Goal: Feedback & Contribution: Contribute content

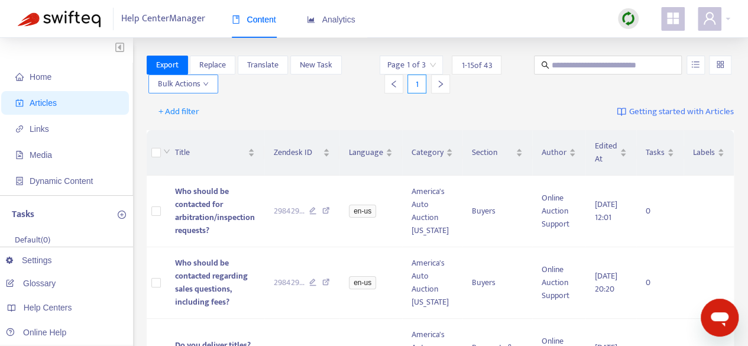
click at [207, 82] on icon "down" at bounding box center [205, 84] width 5 height 4
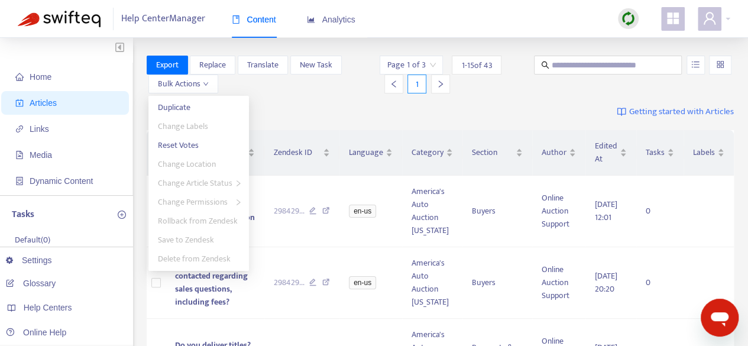
click at [303, 100] on div "+ Add filter Getting started with Articles" at bounding box center [441, 112] width 588 height 28
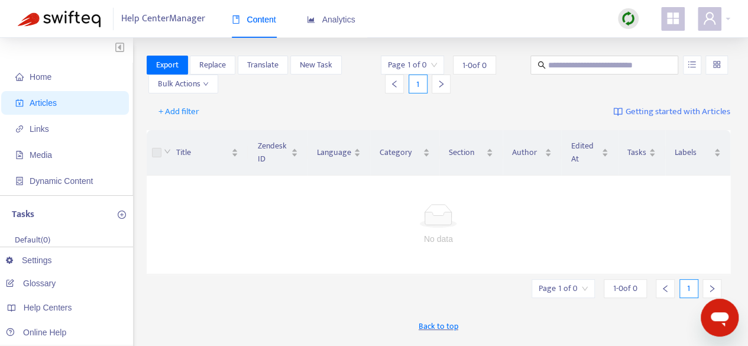
click at [192, 209] on div at bounding box center [439, 216] width 556 height 24
click at [210, 66] on span "Replace" at bounding box center [212, 65] width 27 height 13
click at [205, 83] on icon "down" at bounding box center [206, 84] width 6 height 6
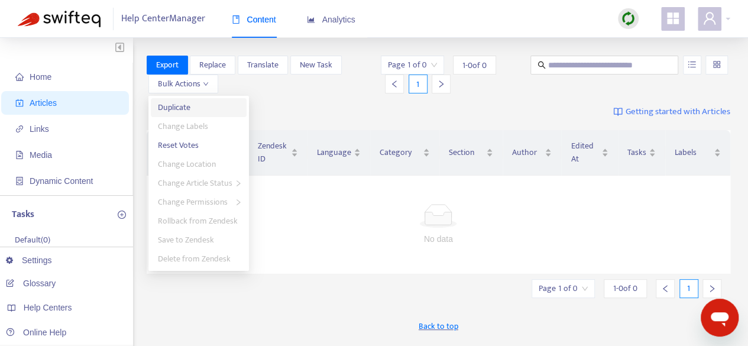
click at [187, 109] on span "Duplicate" at bounding box center [174, 107] width 33 height 14
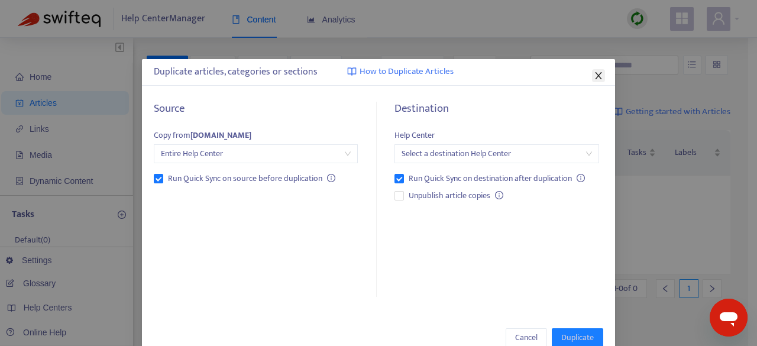
click at [594, 72] on icon "close" at bounding box center [598, 75] width 9 height 9
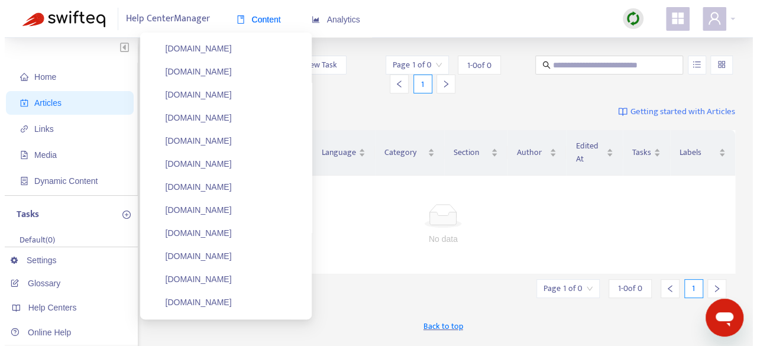
scroll to position [670, 0]
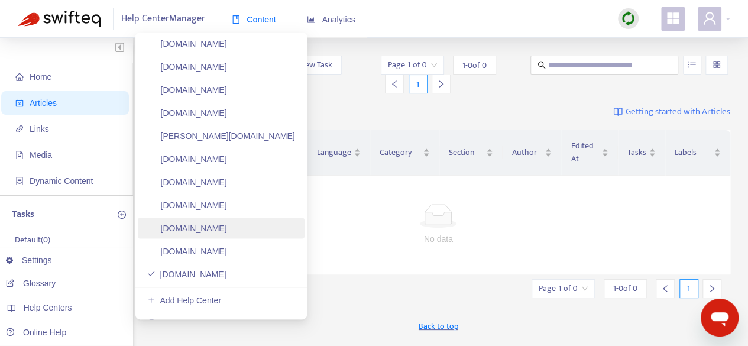
click at [216, 230] on link "[DOMAIN_NAME]" at bounding box center [187, 227] width 80 height 9
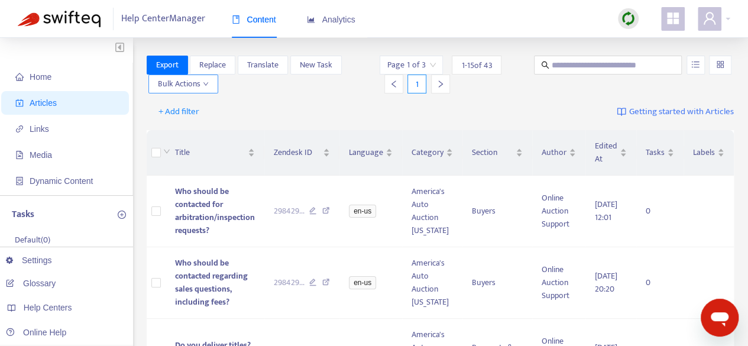
click at [203, 86] on icon "down" at bounding box center [206, 84] width 6 height 6
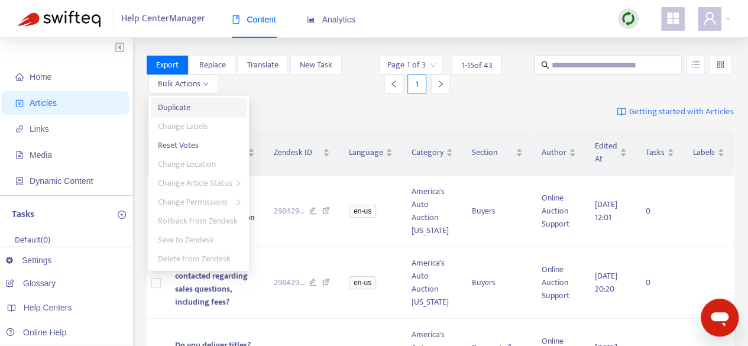
click at [180, 109] on span "Duplicate" at bounding box center [174, 107] width 33 height 14
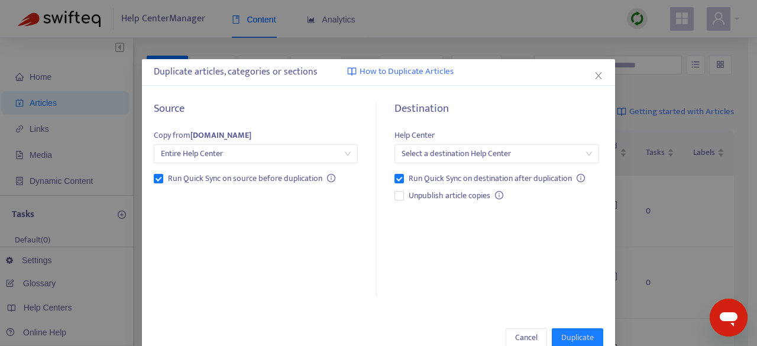
click at [455, 153] on input "search" at bounding box center [496, 154] width 190 height 18
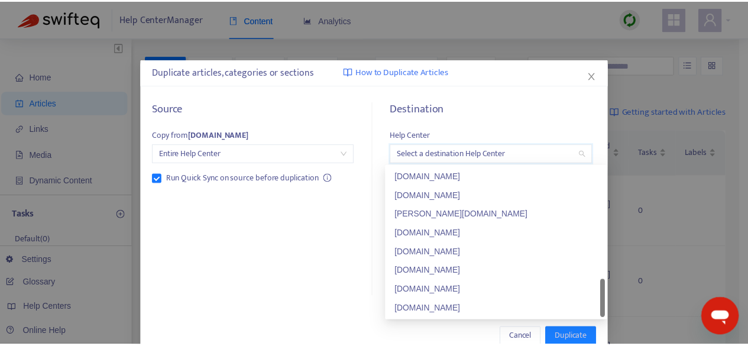
scroll to position [586, 0]
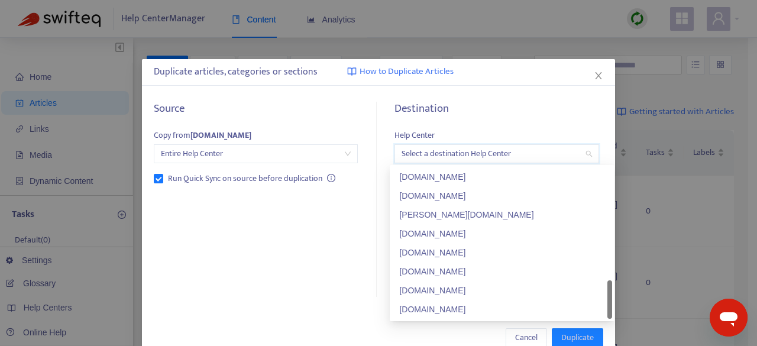
drag, startPoint x: 610, startPoint y: 194, endPoint x: 595, endPoint y: 327, distance: 133.3
click at [455, 304] on div "[DOMAIN_NAME]" at bounding box center [502, 309] width 206 height 13
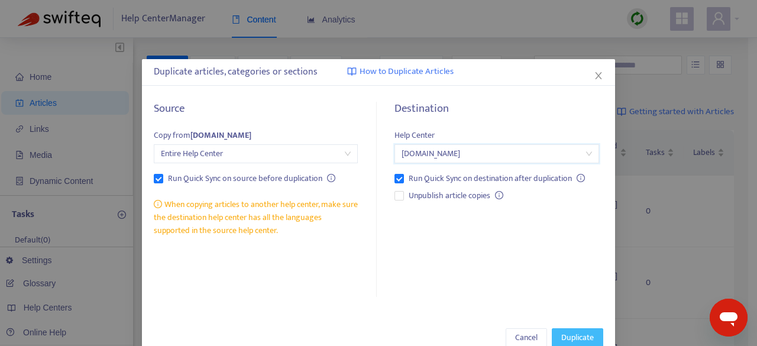
click at [575, 341] on span "Duplicate" at bounding box center [577, 337] width 33 height 13
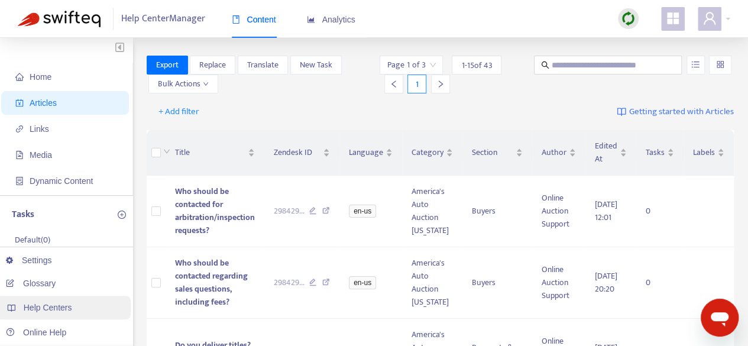
click at [66, 314] on div "Help Centers" at bounding box center [63, 308] width 134 height 24
click at [209, 216] on span "Who should be contacted for arbitration/inspection requests?" at bounding box center [215, 210] width 80 height 53
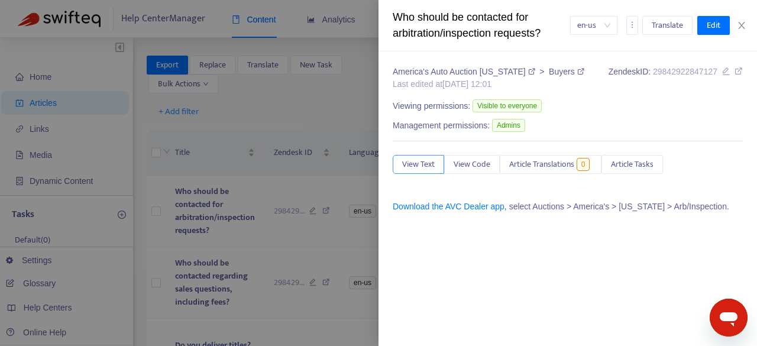
click at [421, 158] on span "View Text" at bounding box center [418, 164] width 33 height 13
click at [448, 47] on div "Who should be contacted for arbitration/inspection requests? en-us Translate Ed…" at bounding box center [567, 25] width 378 height 51
click at [461, 23] on div "Who should be contacted for arbitration/inspection requests?" at bounding box center [481, 25] width 177 height 32
click at [713, 25] on span "Edit" at bounding box center [713, 25] width 14 height 13
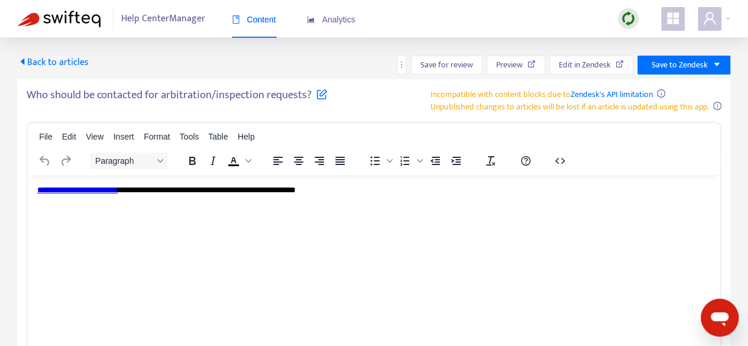
scroll to position [0, 0]
drag, startPoint x: 265, startPoint y: 190, endPoint x: 306, endPoint y: 191, distance: 41.4
click at [306, 191] on div "**********" at bounding box center [373, 190] width 673 height 12
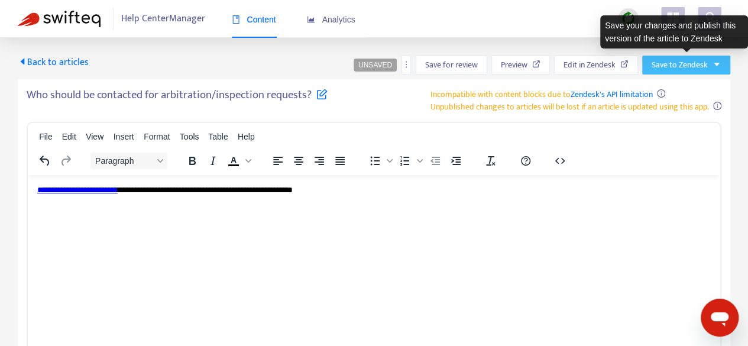
click at [720, 64] on icon "caret-down" at bounding box center [716, 64] width 8 height 8
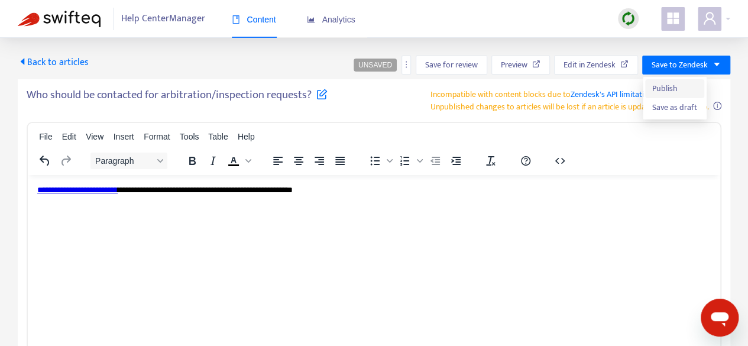
click at [686, 92] on span "Publish" at bounding box center [674, 88] width 45 height 13
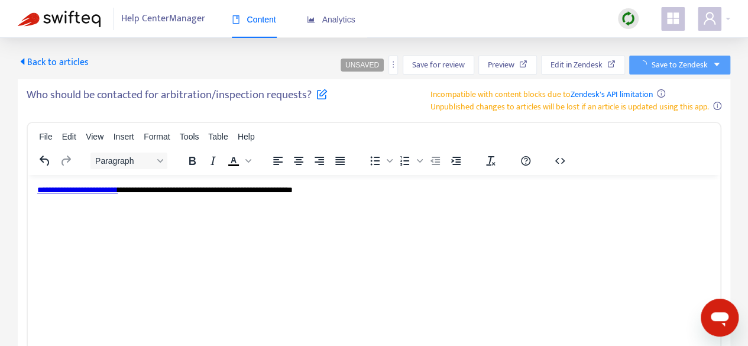
click at [20, 64] on icon "caret-left" at bounding box center [22, 61] width 9 height 9
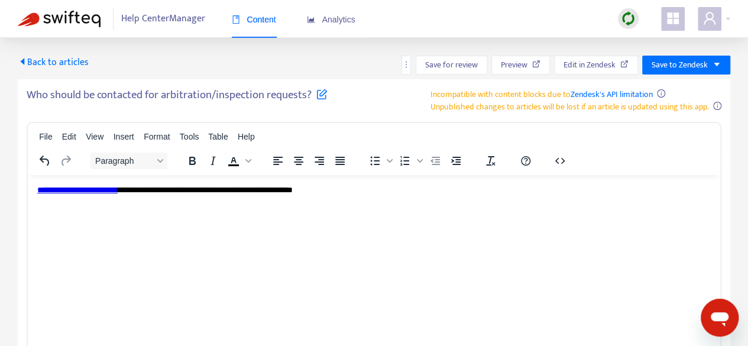
click at [24, 59] on icon "caret-left" at bounding box center [22, 61] width 9 height 9
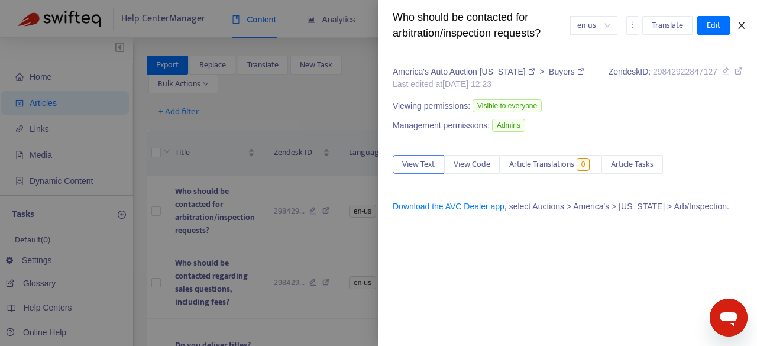
click at [742, 24] on icon "close" at bounding box center [741, 25] width 9 height 9
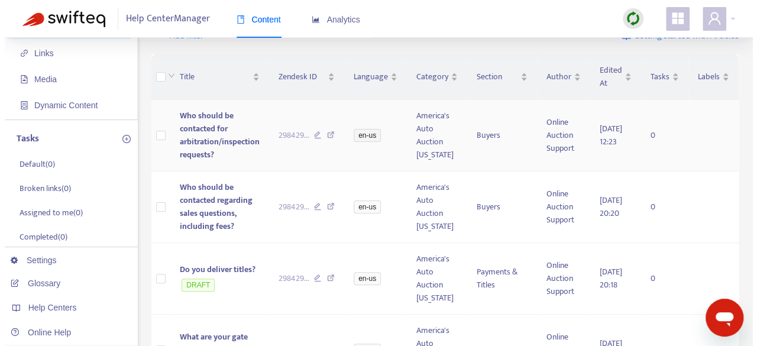
scroll to position [118, 0]
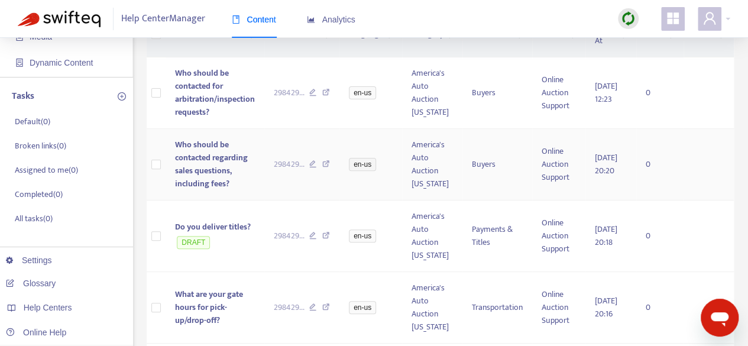
click at [206, 173] on span "Who should be contacted regarding sales questions, including fees?" at bounding box center [211, 164] width 73 height 53
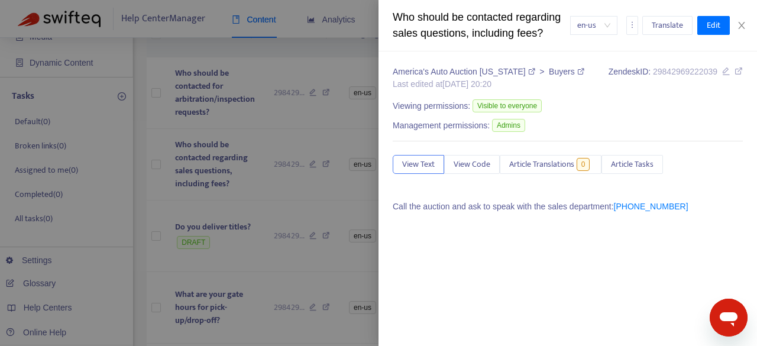
click at [493, 200] on p "Call the auction and ask to speak with the sales department: [PHONE_NUMBER]" at bounding box center [568, 206] width 350 height 12
click at [721, 25] on button "Edit" at bounding box center [713, 25] width 33 height 19
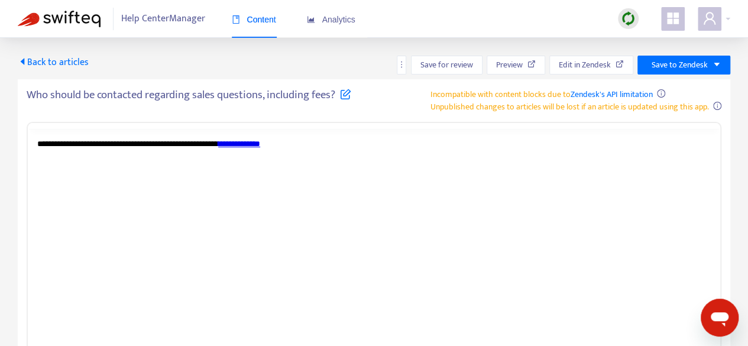
scroll to position [0, 0]
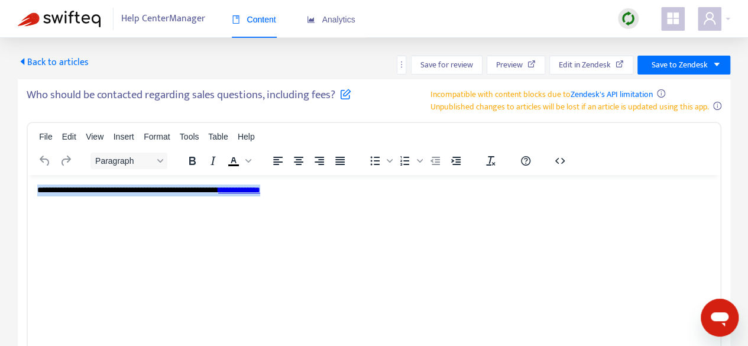
drag, startPoint x: 38, startPoint y: 190, endPoint x: 384, endPoint y: 168, distance: 347.1
click at [384, 174] on html "**********" at bounding box center [374, 209] width 692 height 70
paste body "Rich Text Area. Press ALT-0 for help."
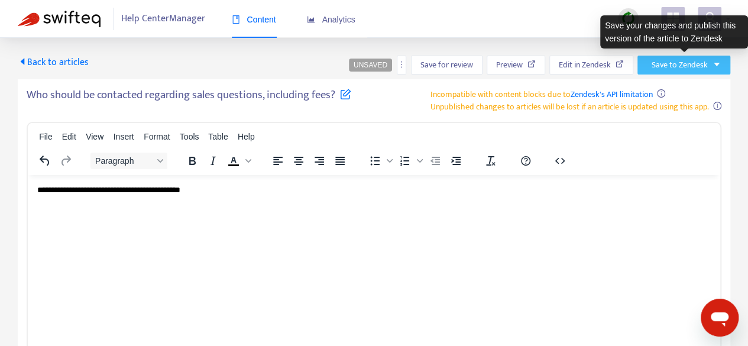
click at [715, 63] on icon "caret-down" at bounding box center [717, 65] width 6 height 4
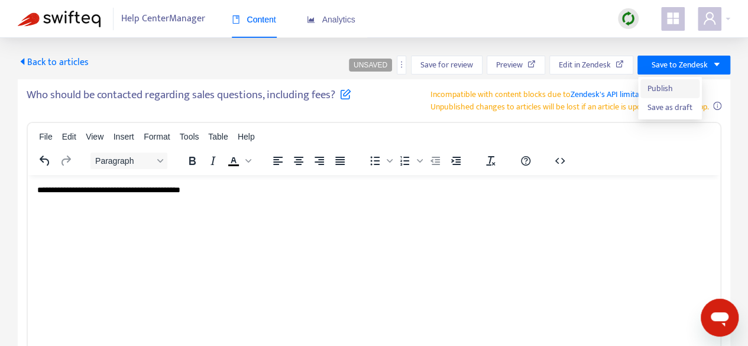
click at [686, 87] on span "Publish" at bounding box center [669, 88] width 45 height 13
click at [30, 60] on span "Back to articles" at bounding box center [53, 62] width 71 height 16
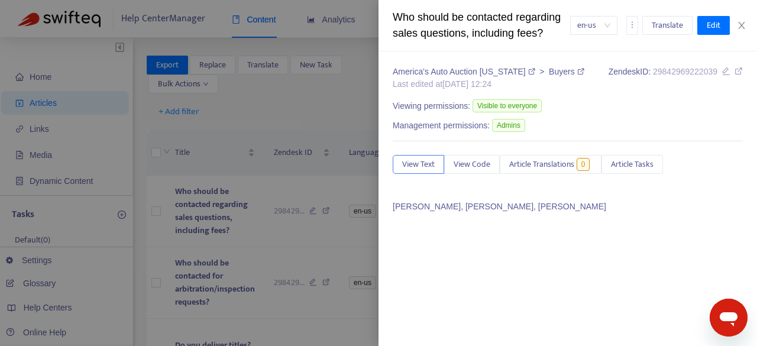
click at [285, 258] on div at bounding box center [378, 173] width 757 height 346
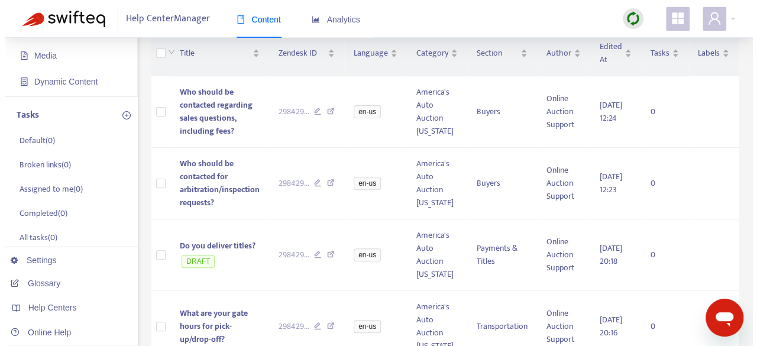
scroll to position [118, 0]
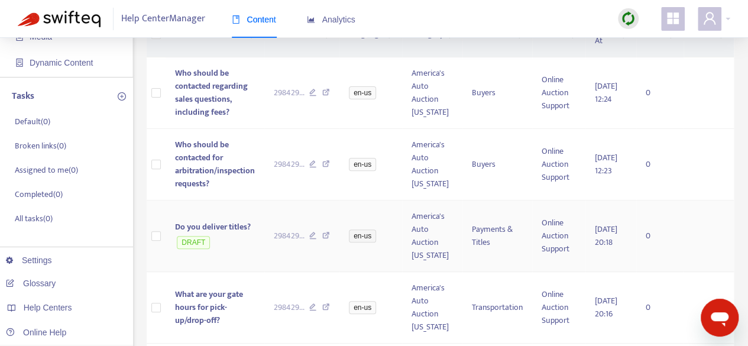
click at [227, 225] on span "Do you deliver titles?" at bounding box center [213, 227] width 76 height 14
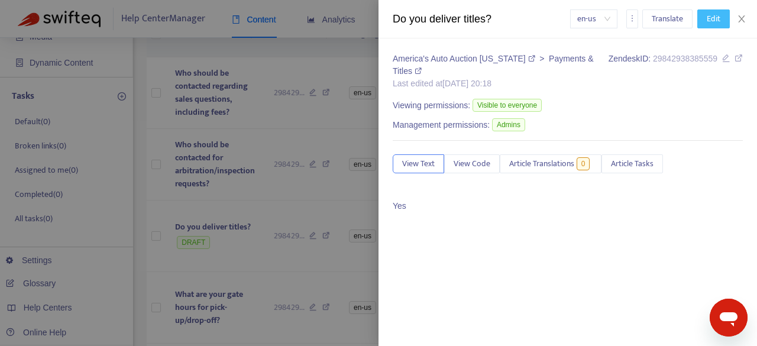
click at [711, 17] on span "Edit" at bounding box center [713, 18] width 14 height 13
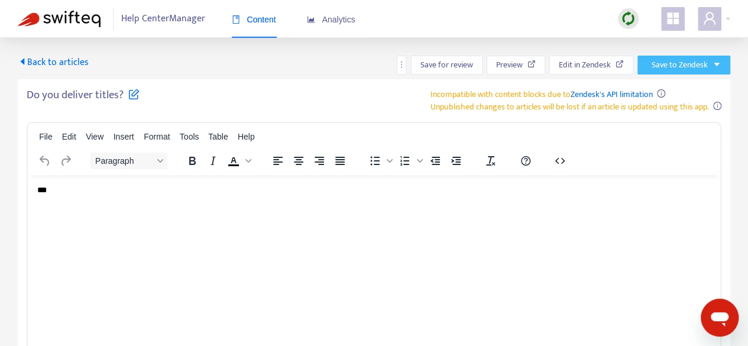
scroll to position [0, 0]
click at [24, 63] on icon "caret-left" at bounding box center [23, 61] width 4 height 7
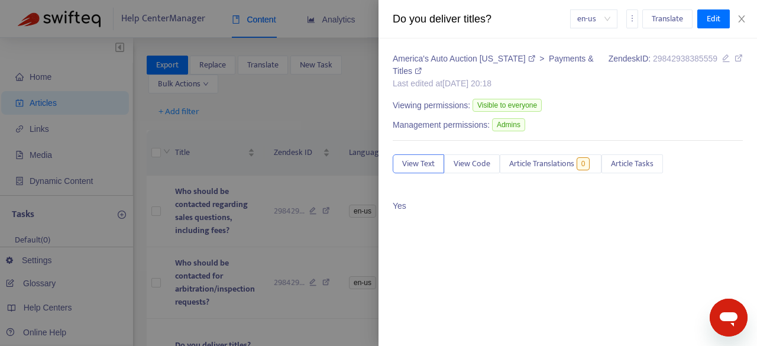
click at [265, 128] on div at bounding box center [378, 173] width 757 height 346
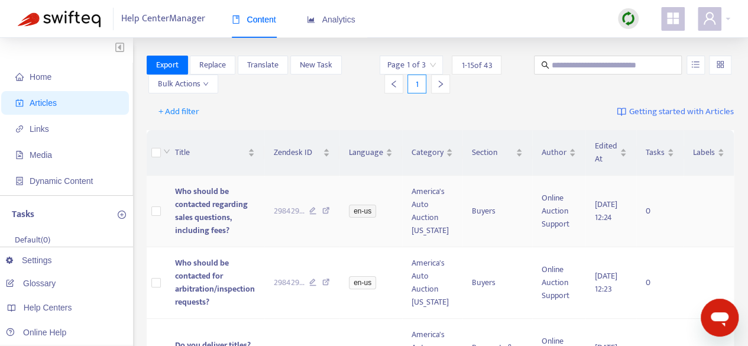
click at [200, 223] on span "Who should be contacted regarding sales questions, including fees?" at bounding box center [211, 210] width 73 height 53
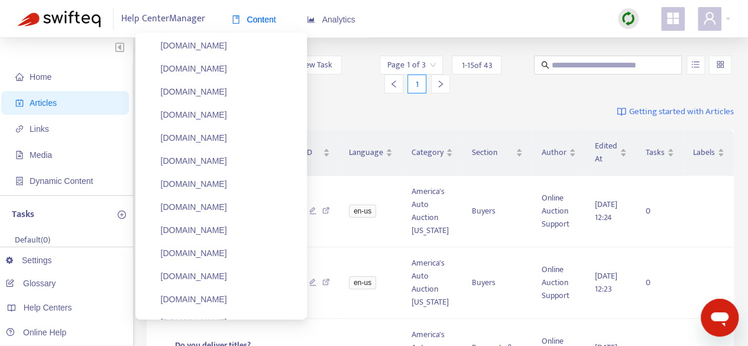
scroll to position [686, 0]
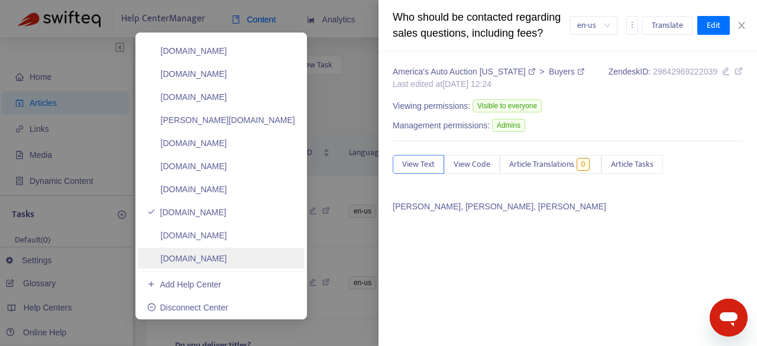
click at [227, 262] on link "[DOMAIN_NAME]" at bounding box center [187, 258] width 80 height 9
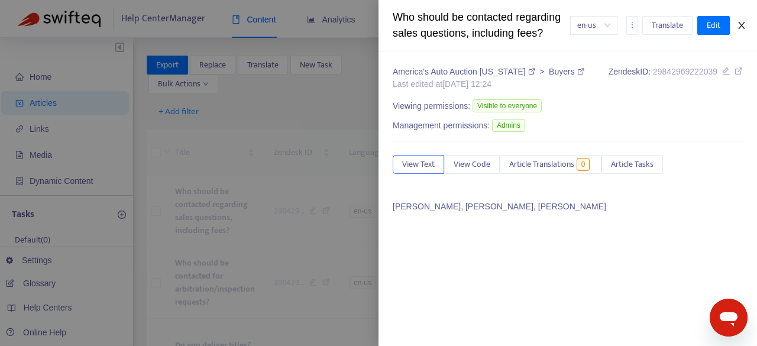
click at [744, 23] on icon "close" at bounding box center [741, 25] width 9 height 9
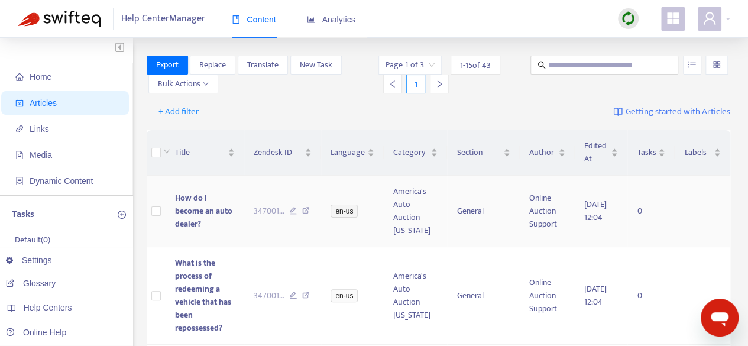
click at [402, 228] on td "America's Auto Auction [US_STATE]" at bounding box center [415, 212] width 63 height 72
click at [408, 216] on td "America's Auto Auction [US_STATE]" at bounding box center [415, 212] width 63 height 72
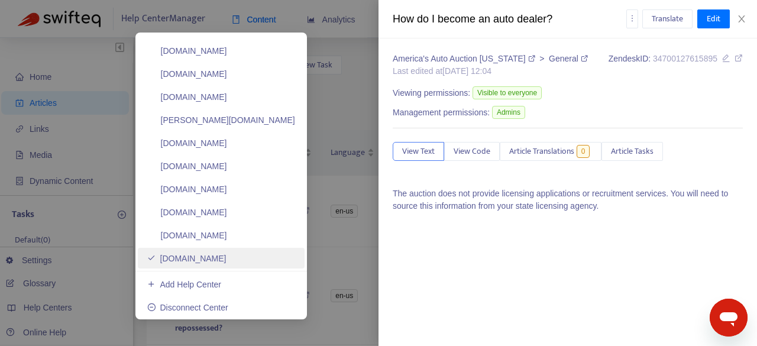
click at [226, 258] on link "[DOMAIN_NAME]" at bounding box center [186, 258] width 79 height 9
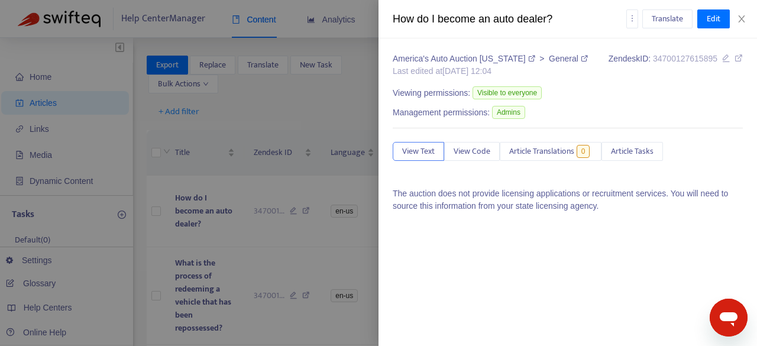
click at [312, 253] on div at bounding box center [378, 173] width 757 height 346
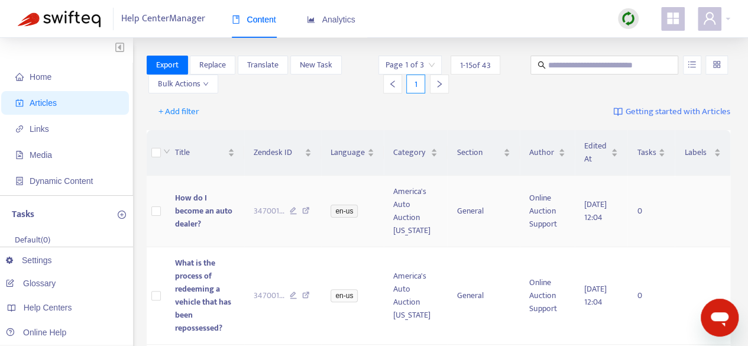
click at [414, 215] on td "America's Auto Auction [US_STATE]" at bounding box center [415, 212] width 63 height 72
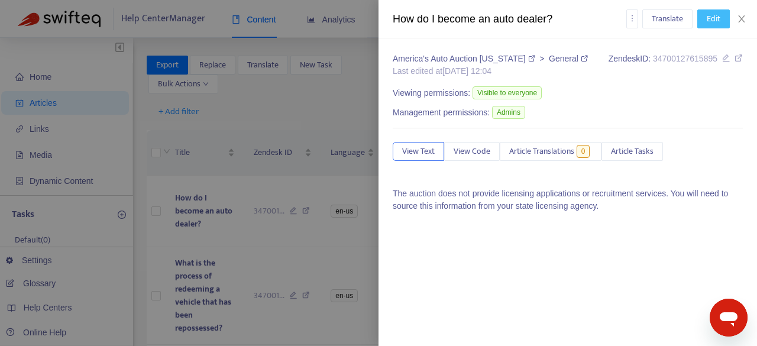
click at [719, 21] on span "Edit" at bounding box center [713, 18] width 14 height 13
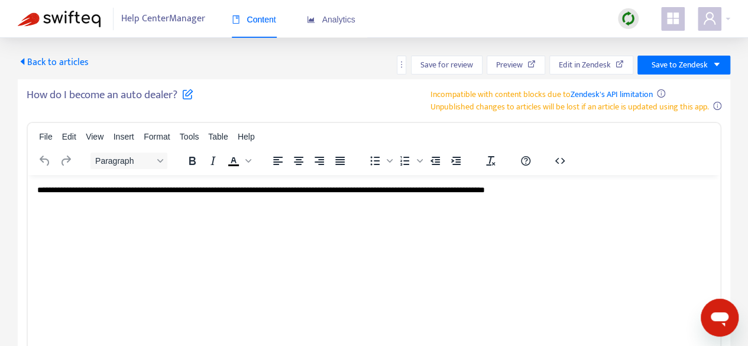
scroll to position [0, 0]
click at [404, 70] on button "button" at bounding box center [401, 65] width 9 height 19
click at [25, 64] on icon "caret-left" at bounding box center [22, 61] width 9 height 9
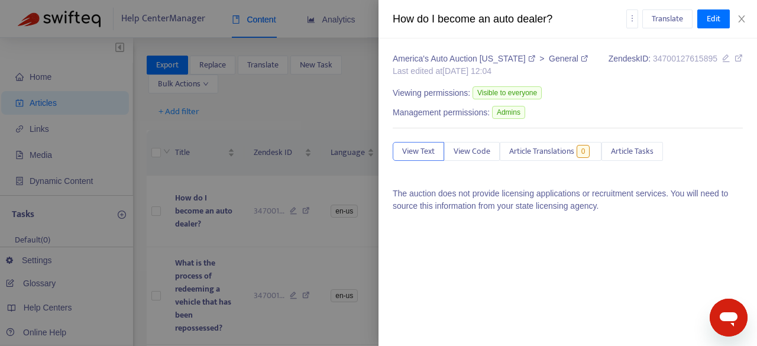
click at [278, 250] on div at bounding box center [378, 173] width 757 height 346
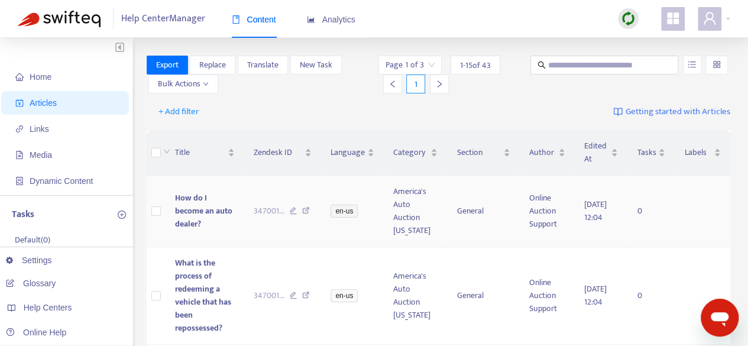
click at [413, 215] on td "America's Auto Auction [US_STATE]" at bounding box center [415, 212] width 63 height 72
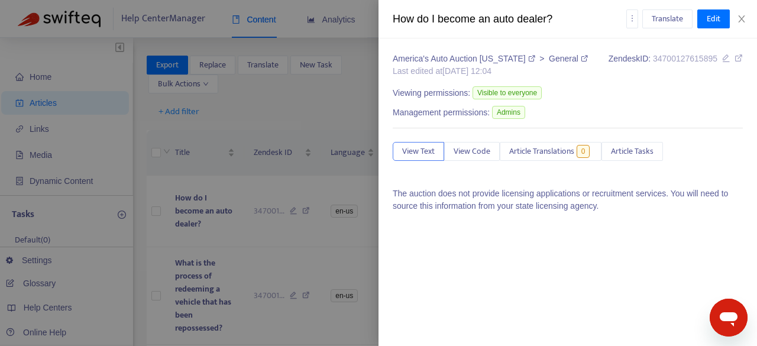
click at [158, 216] on div at bounding box center [378, 173] width 757 height 346
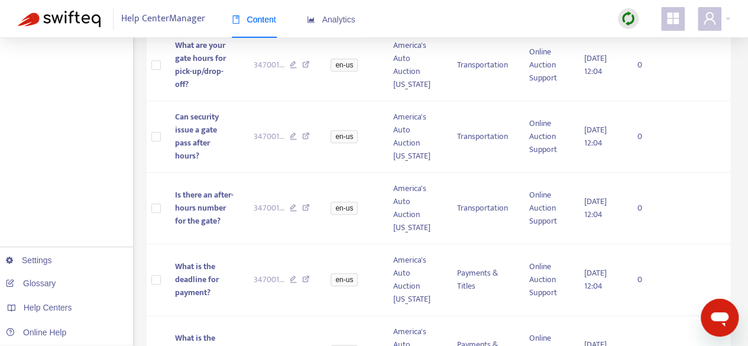
scroll to position [1079, 0]
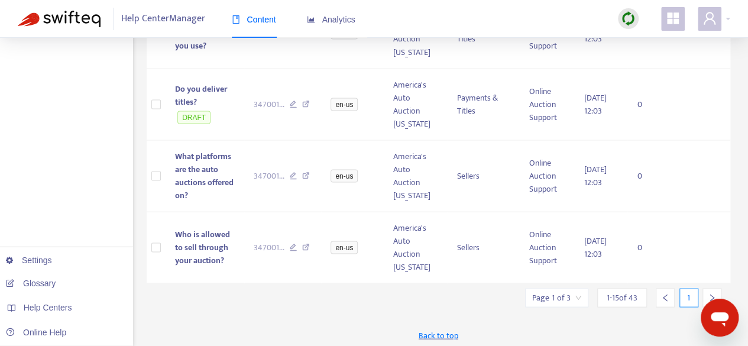
click at [712, 293] on icon "right" at bounding box center [712, 297] width 8 height 8
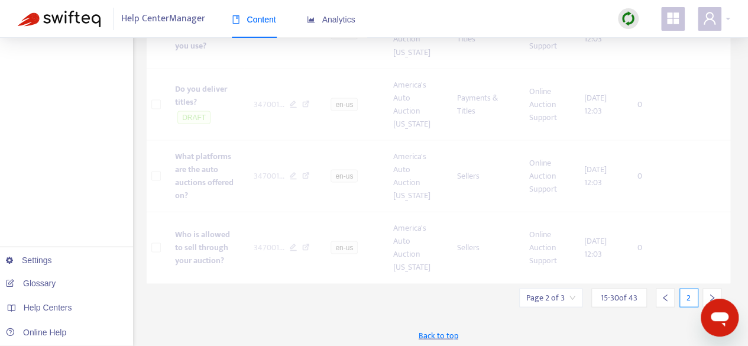
scroll to position [988, 0]
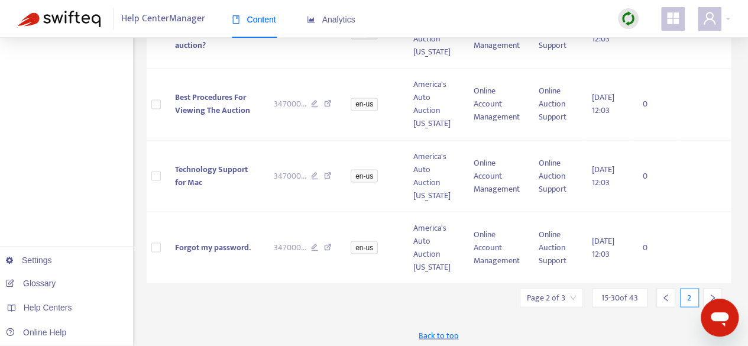
click at [712, 293] on icon "right" at bounding box center [712, 297] width 8 height 8
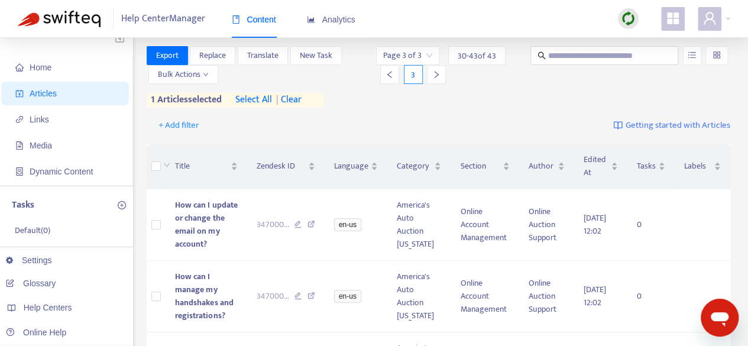
scroll to position [0, 0]
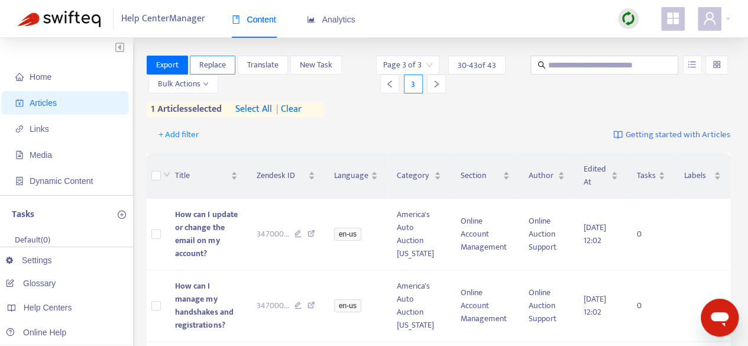
click at [223, 64] on span "Replace" at bounding box center [212, 65] width 27 height 13
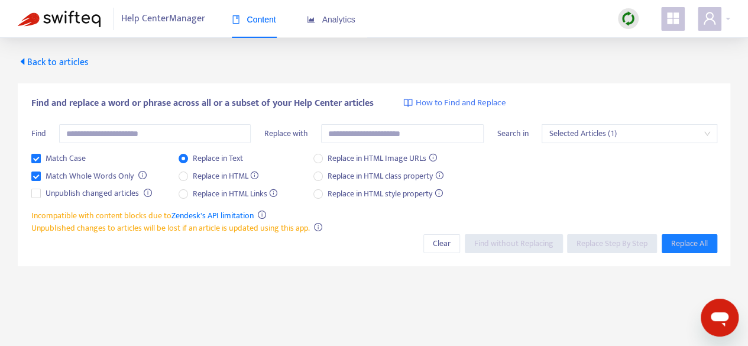
click at [28, 62] on span "Back to articles" at bounding box center [53, 62] width 71 height 16
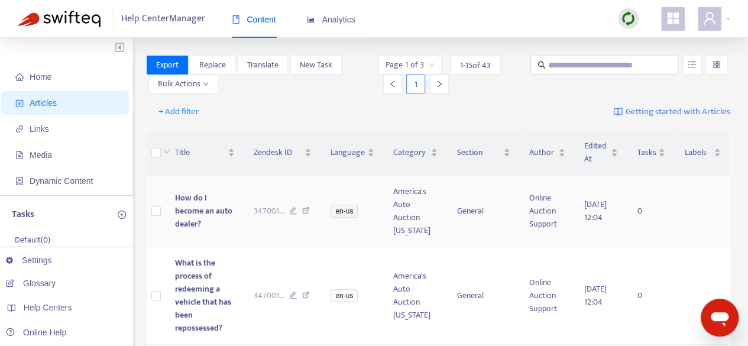
click at [405, 219] on td "America's Auto Auction [US_STATE]" at bounding box center [415, 212] width 63 height 72
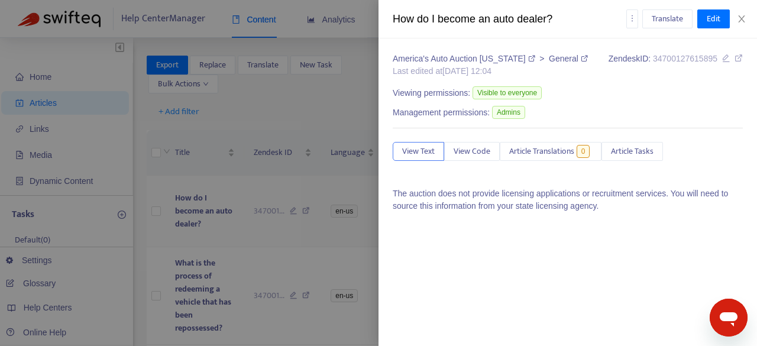
click at [405, 219] on span "The auction does not provide licensing applications or recruitment services. Yo…" at bounding box center [568, 210] width 350 height 46
click at [469, 153] on span "View Code" at bounding box center [471, 151] width 37 height 13
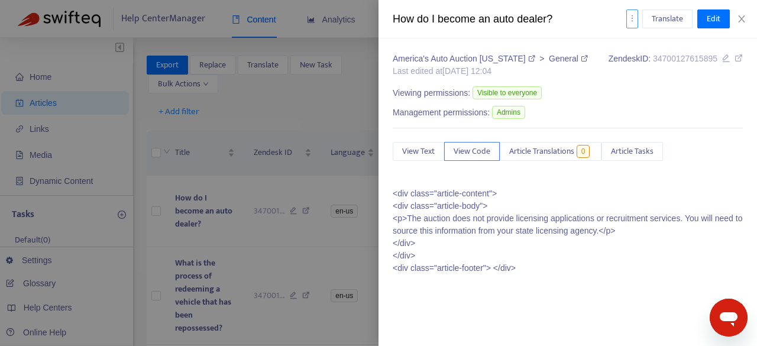
click at [635, 22] on icon "more" at bounding box center [632, 18] width 8 height 8
click at [746, 17] on button "Close" at bounding box center [741, 19] width 17 height 11
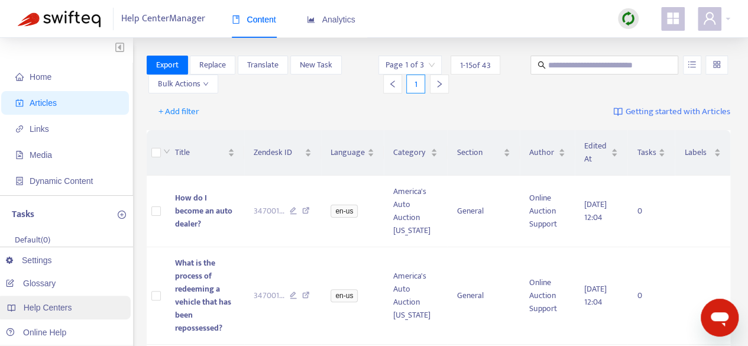
click at [55, 309] on span "Help Centers" at bounding box center [48, 307] width 48 height 9
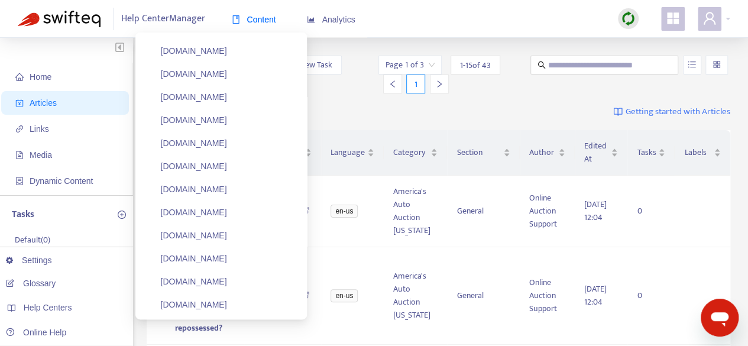
scroll to position [686, 0]
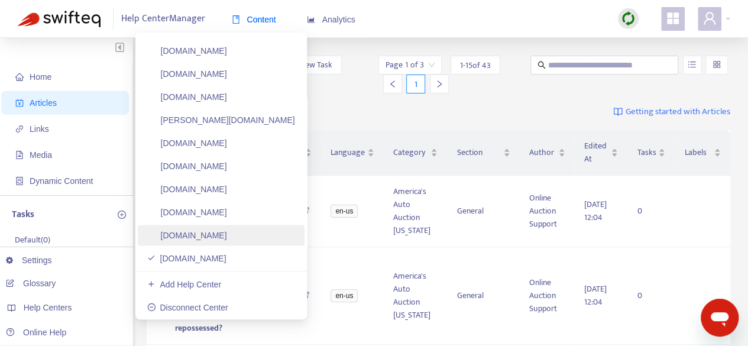
click at [227, 240] on link "[DOMAIN_NAME]" at bounding box center [187, 235] width 80 height 9
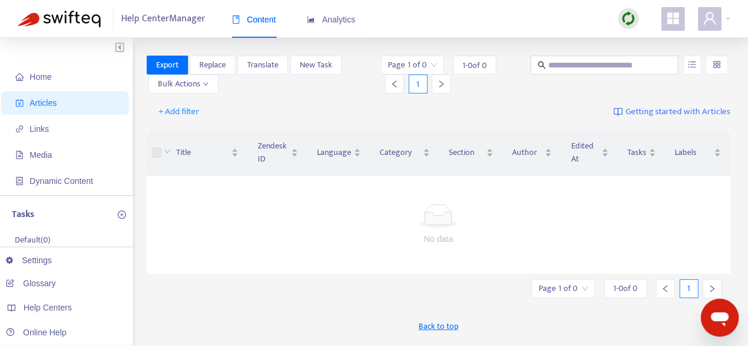
click at [294, 213] on div at bounding box center [439, 216] width 556 height 24
click at [37, 103] on span "Articles" at bounding box center [43, 102] width 27 height 9
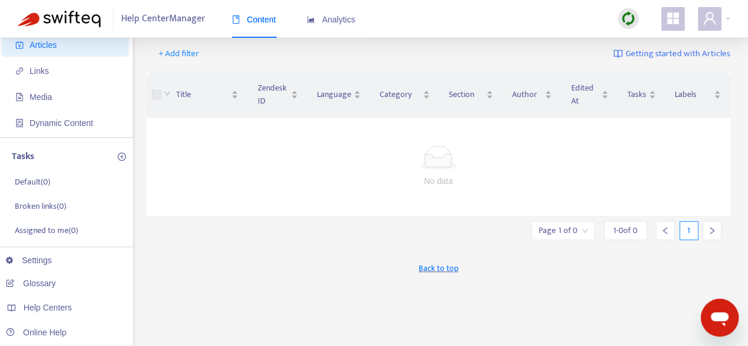
scroll to position [0, 0]
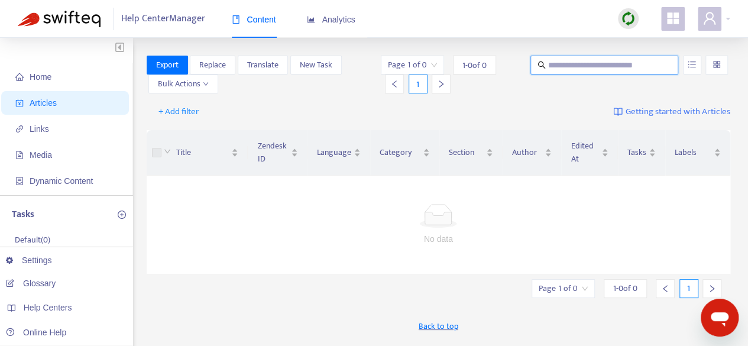
click at [628, 67] on input "text" at bounding box center [605, 65] width 114 height 13
click at [207, 88] on span "Bulk Actions" at bounding box center [183, 83] width 51 height 13
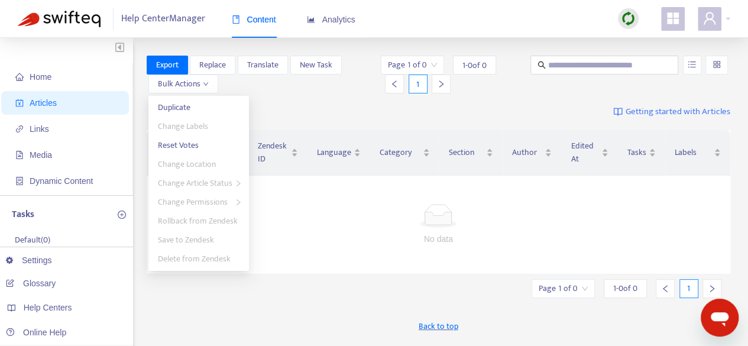
click at [614, 113] on img at bounding box center [617, 111] width 9 height 9
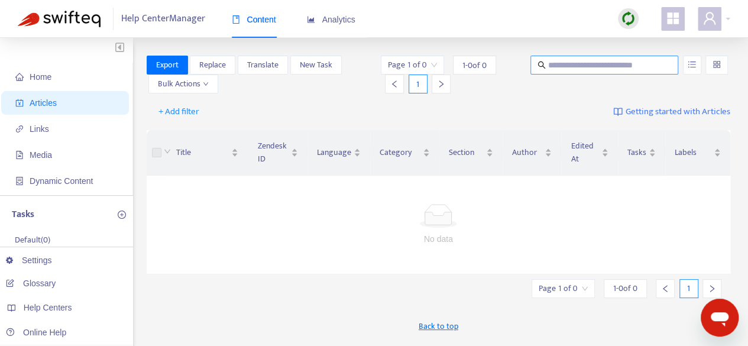
click at [575, 62] on input "text" at bounding box center [605, 65] width 114 height 13
type input "**********"
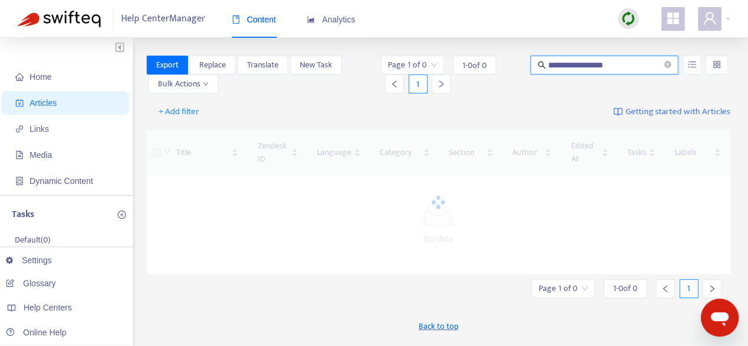
click at [441, 204] on span at bounding box center [437, 201] width 15 height 15
click at [631, 60] on input "**********" at bounding box center [605, 65] width 114 height 13
click at [667, 69] on span at bounding box center [667, 65] width 7 height 11
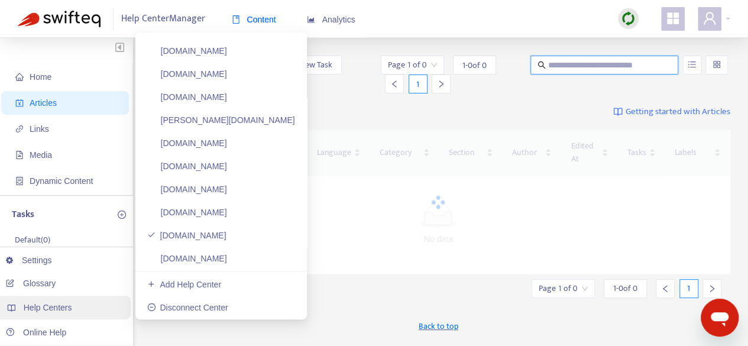
click at [51, 303] on span "Help Centers" at bounding box center [48, 307] width 48 height 9
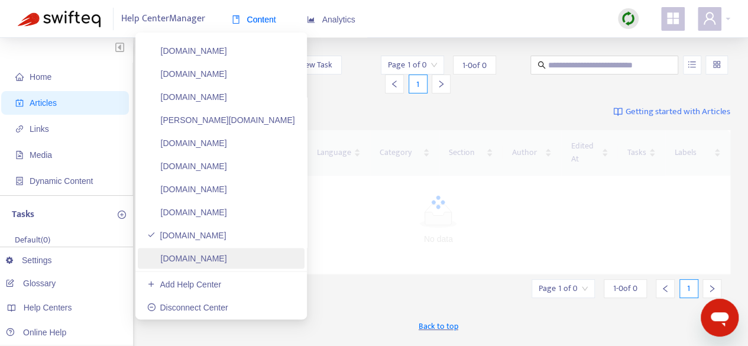
click at [210, 254] on link "[DOMAIN_NAME]" at bounding box center [187, 258] width 80 height 9
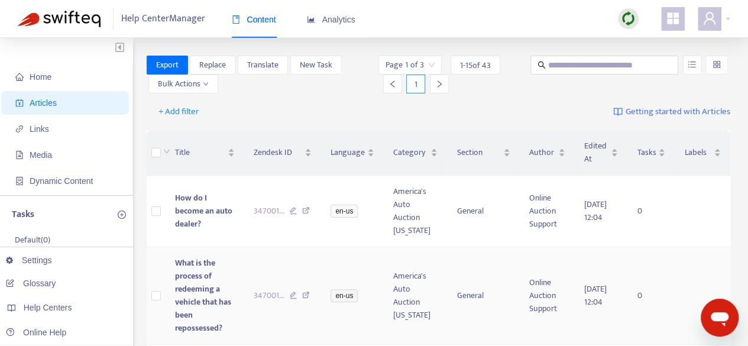
click at [296, 257] on td "347001 ..." at bounding box center [282, 296] width 77 height 98
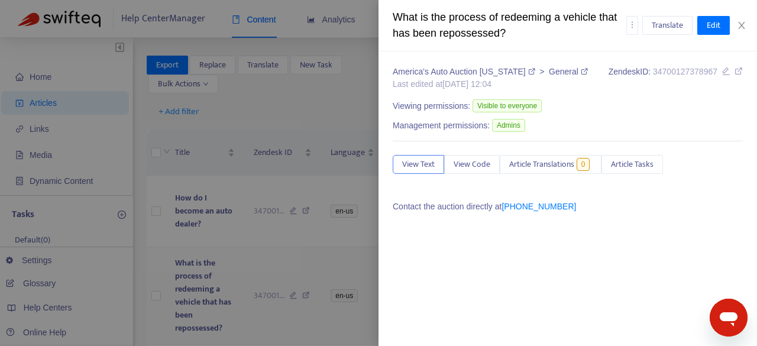
click at [330, 252] on div at bounding box center [378, 173] width 757 height 346
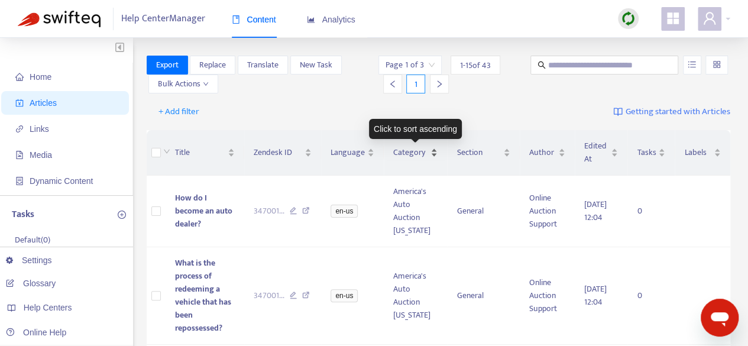
click at [434, 155] on div "Category" at bounding box center [415, 152] width 44 height 13
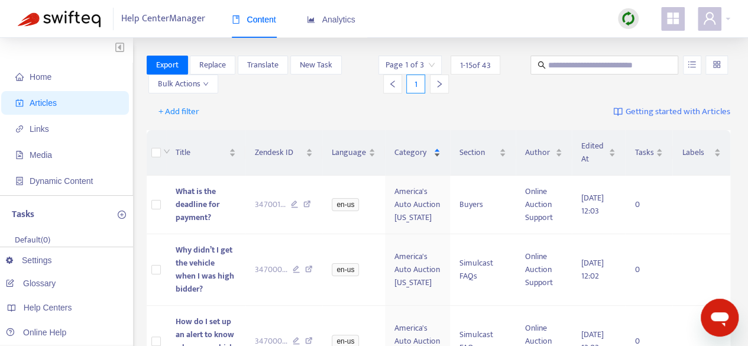
click at [434, 150] on div "Category" at bounding box center [417, 152] width 46 height 13
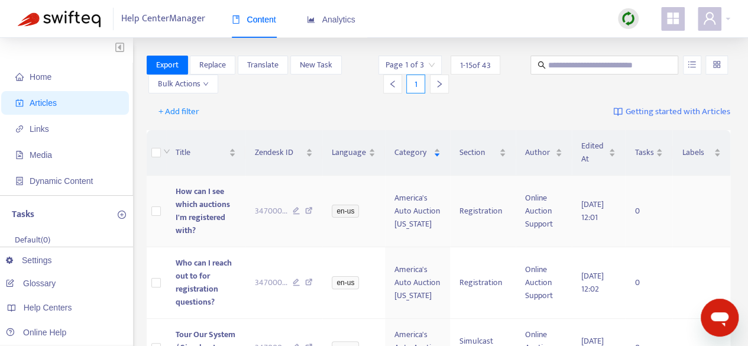
click at [416, 209] on td "America's Auto Auction [US_STATE]" at bounding box center [417, 212] width 64 height 72
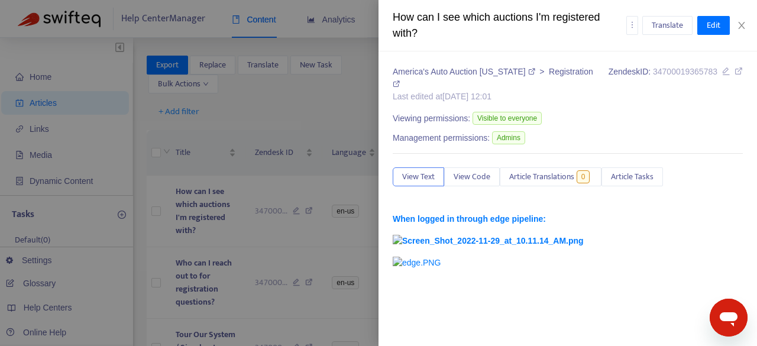
click at [278, 253] on div at bounding box center [378, 173] width 757 height 346
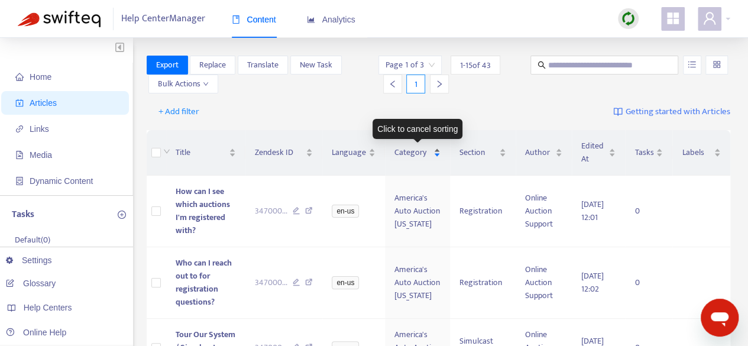
click at [436, 150] on div "Category" at bounding box center [417, 152] width 46 height 13
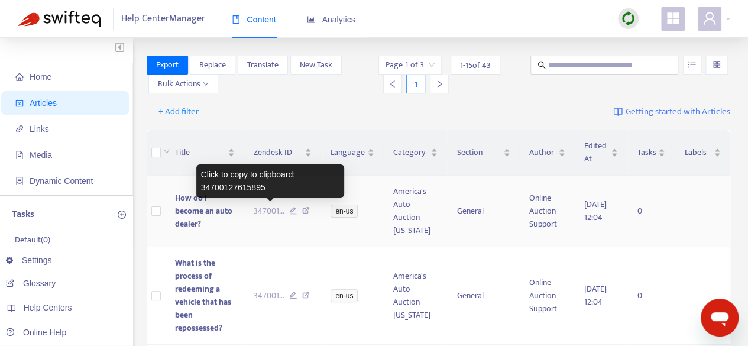
click at [265, 212] on span "347001 ..." at bounding box center [269, 211] width 31 height 13
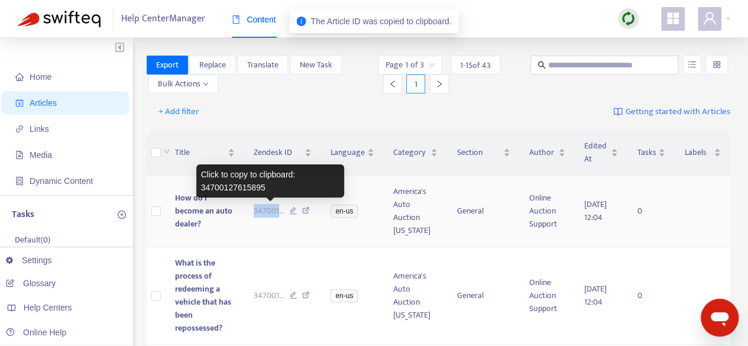
click at [265, 212] on span "347001 ..." at bounding box center [269, 211] width 31 height 13
copy span "347001"
click at [265, 212] on span "347001 ..." at bounding box center [269, 211] width 31 height 13
copy span "347001 ..."
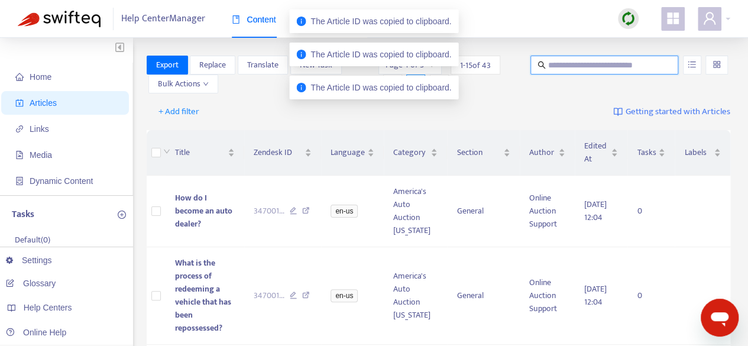
click at [600, 65] on input "text" at bounding box center [605, 65] width 114 height 13
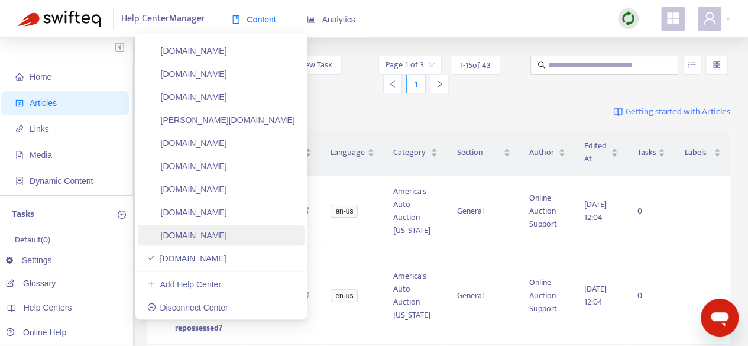
click at [223, 236] on link "[DOMAIN_NAME]" at bounding box center [187, 235] width 80 height 9
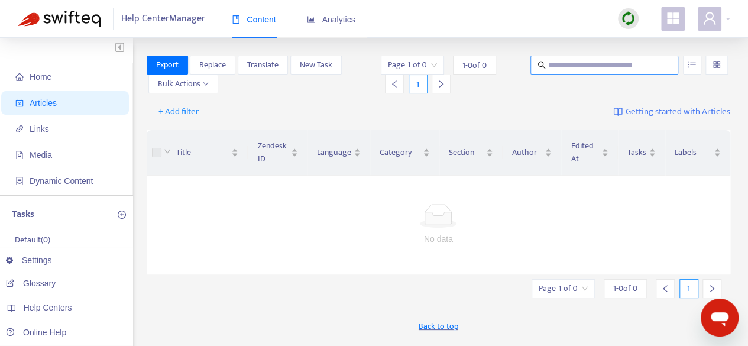
click at [594, 67] on input "text" at bounding box center [605, 65] width 114 height 13
paste input "**********"
type input "**********"
click at [286, 212] on div at bounding box center [439, 216] width 556 height 24
click at [717, 66] on input "search" at bounding box center [716, 65] width 8 height 18
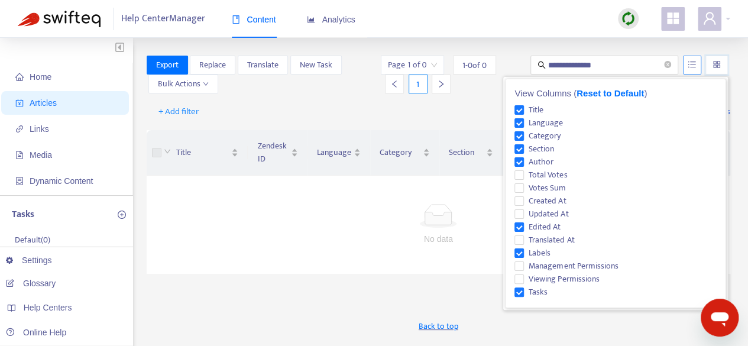
click at [689, 70] on button "button" at bounding box center [692, 65] width 18 height 19
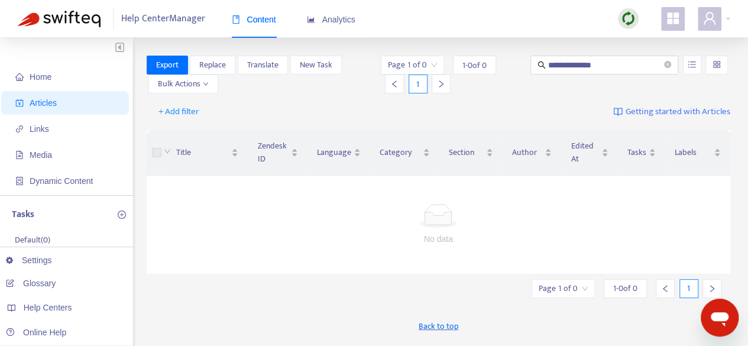
click at [557, 118] on div "+ Add filter Getting started with Articles" at bounding box center [439, 112] width 584 height 28
click at [307, 67] on span "New Task" at bounding box center [316, 65] width 33 height 13
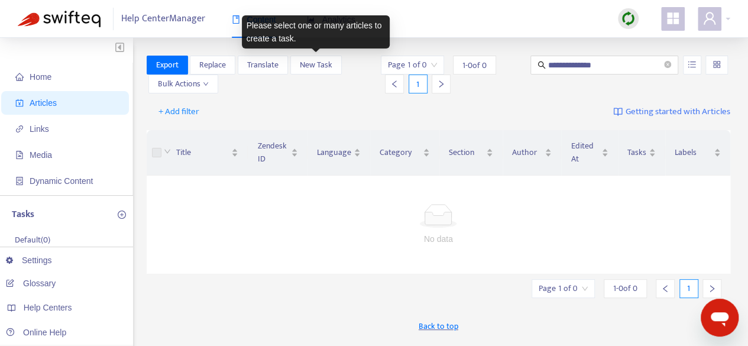
click at [231, 104] on div "+ Add filter Getting started with Articles" at bounding box center [439, 112] width 584 height 28
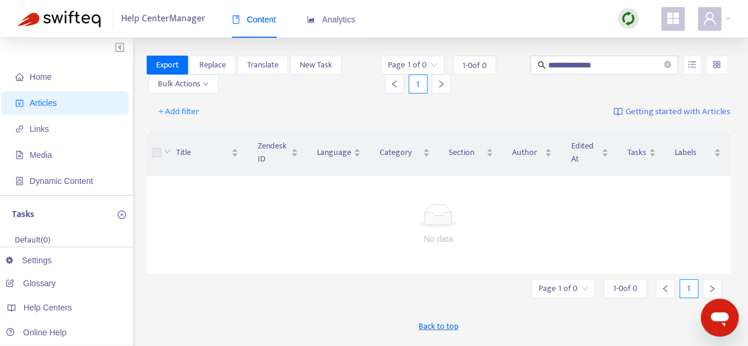
click at [244, 29] on div "Content" at bounding box center [254, 20] width 44 height 36
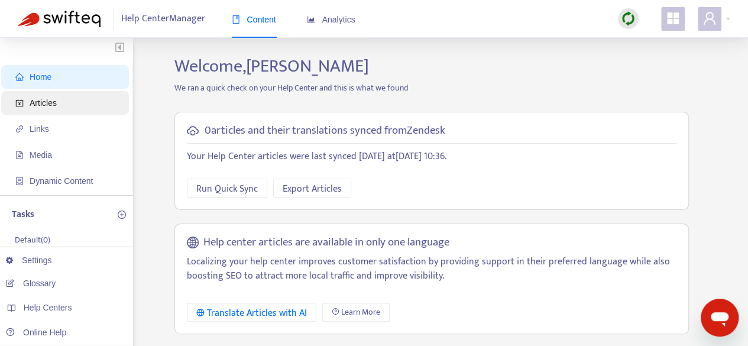
click at [31, 103] on span "Articles" at bounding box center [43, 102] width 27 height 9
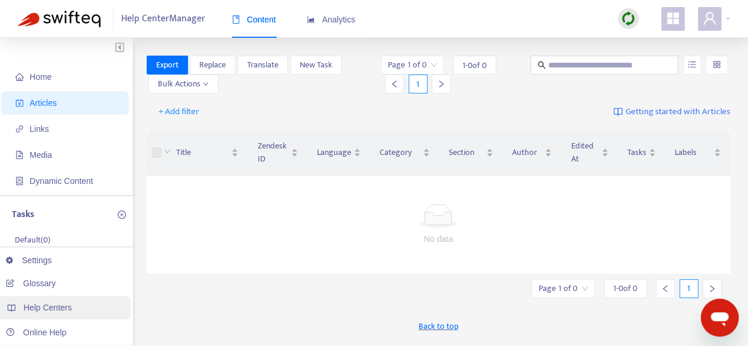
click at [55, 309] on span "Help Centers" at bounding box center [48, 307] width 48 height 9
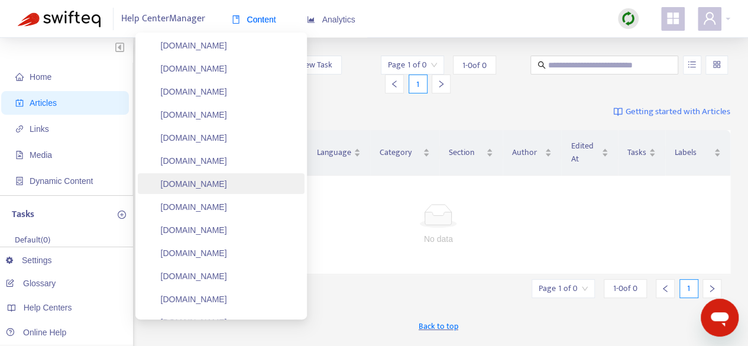
click at [206, 183] on link "[DOMAIN_NAME]" at bounding box center [187, 183] width 80 height 9
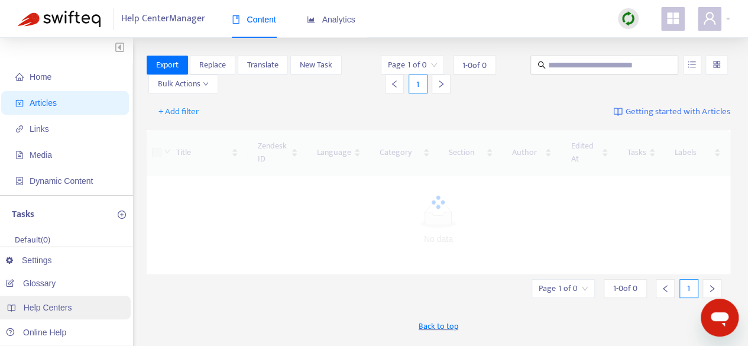
click at [61, 307] on span "Help Centers" at bounding box center [48, 307] width 48 height 9
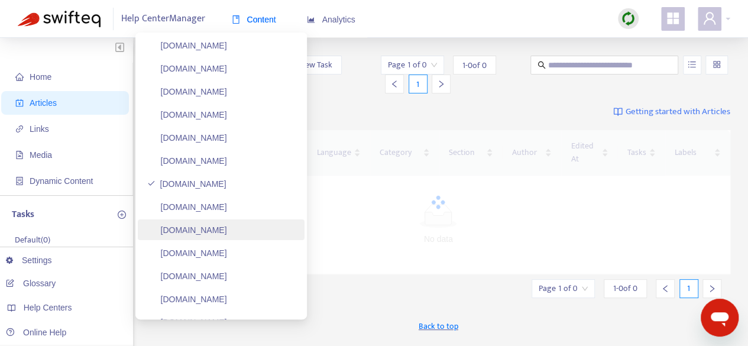
click at [179, 235] on link "[DOMAIN_NAME]" at bounding box center [187, 229] width 80 height 9
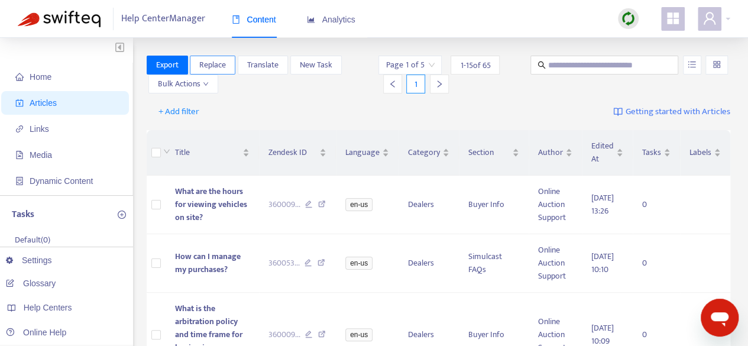
click at [215, 67] on span "Replace" at bounding box center [212, 65] width 27 height 13
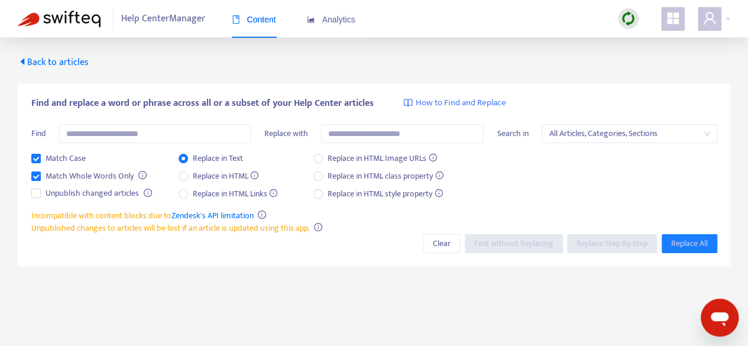
click at [22, 62] on icon "caret-left" at bounding box center [23, 61] width 4 height 7
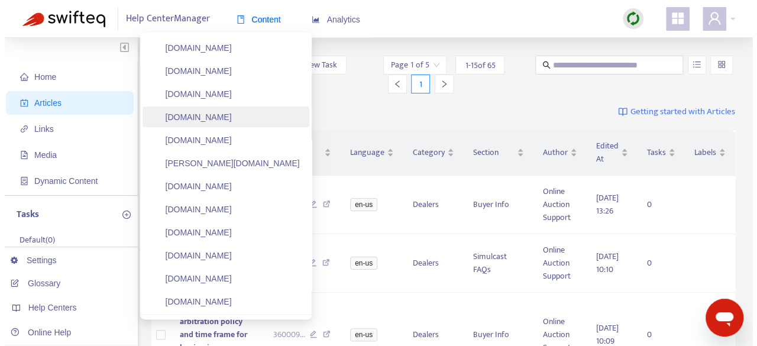
scroll to position [650, 0]
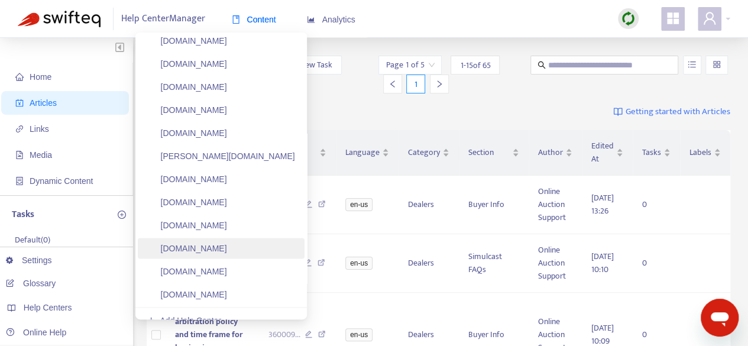
click at [206, 249] on link "[DOMAIN_NAME]" at bounding box center [187, 248] width 80 height 9
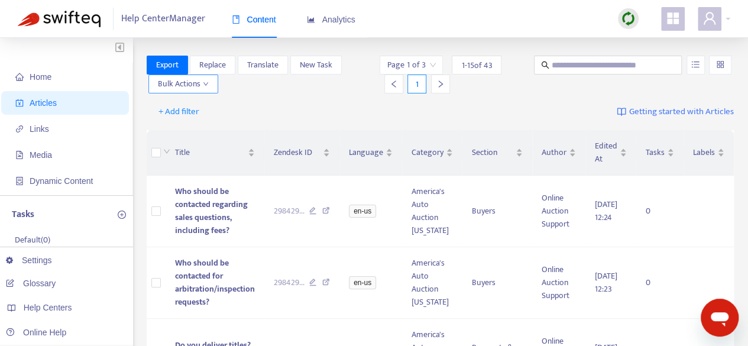
click at [197, 87] on span "Bulk Actions" at bounding box center [183, 83] width 51 height 13
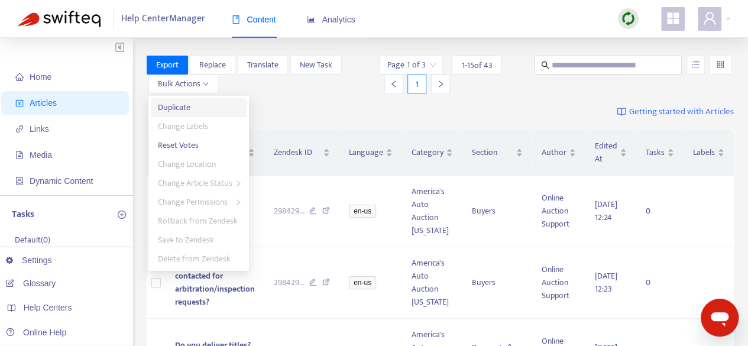
click at [195, 108] on span "Duplicate" at bounding box center [199, 107] width 82 height 13
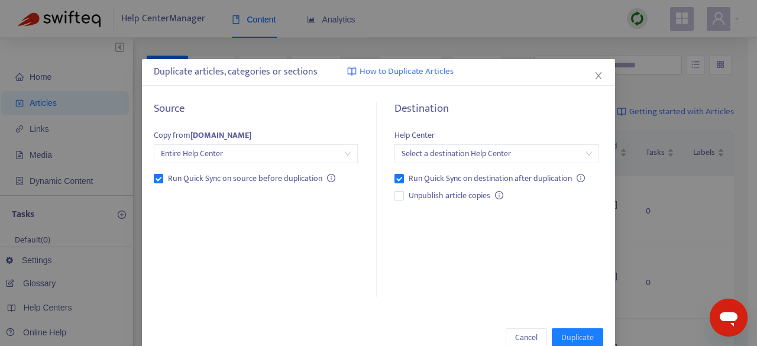
click at [477, 155] on input "search" at bounding box center [496, 154] width 190 height 18
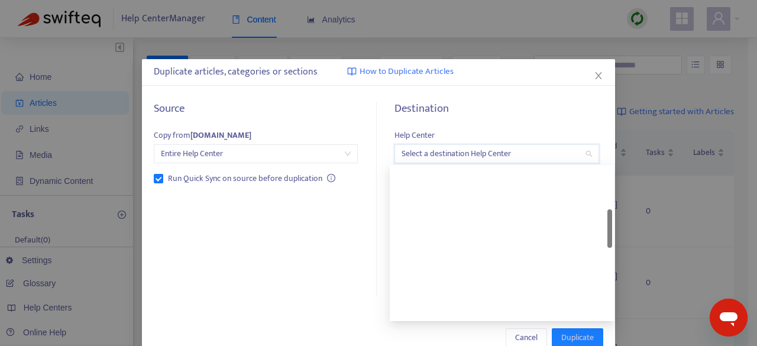
scroll to position [586, 0]
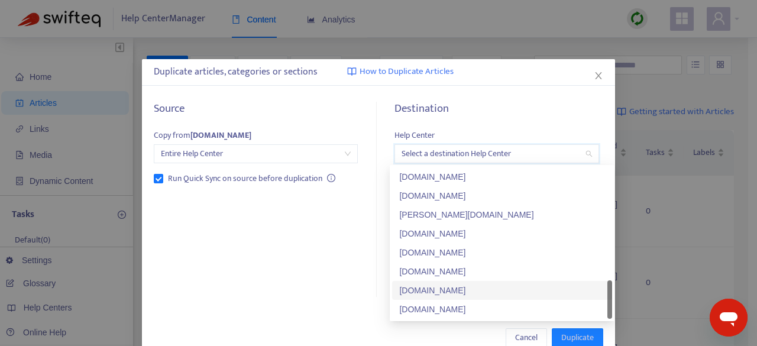
click at [472, 290] on div "[DOMAIN_NAME]" at bounding box center [502, 290] width 206 height 13
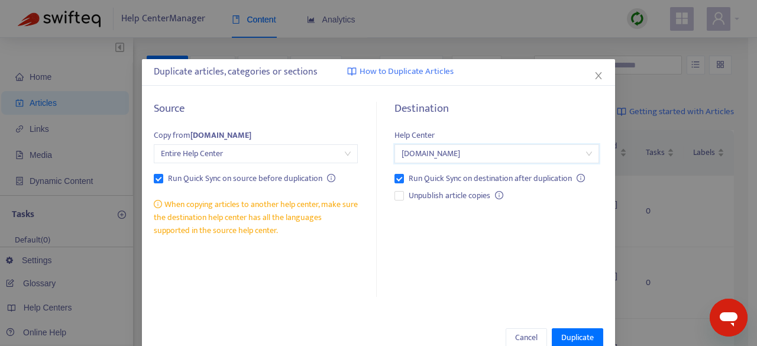
click at [453, 224] on div "Destination Help Center [DOMAIN_NAME] [DOMAIN_NAME] Run Quick Sync on destinati…" at bounding box center [492, 199] width 222 height 195
click at [410, 70] on span "How to Duplicate Articles" at bounding box center [406, 72] width 94 height 14
click at [493, 154] on span "[DOMAIN_NAME]" at bounding box center [496, 154] width 190 height 18
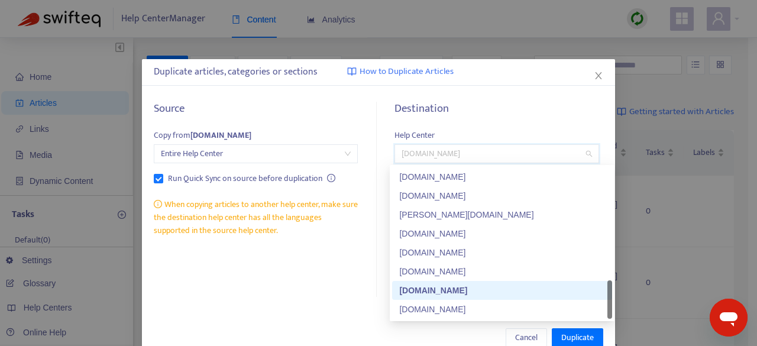
click at [493, 154] on span "[DOMAIN_NAME]" at bounding box center [496, 154] width 190 height 18
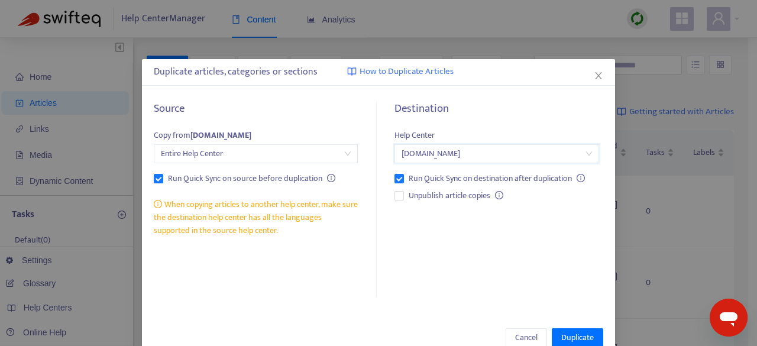
click at [489, 163] on div "[DOMAIN_NAME]" at bounding box center [496, 153] width 204 height 19
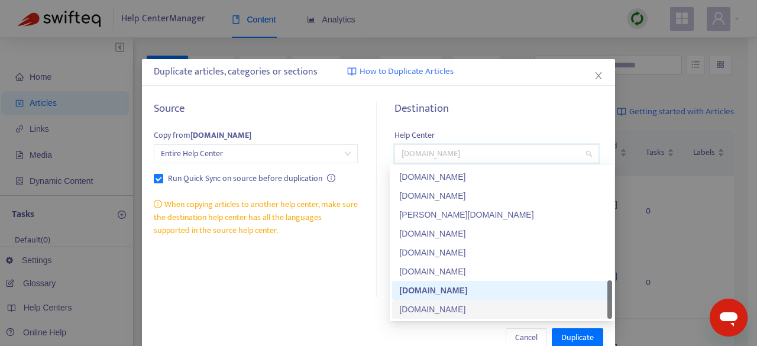
click at [450, 314] on div "[DOMAIN_NAME]" at bounding box center [502, 309] width 206 height 13
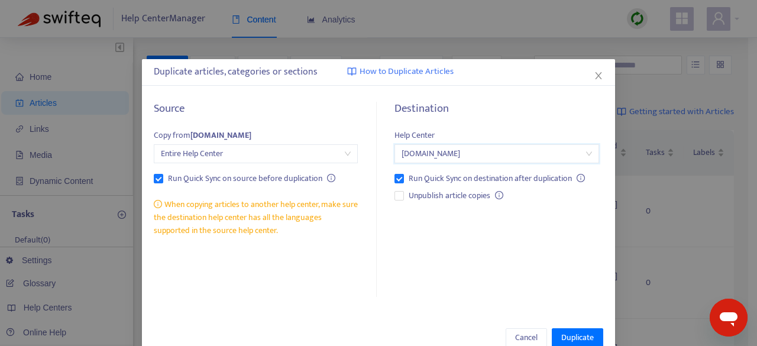
click at [357, 247] on div "Source Copy from [DOMAIN_NAME] Entire Help Center Run Quick Sync on source befo…" at bounding box center [263, 199] width 218 height 195
click at [210, 159] on span "Entire Help Center" at bounding box center [256, 154] width 190 height 18
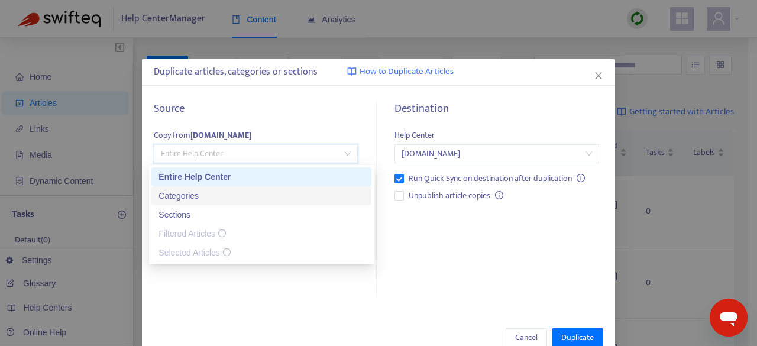
click at [184, 197] on div "Categories" at bounding box center [261, 195] width 206 height 13
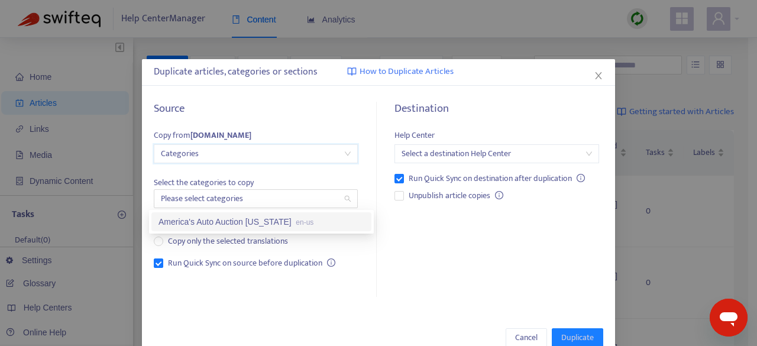
click at [184, 197] on div at bounding box center [250, 199] width 186 height 14
click at [188, 221] on div "America's Auto Auction [US_STATE] en-us" at bounding box center [261, 221] width 206 height 13
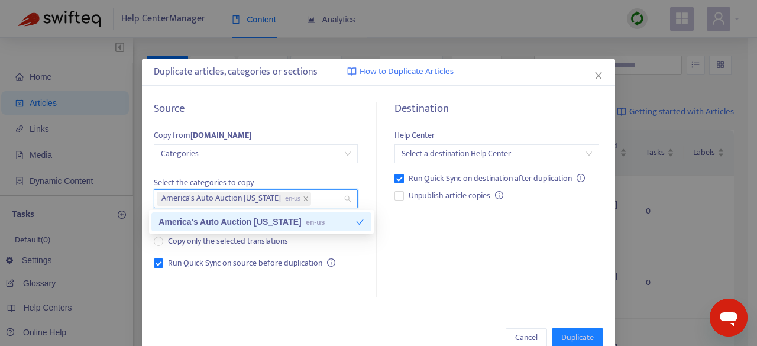
click at [188, 221] on div "America's Auto Auction [US_STATE] en-us" at bounding box center [256, 221] width 197 height 13
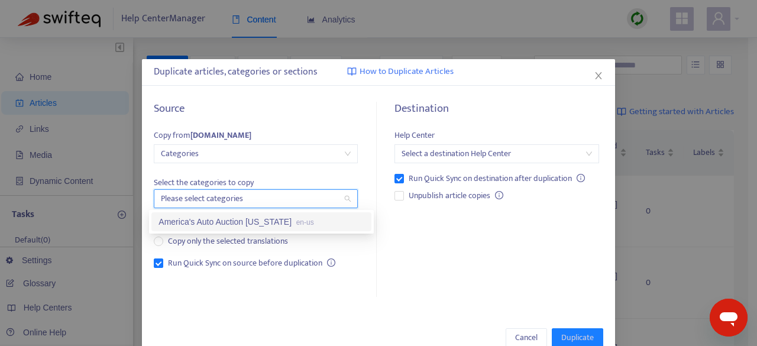
click at [226, 229] on div "America's Auto Auction [US_STATE] en-us" at bounding box center [261, 221] width 220 height 19
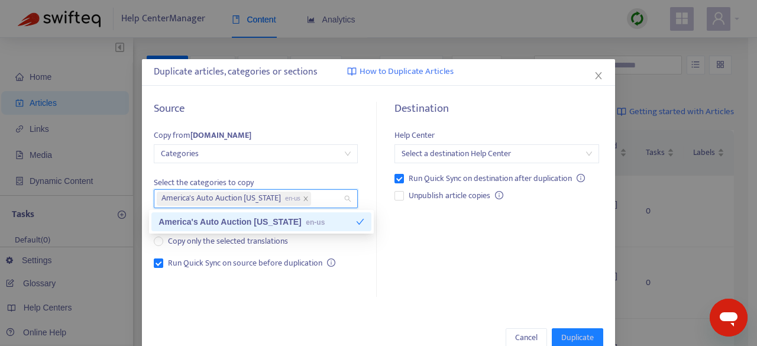
click at [420, 224] on div "Destination Help Center Select a destination Help Center Run Quick Sync on dest…" at bounding box center [492, 199] width 222 height 195
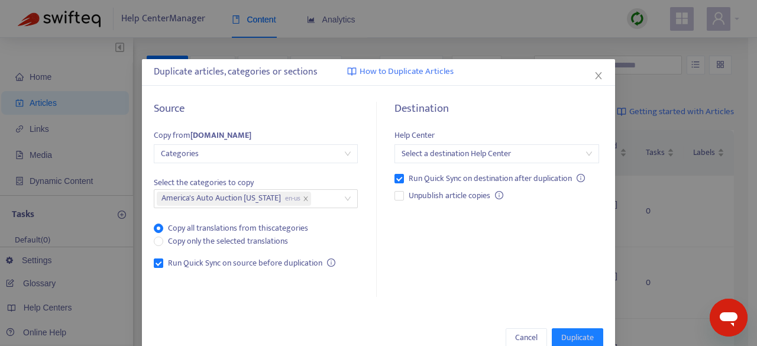
click at [479, 155] on input "search" at bounding box center [496, 154] width 190 height 18
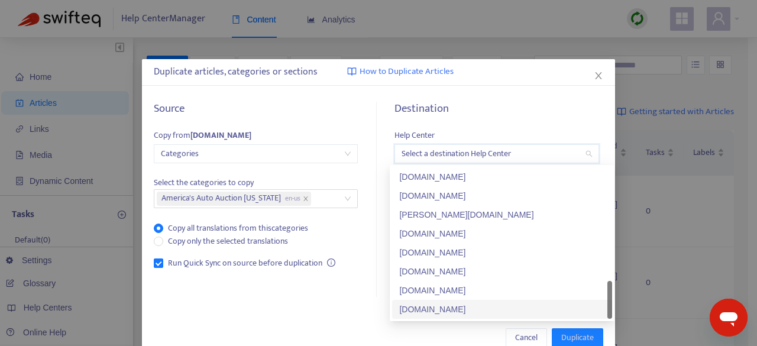
scroll to position [605, 0]
click at [466, 310] on div "[DOMAIN_NAME]" at bounding box center [502, 309] width 206 height 13
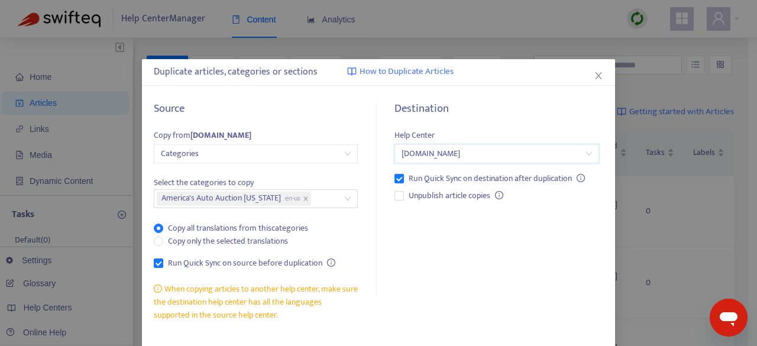
click at [447, 293] on div "Destination Help Center [DOMAIN_NAME] [DOMAIN_NAME] Run Quick Sync on destinati…" at bounding box center [492, 211] width 222 height 219
click at [231, 155] on span "Categories" at bounding box center [256, 154] width 190 height 18
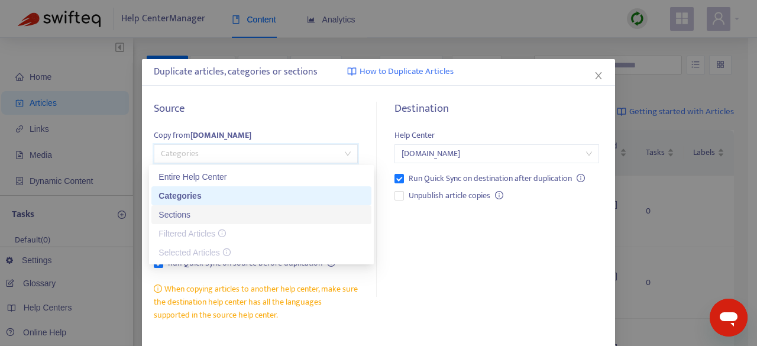
click at [177, 216] on div "Sections" at bounding box center [261, 214] width 206 height 13
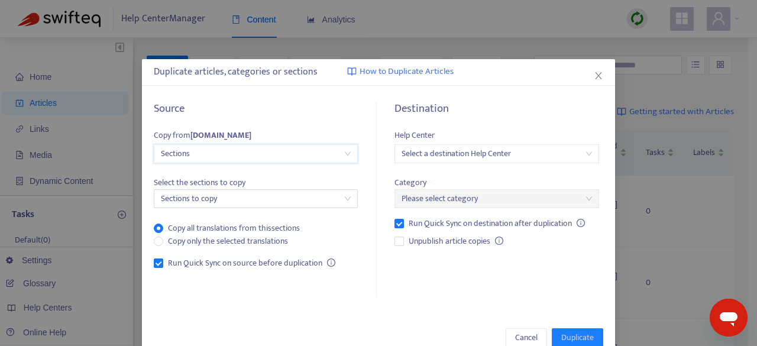
click at [453, 157] on input "search" at bounding box center [496, 154] width 190 height 18
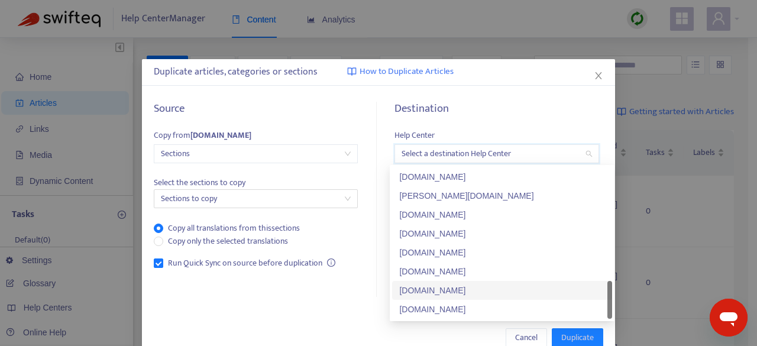
click at [453, 293] on div "[DOMAIN_NAME]" at bounding box center [502, 290] width 206 height 13
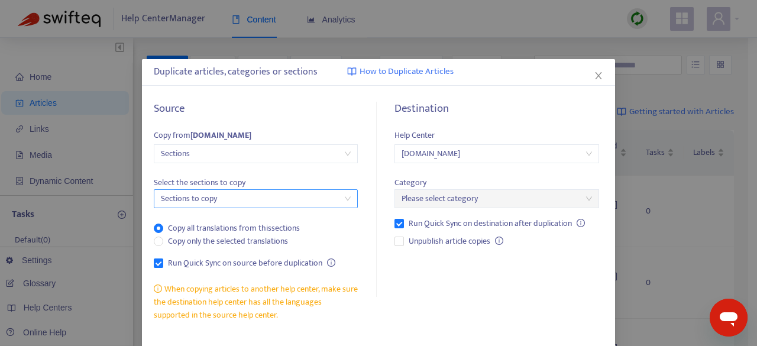
click at [258, 203] on div at bounding box center [250, 199] width 186 height 14
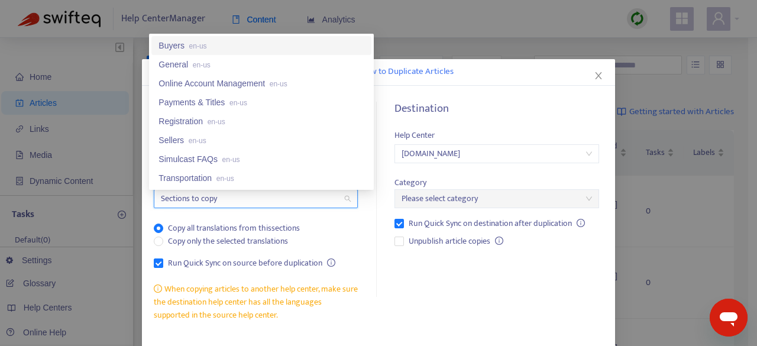
click at [195, 42] on span "en-us" at bounding box center [198, 46] width 18 height 8
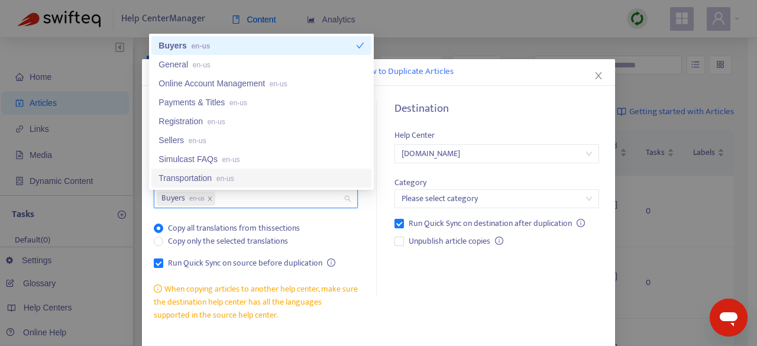
click at [454, 193] on input "search" at bounding box center [496, 199] width 190 height 18
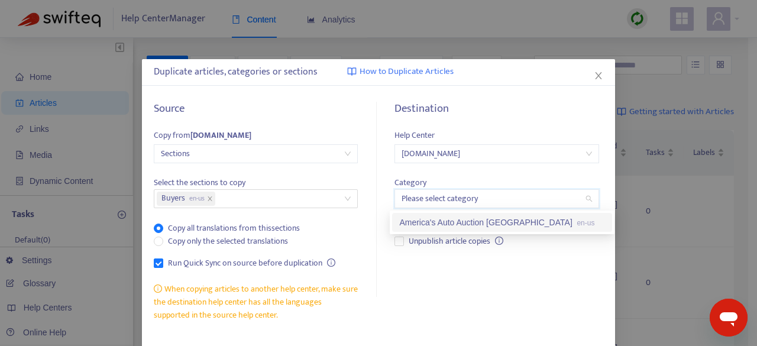
click at [471, 228] on div "America's Auto Auction [GEOGRAPHIC_DATA] en-us" at bounding box center [502, 222] width 206 height 13
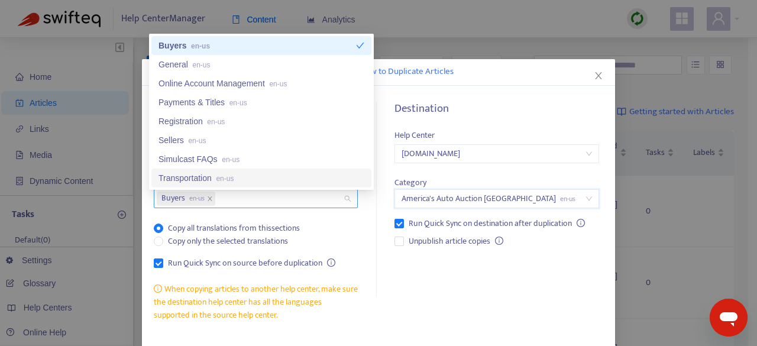
click at [293, 194] on div "Buyers en-us" at bounding box center [250, 198] width 186 height 17
click at [203, 61] on span "en-us" at bounding box center [202, 65] width 18 height 8
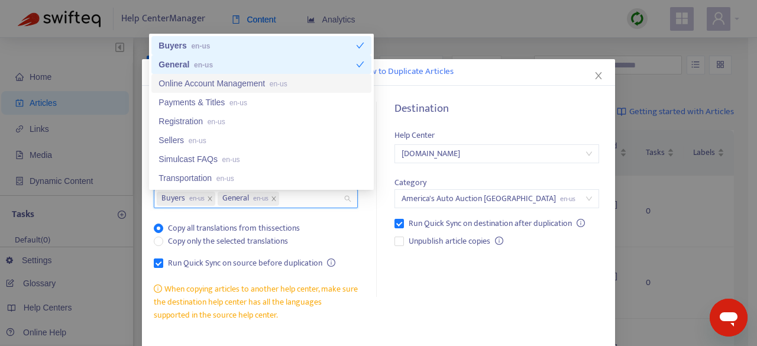
click at [226, 84] on div "Online Account Management en-us" at bounding box center [261, 83] width 206 height 13
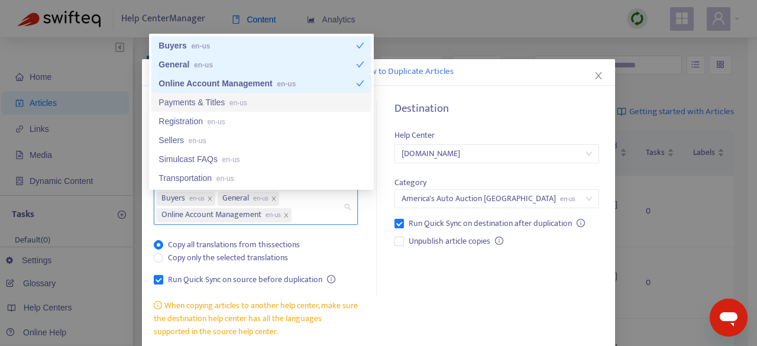
click at [222, 98] on div "Payments & Titles en-us" at bounding box center [261, 102] width 206 height 13
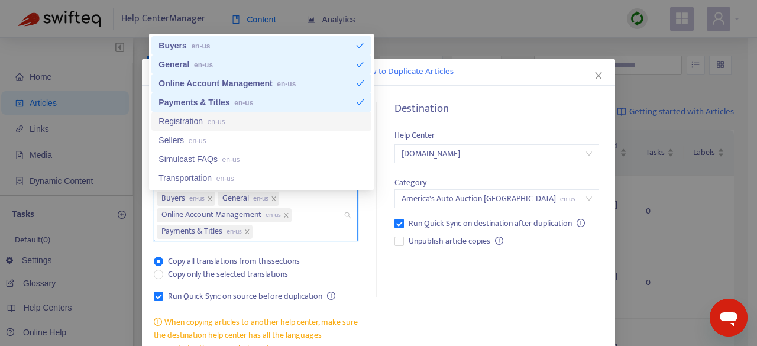
click at [193, 124] on div "Registration en-us" at bounding box center [261, 121] width 206 height 13
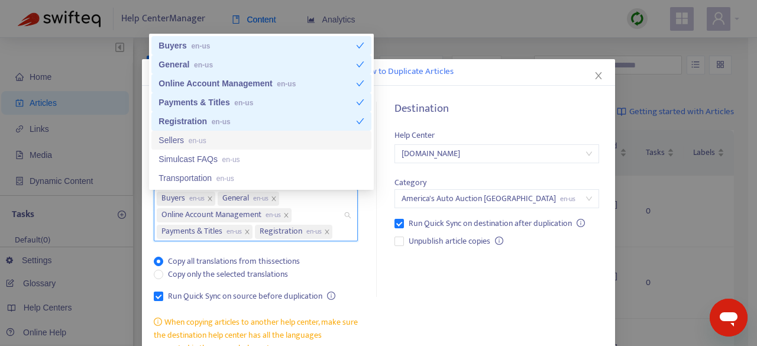
click at [196, 138] on span "en-us" at bounding box center [198, 141] width 18 height 8
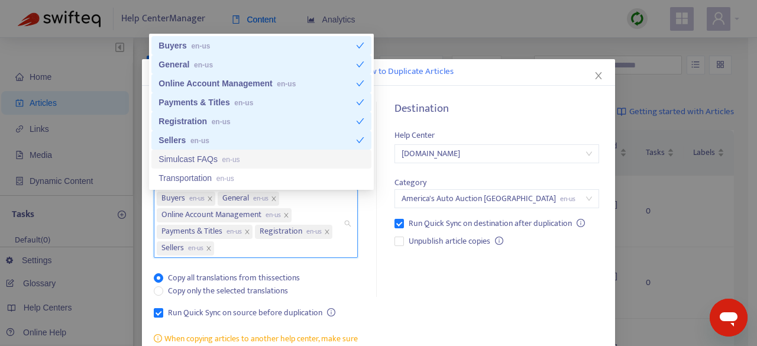
click at [199, 154] on div "Simulcast FAQs en-us" at bounding box center [261, 159] width 206 height 13
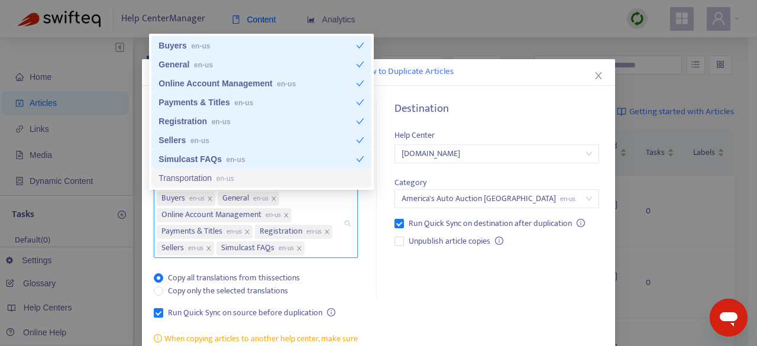
click at [196, 175] on div "Transportation en-us" at bounding box center [261, 177] width 206 height 13
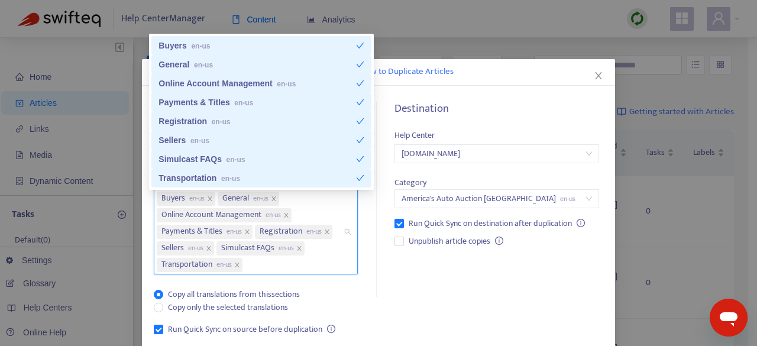
click at [366, 242] on div "Source Copy from [DOMAIN_NAME] Sections Select the sections to copy Buyers en-u…" at bounding box center [263, 245] width 218 height 286
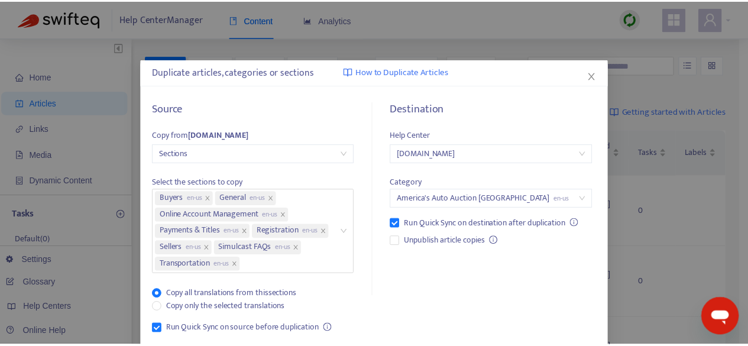
scroll to position [117, 0]
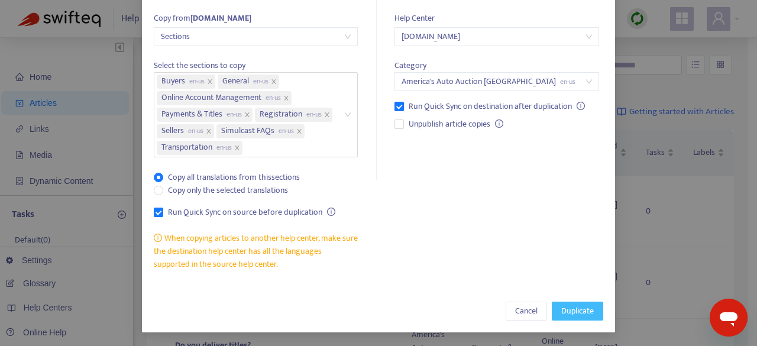
click at [576, 312] on span "Duplicate" at bounding box center [577, 310] width 33 height 13
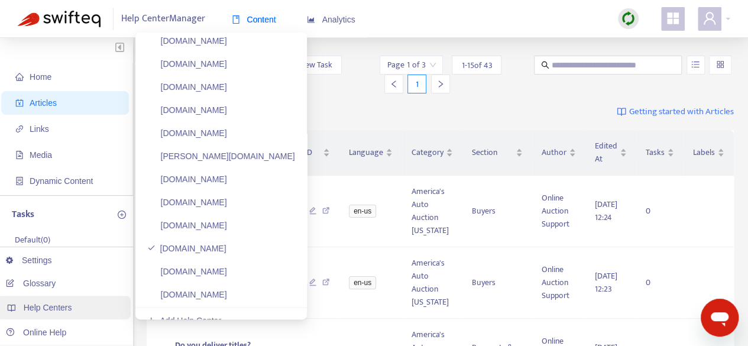
click at [64, 310] on span "Help Centers" at bounding box center [48, 307] width 48 height 9
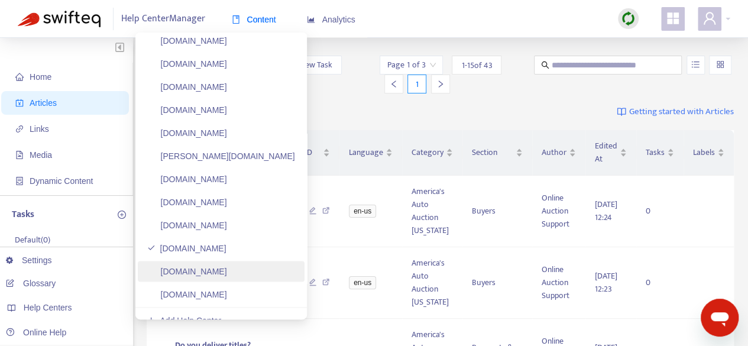
click at [217, 270] on link "[DOMAIN_NAME]" at bounding box center [187, 271] width 80 height 9
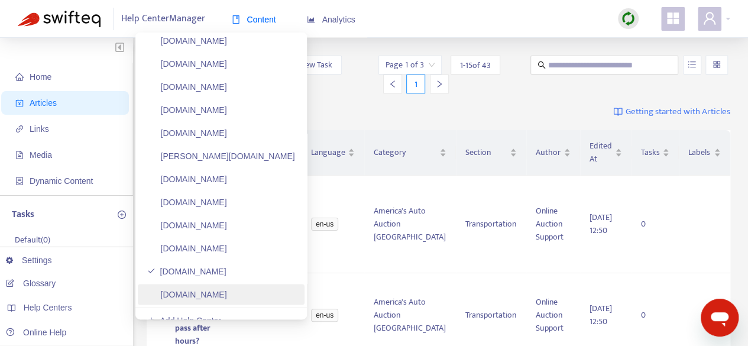
click at [191, 295] on link "[DOMAIN_NAME]" at bounding box center [187, 294] width 80 height 9
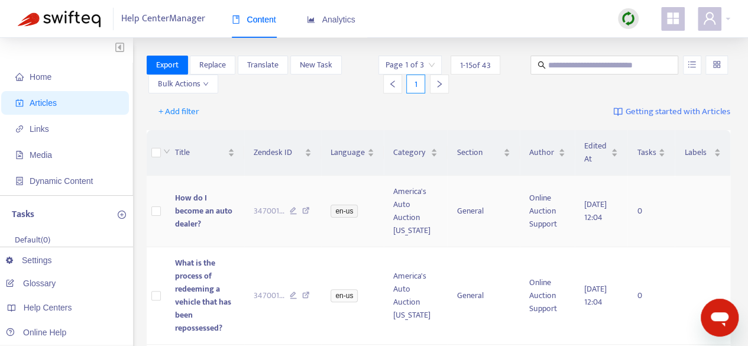
click at [161, 214] on td at bounding box center [157, 212] width 20 height 72
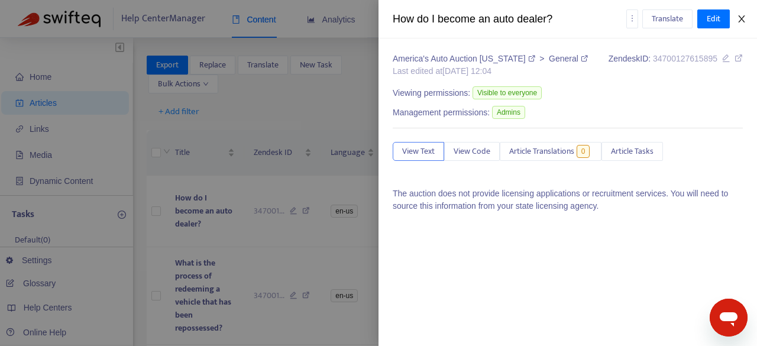
click at [742, 16] on icon "close" at bounding box center [741, 18] width 9 height 9
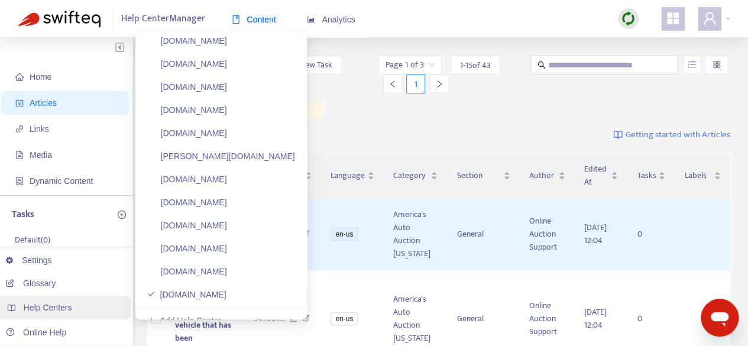
click at [52, 304] on span "Help Centers" at bounding box center [48, 307] width 48 height 9
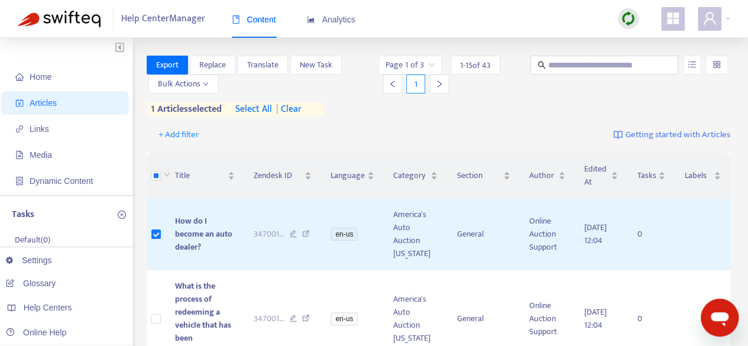
click at [514, 99] on div "Export Replace Translate New Task Bulk Actions Page 1 of 3 1 - 15 of 43 1 1 art…" at bounding box center [439, 86] width 584 height 61
click at [249, 107] on span "select all" at bounding box center [253, 109] width 37 height 14
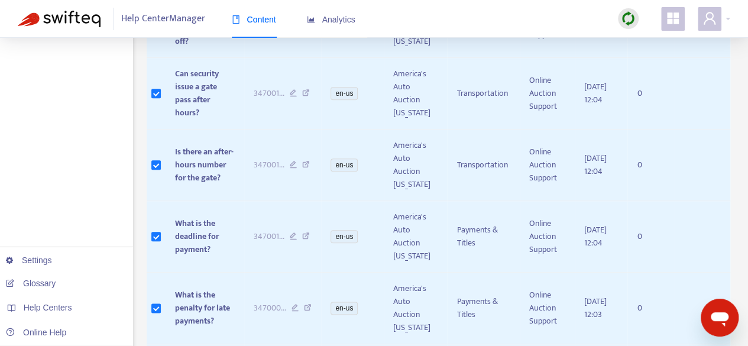
scroll to position [0, 0]
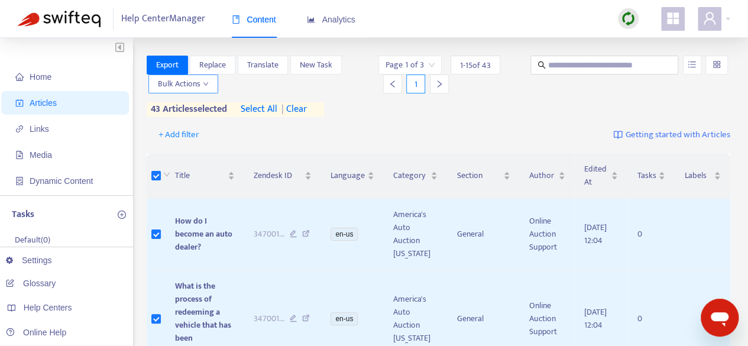
click at [209, 86] on button "Bulk Actions" at bounding box center [183, 83] width 70 height 19
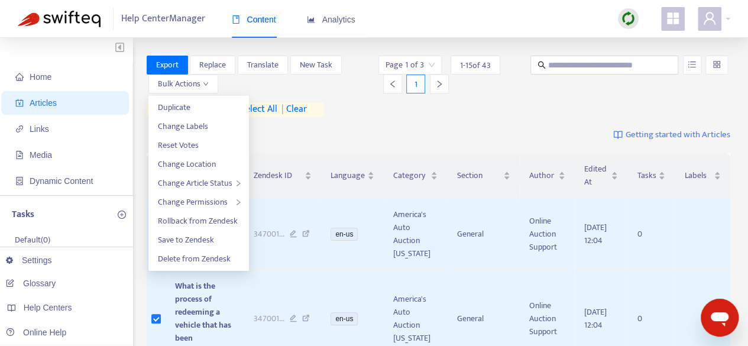
click at [367, 103] on div "Export Replace Translate New Task Bulk Actions Page 1 of 3 1 - 15 of 43 1 43 ar…" at bounding box center [439, 86] width 584 height 61
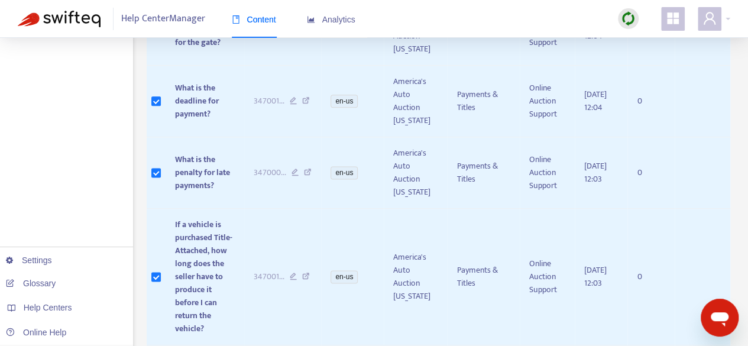
scroll to position [1079, 0]
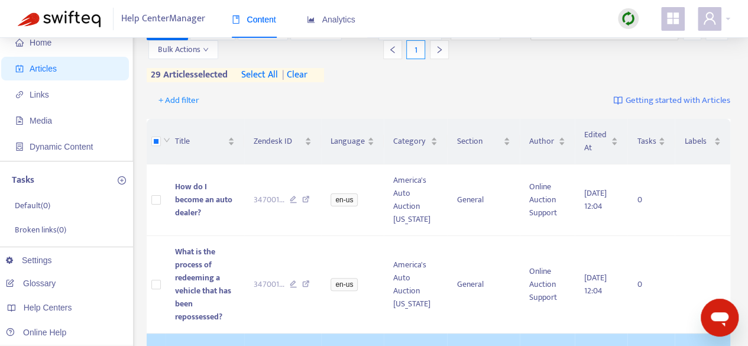
scroll to position [0, 0]
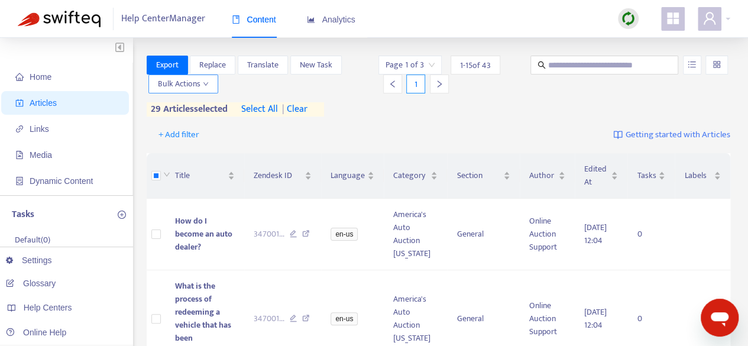
click at [203, 80] on span "Bulk Actions" at bounding box center [183, 83] width 51 height 13
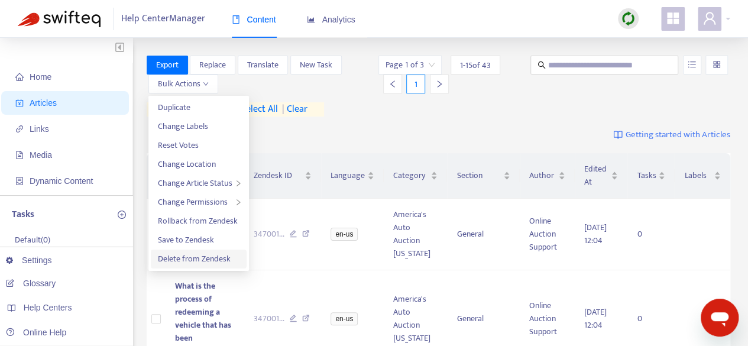
click at [203, 261] on span "Delete from Zendesk" at bounding box center [194, 259] width 73 height 14
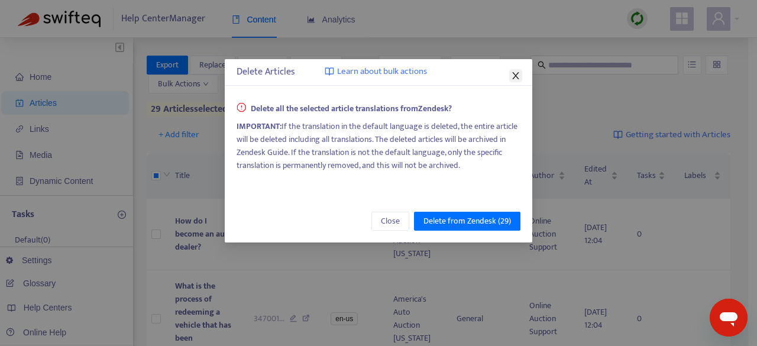
click at [515, 76] on icon "close" at bounding box center [515, 75] width 7 height 7
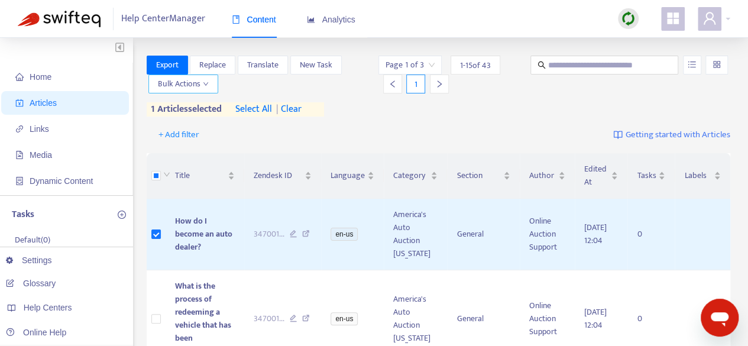
click at [197, 96] on div "Export Replace Translate New Task Bulk Actions Page 1 of 3 1 - 15 of 43 1 1 art…" at bounding box center [439, 86] width 584 height 61
click at [200, 90] on span "Bulk Actions" at bounding box center [183, 83] width 51 height 13
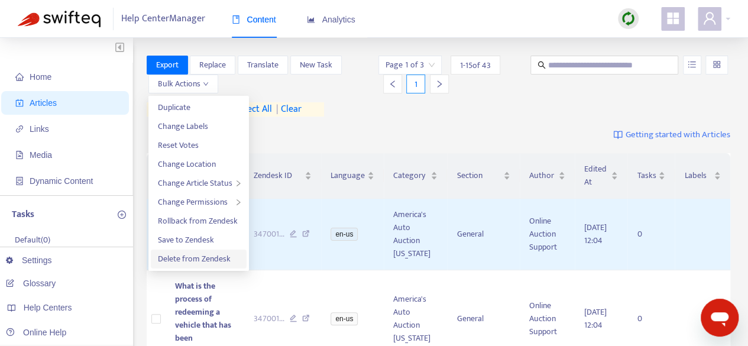
click at [196, 262] on span "Delete from Zendesk" at bounding box center [194, 259] width 73 height 14
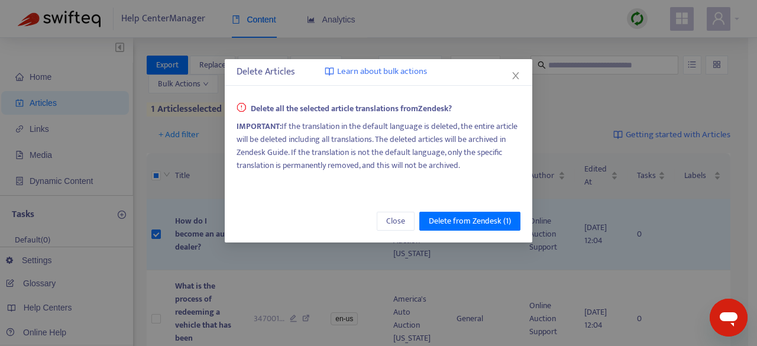
click at [196, 262] on div "Delete Articles Learn about bulk actions Delete all the selected article transl…" at bounding box center [378, 173] width 757 height 346
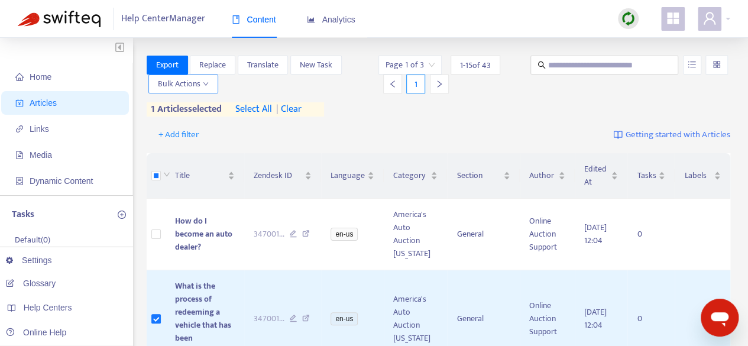
click at [186, 87] on span "Bulk Actions" at bounding box center [183, 83] width 51 height 13
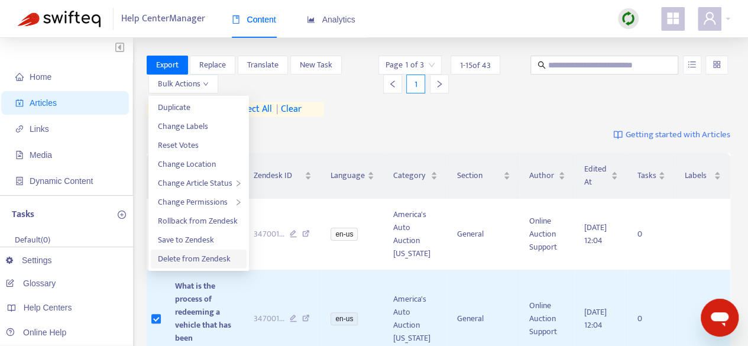
click at [186, 255] on span "Delete from Zendesk" at bounding box center [194, 259] width 73 height 14
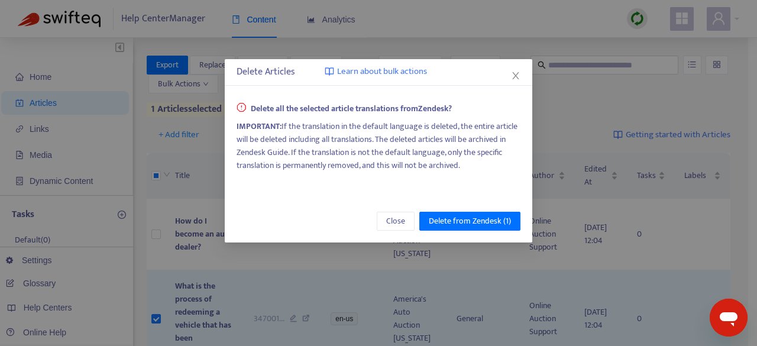
click at [184, 257] on div "Delete Articles Learn about bulk actions Delete all the selected article transl…" at bounding box center [378, 173] width 757 height 346
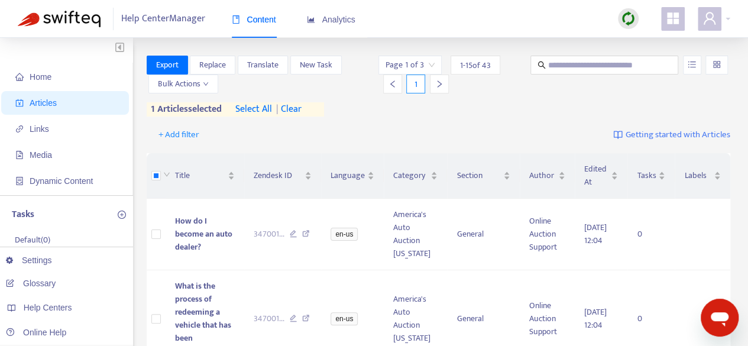
click at [202, 93] on div "Export Replace Translate New Task Bulk Actions Page 1 of 3 1 - 15 of 43 1 1 art…" at bounding box center [439, 86] width 584 height 61
click at [203, 88] on span "Bulk Actions" at bounding box center [183, 83] width 51 height 13
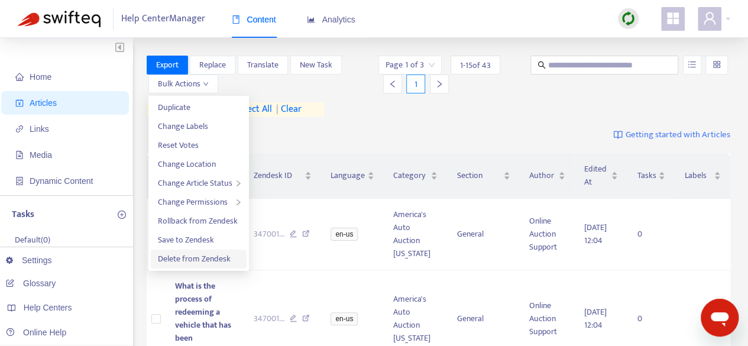
click at [213, 262] on span "Delete from Zendesk" at bounding box center [194, 259] width 73 height 14
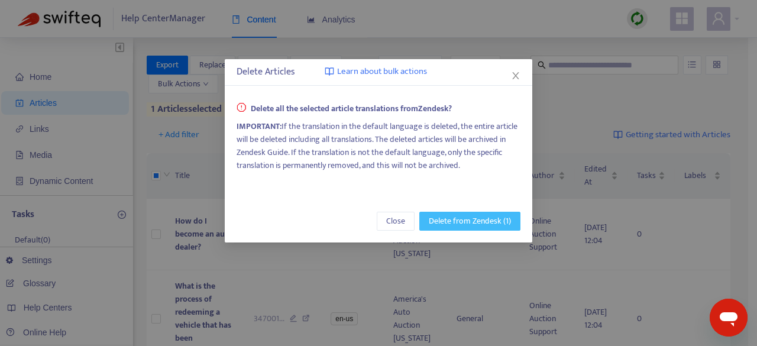
click at [468, 219] on span "Delete from Zendesk (1)" at bounding box center [470, 221] width 82 height 13
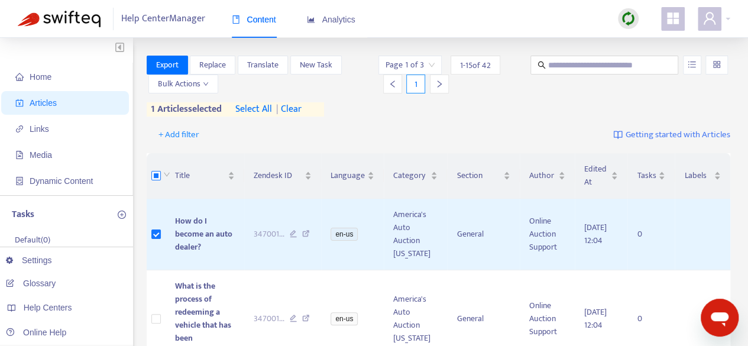
click at [157, 180] on label at bounding box center [155, 175] width 9 height 13
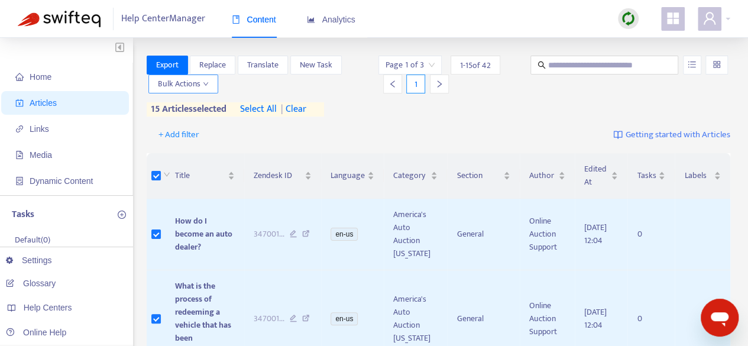
click at [201, 87] on span "Bulk Actions" at bounding box center [183, 83] width 51 height 13
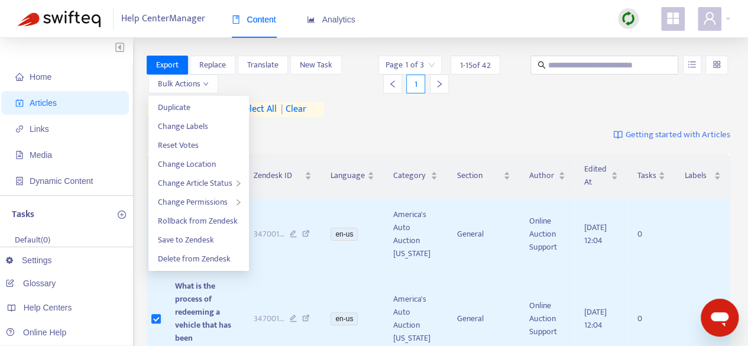
click at [275, 84] on div "Export Replace Translate New Task Bulk Actions" at bounding box center [262, 75] width 230 height 38
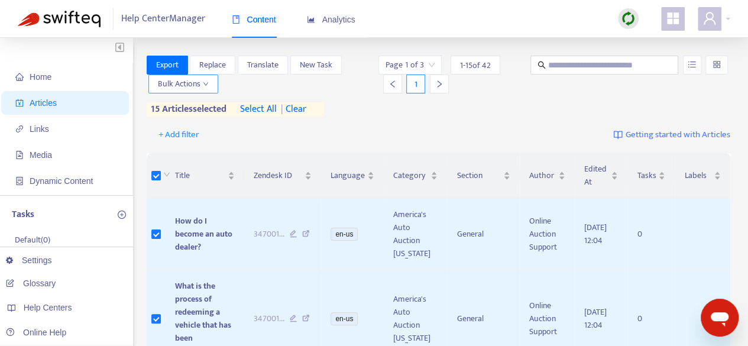
click at [197, 82] on span "Bulk Actions" at bounding box center [183, 83] width 51 height 13
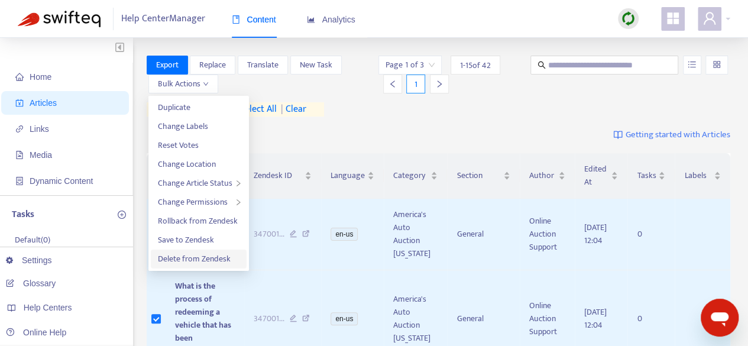
click at [185, 264] on span "Delete from Zendesk" at bounding box center [194, 259] width 73 height 14
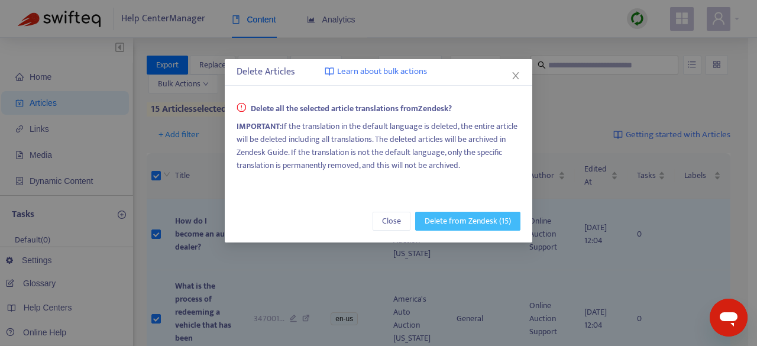
click at [488, 215] on span "Delete from Zendesk (15)" at bounding box center [467, 221] width 86 height 13
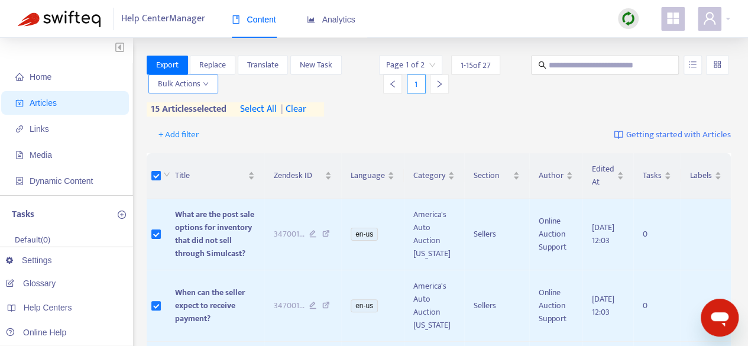
click at [196, 88] on span "Bulk Actions" at bounding box center [183, 83] width 51 height 13
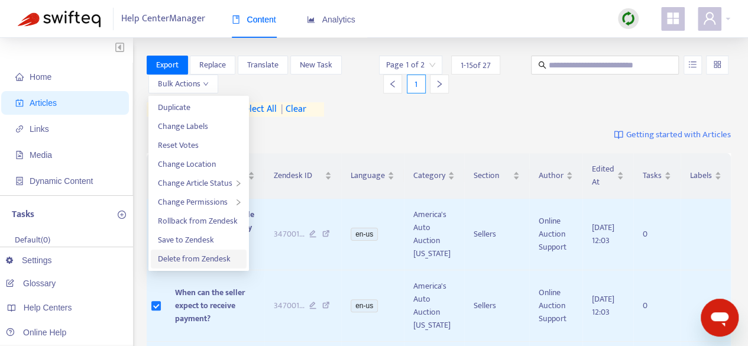
click at [182, 259] on span "Delete from Zendesk" at bounding box center [194, 259] width 73 height 14
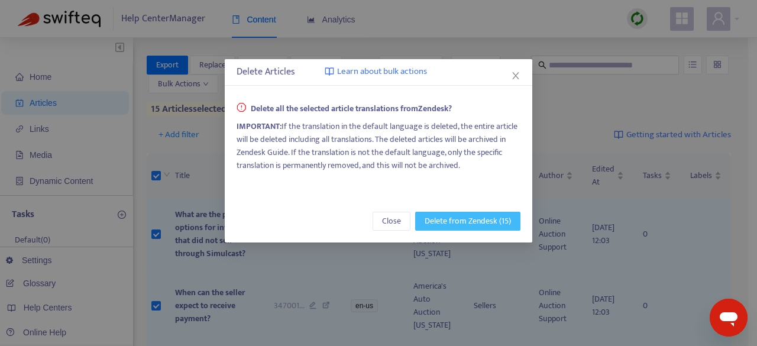
click at [485, 218] on span "Delete from Zendesk (15)" at bounding box center [467, 221] width 86 height 13
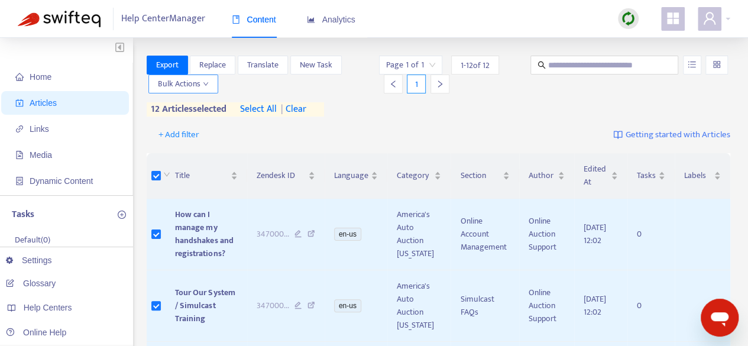
click at [201, 86] on span "Bulk Actions" at bounding box center [183, 83] width 51 height 13
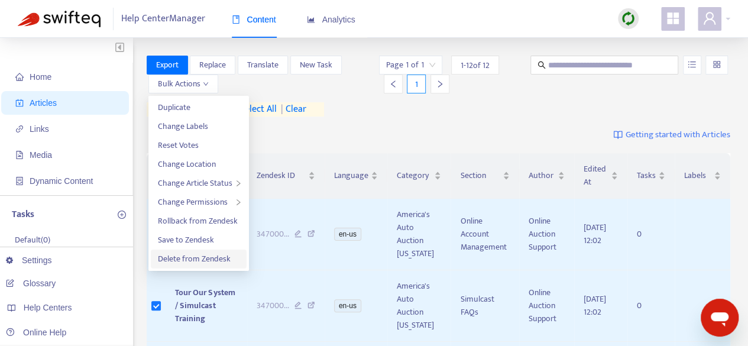
click at [179, 261] on span "Delete from Zendesk" at bounding box center [194, 259] width 73 height 14
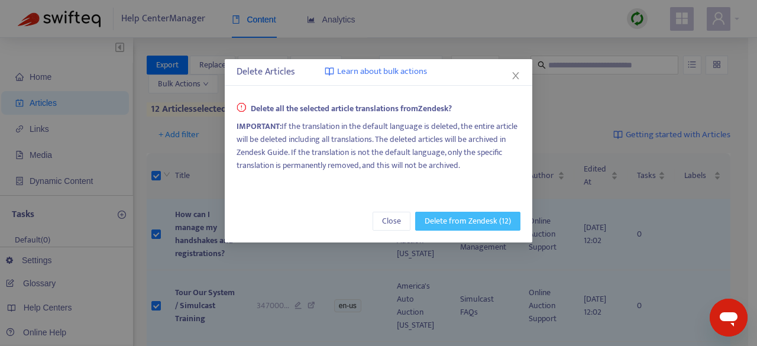
click at [476, 224] on span "Delete from Zendesk (12)" at bounding box center [467, 221] width 86 height 13
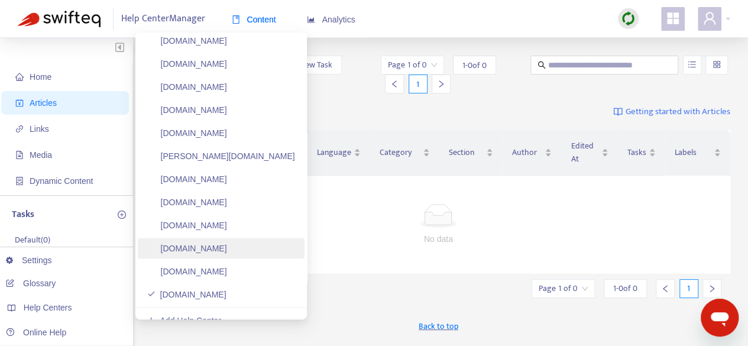
click at [216, 246] on link "[DOMAIN_NAME]" at bounding box center [187, 248] width 80 height 9
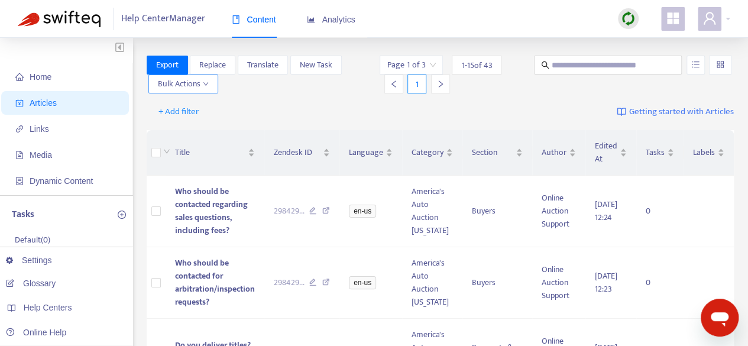
click at [210, 85] on button "Bulk Actions" at bounding box center [183, 83] width 70 height 19
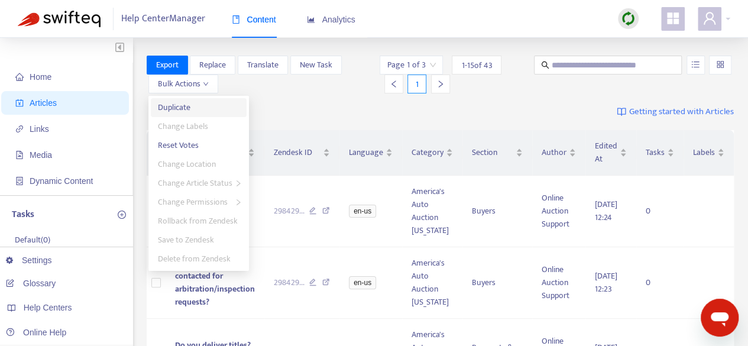
click at [173, 107] on span "Duplicate" at bounding box center [174, 107] width 33 height 14
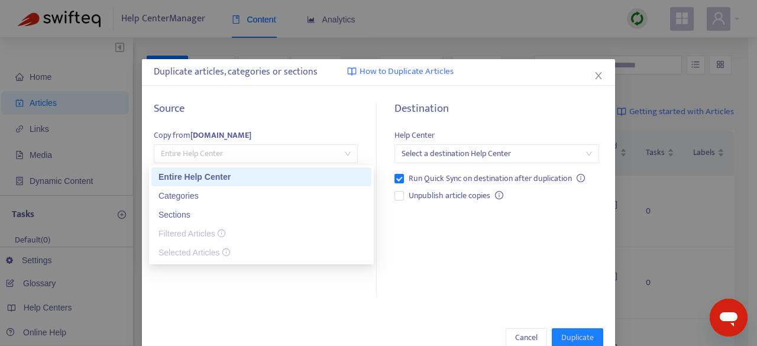
click at [264, 150] on span "Entire Help Center" at bounding box center [256, 154] width 190 height 18
click at [262, 194] on div "Categories" at bounding box center [261, 195] width 206 height 13
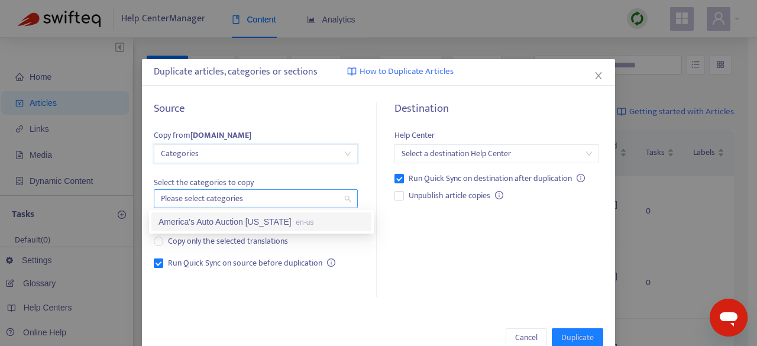
click at [337, 199] on div at bounding box center [250, 199] width 186 height 14
click at [319, 228] on div "America's Auto Auction [US_STATE] en-us" at bounding box center [261, 221] width 206 height 13
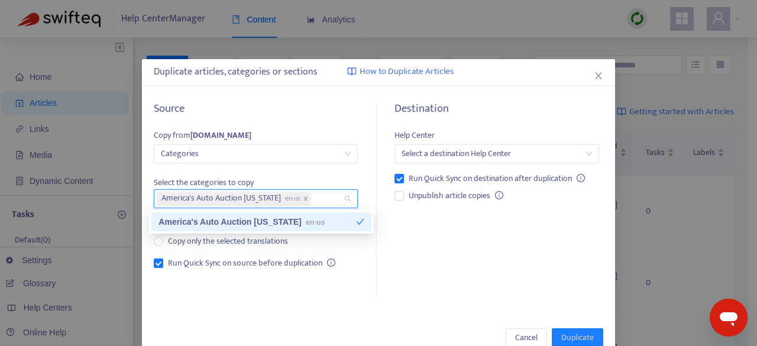
click at [260, 166] on div "Select the categories to copy America's Auto Auction [US_STATE] en-us Copy all …" at bounding box center [256, 205] width 204 height 85
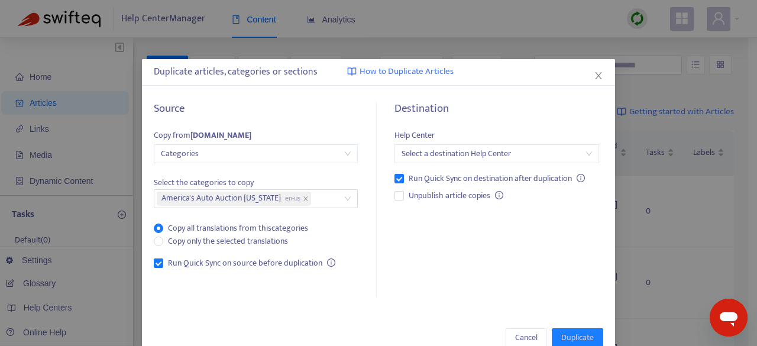
click at [260, 161] on span "Categories" at bounding box center [256, 154] width 190 height 18
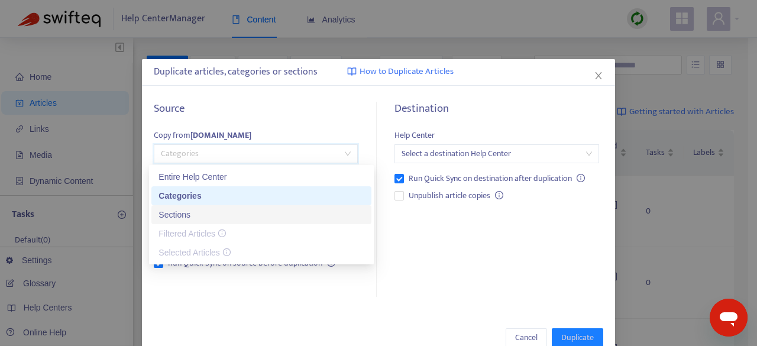
click at [254, 212] on div "Sections" at bounding box center [261, 214] width 206 height 13
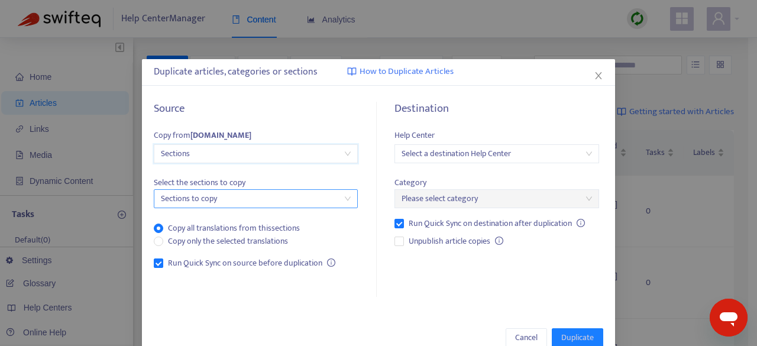
click at [256, 195] on div at bounding box center [250, 199] width 186 height 14
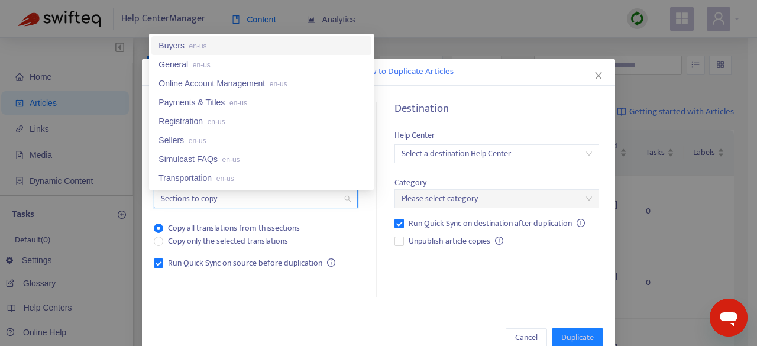
click at [242, 50] on div "Buyers en-us" at bounding box center [261, 45] width 220 height 19
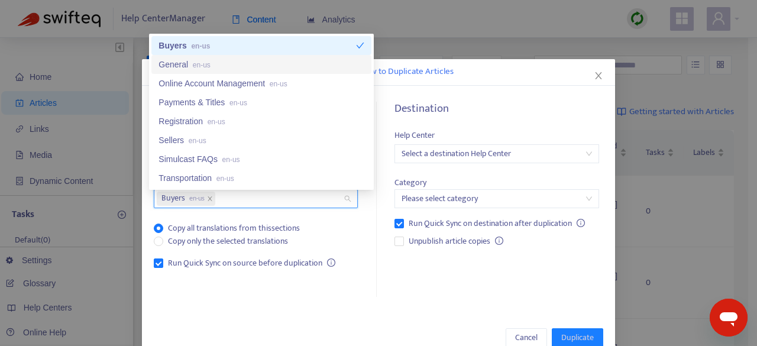
click at [238, 67] on div "General en-us" at bounding box center [261, 64] width 206 height 13
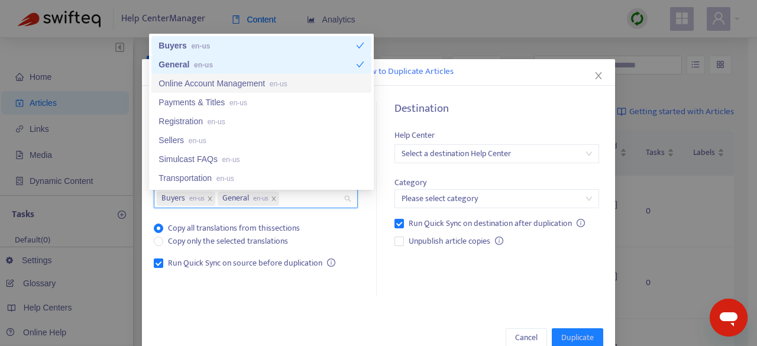
click at [236, 79] on div "Online Account Management en-us" at bounding box center [261, 83] width 206 height 13
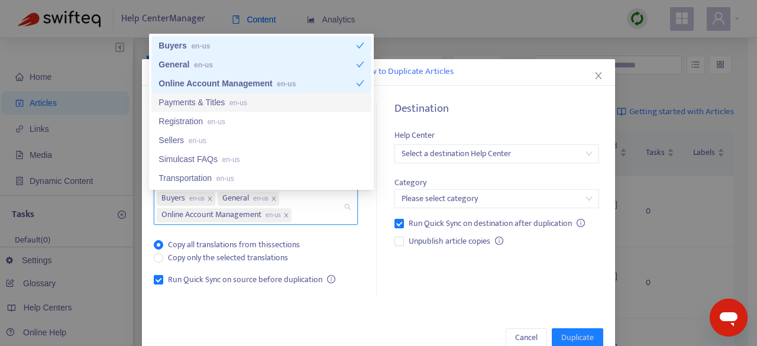
click at [232, 102] on span "en-us" at bounding box center [238, 103] width 18 height 8
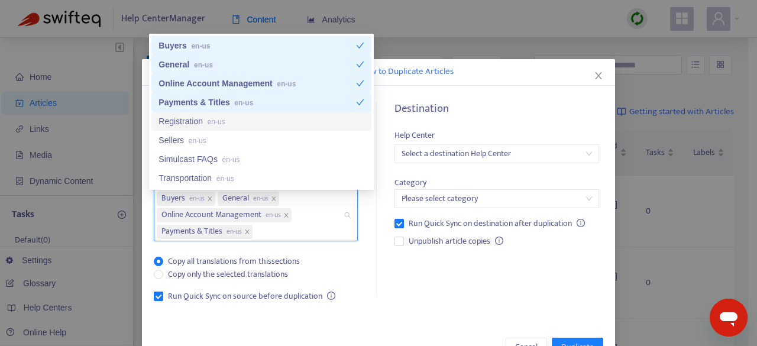
click at [228, 115] on div "Registration en-us" at bounding box center [261, 121] width 206 height 13
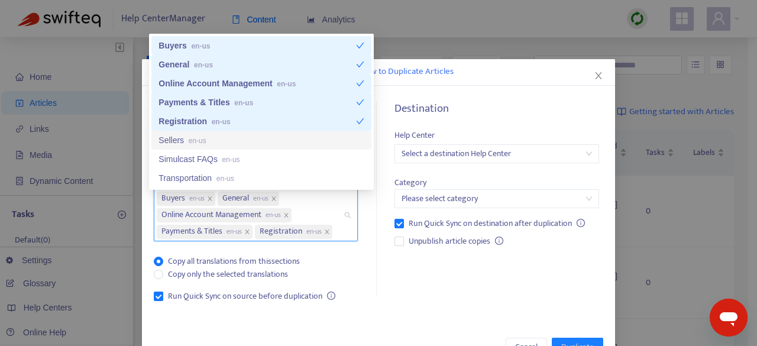
click at [221, 142] on div "Sellers en-us" at bounding box center [261, 140] width 206 height 13
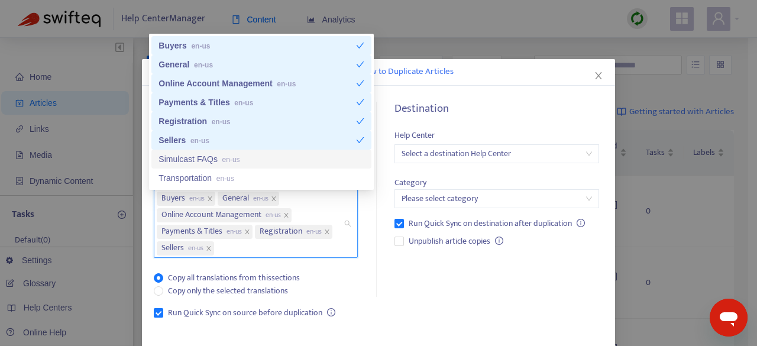
click at [222, 160] on span "en-us" at bounding box center [231, 159] width 18 height 8
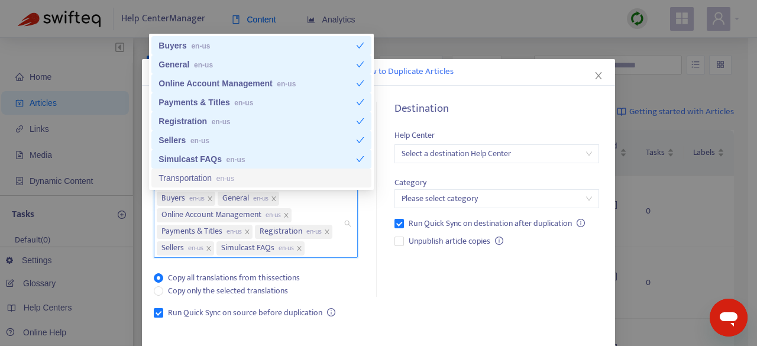
click at [212, 179] on div "Transportation en-us" at bounding box center [261, 177] width 206 height 13
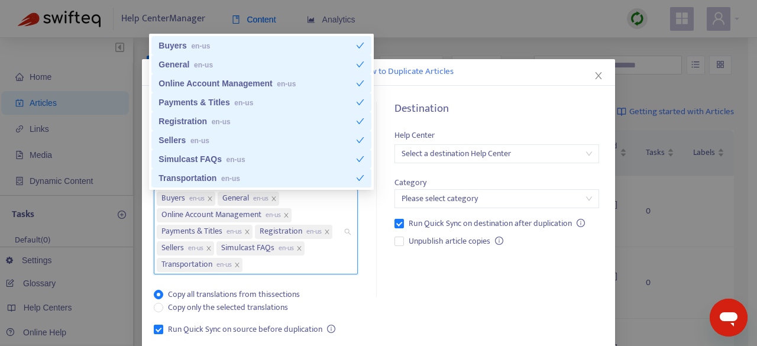
click at [501, 155] on input "search" at bounding box center [496, 154] width 190 height 18
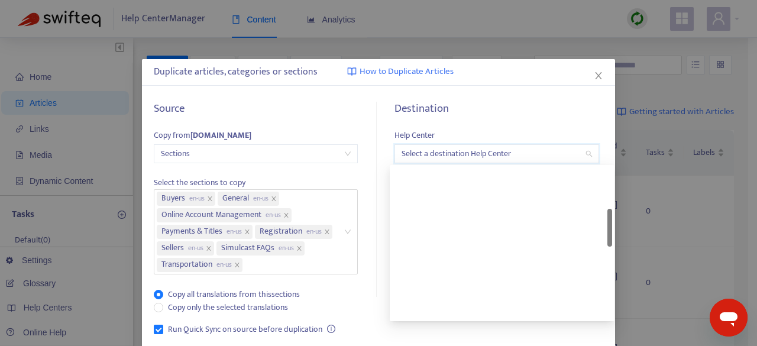
scroll to position [605, 0]
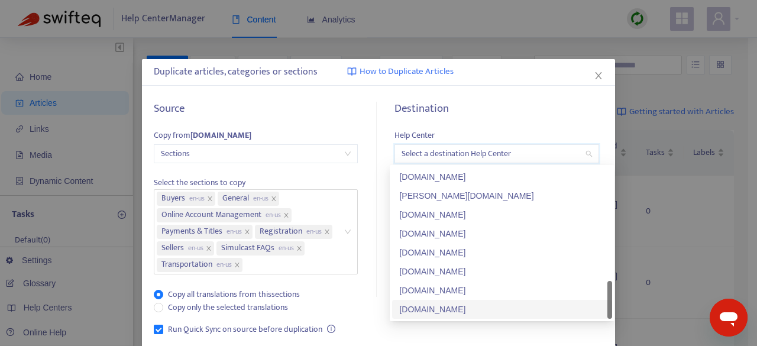
click at [484, 311] on div "[DOMAIN_NAME]" at bounding box center [502, 309] width 206 height 13
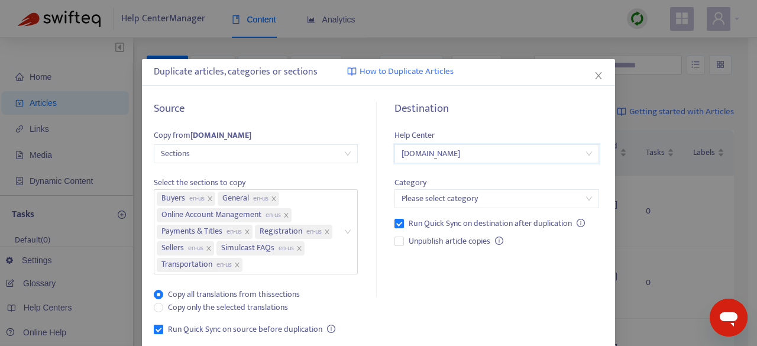
click at [479, 194] on input "search" at bounding box center [496, 199] width 190 height 18
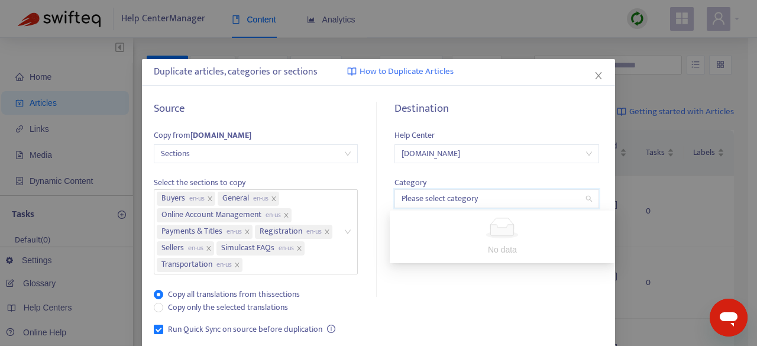
click at [479, 194] on input "search" at bounding box center [496, 199] width 190 height 18
click at [474, 172] on div "Category Please select category" at bounding box center [496, 186] width 204 height 46
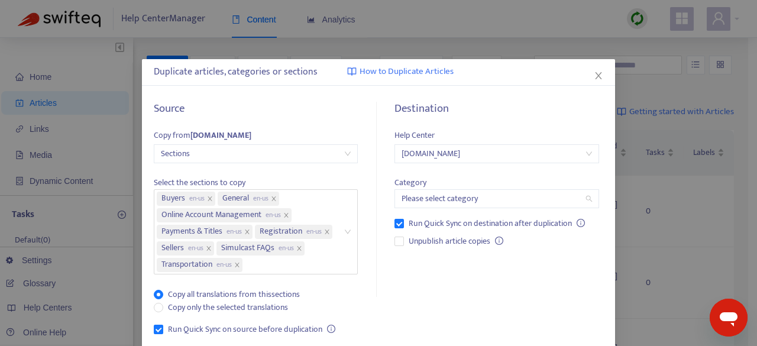
click at [463, 198] on input "search" at bounding box center [496, 199] width 190 height 18
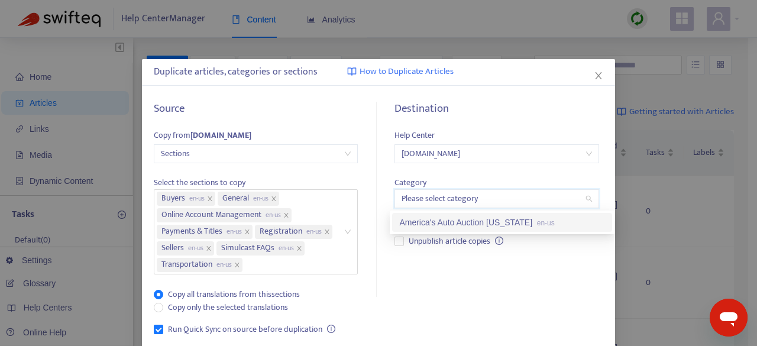
click at [453, 223] on div "America's Auto Auction [US_STATE] en-us" at bounding box center [502, 222] width 206 height 13
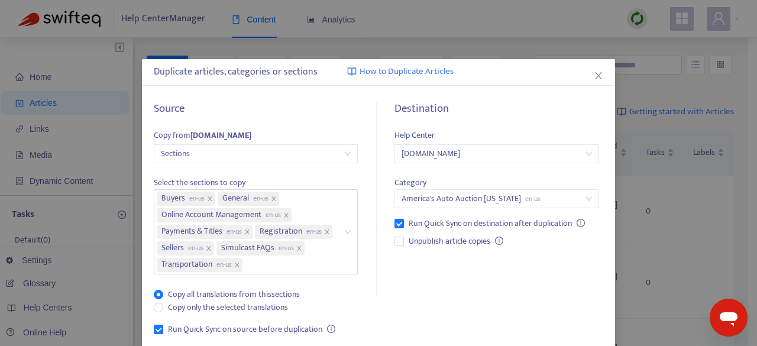
click at [391, 316] on div "Destination Help Center [DOMAIN_NAME] Category America's Auto Auction [US_STATE…" at bounding box center [492, 245] width 222 height 286
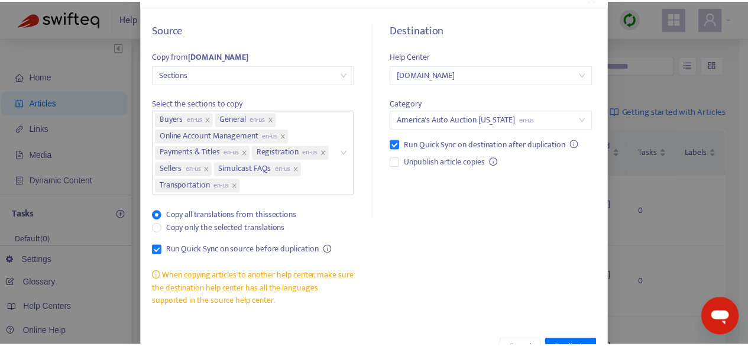
scroll to position [117, 0]
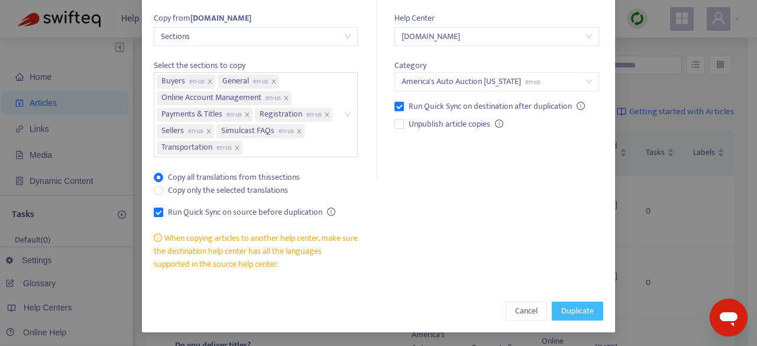
click at [583, 314] on span "Duplicate" at bounding box center [577, 310] width 33 height 13
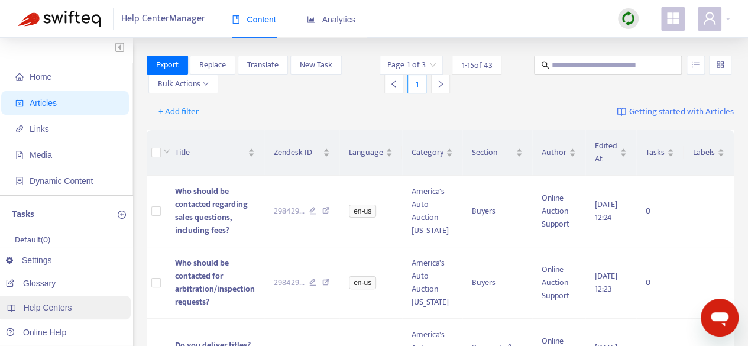
scroll to position [177, 0]
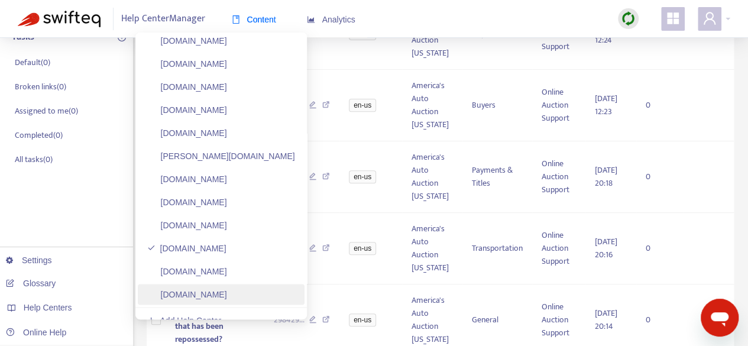
click at [227, 298] on link "[DOMAIN_NAME]" at bounding box center [187, 294] width 80 height 9
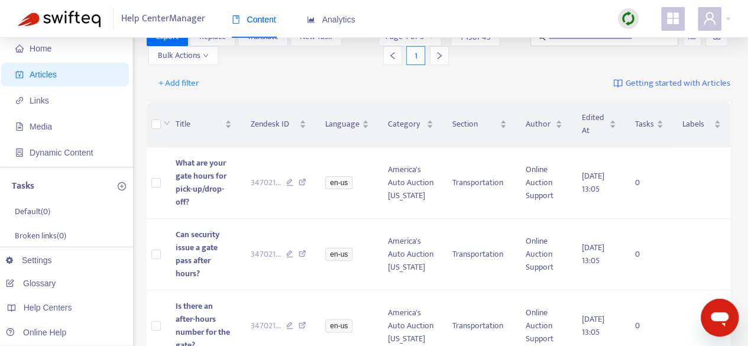
scroll to position [0, 0]
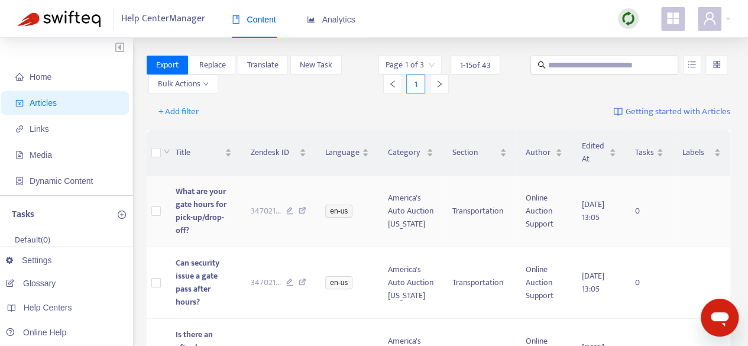
click at [188, 205] on span "What are your gate hours for pick-up/drop-off?" at bounding box center [201, 210] width 51 height 53
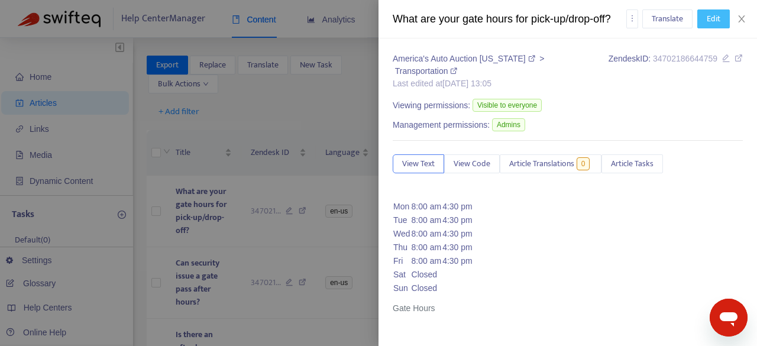
click at [714, 18] on span "Edit" at bounding box center [713, 18] width 14 height 13
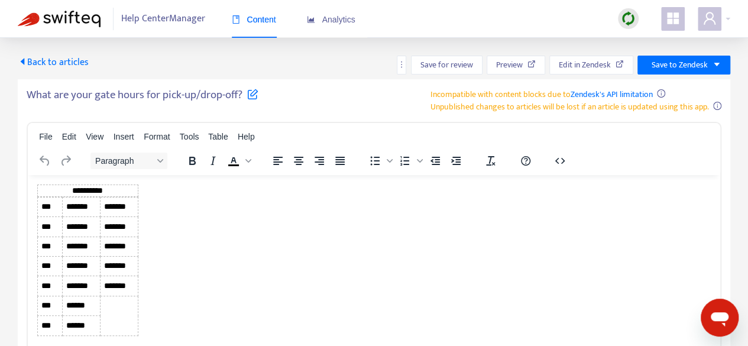
drag, startPoint x: 183, startPoint y: 325, endPoint x: 41, endPoint y: 184, distance: 199.8
click at [41, 184] on body "**********" at bounding box center [373, 269] width 673 height 171
paste body "Rich Text Area. Press ALT-0 for help."
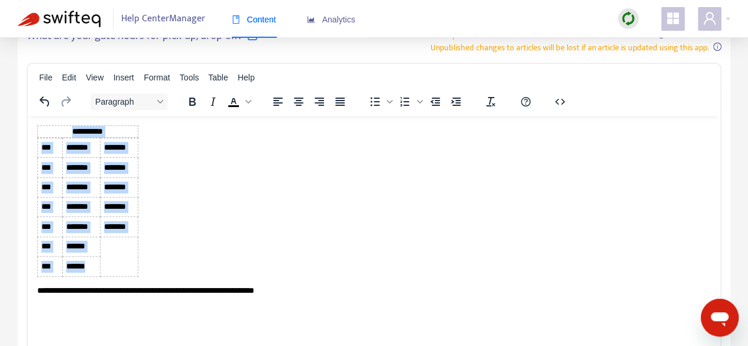
drag, startPoint x: 166, startPoint y: 270, endPoint x: 93, endPoint y: 255, distance: 74.1
click at [93, 255] on html "**********" at bounding box center [374, 210] width 692 height 190
click at [223, 232] on body "**********" at bounding box center [373, 210] width 673 height 171
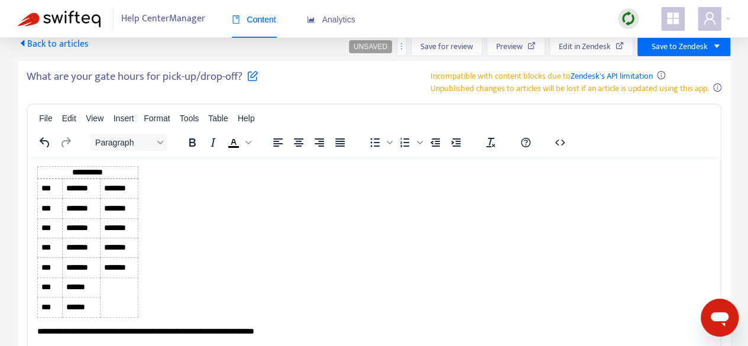
scroll to position [0, 0]
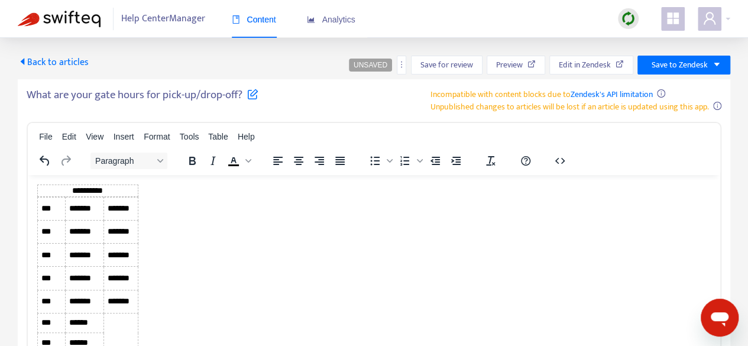
click at [70, 241] on td "*******" at bounding box center [84, 231] width 38 height 23
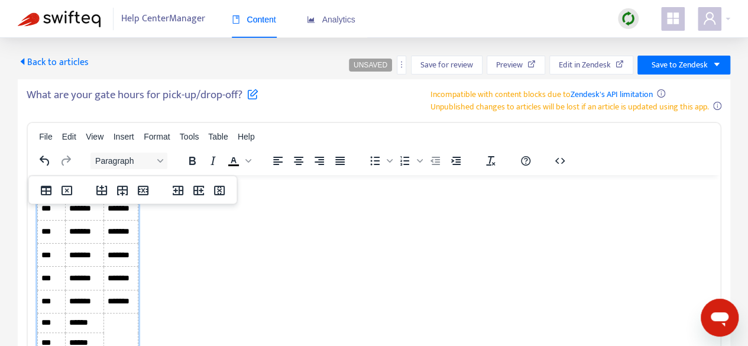
click at [85, 242] on td "*******" at bounding box center [84, 231] width 38 height 23
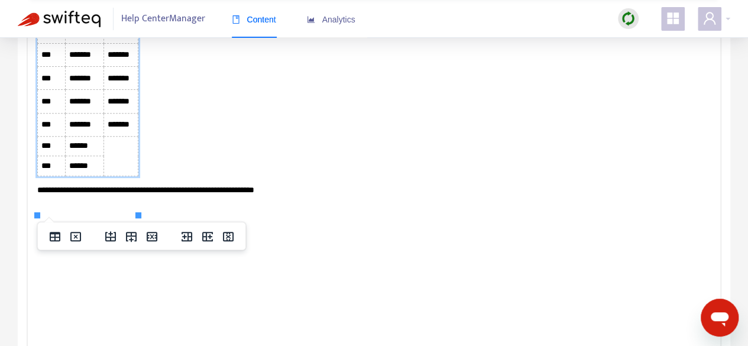
scroll to position [177, 0]
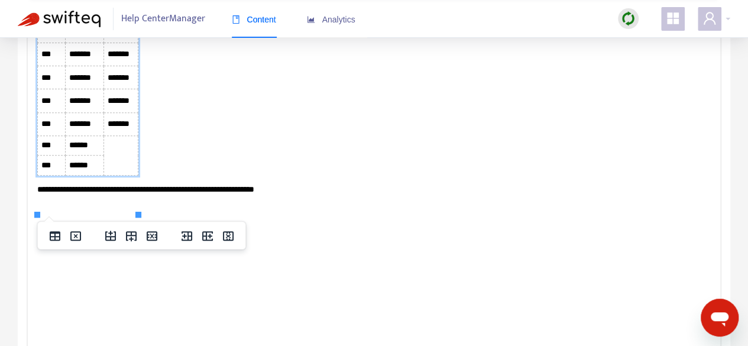
click at [417, 161] on body "**********" at bounding box center [373, 101] width 673 height 188
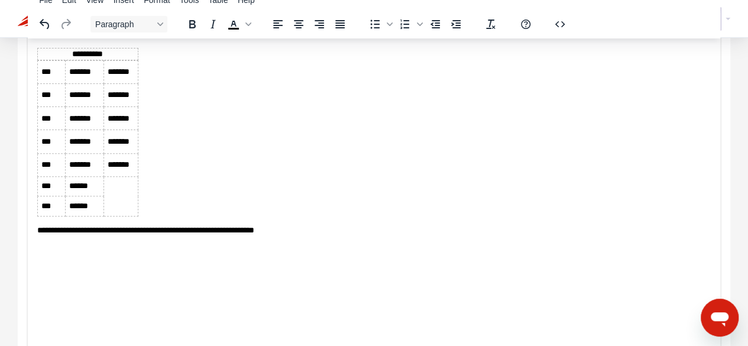
scroll to position [118, 0]
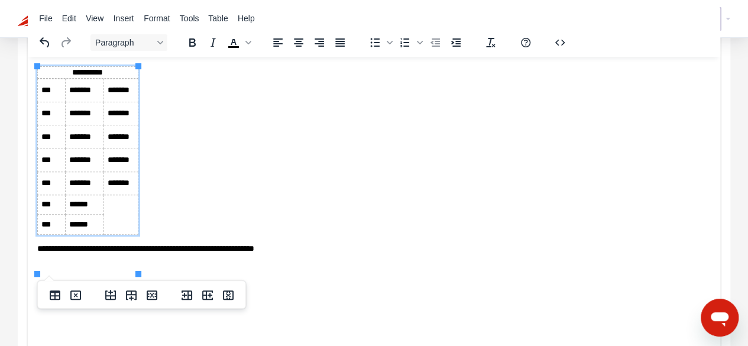
click at [119, 87] on td "*******" at bounding box center [120, 89] width 35 height 23
drag, startPoint x: 140, startPoint y: 129, endPoint x: 157, endPoint y: 129, distance: 17.1
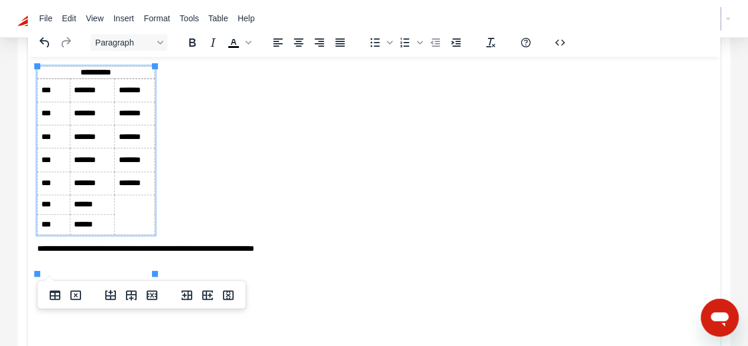
click at [239, 160] on body "**********" at bounding box center [373, 160] width 673 height 188
click at [124, 125] on td "*******" at bounding box center [135, 113] width 40 height 23
click at [131, 125] on td "*******" at bounding box center [135, 113] width 40 height 23
click at [130, 148] on td "*******" at bounding box center [135, 136] width 40 height 23
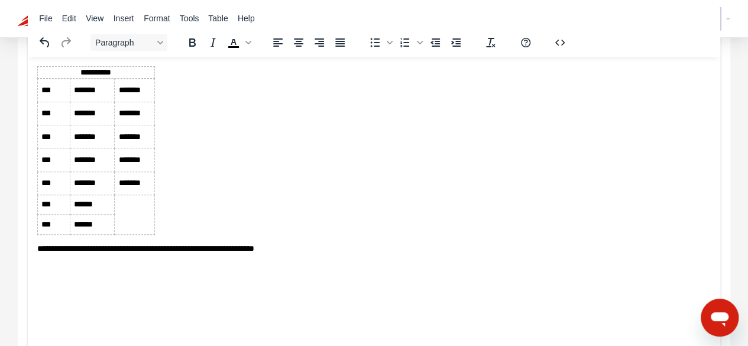
click at [196, 154] on body "**********" at bounding box center [373, 160] width 673 height 188
click at [83, 171] on td "*******" at bounding box center [92, 159] width 45 height 23
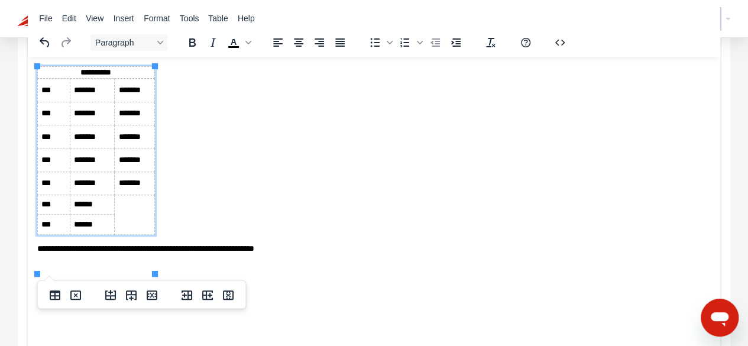
click at [85, 171] on td "*******" at bounding box center [92, 159] width 45 height 23
click at [121, 171] on td "*******" at bounding box center [135, 159] width 40 height 23
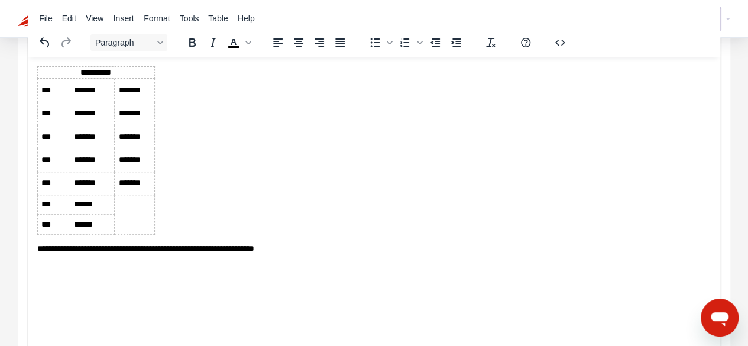
click at [170, 196] on body "**********" at bounding box center [373, 160] width 673 height 188
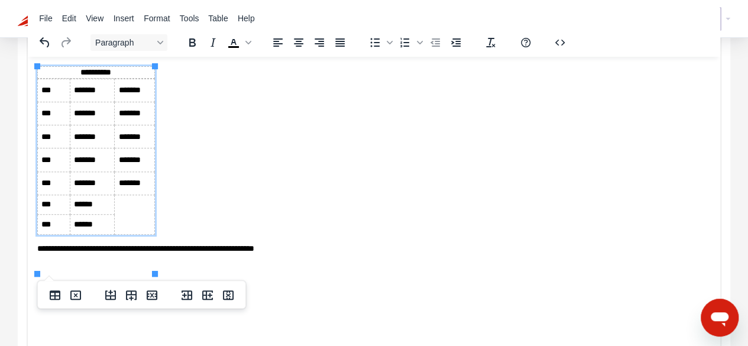
click at [84, 194] on td "*******" at bounding box center [92, 182] width 45 height 23
click at [131, 194] on td "*******" at bounding box center [135, 182] width 40 height 23
click at [325, 154] on body "**********" at bounding box center [373, 160] width 673 height 188
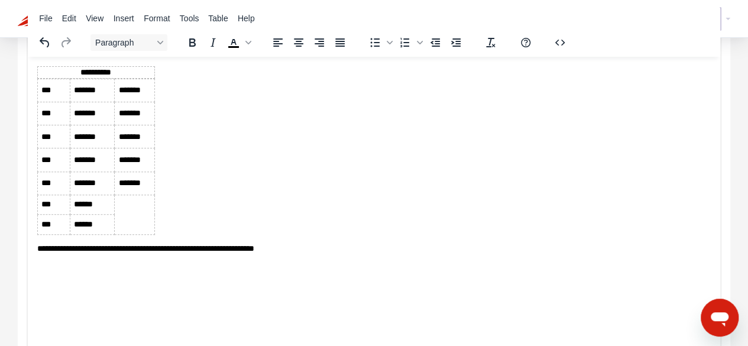
click at [254, 252] on span "**********" at bounding box center [145, 248] width 217 height 8
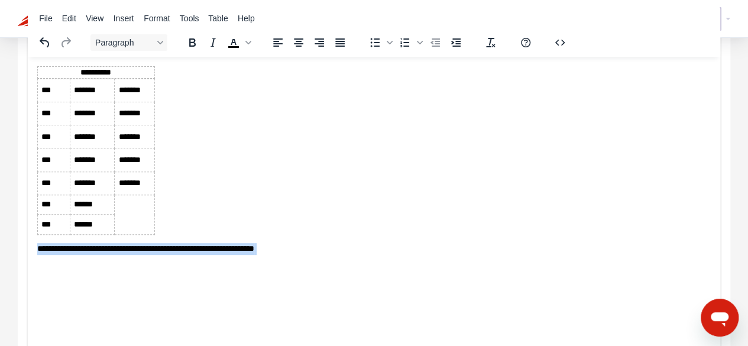
click at [254, 252] on span "**********" at bounding box center [145, 248] width 217 height 8
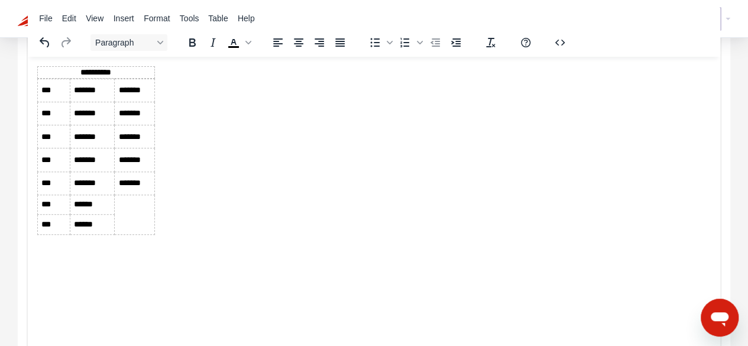
scroll to position [0, 0]
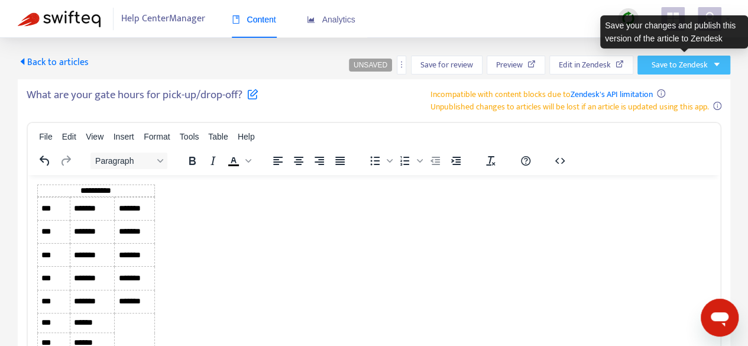
click at [686, 63] on span "Save to Zendesk" at bounding box center [679, 65] width 56 height 13
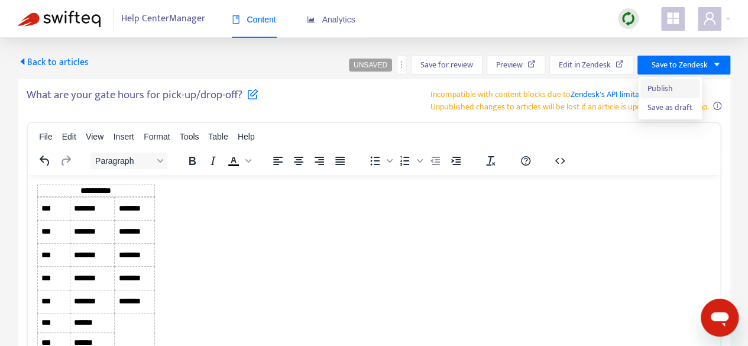
click at [677, 89] on span "Publish" at bounding box center [669, 88] width 45 height 13
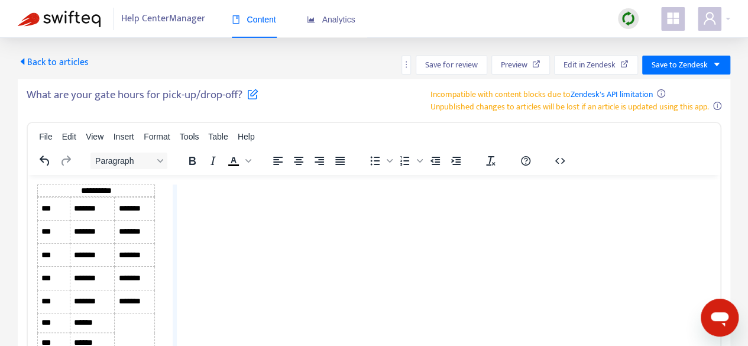
drag, startPoint x: 154, startPoint y: 222, endPoint x: 186, endPoint y: 221, distance: 31.9
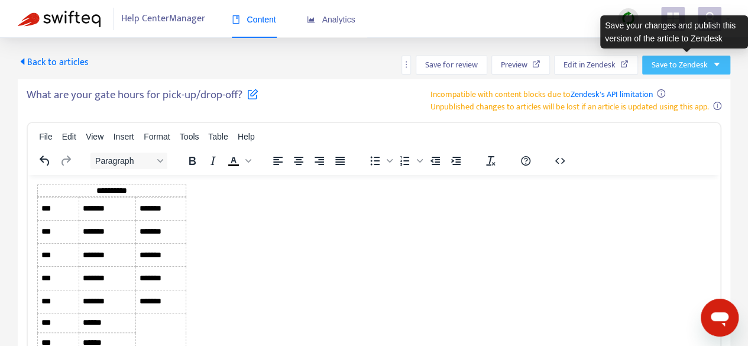
click at [718, 62] on icon "caret-down" at bounding box center [716, 64] width 8 height 8
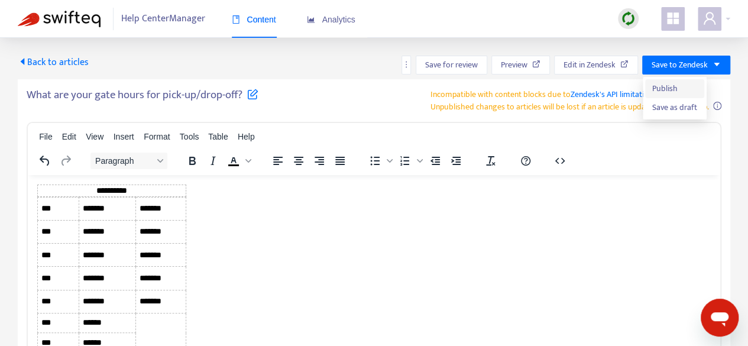
click at [667, 87] on span "Publish" at bounding box center [674, 88] width 45 height 13
drag, startPoint x: 186, startPoint y: 255, endPoint x: 199, endPoint y: 254, distance: 13.1
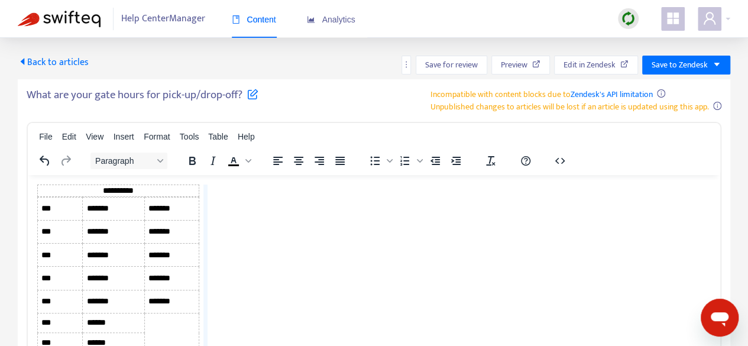
drag, startPoint x: 200, startPoint y: 246, endPoint x: 207, endPoint y: 245, distance: 7.2
drag, startPoint x: 148, startPoint y: 245, endPoint x: 142, endPoint y: 246, distance: 6.5
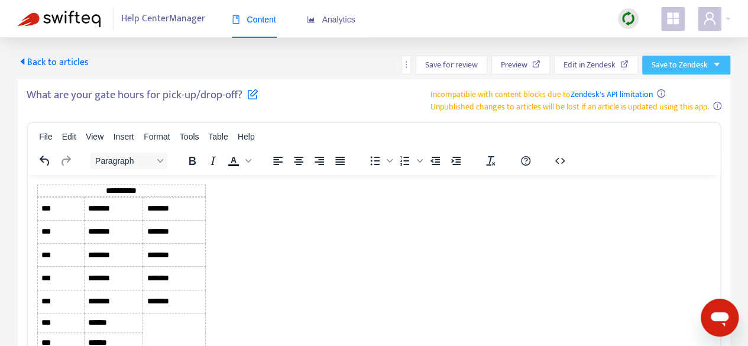
click at [654, 63] on span "Save to Zendesk" at bounding box center [679, 65] width 56 height 13
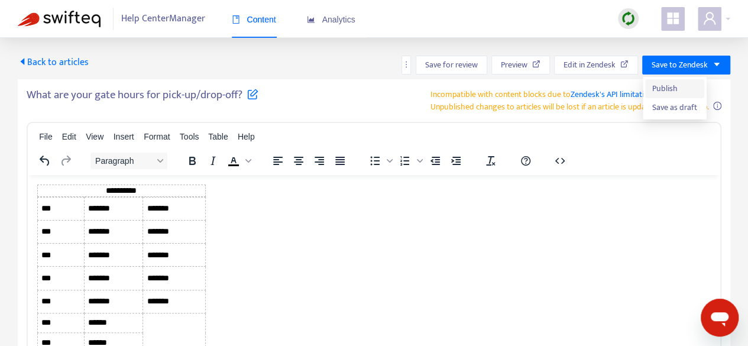
click at [663, 92] on span "Publish" at bounding box center [674, 88] width 45 height 13
click at [33, 63] on span "Back to articles" at bounding box center [53, 62] width 71 height 16
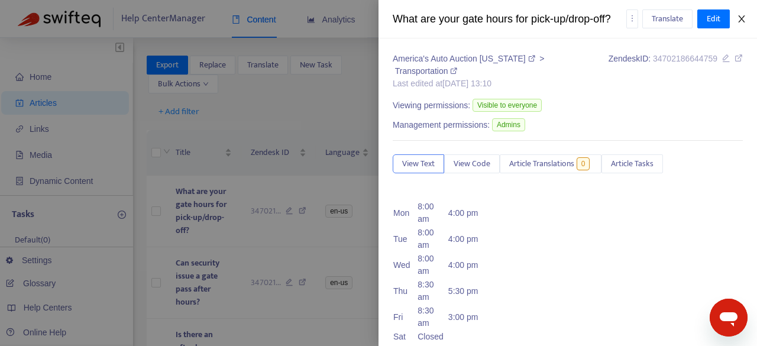
click at [742, 18] on icon "close" at bounding box center [741, 18] width 9 height 9
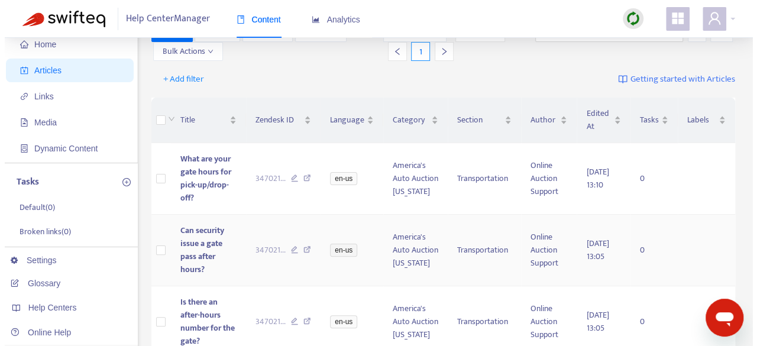
scroll to position [59, 0]
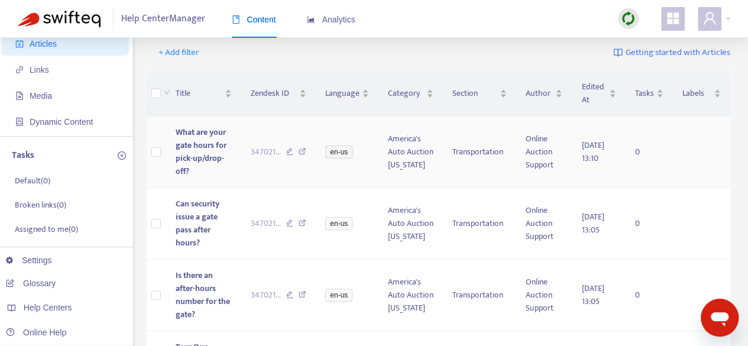
click at [209, 160] on span "What are your gate hours for pick-up/drop-off?" at bounding box center [201, 151] width 51 height 53
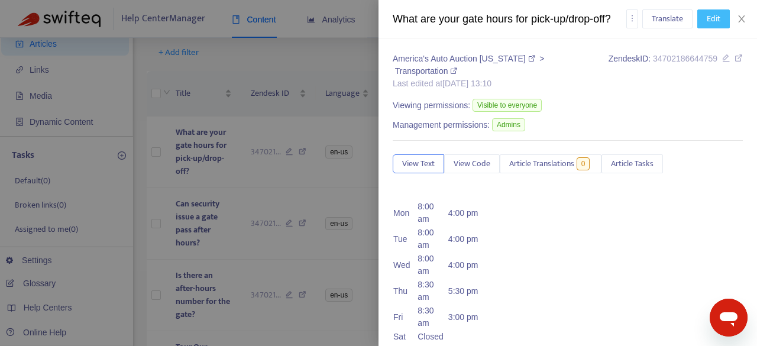
click at [707, 26] on button "Edit" at bounding box center [713, 18] width 33 height 19
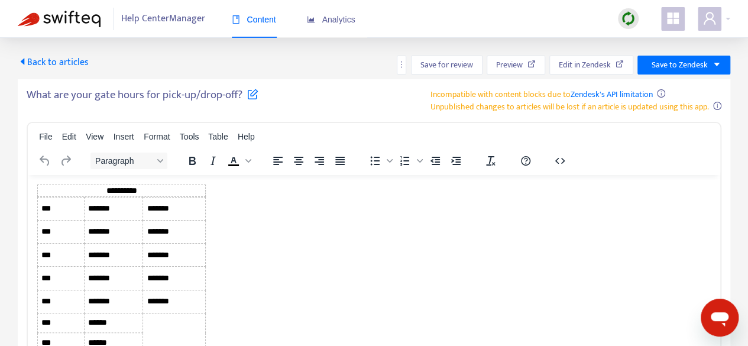
scroll to position [0, 0]
click at [246, 257] on body "**********" at bounding box center [373, 278] width 673 height 188
drag, startPoint x: 246, startPoint y: 257, endPoint x: 44, endPoint y: 184, distance: 214.9
click at [44, 184] on body "**********" at bounding box center [373, 278] width 673 height 188
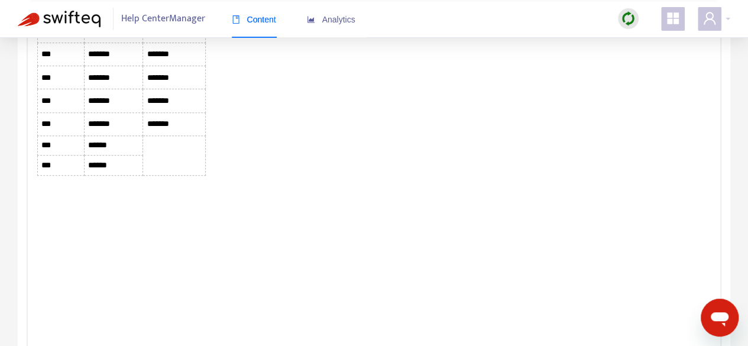
scroll to position [59, 0]
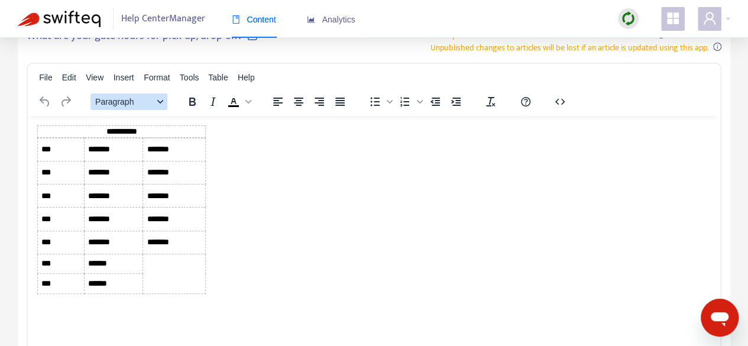
click at [160, 103] on icon "Block Paragraph" at bounding box center [160, 102] width 6 height 6
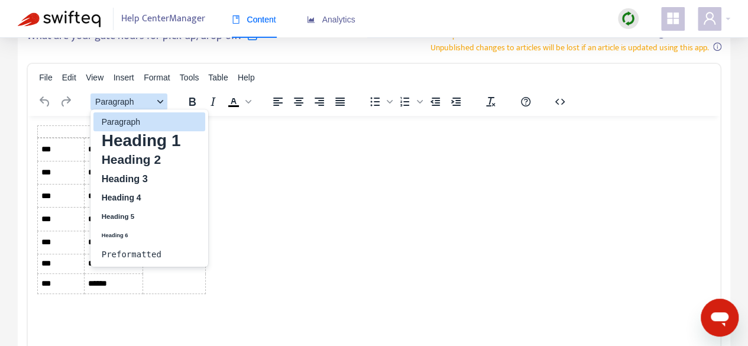
click at [157, 102] on div "Block Paragraph" at bounding box center [159, 102] width 9 height 6
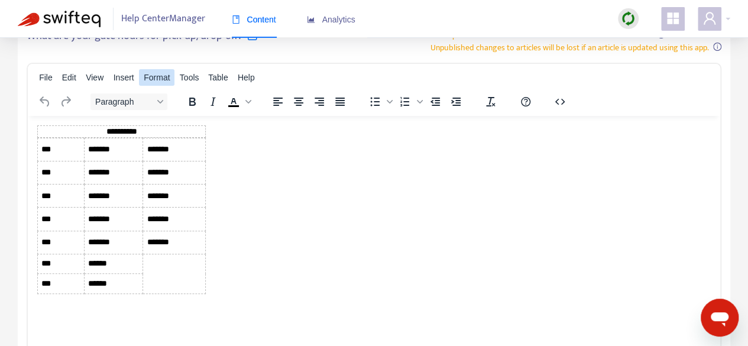
click at [164, 74] on span "Format" at bounding box center [157, 77] width 26 height 9
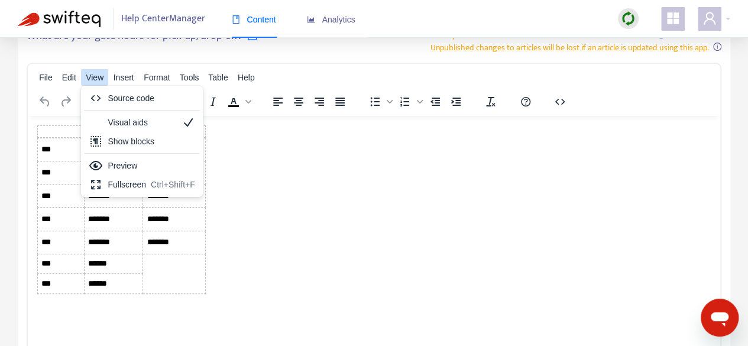
click at [96, 77] on span "View" at bounding box center [95, 77] width 18 height 9
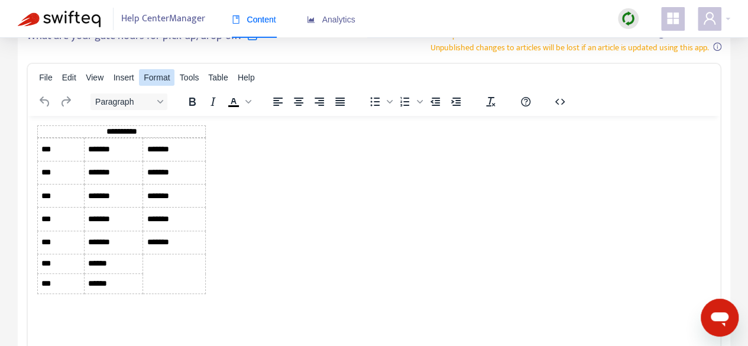
click at [153, 75] on span "Format" at bounding box center [157, 77] width 26 height 9
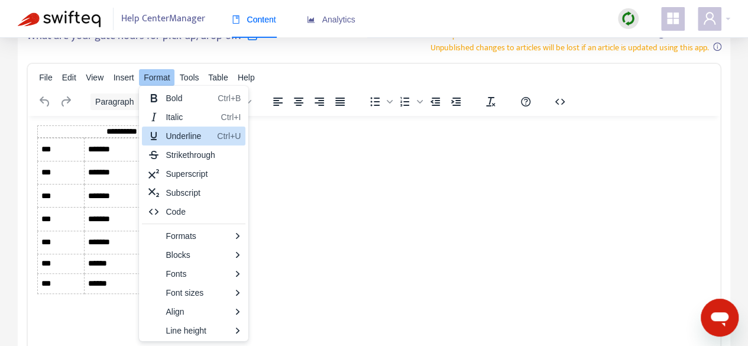
click at [327, 216] on body "**********" at bounding box center [373, 219] width 673 height 188
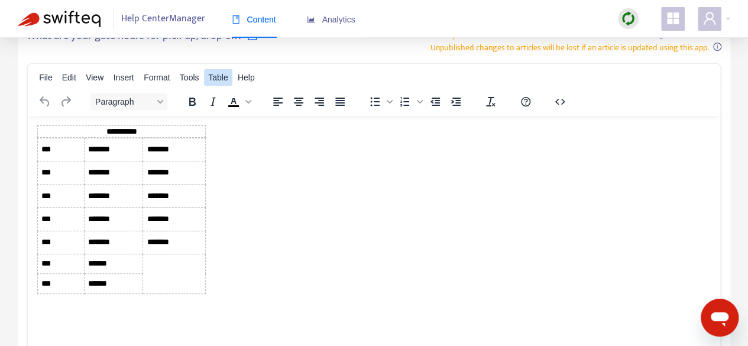
click at [215, 75] on span "Table" at bounding box center [218, 77] width 20 height 9
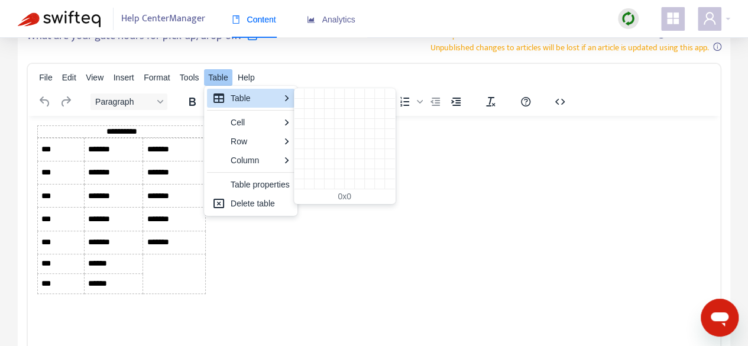
click at [86, 230] on td "*******" at bounding box center [114, 218] width 59 height 23
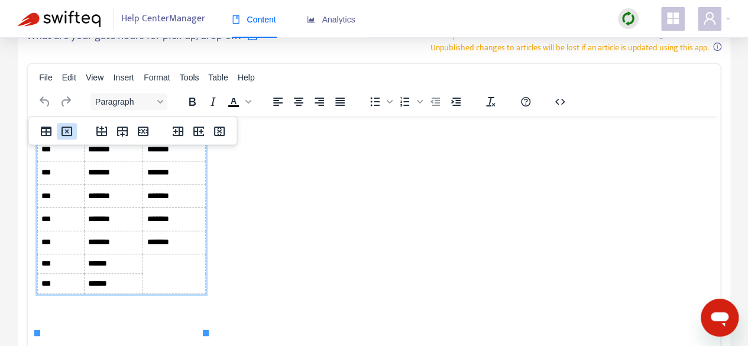
click at [67, 131] on icon "Delete table" at bounding box center [67, 131] width 4 height 4
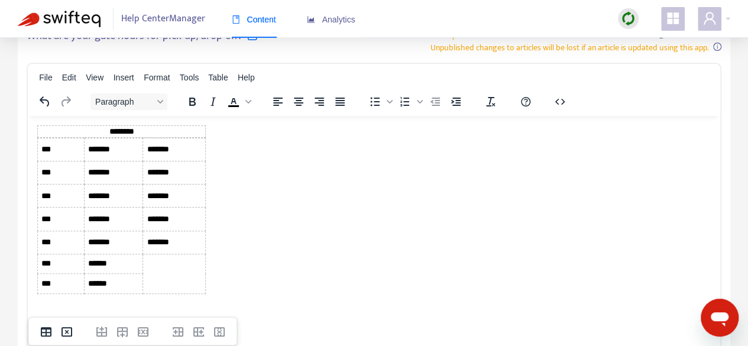
click at [245, 214] on body "******** *** ******* ******* *** ******* ******* *** ******* ******* *** ******…" at bounding box center [373, 219] width 673 height 188
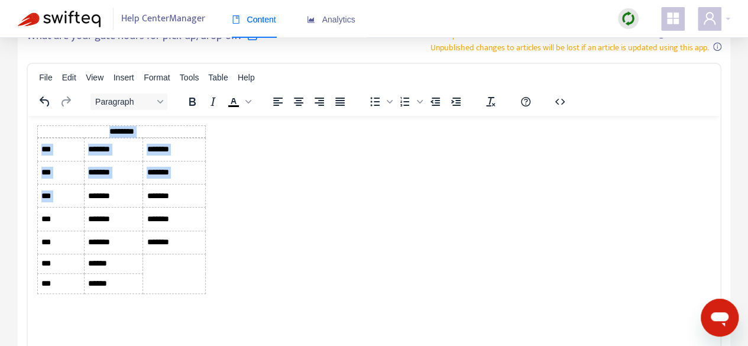
drag, startPoint x: 238, startPoint y: 285, endPoint x: 85, endPoint y: 226, distance: 163.4
click at [85, 226] on html "******** *** ******* ******* *** ******* ******* *** ******* ******* *** ******…" at bounding box center [374, 218] width 692 height 207
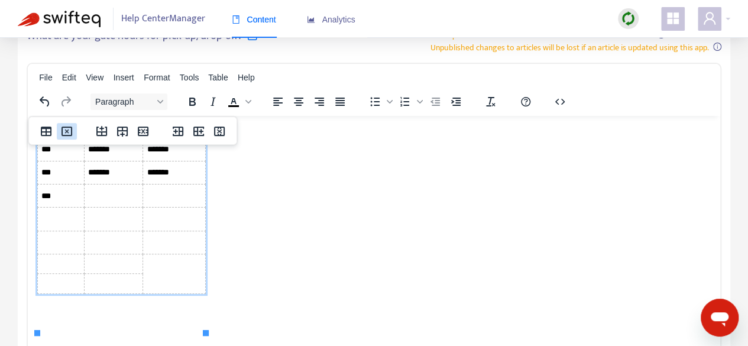
click at [69, 134] on icon "Delete table" at bounding box center [67, 131] width 14 height 14
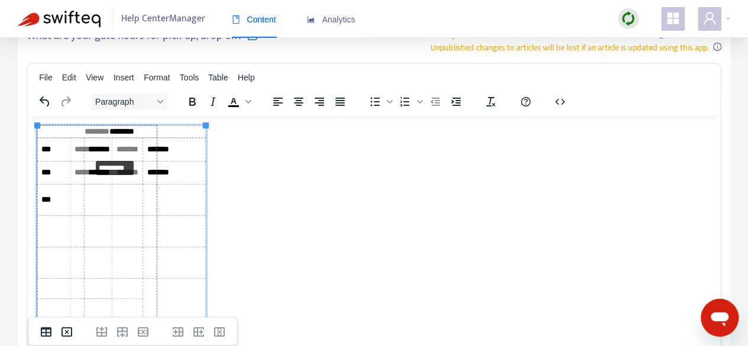
drag, startPoint x: 35, startPoint y: 124, endPoint x: 92, endPoint y: 170, distance: 73.6
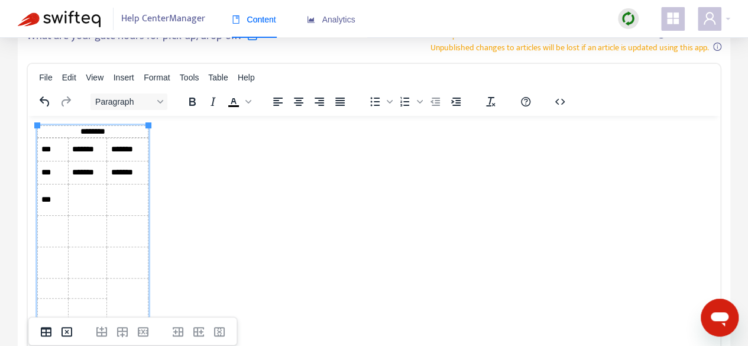
click at [116, 139] on td "*******" at bounding box center [127, 148] width 41 height 23
click at [67, 333] on icon "Delete table" at bounding box center [67, 332] width 4 height 4
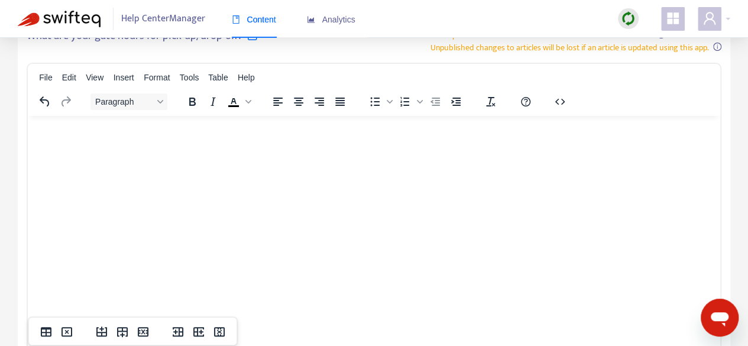
click at [67, 146] on html at bounding box center [374, 130] width 692 height 31
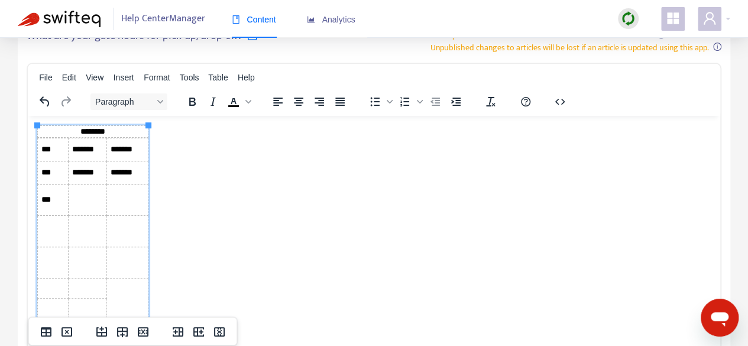
click at [67, 333] on icon "Delete table" at bounding box center [67, 332] width 4 height 4
click at [67, 332] on html "******** *** ******* ******* *** ******* ******* ***" at bounding box center [374, 231] width 692 height 232
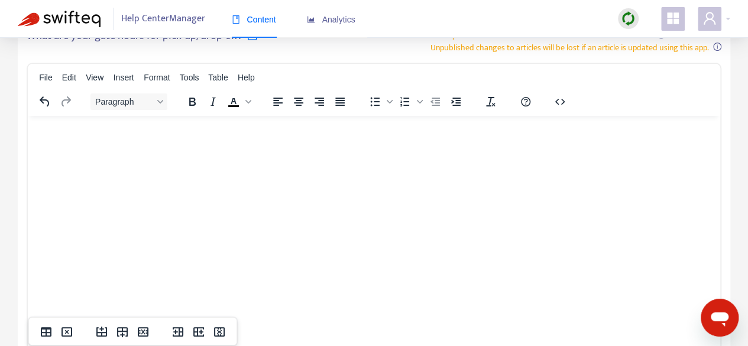
click at [67, 333] on icon "Delete table" at bounding box center [67, 332] width 4 height 4
click at [67, 146] on html at bounding box center [374, 130] width 692 height 31
click at [67, 333] on icon "Delete table" at bounding box center [67, 332] width 4 height 4
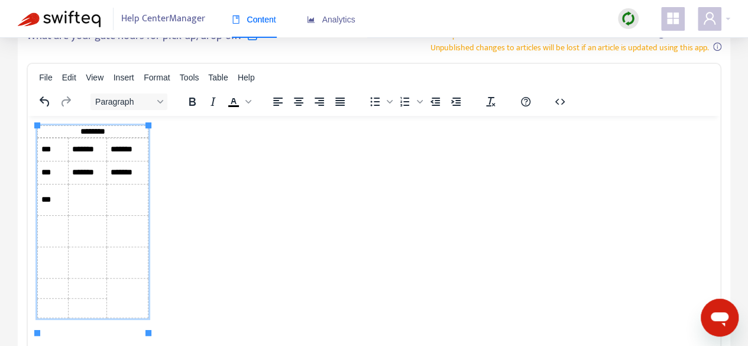
click at [164, 291] on body "******** *** ******* ******* *** ******* ******* ***" at bounding box center [373, 231] width 673 height 213
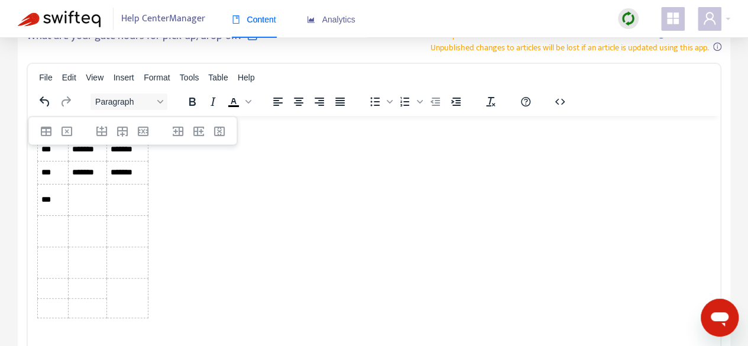
drag, startPoint x: 148, startPoint y: 281, endPoint x: 37, endPoint y: 131, distance: 187.6
click at [37, 131] on html "******** *** ******* ******* *** ******* ******* ***" at bounding box center [374, 231] width 692 height 232
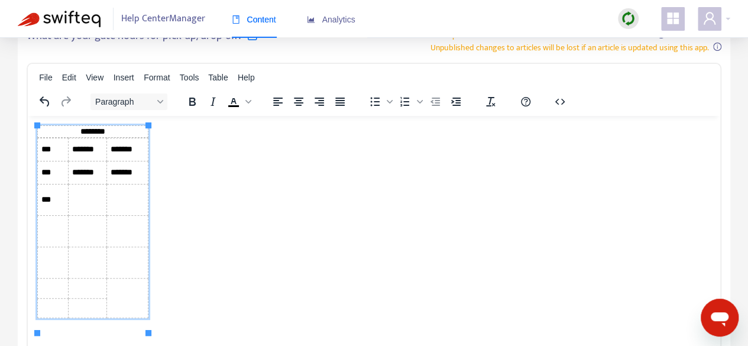
click at [233, 233] on html "******** *** ******* ******* *** ******* ******* ***" at bounding box center [374, 231] width 692 height 232
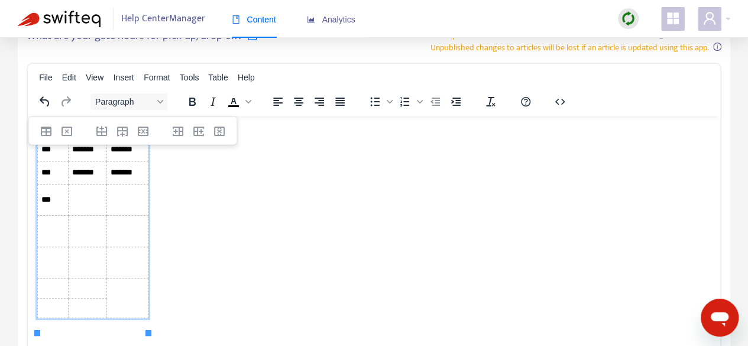
click at [117, 215] on td "Rich Text Area. Press ALT-0 for help." at bounding box center [127, 199] width 41 height 31
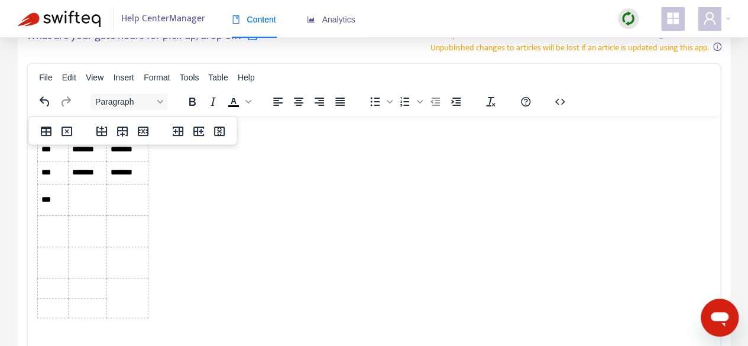
click at [254, 201] on body "******** *** ******* ******* *** ******* ******* ***" at bounding box center [373, 231] width 673 height 213
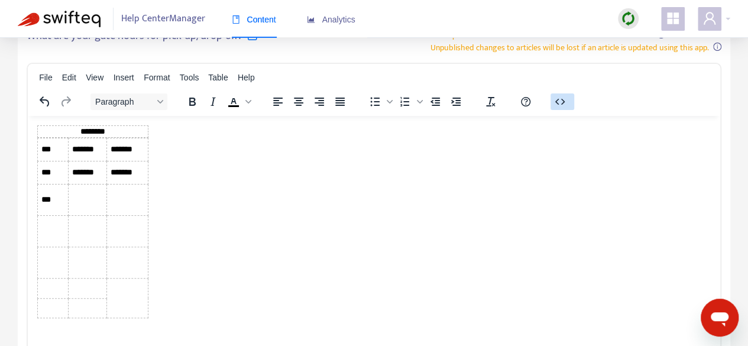
click at [561, 100] on icon "button" at bounding box center [560, 102] width 14 height 14
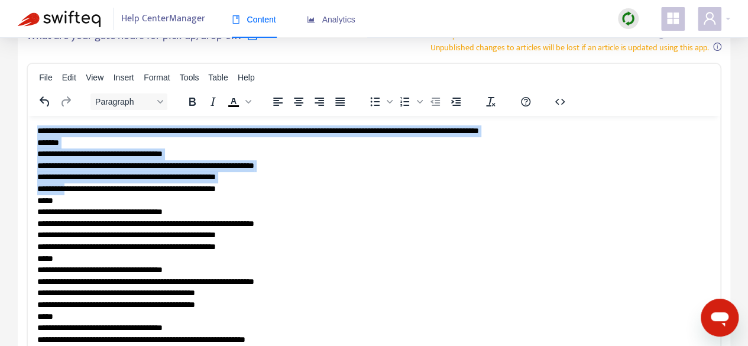
drag, startPoint x: 38, startPoint y: 132, endPoint x: 69, endPoint y: 183, distance: 59.4
click at [69, 183] on p "**********" at bounding box center [369, 345] width 664 height 440
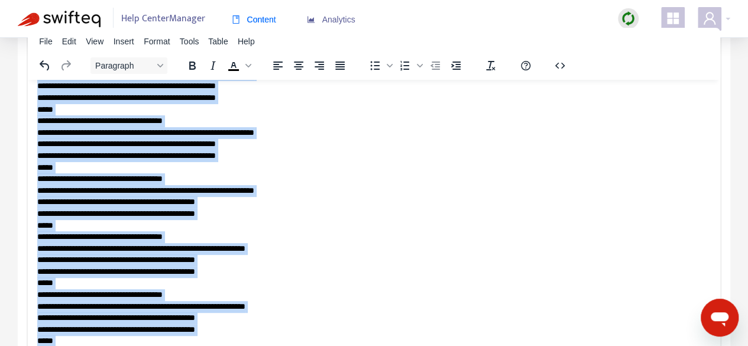
scroll to position [236, 0]
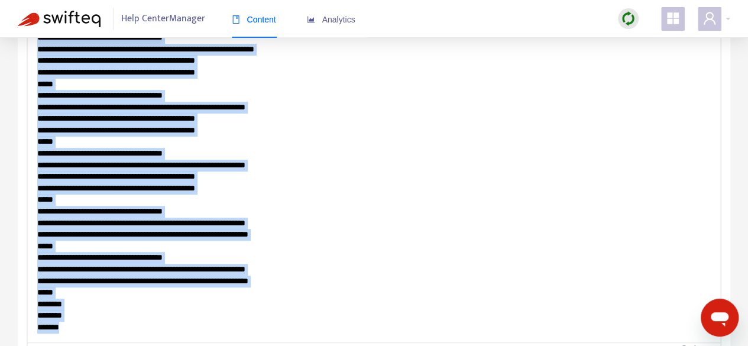
drag, startPoint x: 37, startPoint y: -46, endPoint x: 82, endPoint y: 328, distance: 376.3
click at [82, 328] on p "**********" at bounding box center [369, 113] width 664 height 440
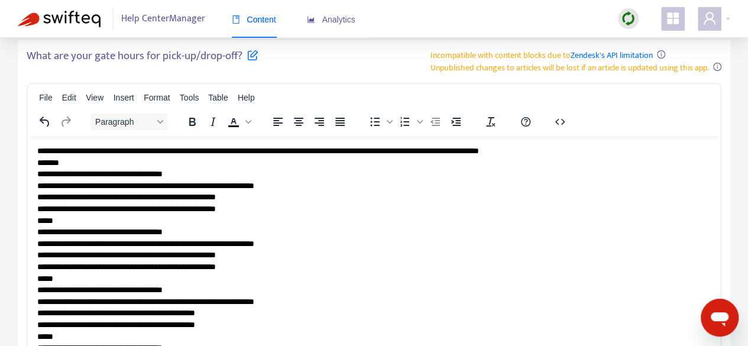
scroll to position [0, 0]
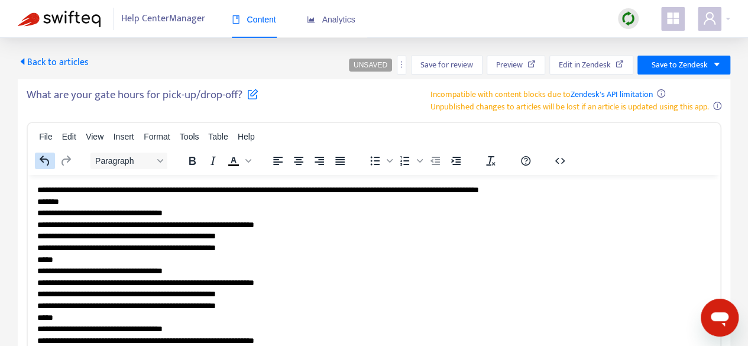
click at [43, 164] on icon "Undo" at bounding box center [45, 161] width 14 height 14
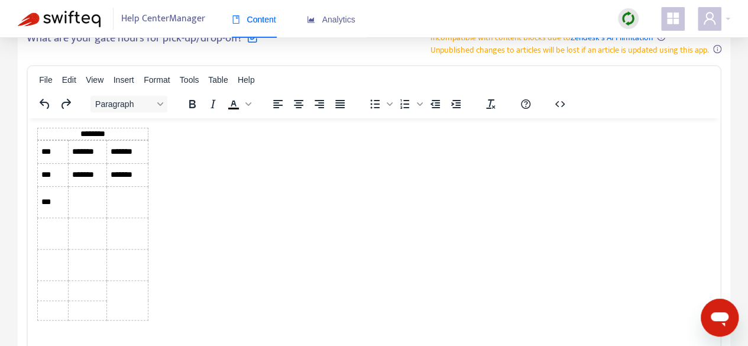
drag, startPoint x: 73, startPoint y: 136, endPoint x: 182, endPoint y: 135, distance: 108.8
click at [74, 136] on caption "********" at bounding box center [92, 133] width 111 height 12
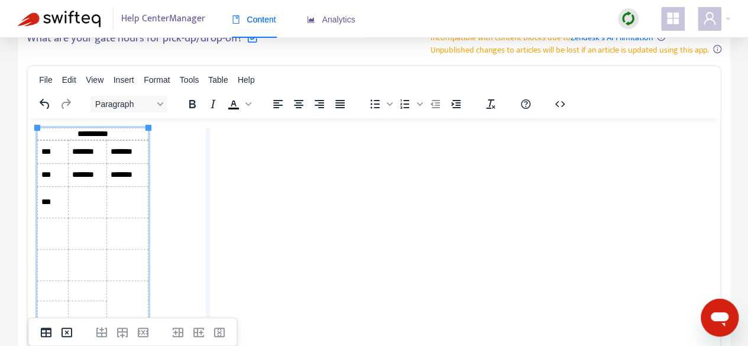
drag, startPoint x: 148, startPoint y: 169, endPoint x: 207, endPoint y: 169, distance: 59.7
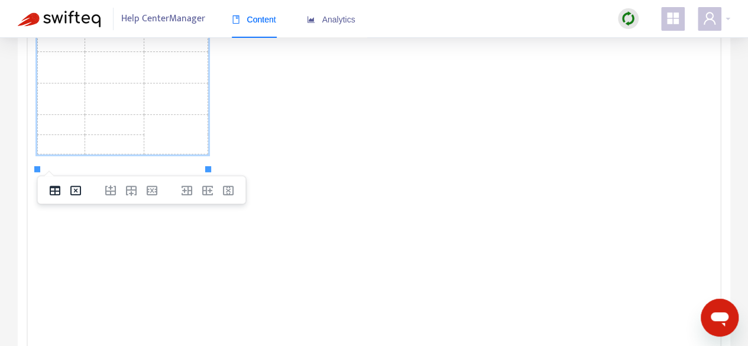
scroll to position [234, 0]
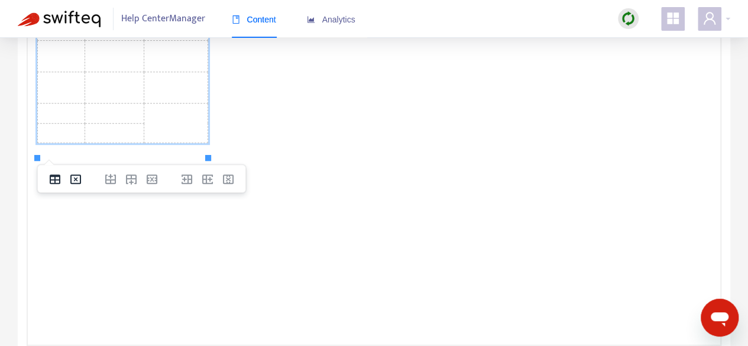
click at [253, 173] on html "**********" at bounding box center [374, 57] width 692 height 232
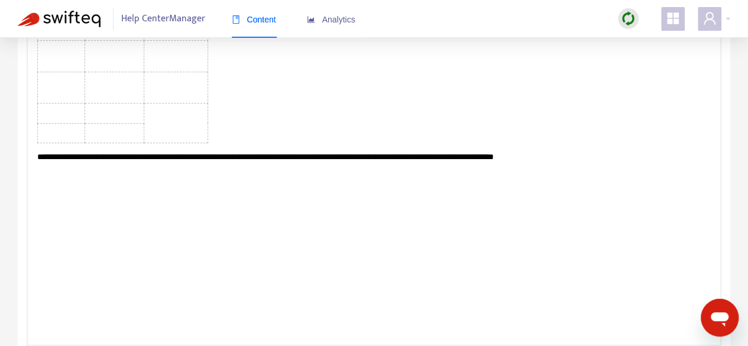
click at [248, 120] on body "**********" at bounding box center [373, 56] width 673 height 213
click at [166, 131] on table "**********" at bounding box center [122, 46] width 171 height 193
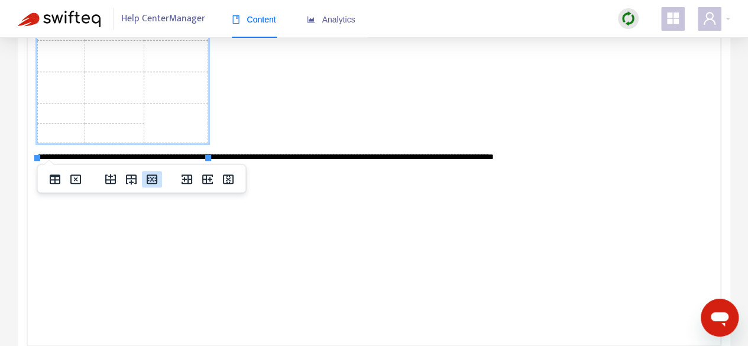
click at [155, 180] on icon "Delete row" at bounding box center [152, 178] width 11 height 9
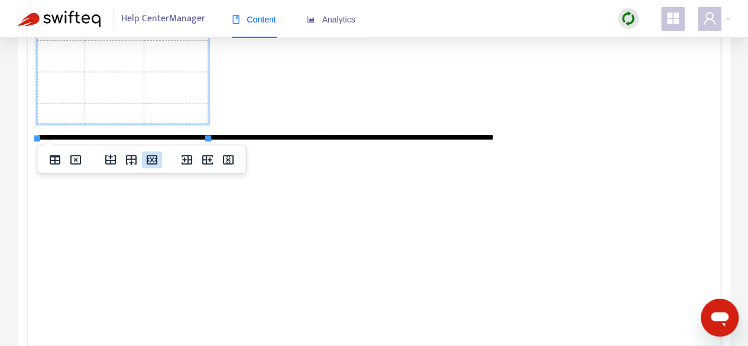
click at [154, 160] on icon "Delete row" at bounding box center [152, 159] width 11 height 9
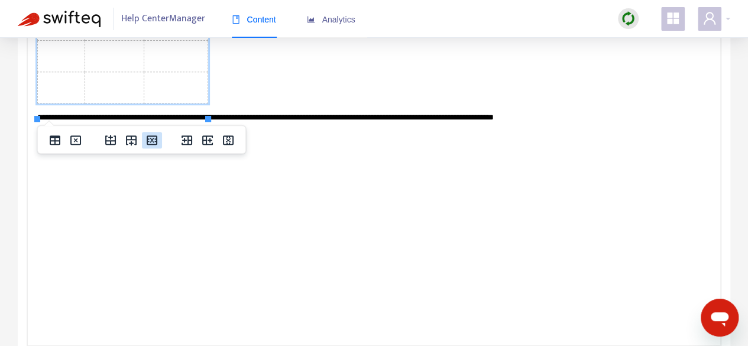
click at [155, 145] on icon "Delete row" at bounding box center [152, 140] width 14 height 14
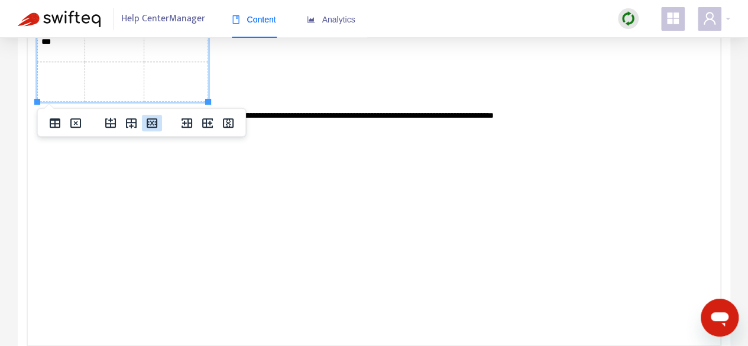
click at [155, 116] on icon "Delete row" at bounding box center [152, 123] width 14 height 14
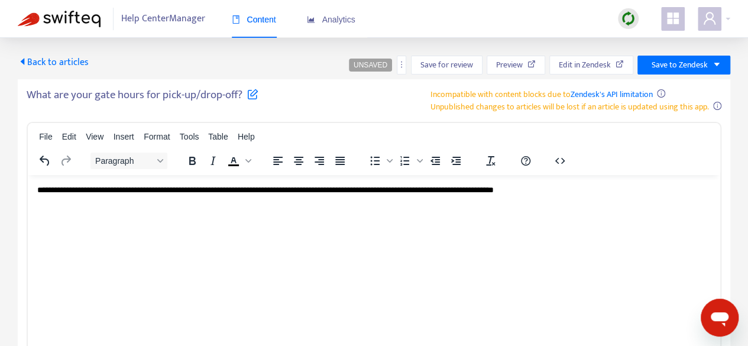
scroll to position [0, 0]
click at [377, 188] on span "**********" at bounding box center [265, 189] width 456 height 8
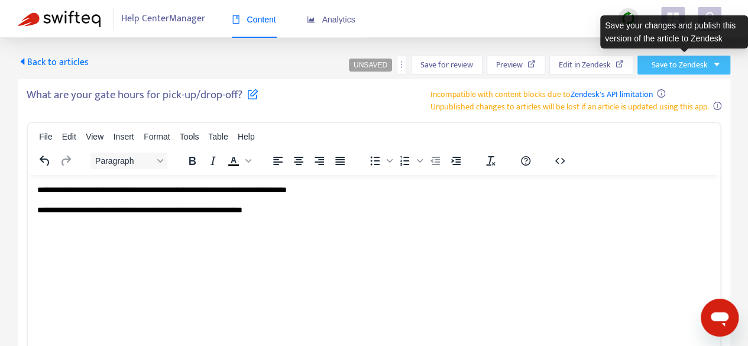
click at [711, 66] on button "Save to Zendesk" at bounding box center [683, 65] width 93 height 19
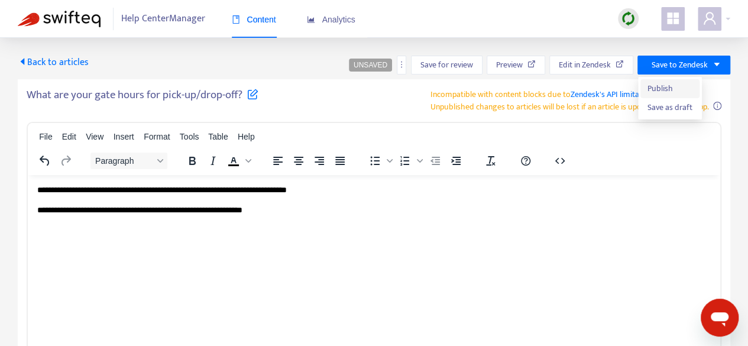
click at [659, 89] on span "Publish" at bounding box center [669, 88] width 45 height 13
click at [32, 64] on span "Back to articles" at bounding box center [53, 62] width 71 height 16
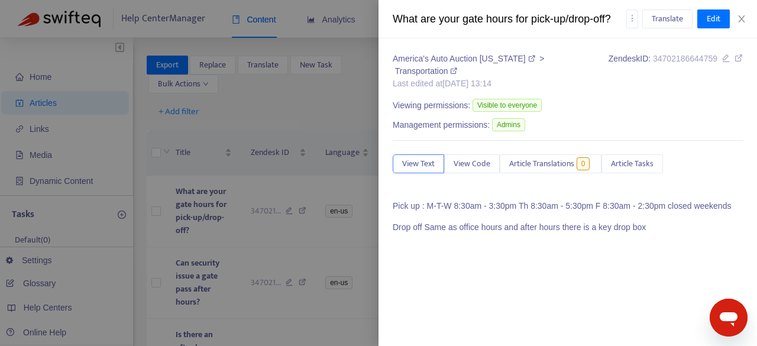
click at [238, 309] on div at bounding box center [378, 173] width 757 height 346
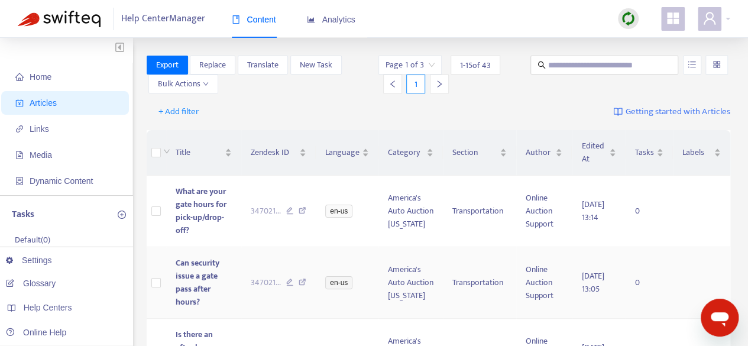
click at [197, 291] on span "Can security issue a gate pass after hours?" at bounding box center [198, 282] width 44 height 53
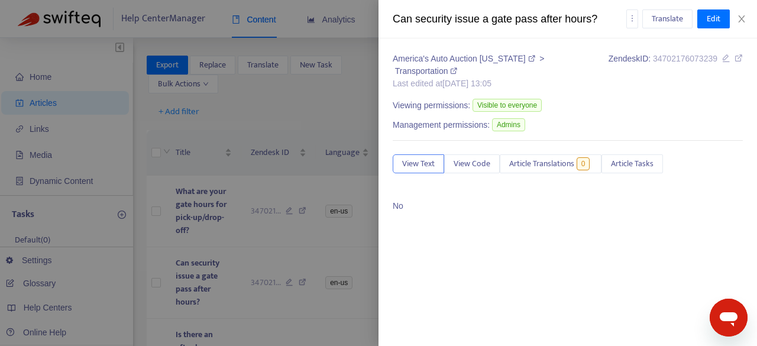
click at [281, 120] on div at bounding box center [378, 173] width 757 height 346
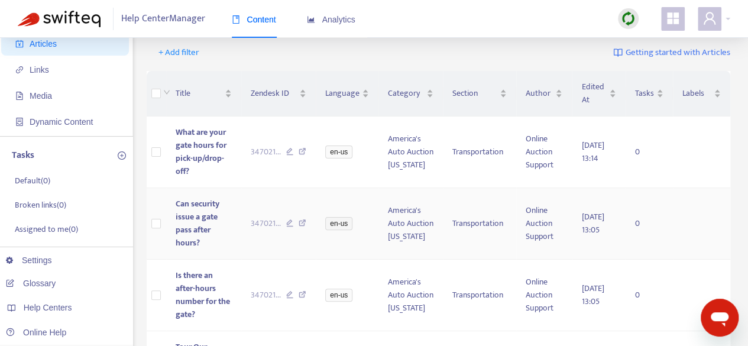
scroll to position [118, 0]
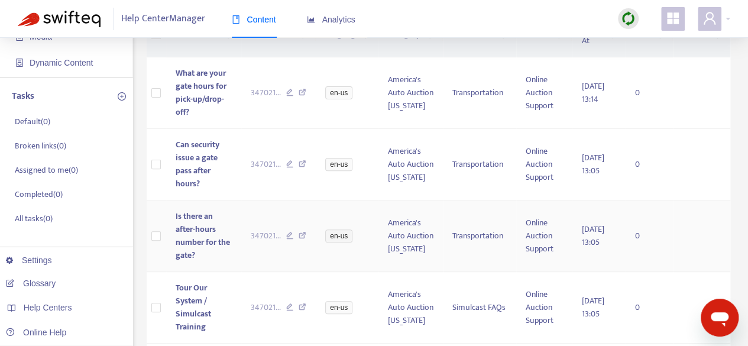
click at [202, 239] on span "Is there an after-hours number for the gate?" at bounding box center [203, 235] width 54 height 53
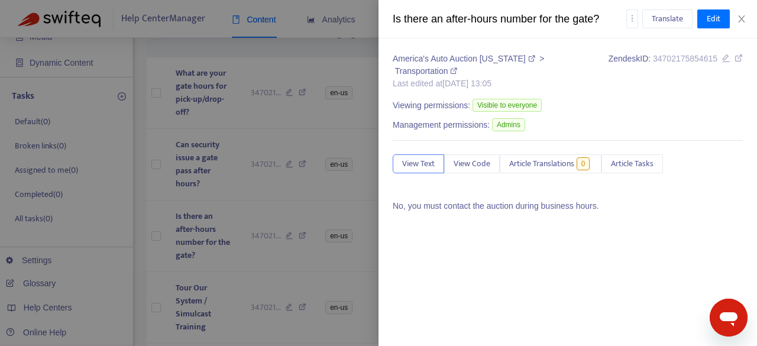
click at [269, 267] on div at bounding box center [378, 173] width 757 height 346
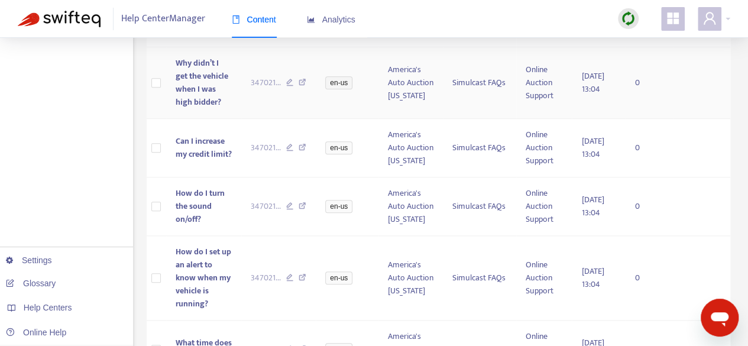
scroll to position [0, 0]
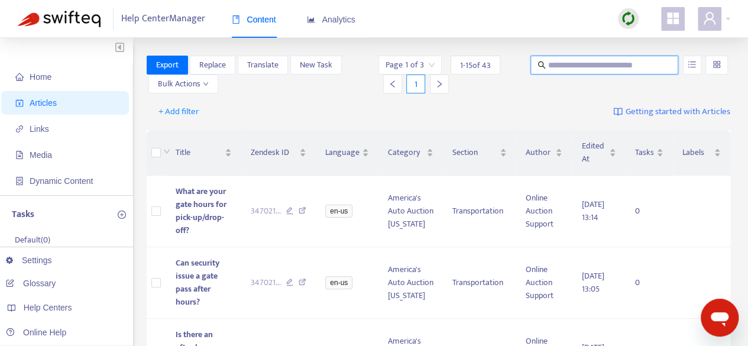
click at [601, 61] on input "text" at bounding box center [605, 65] width 114 height 13
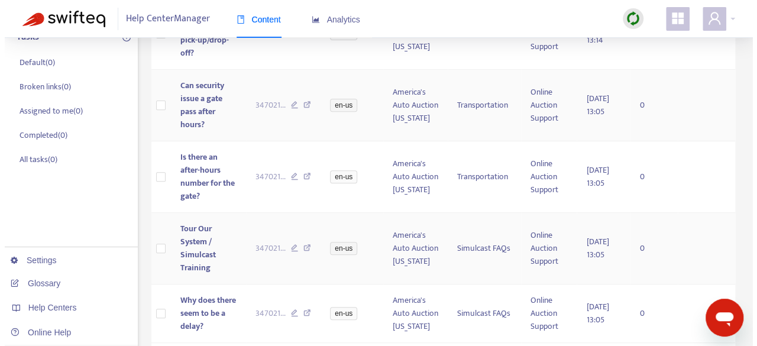
scroll to position [236, 0]
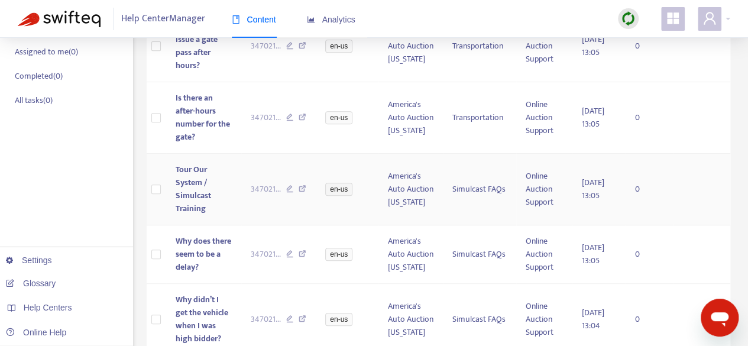
click at [197, 196] on span "Tour Our System / Simulcast Training" at bounding box center [193, 189] width 35 height 53
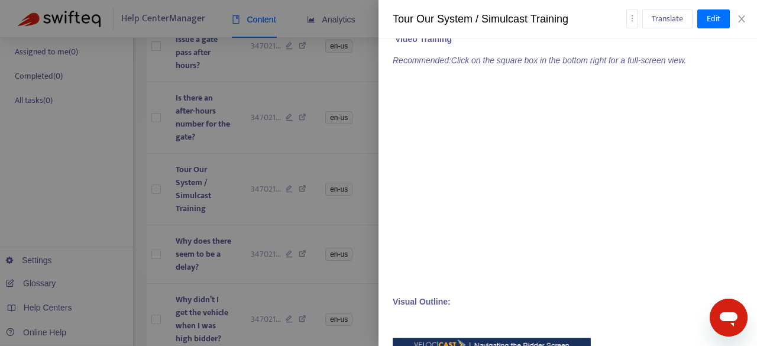
scroll to position [177, 0]
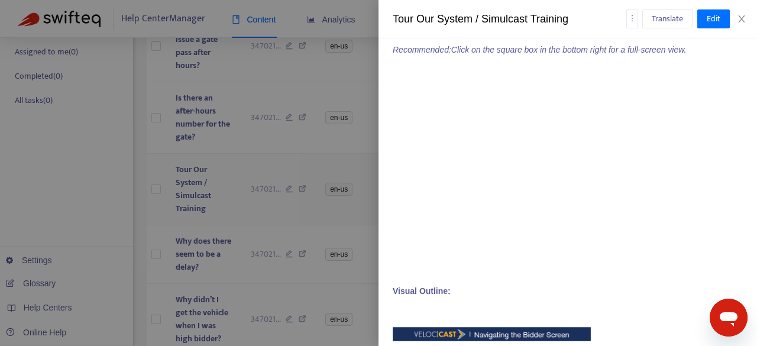
drag, startPoint x: 251, startPoint y: 145, endPoint x: 255, endPoint y: 153, distance: 8.7
click at [255, 153] on div at bounding box center [378, 173] width 757 height 346
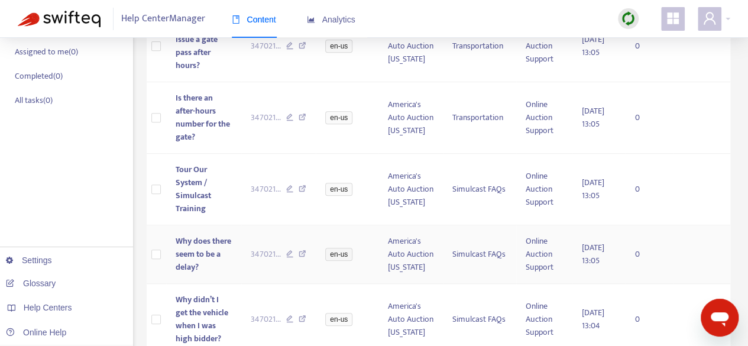
click at [192, 254] on span "Why does there seem to be a delay?" at bounding box center [204, 254] width 56 height 40
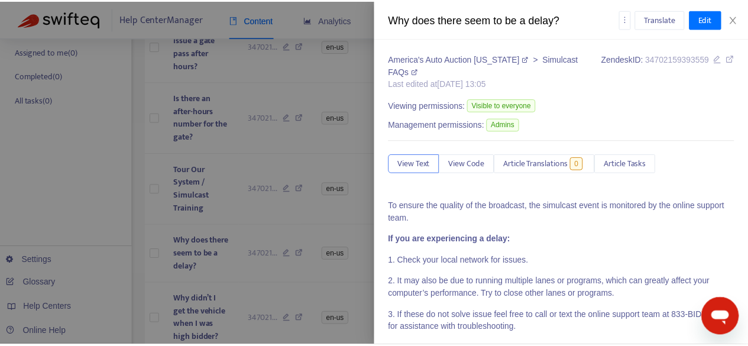
scroll to position [11, 0]
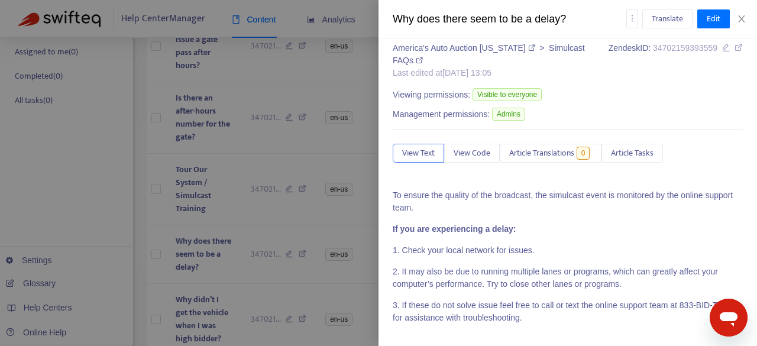
click at [238, 284] on div at bounding box center [378, 173] width 757 height 346
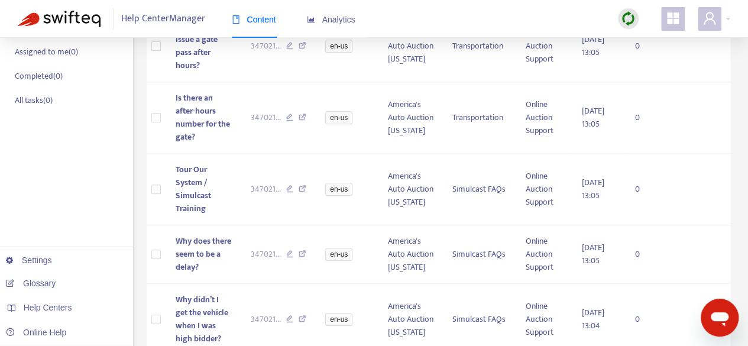
scroll to position [296, 0]
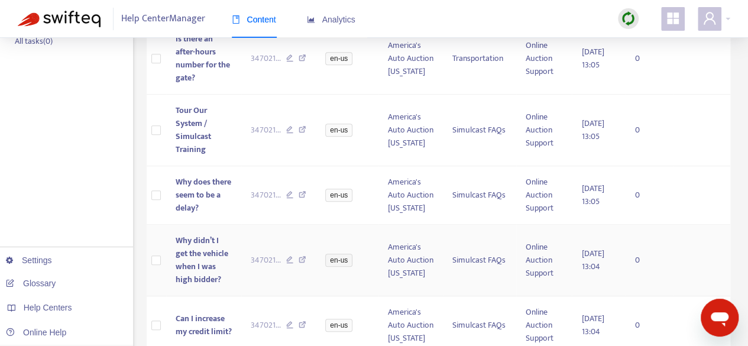
click at [205, 258] on span "Why didn’t I get the vehicle when I was high bidder?" at bounding box center [202, 260] width 53 height 53
click at [211, 249] on span "Why didn’t I get the vehicle when I was high bidder?" at bounding box center [202, 260] width 53 height 53
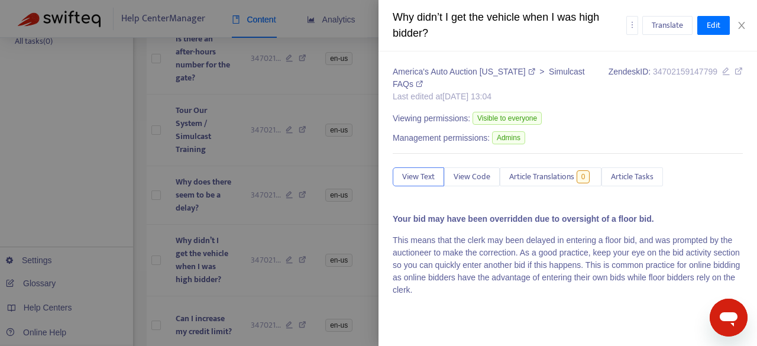
click at [290, 219] on div at bounding box center [378, 173] width 757 height 346
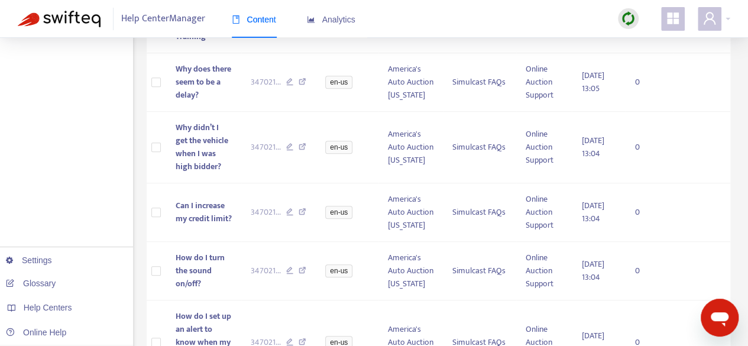
scroll to position [414, 0]
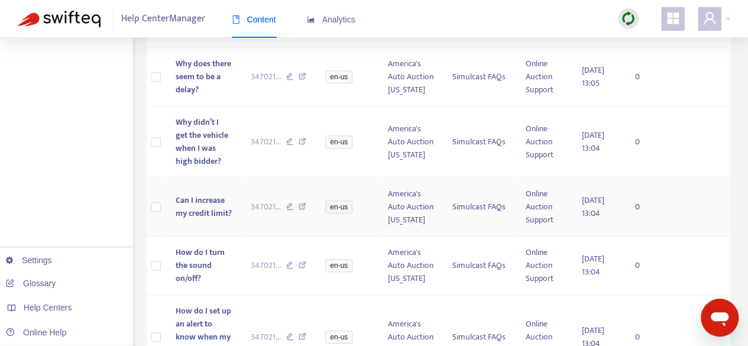
click at [202, 210] on span "Can I increase my credit limit?" at bounding box center [204, 206] width 56 height 27
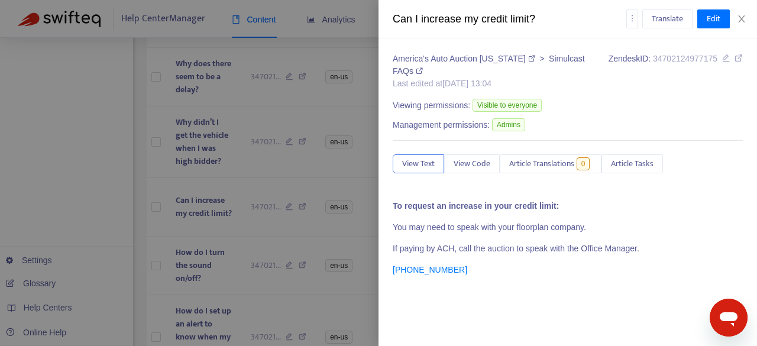
click at [239, 228] on div at bounding box center [378, 173] width 757 height 346
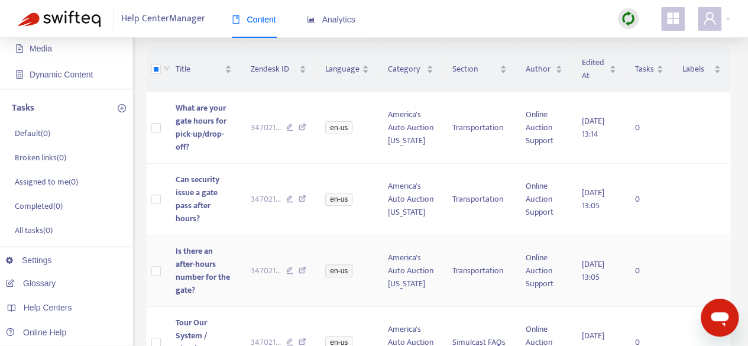
scroll to position [0, 0]
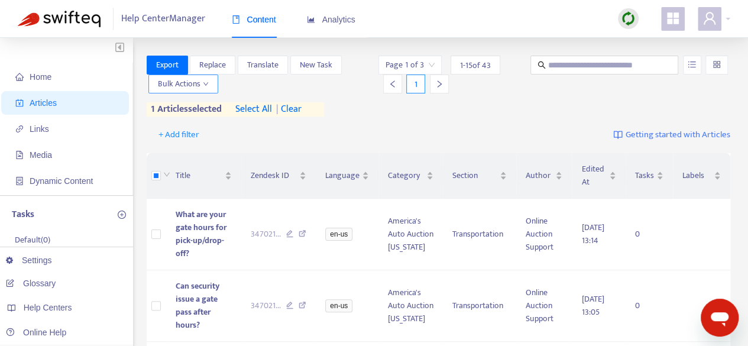
click at [203, 85] on icon "down" at bounding box center [206, 84] width 6 height 6
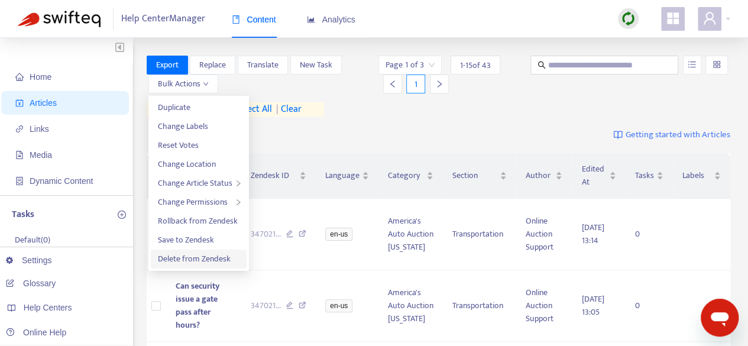
click at [183, 262] on span "Delete from Zendesk" at bounding box center [194, 259] width 73 height 14
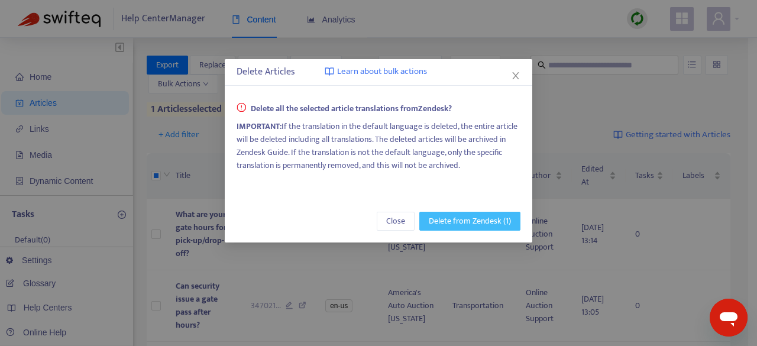
click at [460, 222] on span "Delete from Zendesk (1)" at bounding box center [470, 221] width 82 height 13
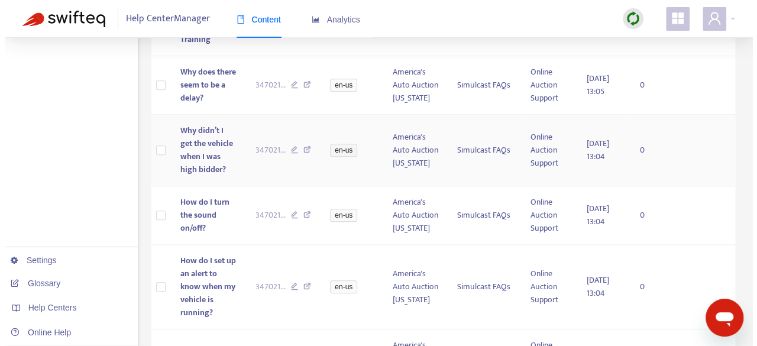
scroll to position [473, 0]
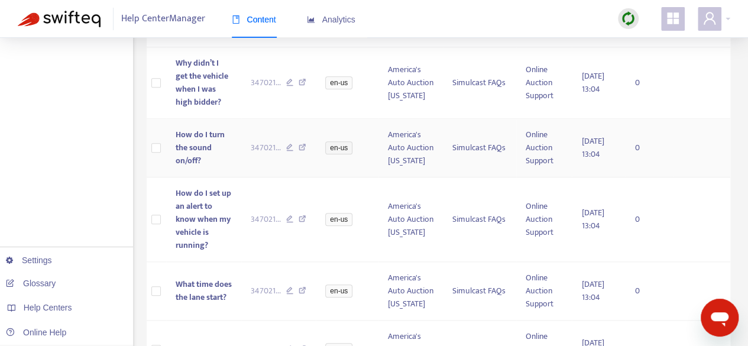
click at [190, 144] on span "How do I turn the sound on/off?" at bounding box center [200, 148] width 49 height 40
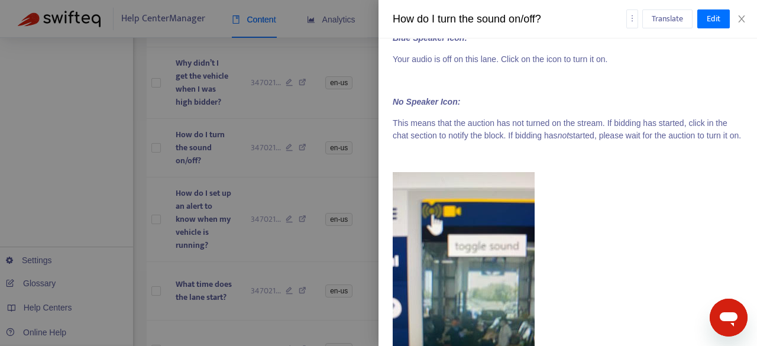
scroll to position [345, 0]
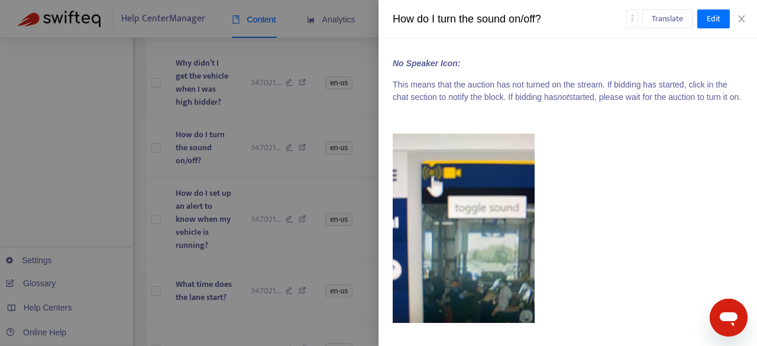
click at [309, 183] on div at bounding box center [378, 173] width 757 height 346
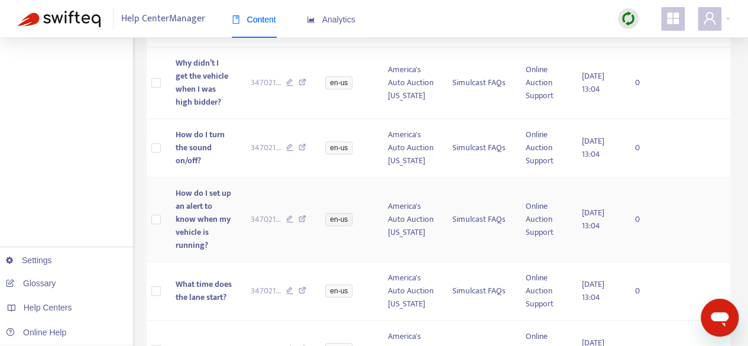
click at [188, 246] on span "How do I set up an alert to know when my vehicle is running?" at bounding box center [204, 219] width 56 height 66
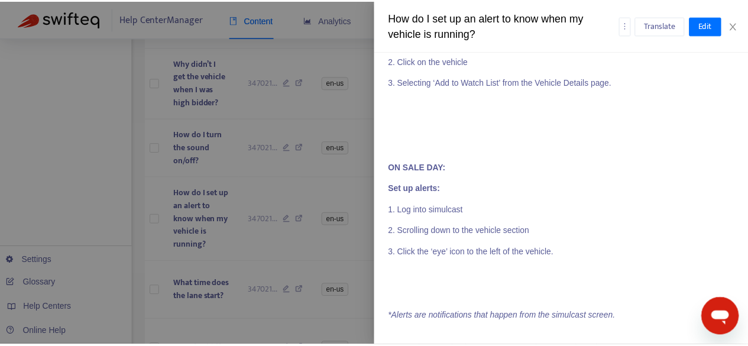
scroll to position [663, 0]
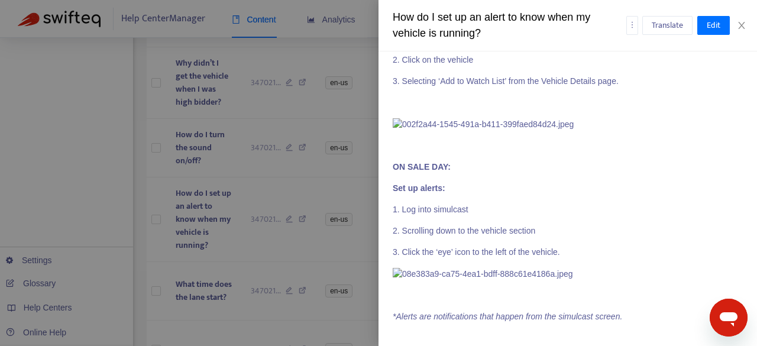
click at [247, 257] on div at bounding box center [378, 173] width 757 height 346
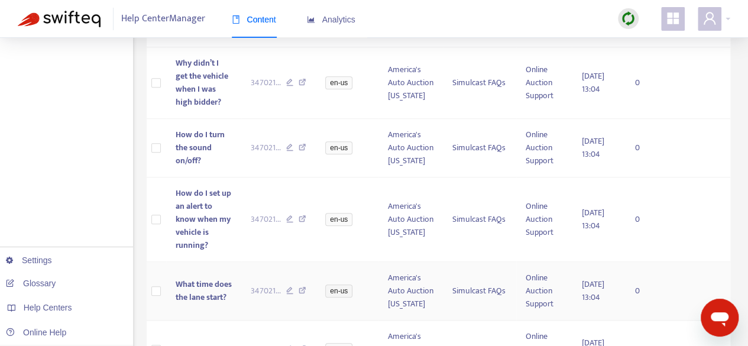
click at [225, 283] on span "What time does the lane start?" at bounding box center [204, 290] width 56 height 27
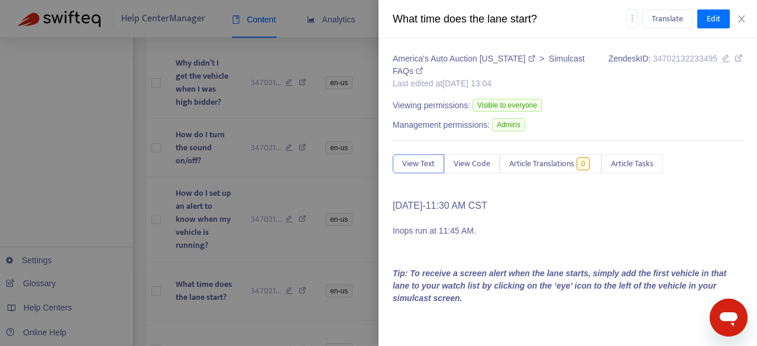
click at [335, 251] on div at bounding box center [378, 173] width 757 height 346
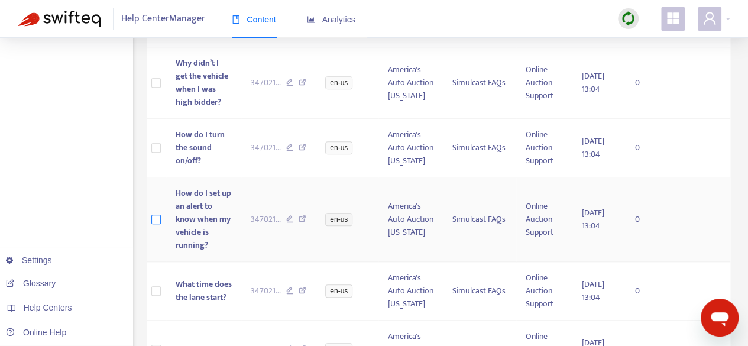
click at [158, 222] on label at bounding box center [155, 219] width 9 height 13
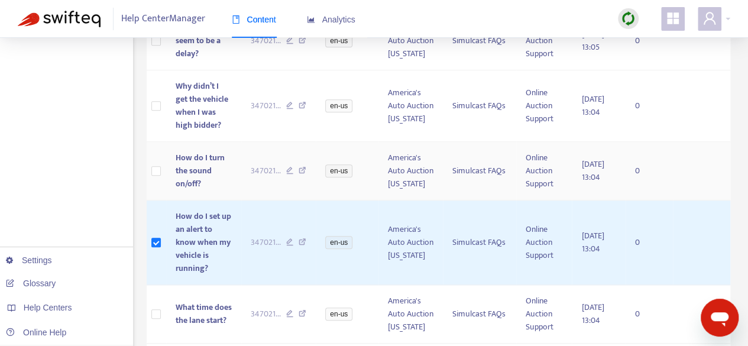
scroll to position [0, 0]
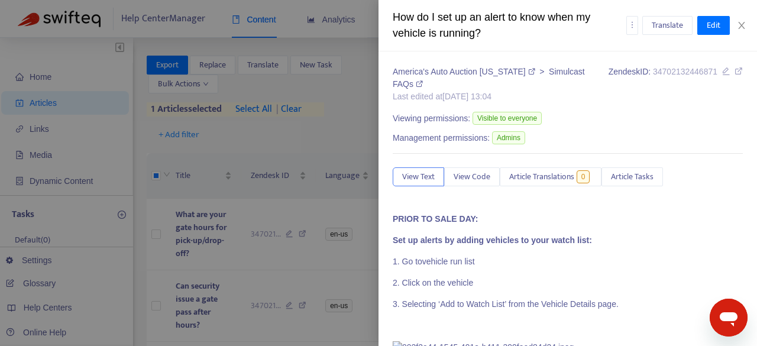
click at [195, 85] on div at bounding box center [378, 173] width 757 height 346
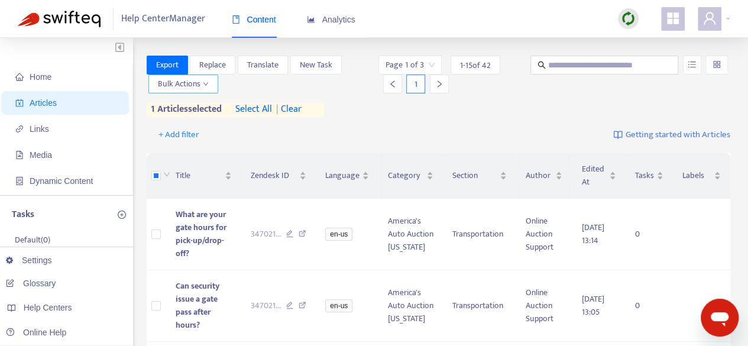
click at [195, 85] on span "Bulk Actions" at bounding box center [183, 83] width 51 height 13
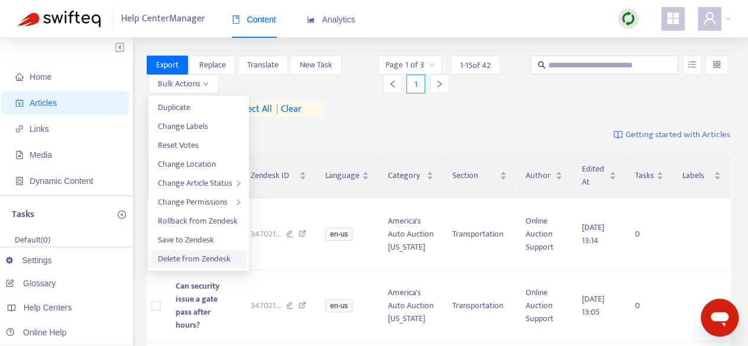
click at [217, 262] on span "Delete from Zendesk" at bounding box center [194, 259] width 73 height 14
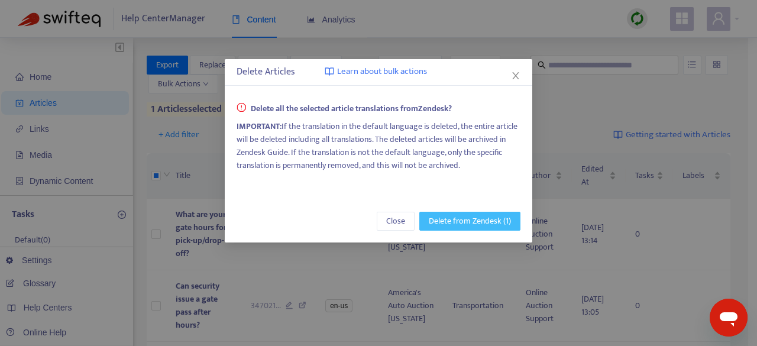
click at [501, 220] on span "Delete from Zendesk (1)" at bounding box center [470, 221] width 82 height 13
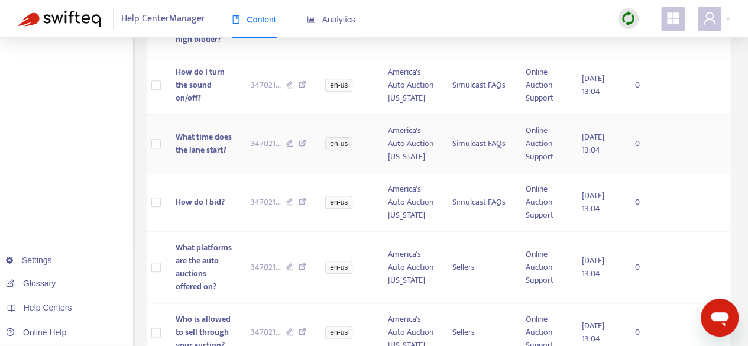
scroll to position [526, 0]
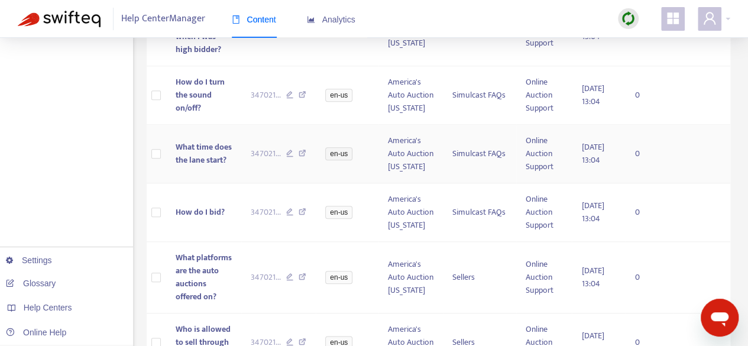
click at [213, 160] on span "What time does the lane start?" at bounding box center [204, 153] width 56 height 27
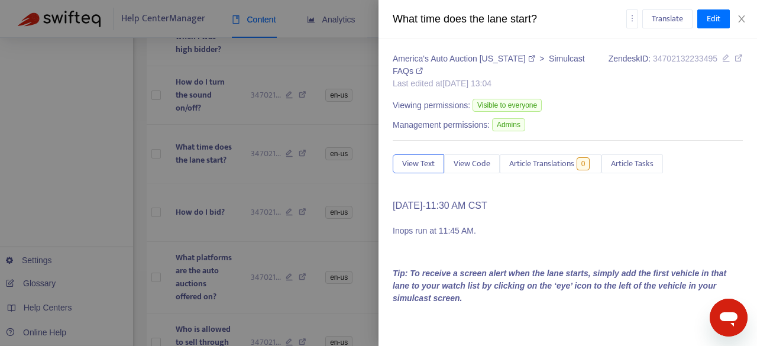
click at [175, 160] on div at bounding box center [378, 173] width 757 height 346
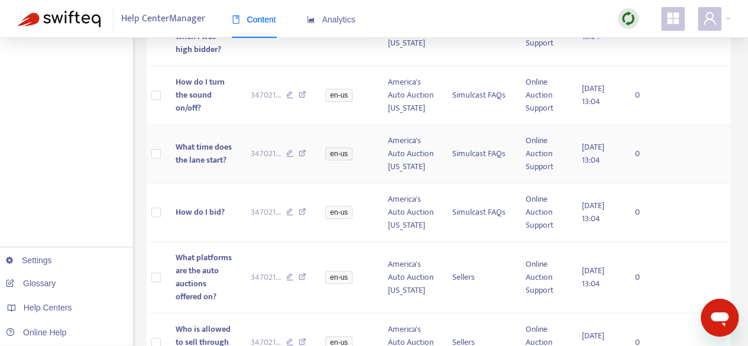
click at [150, 155] on td at bounding box center [157, 154] width 20 height 59
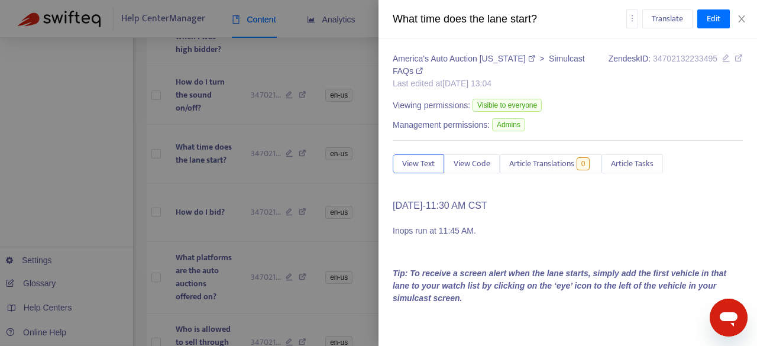
click at [155, 155] on div at bounding box center [378, 173] width 757 height 346
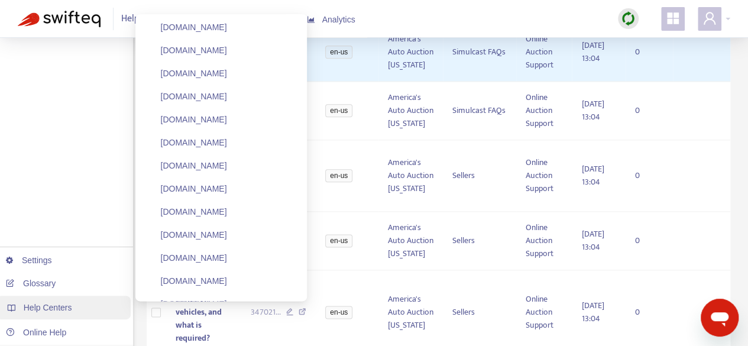
scroll to position [0, 0]
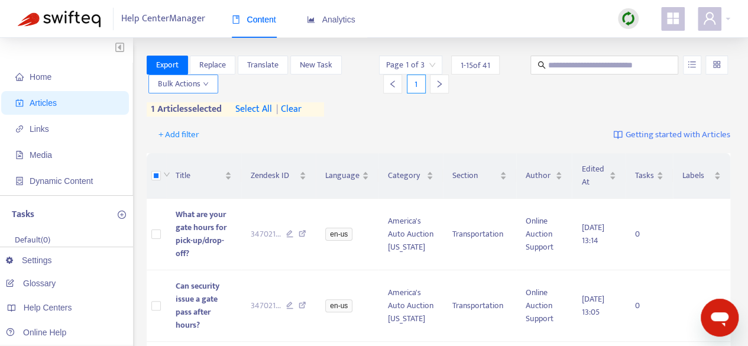
click at [205, 88] on span "Bulk Actions" at bounding box center [183, 83] width 51 height 13
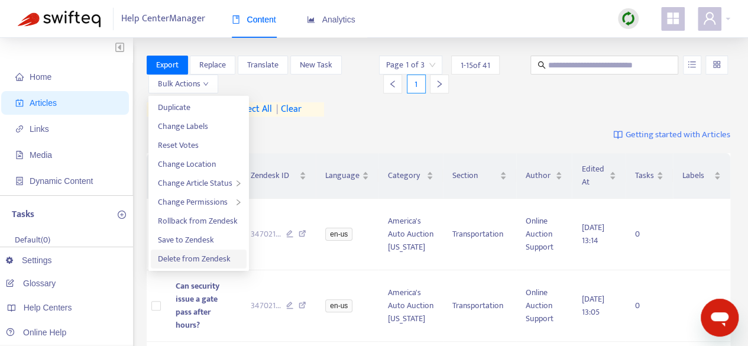
click at [194, 262] on span "Delete from Zendesk" at bounding box center [194, 259] width 73 height 14
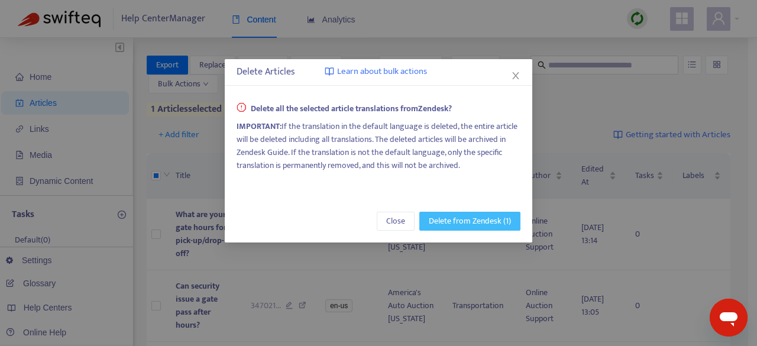
click at [490, 218] on span "Delete from Zendesk (1)" at bounding box center [470, 221] width 82 height 13
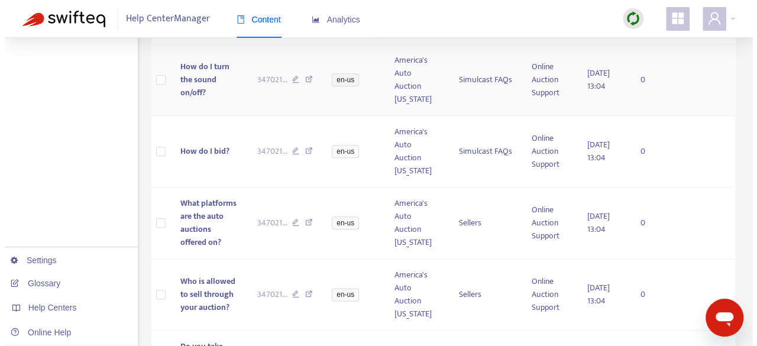
scroll to position [532, 0]
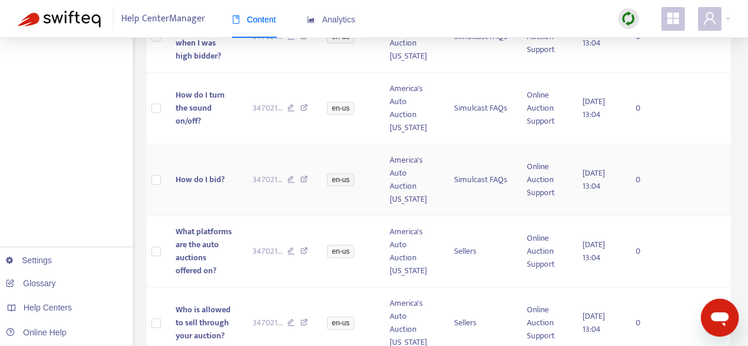
click at [210, 184] on span "How do I bid?" at bounding box center [200, 180] width 49 height 14
click at [212, 179] on span "How do I bid?" at bounding box center [200, 180] width 49 height 14
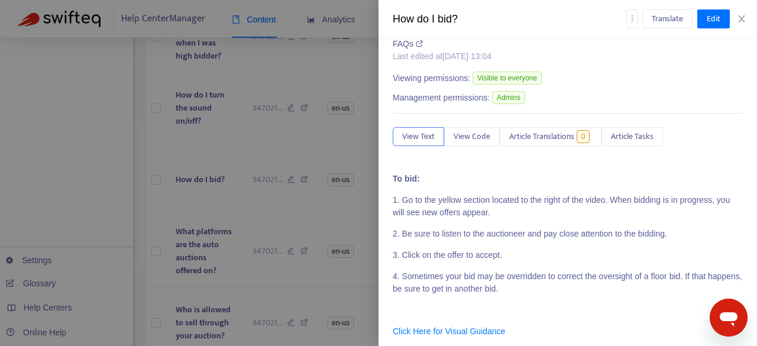
scroll to position [40, 0]
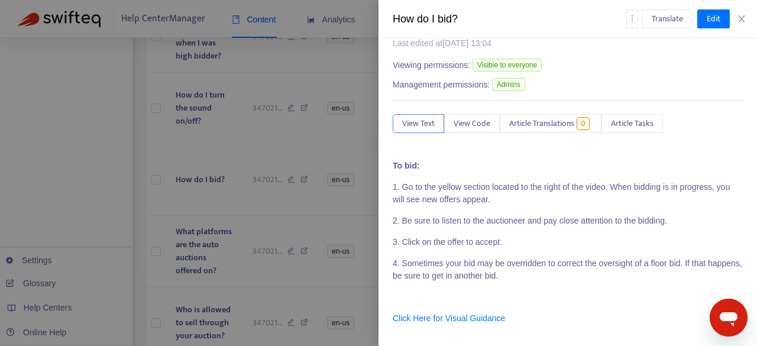
click at [231, 290] on div at bounding box center [378, 173] width 757 height 346
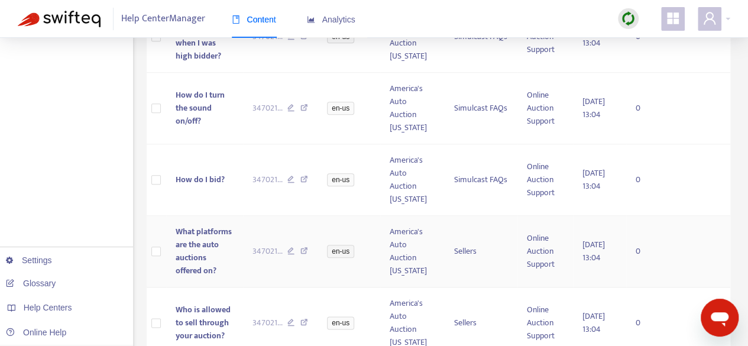
click at [213, 258] on span "What platforms are the auto auctions offered on?" at bounding box center [204, 251] width 56 height 53
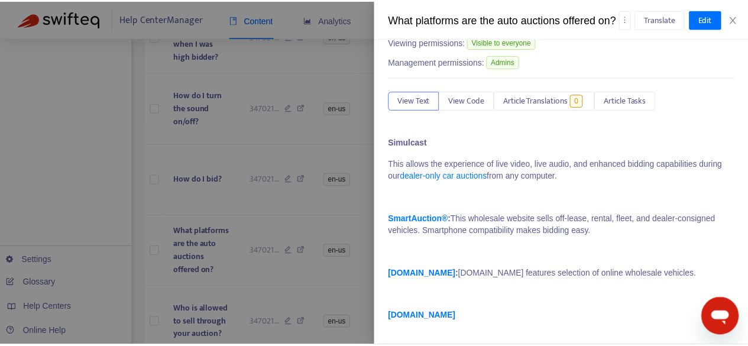
scroll to position [63, 0]
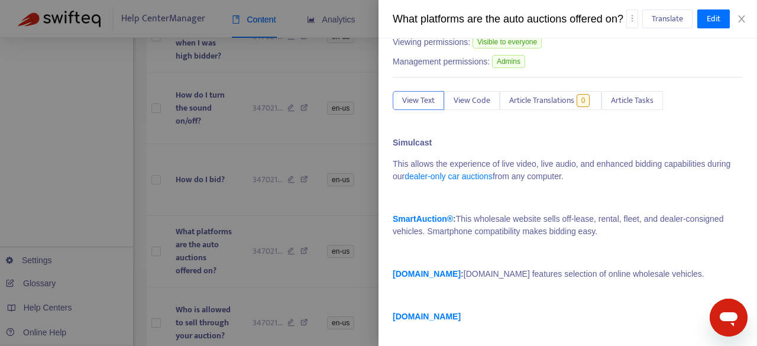
click at [192, 290] on div at bounding box center [378, 173] width 757 height 346
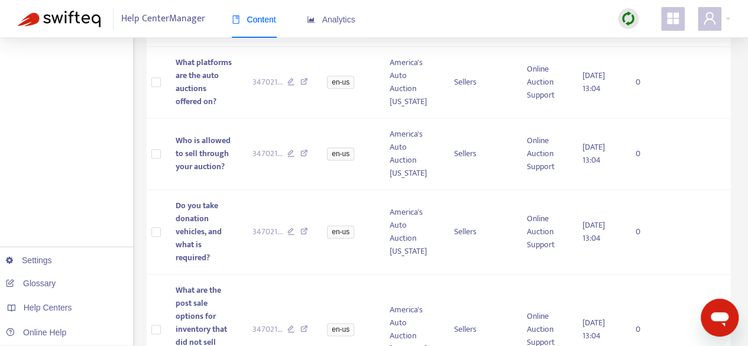
scroll to position [709, 0]
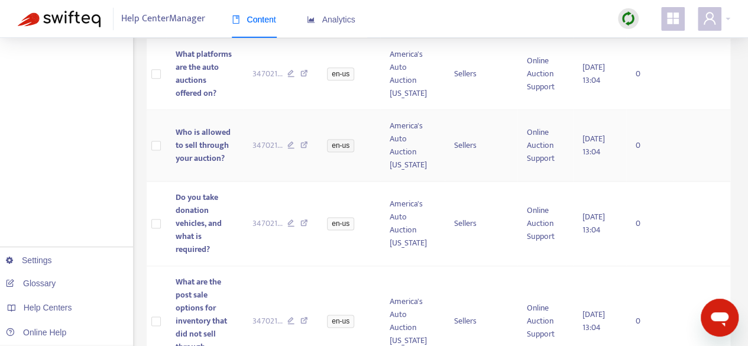
click at [203, 142] on span "Who is allowed to sell through your auction?" at bounding box center [203, 145] width 55 height 40
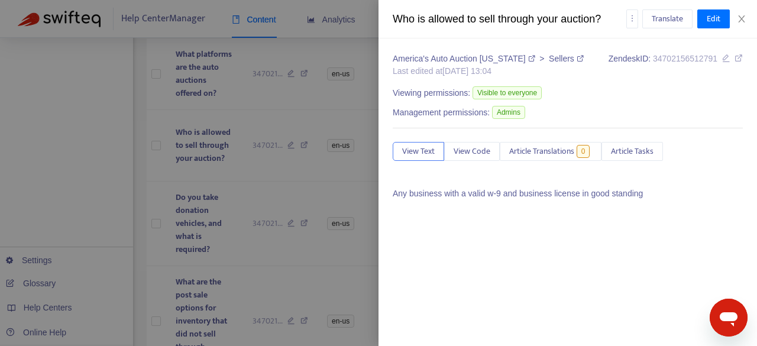
click at [237, 179] on div at bounding box center [378, 173] width 757 height 346
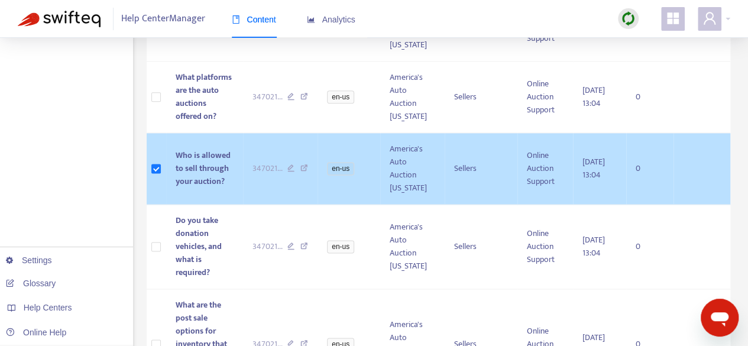
scroll to position [0, 0]
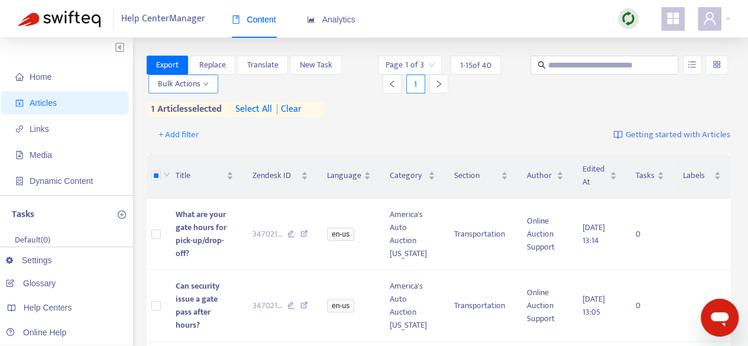
click at [180, 89] on span "Bulk Actions" at bounding box center [183, 83] width 51 height 13
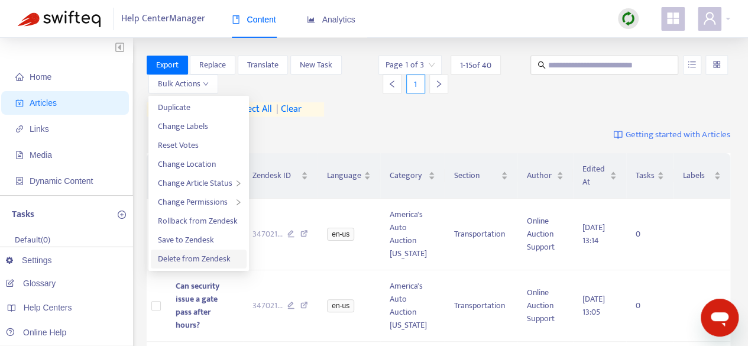
click at [208, 259] on span "Delete from Zendesk" at bounding box center [194, 259] width 73 height 14
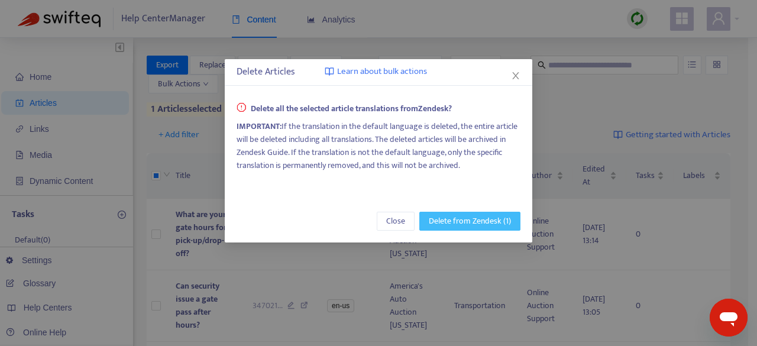
click at [498, 221] on span "Delete from Zendesk (1)" at bounding box center [470, 221] width 82 height 13
click at [461, 222] on span "Delete from Zendesk (1)" at bounding box center [470, 221] width 82 height 13
click at [246, 328] on div "Delete Articles Learn about bulk actions Delete all the selected article transl…" at bounding box center [378, 173] width 757 height 346
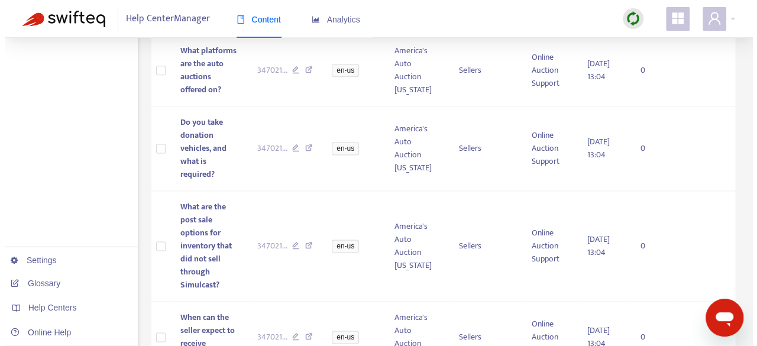
scroll to position [650, 0]
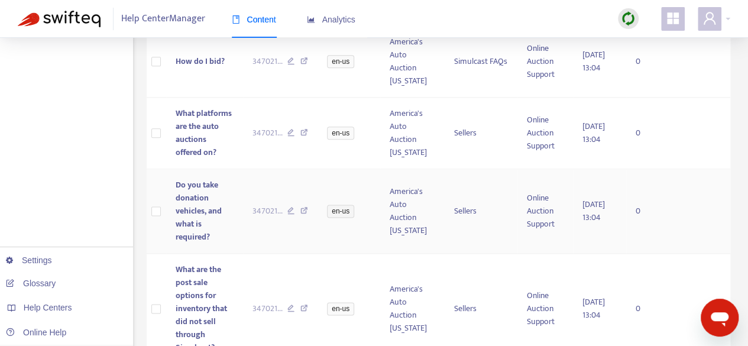
click at [187, 211] on span "Do you take donation vehicles, and what is required?" at bounding box center [199, 211] width 46 height 66
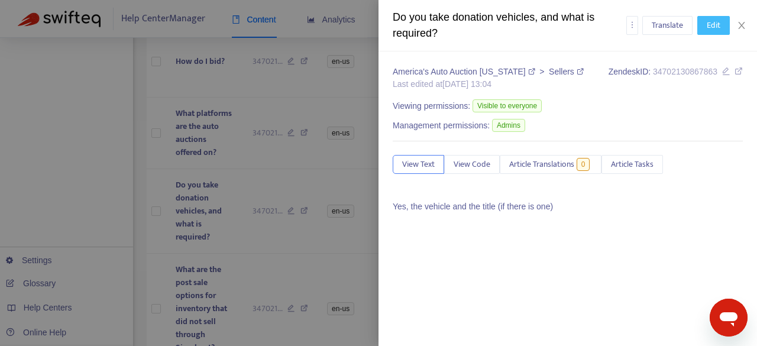
click at [716, 22] on span "Edit" at bounding box center [713, 25] width 14 height 13
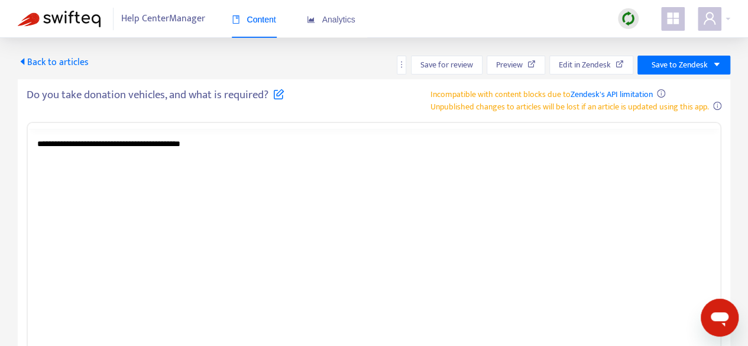
scroll to position [0, 0]
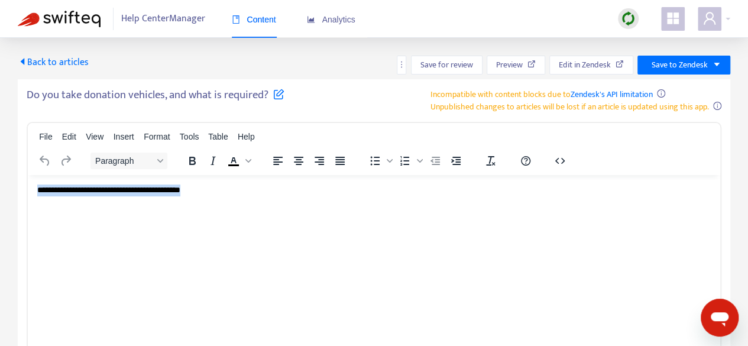
drag, startPoint x: 38, startPoint y: 192, endPoint x: 310, endPoint y: 193, distance: 271.9
click at [310, 193] on p "**********" at bounding box center [373, 190] width 673 height 12
paste body "Rich Text Area. Press ALT-0 for help."
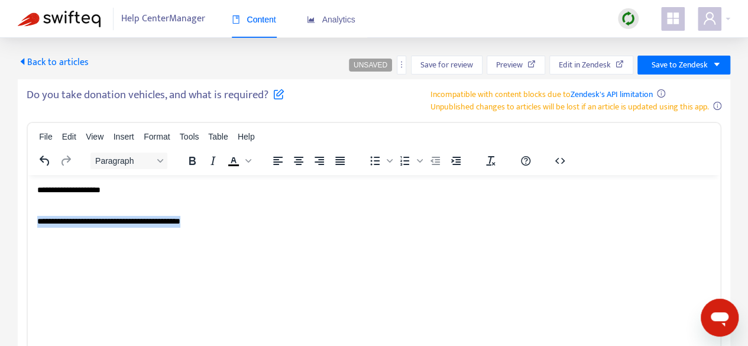
drag, startPoint x: 226, startPoint y: 221, endPoint x: 28, endPoint y: 226, distance: 197.5
click at [28, 226] on html "**********" at bounding box center [374, 205] width 692 height 62
click at [50, 190] on div "**********" at bounding box center [373, 190] width 673 height 12
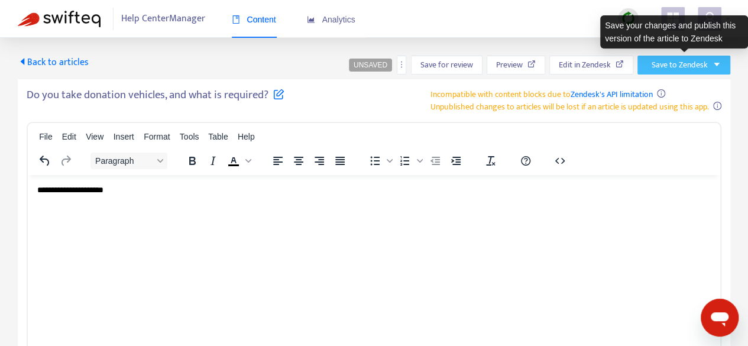
click at [709, 64] on button "Save to Zendesk" at bounding box center [683, 65] width 93 height 19
click at [677, 64] on span "Save to Zendesk" at bounding box center [679, 65] width 56 height 13
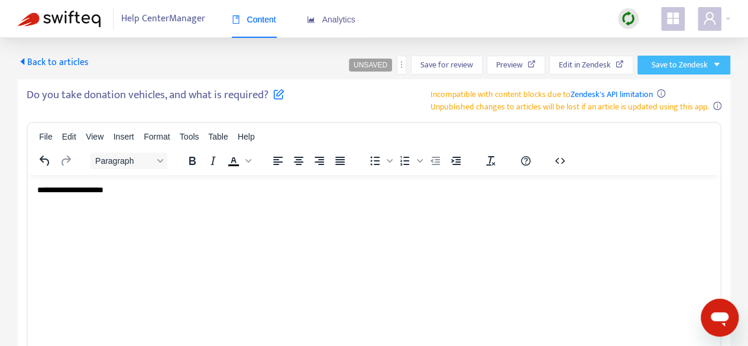
click at [709, 67] on button "Save to Zendesk" at bounding box center [683, 65] width 93 height 19
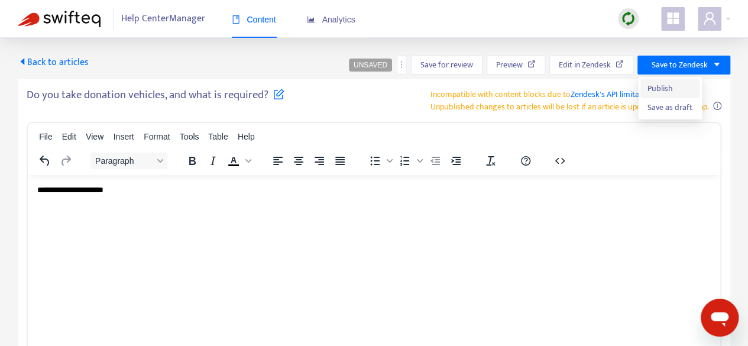
click at [657, 92] on span "Publish" at bounding box center [669, 88] width 45 height 13
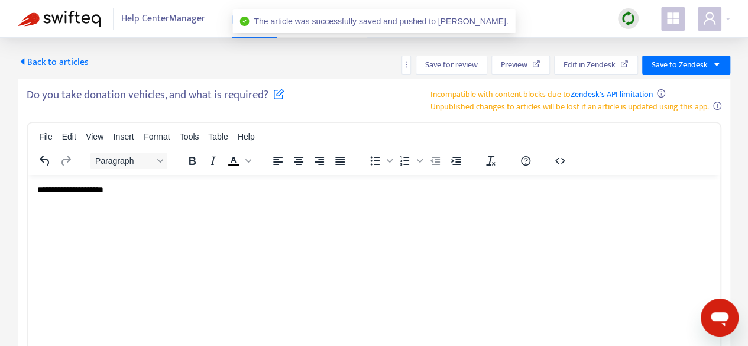
click at [55, 66] on span "Back to articles" at bounding box center [53, 62] width 71 height 16
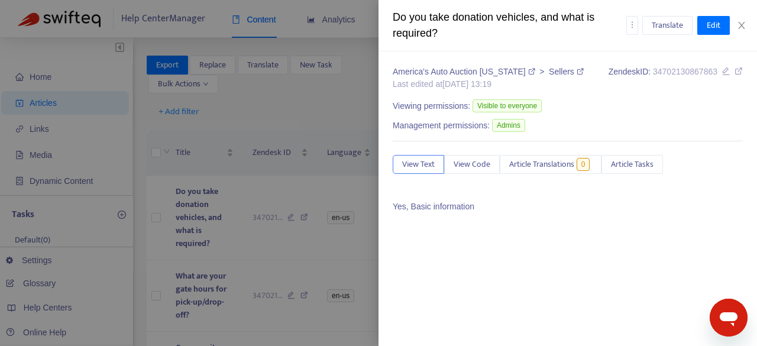
click at [287, 257] on div at bounding box center [378, 173] width 757 height 346
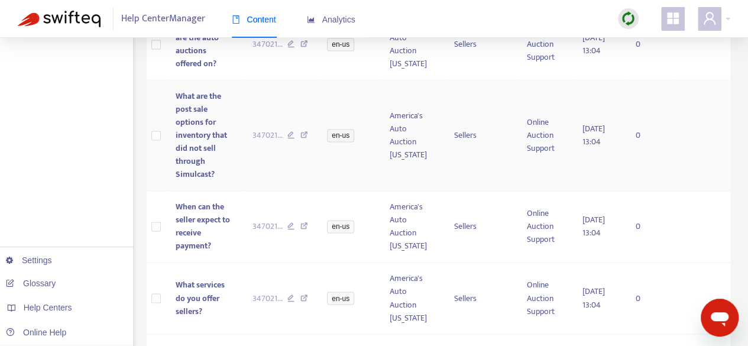
scroll to position [828, 0]
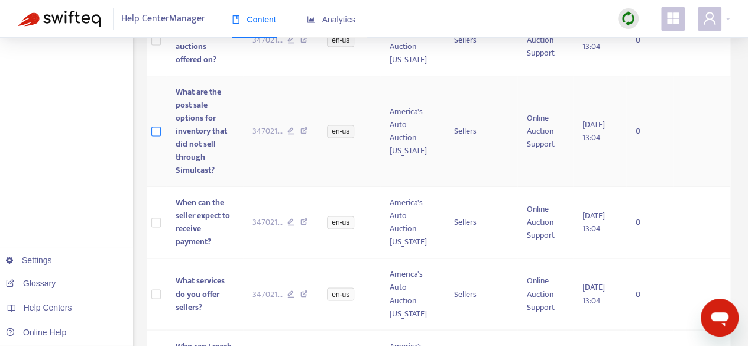
click at [154, 134] on label at bounding box center [155, 131] width 9 height 13
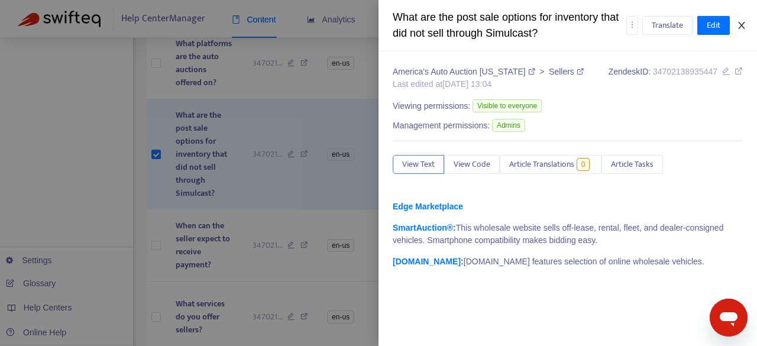
click at [744, 28] on icon "close" at bounding box center [741, 25] width 7 height 7
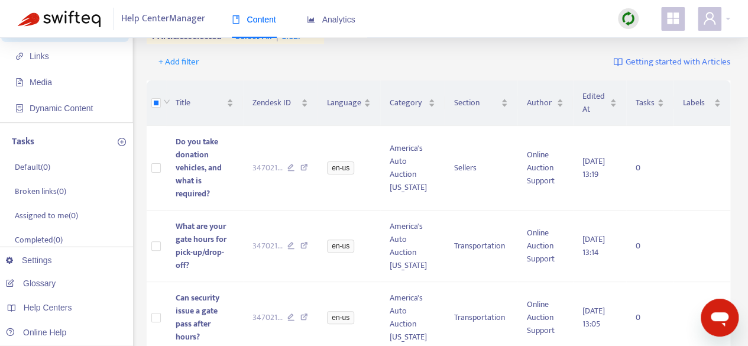
scroll to position [0, 0]
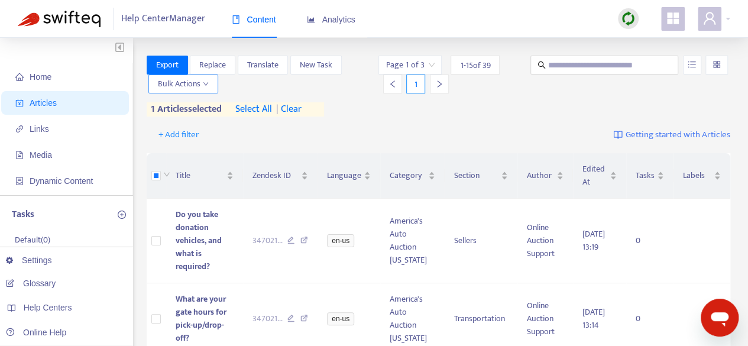
click at [178, 86] on span "Bulk Actions" at bounding box center [183, 83] width 51 height 13
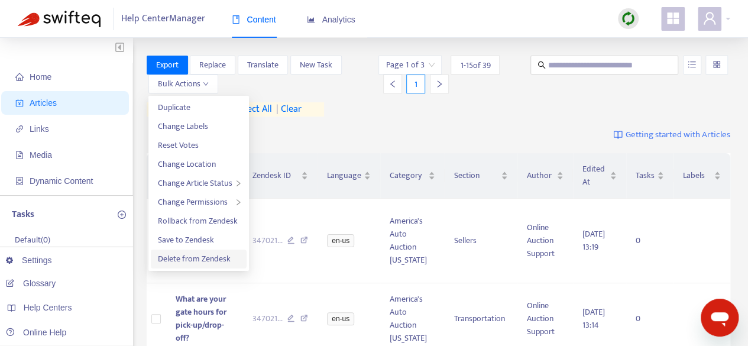
click at [186, 262] on span "Delete from Zendesk" at bounding box center [194, 259] width 73 height 14
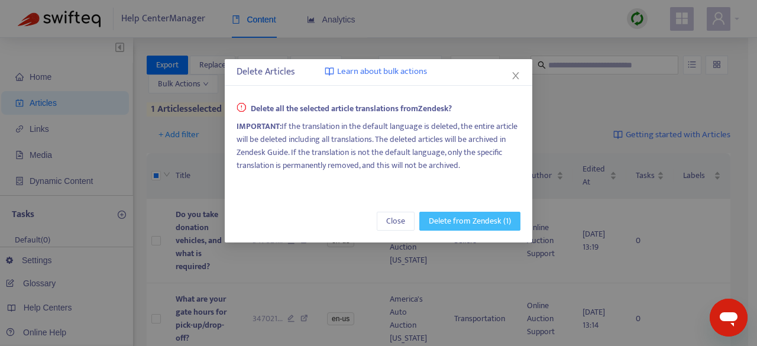
click at [514, 222] on button "Delete from Zendesk (1)" at bounding box center [469, 221] width 101 height 19
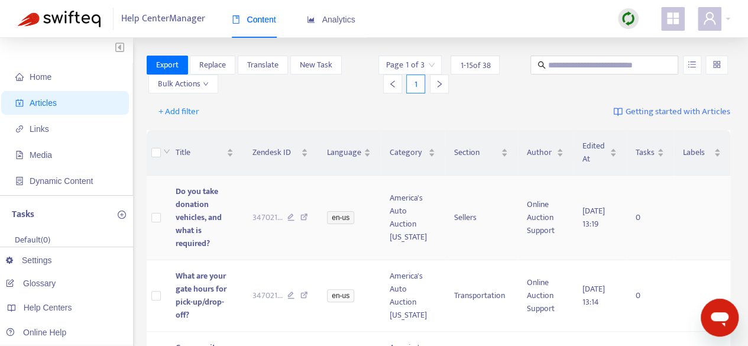
click at [354, 181] on td "en-us" at bounding box center [348, 218] width 63 height 85
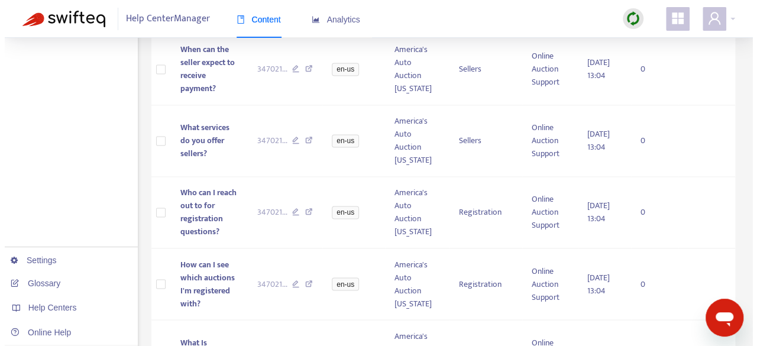
scroll to position [978, 0]
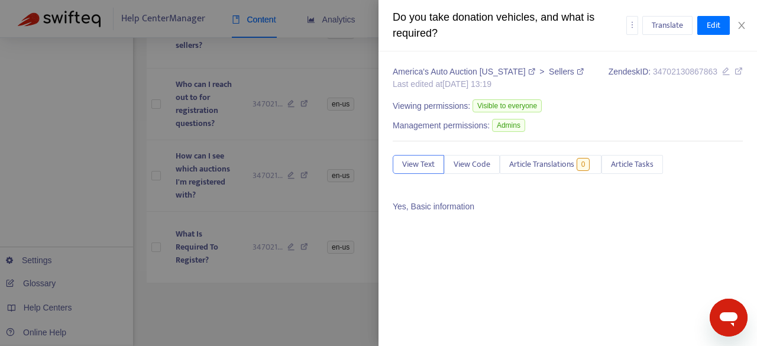
click at [264, 120] on div at bounding box center [378, 173] width 757 height 346
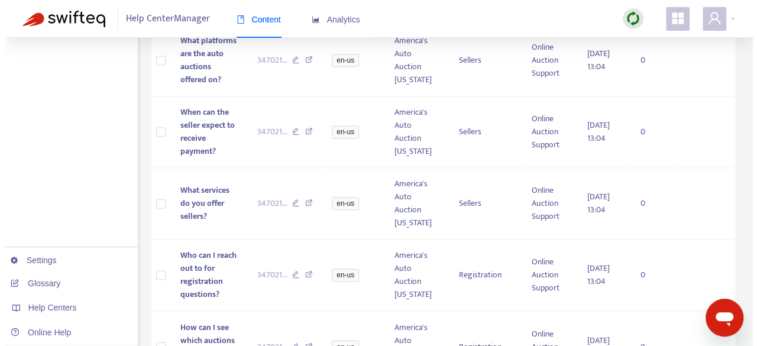
scroll to position [789, 0]
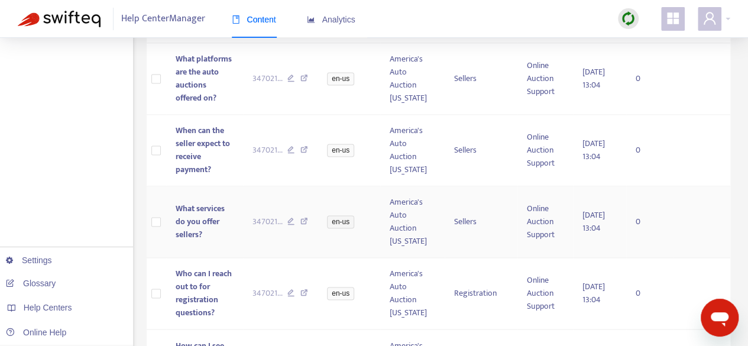
click at [189, 234] on span "What services do you offer sellers?" at bounding box center [200, 222] width 49 height 40
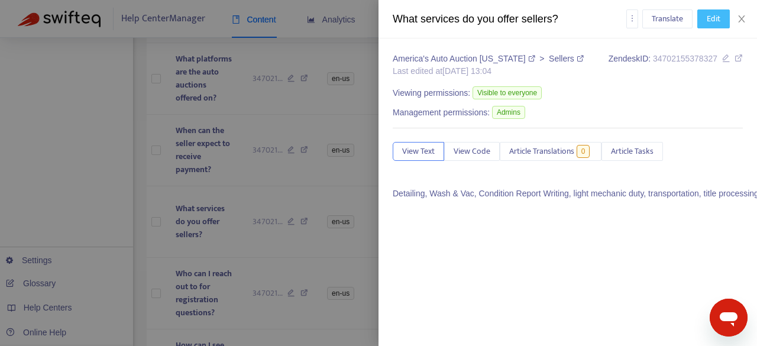
click at [704, 15] on button "Edit" at bounding box center [713, 18] width 33 height 19
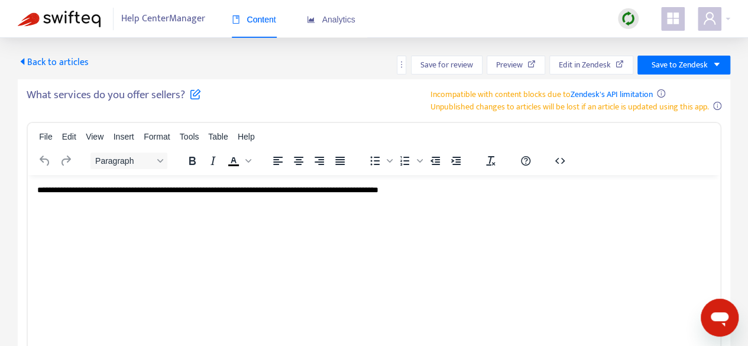
scroll to position [0, 0]
click at [182, 190] on div "**********" at bounding box center [250, 190] width 426 height 12
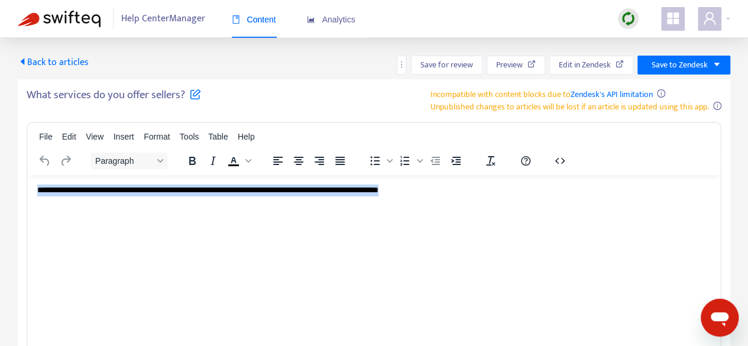
click at [182, 190] on div "**********" at bounding box center [250, 190] width 426 height 12
paste body "Rich Text Area. Press ALT-0 for help."
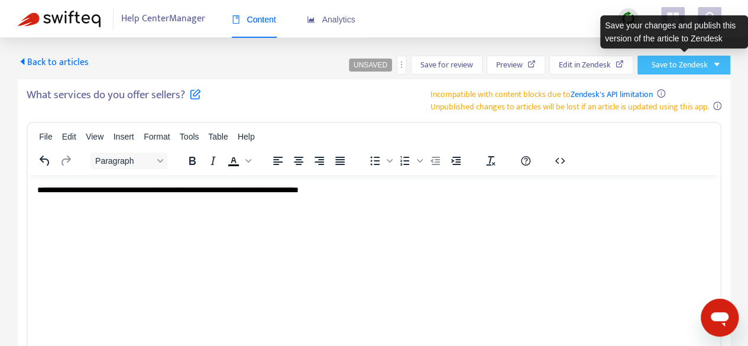
click at [695, 67] on span "Save to Zendesk" at bounding box center [679, 65] width 56 height 13
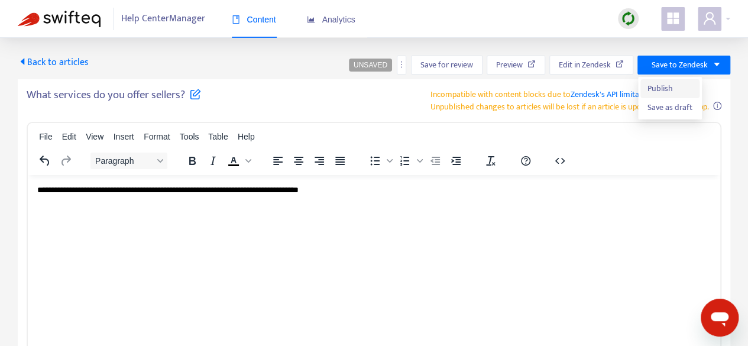
click at [653, 89] on span "Publish" at bounding box center [669, 88] width 45 height 13
click at [41, 59] on span "Back to articles" at bounding box center [53, 62] width 71 height 16
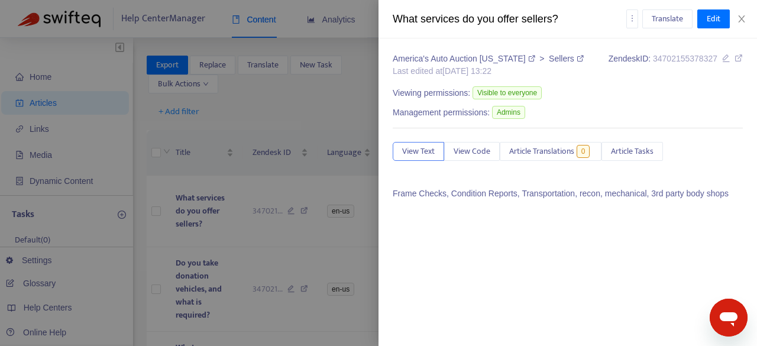
click at [235, 221] on div at bounding box center [378, 173] width 757 height 346
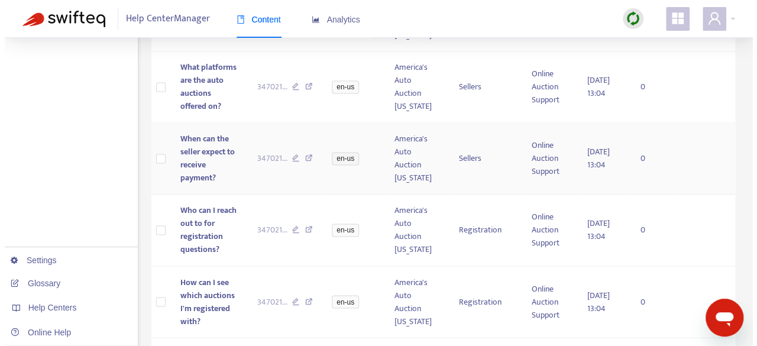
scroll to position [801, 0]
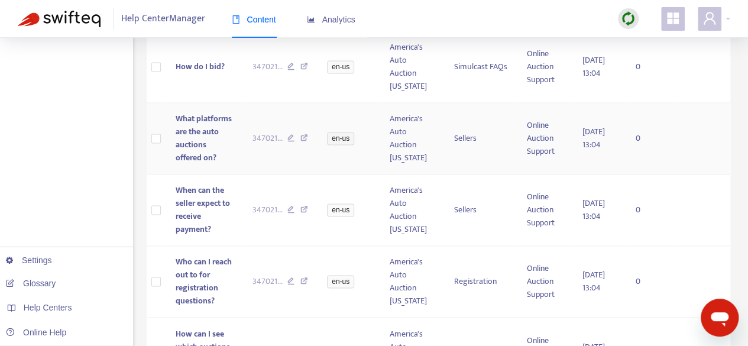
click at [197, 142] on span "What platforms are the auto auctions offered on?" at bounding box center [204, 138] width 56 height 53
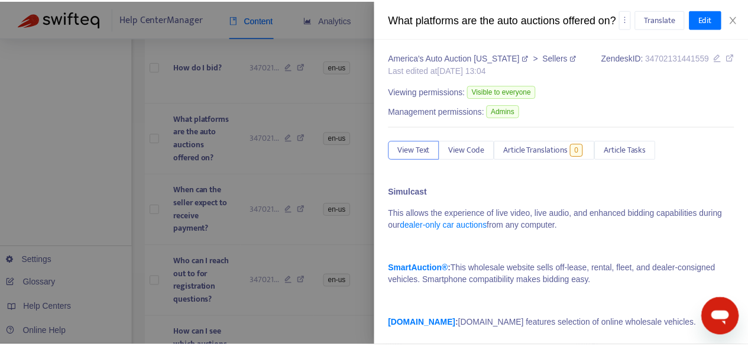
scroll to position [0, 0]
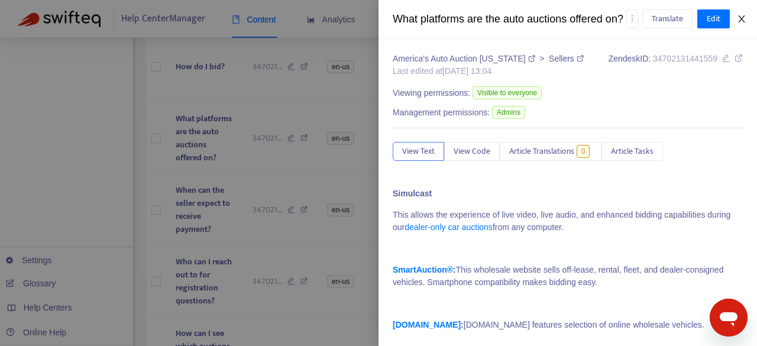
click at [742, 22] on icon "close" at bounding box center [741, 18] width 7 height 7
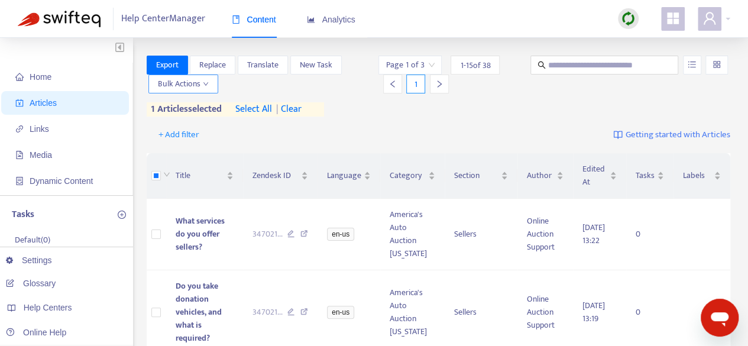
click at [183, 89] on span "Bulk Actions" at bounding box center [183, 83] width 51 height 13
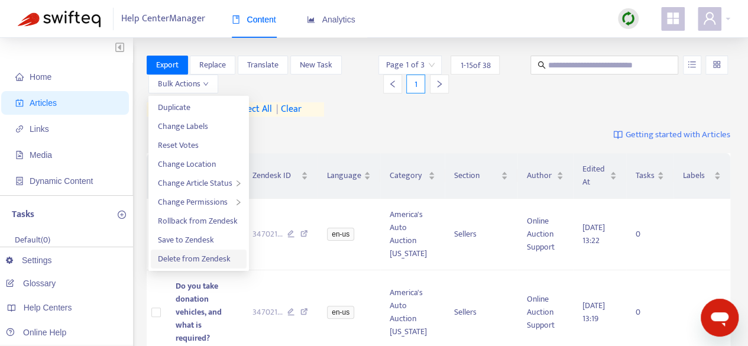
click at [187, 263] on span "Delete from Zendesk" at bounding box center [194, 259] width 73 height 14
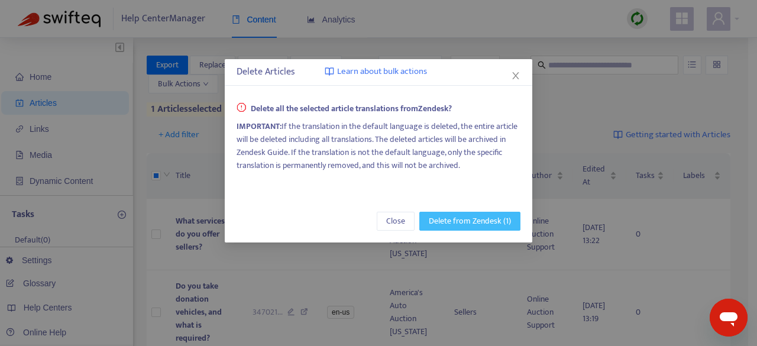
click at [486, 221] on span "Delete from Zendesk (1)" at bounding box center [470, 221] width 82 height 13
click at [492, 221] on span "Delete from Zendesk (1)" at bounding box center [470, 221] width 82 height 13
click at [515, 75] on icon "close" at bounding box center [515, 75] width 7 height 7
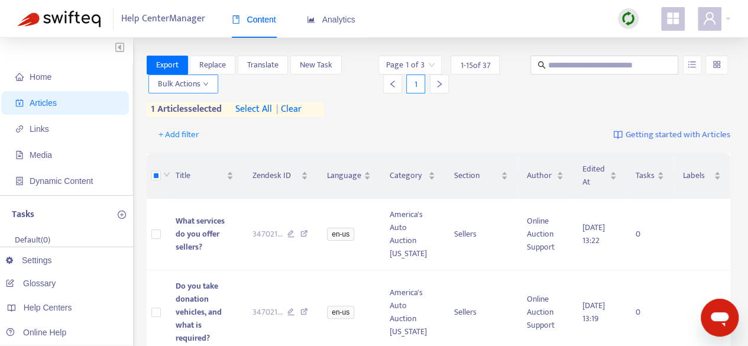
click at [194, 91] on button "Bulk Actions" at bounding box center [183, 83] width 70 height 19
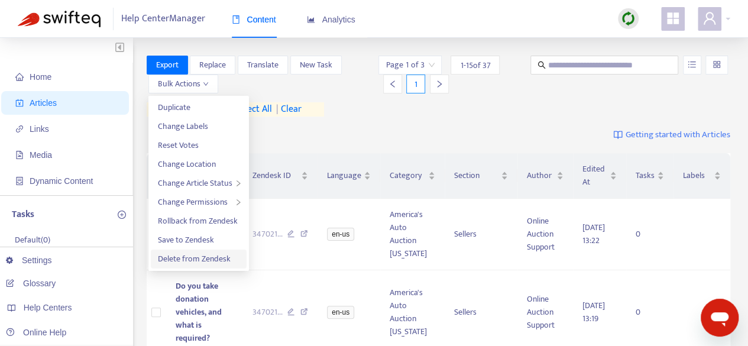
click at [194, 256] on span "Delete from Zendesk" at bounding box center [194, 259] width 73 height 14
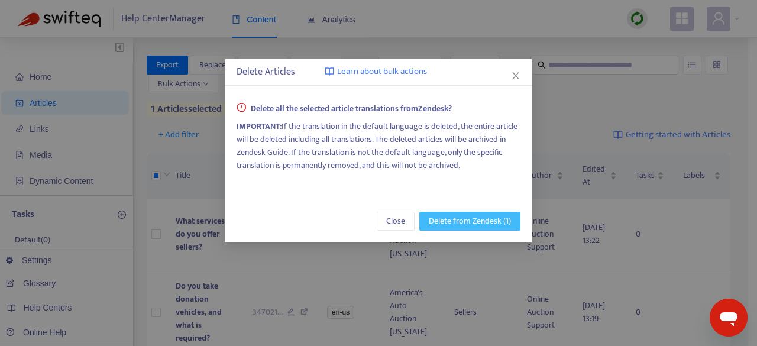
click at [479, 216] on span "Delete from Zendesk (1)" at bounding box center [470, 221] width 82 height 13
click at [471, 223] on span "Delete from Zendesk (1)" at bounding box center [470, 221] width 82 height 13
click at [520, 77] on icon "close" at bounding box center [515, 75] width 9 height 9
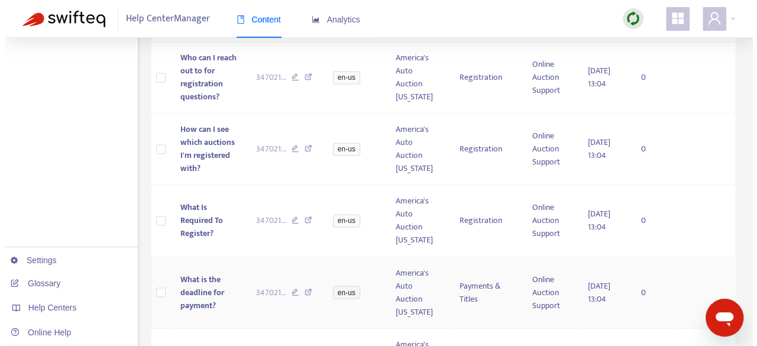
scroll to position [860, 0]
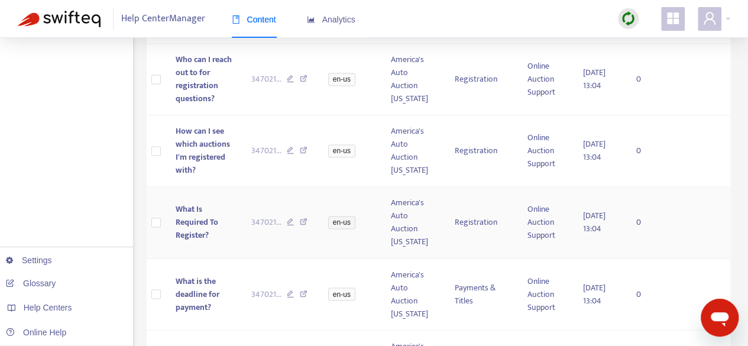
click at [192, 223] on span "What Is Required To Register?" at bounding box center [196, 222] width 43 height 40
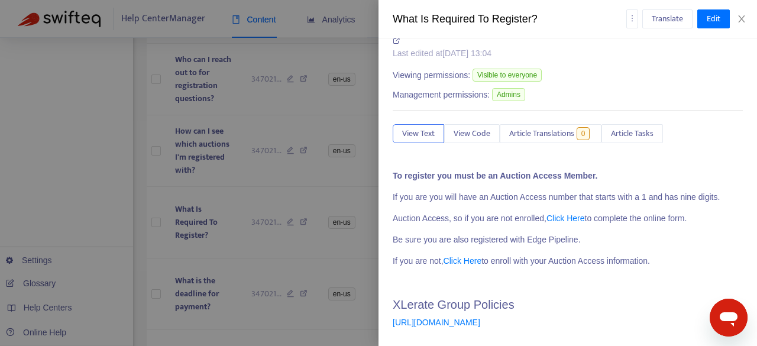
scroll to position [47, 0]
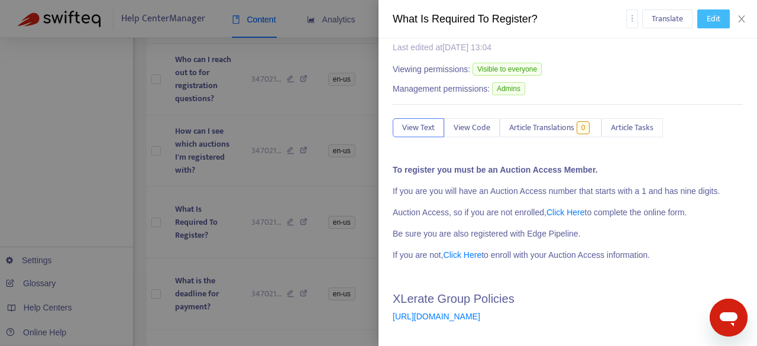
click at [714, 20] on span "Edit" at bounding box center [713, 18] width 14 height 13
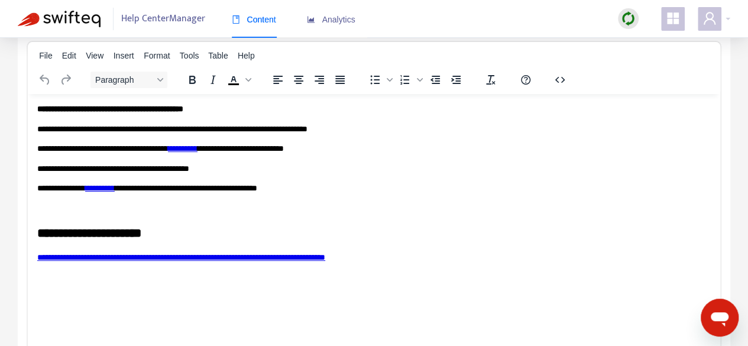
scroll to position [177, 0]
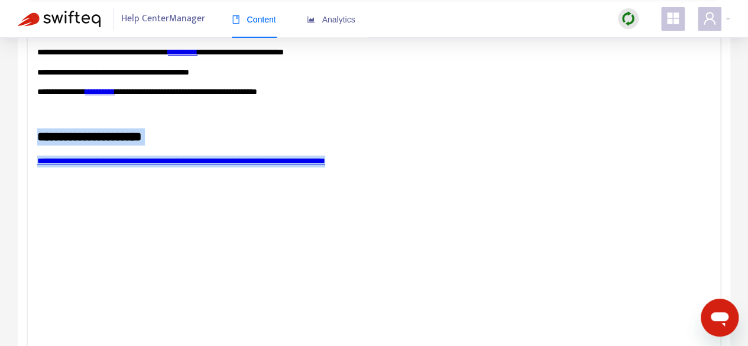
drag, startPoint x: 446, startPoint y: 165, endPoint x: 36, endPoint y: 122, distance: 411.9
click at [36, 122] on html "**********" at bounding box center [374, 87] width 692 height 179
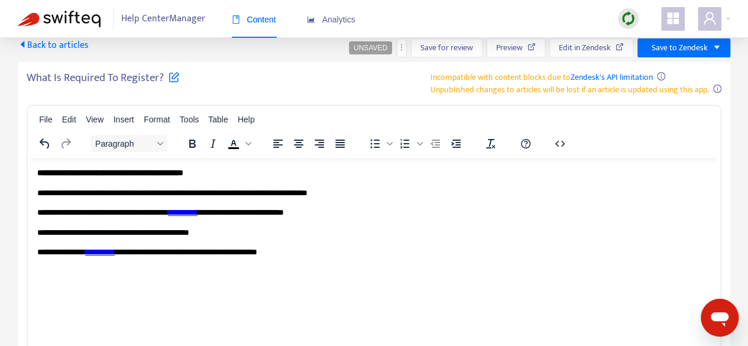
scroll to position [0, 0]
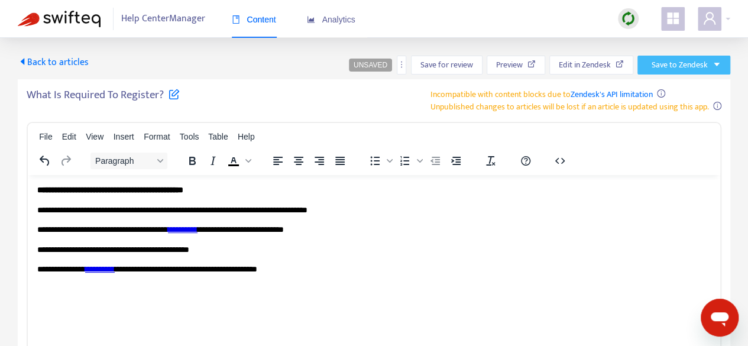
click at [681, 64] on span "Save to Zendesk" at bounding box center [679, 65] width 56 height 13
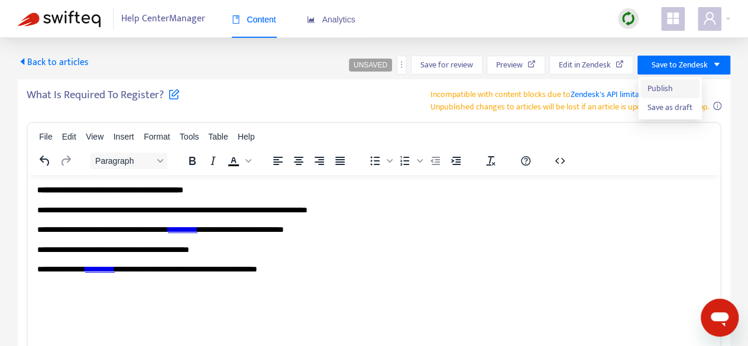
click at [670, 85] on span "Publish" at bounding box center [669, 88] width 45 height 13
click at [391, 278] on body "**********" at bounding box center [373, 249] width 673 height 131
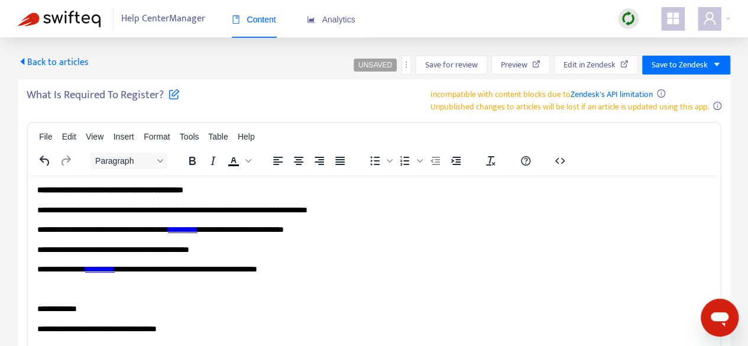
click at [55, 332] on span "**********" at bounding box center [96, 328] width 119 height 8
click at [144, 332] on span "**********" at bounding box center [98, 328] width 122 height 8
click at [213, 331] on p "**********" at bounding box center [373, 329] width 673 height 12
drag, startPoint x: 79, startPoint y: 312, endPoint x: 128, endPoint y: 309, distance: 49.2
click at [79, 312] on p "**********" at bounding box center [373, 309] width 673 height 12
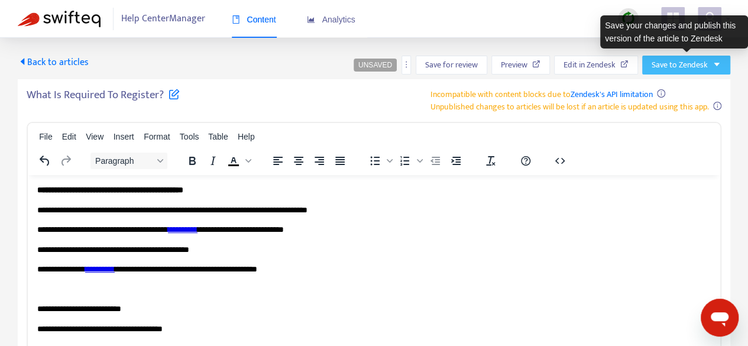
click at [690, 66] on span "Save to Zendesk" at bounding box center [679, 65] width 56 height 13
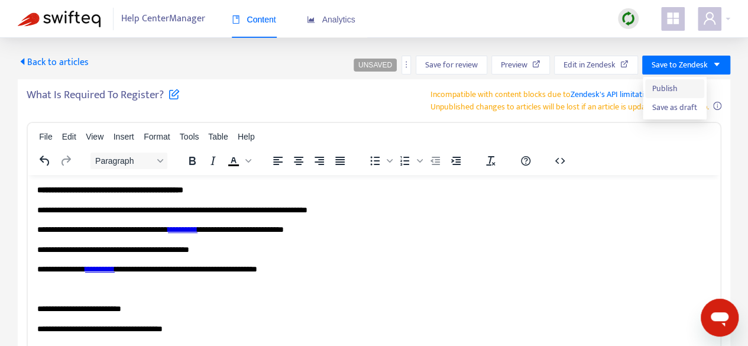
click at [669, 84] on span "Publish" at bounding box center [674, 88] width 45 height 13
click at [47, 63] on span "Back to articles" at bounding box center [53, 62] width 71 height 16
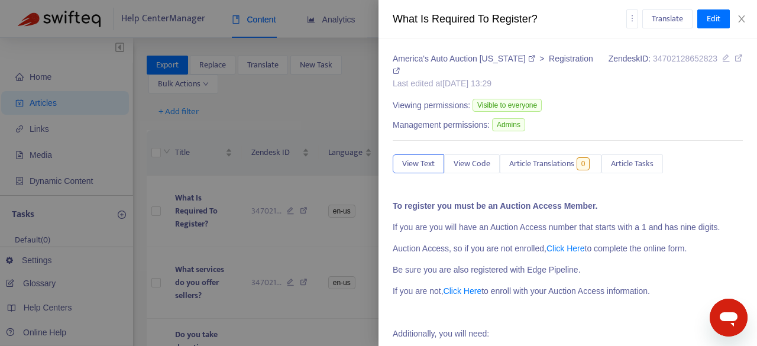
click at [333, 243] on div at bounding box center [378, 173] width 757 height 346
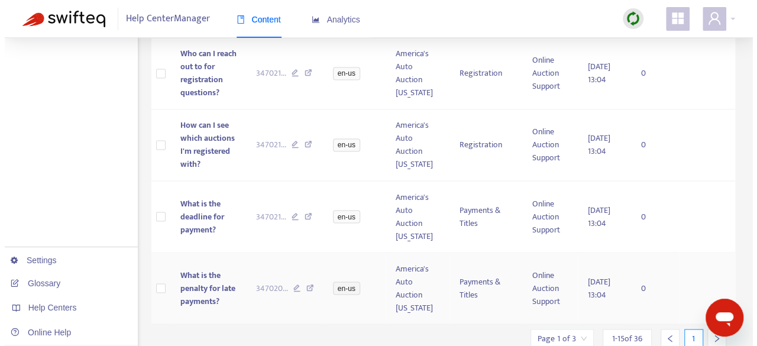
scroll to position [919, 0]
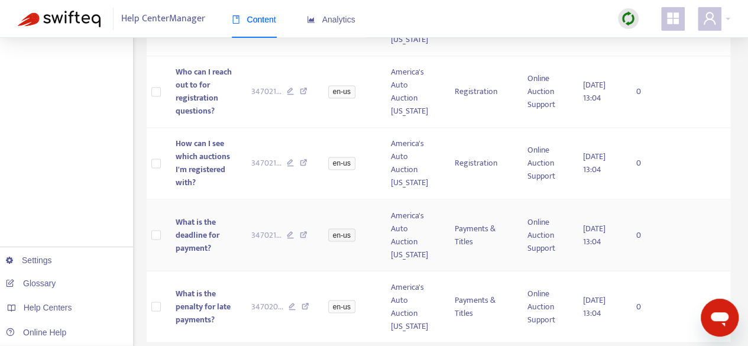
click at [196, 234] on span "What is the deadline for payment?" at bounding box center [197, 235] width 44 height 40
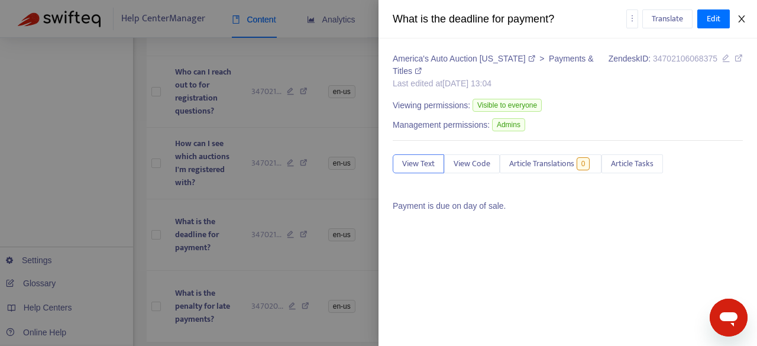
click at [741, 21] on icon "close" at bounding box center [741, 18] width 9 height 9
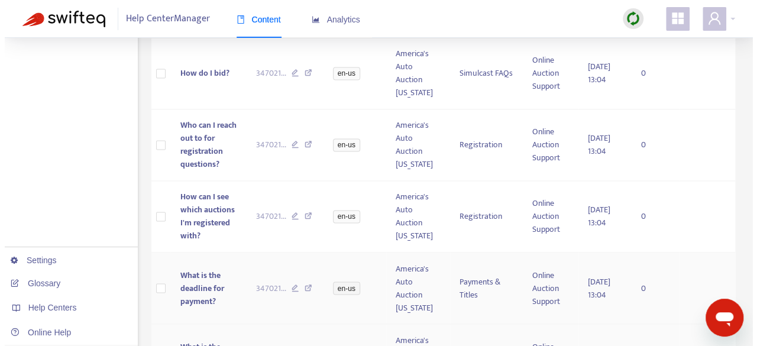
scroll to position [941, 0]
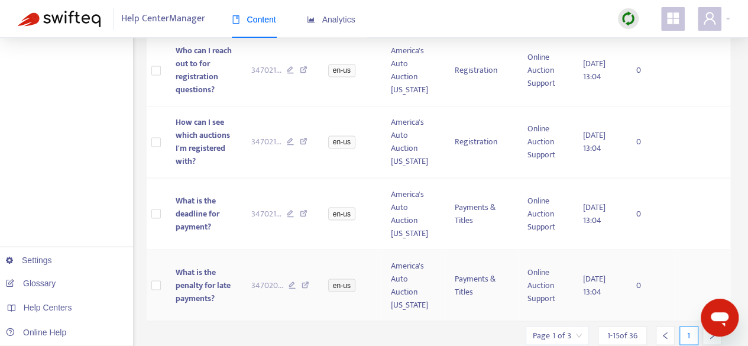
click at [189, 281] on span "What is the penalty for late payments?" at bounding box center [202, 285] width 55 height 40
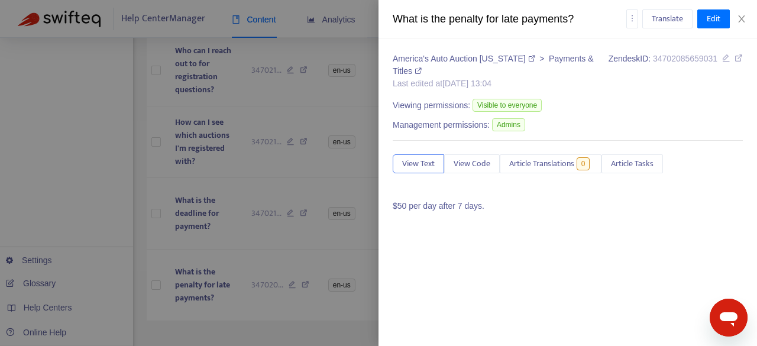
click at [472, 225] on div "America's Auto Auction [US_STATE] > Payments & Titles Last edited at [DATE] 13:…" at bounding box center [567, 191] width 378 height 307
click at [716, 14] on span "Edit" at bounding box center [713, 18] width 14 height 13
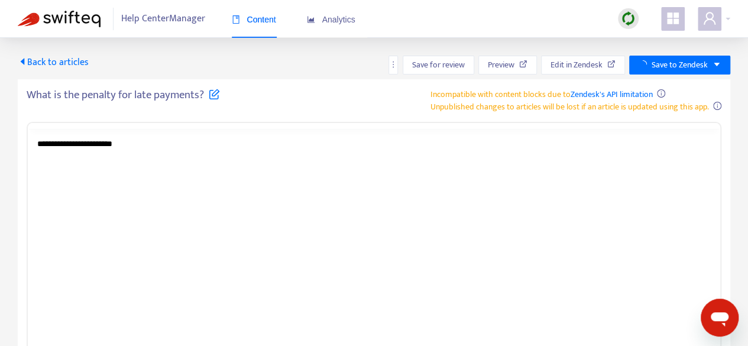
scroll to position [0, 0]
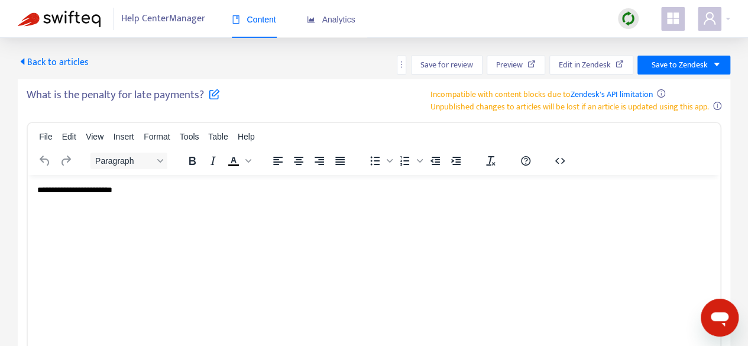
click at [155, 180] on html "**********" at bounding box center [374, 189] width 692 height 31
drag, startPoint x: 202, startPoint y: 192, endPoint x: 15, endPoint y: 186, distance: 186.9
click at [28, 186] on html "**********" at bounding box center [374, 189] width 692 height 31
paste body "Rich Text Area. Press ALT-0 for help."
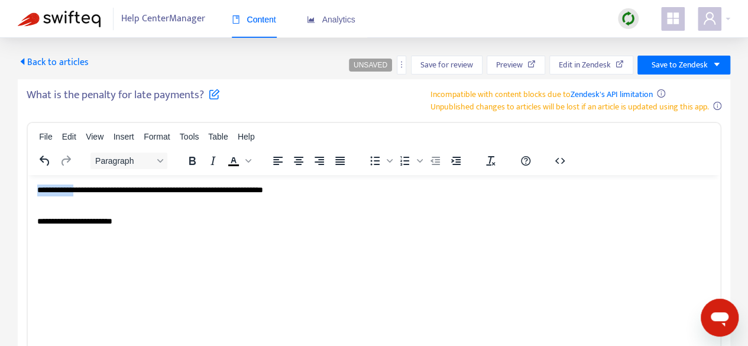
drag, startPoint x: 84, startPoint y: 192, endPoint x: 18, endPoint y: 193, distance: 65.6
click at [28, 193] on html "**********" at bounding box center [374, 205] width 692 height 62
click at [142, 236] on html "**********" at bounding box center [374, 205] width 692 height 62
drag, startPoint x: 187, startPoint y: 222, endPoint x: 14, endPoint y: 225, distance: 173.8
click at [28, 225] on html "**********" at bounding box center [374, 205] width 692 height 62
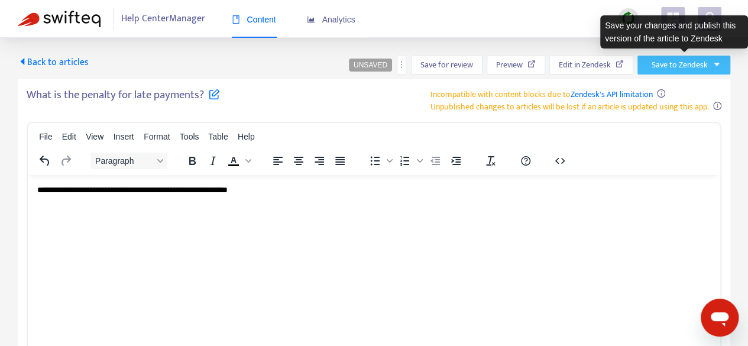
click at [698, 63] on span "Save to Zendesk" at bounding box center [679, 65] width 56 height 13
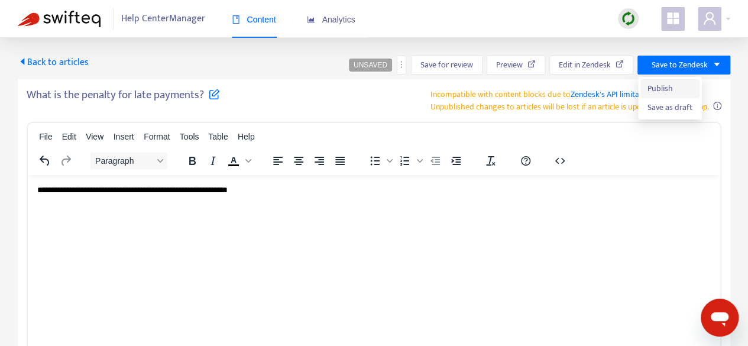
click at [648, 95] on span "Publish" at bounding box center [669, 88] width 45 height 13
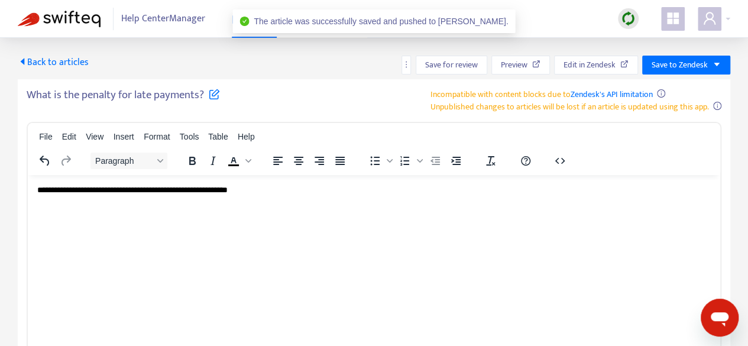
click at [54, 61] on span "Back to articles" at bounding box center [53, 62] width 71 height 16
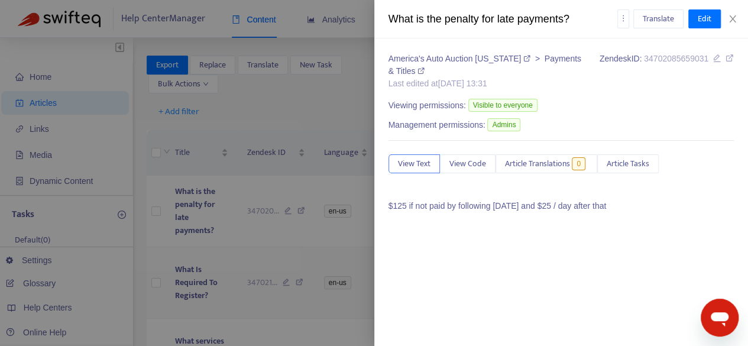
click at [287, 288] on div at bounding box center [374, 173] width 748 height 346
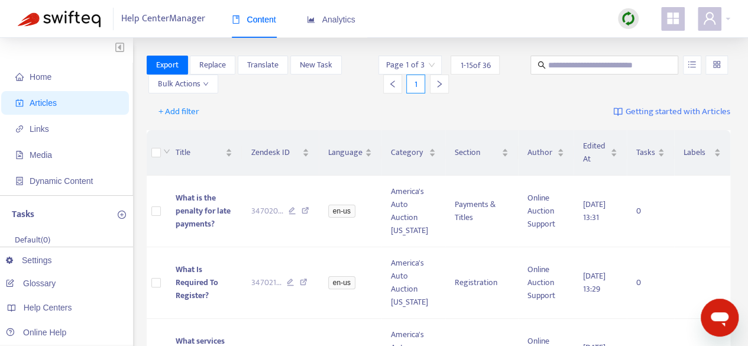
scroll to position [709, 0]
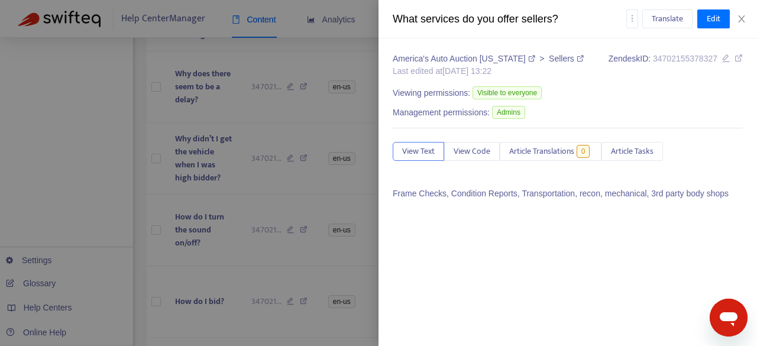
click at [747, 15] on div "What services do you offer sellers? Translate Edit" at bounding box center [567, 19] width 378 height 38
click at [739, 21] on icon "close" at bounding box center [741, 18] width 9 height 9
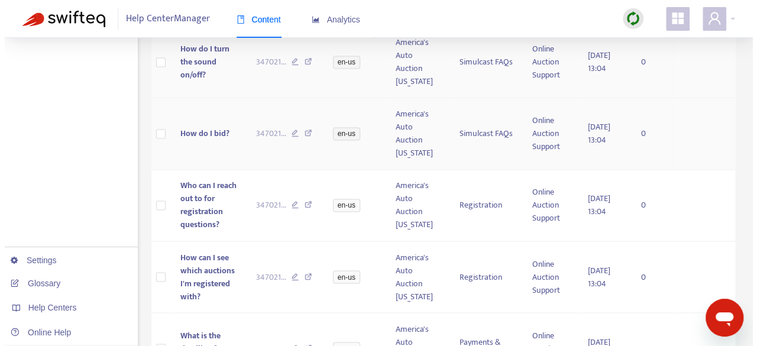
scroll to position [860, 0]
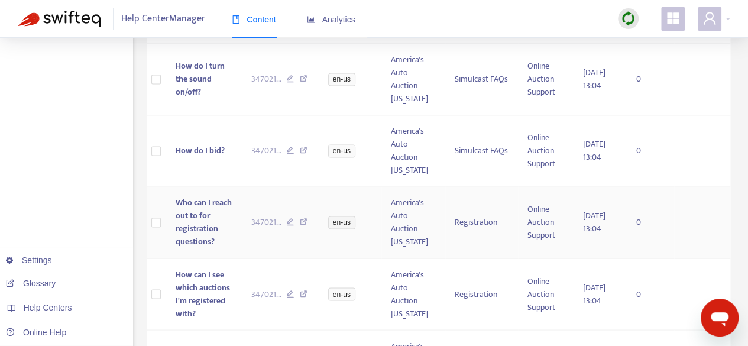
click at [188, 213] on span "Who can I reach out to for registration questions?" at bounding box center [203, 222] width 56 height 53
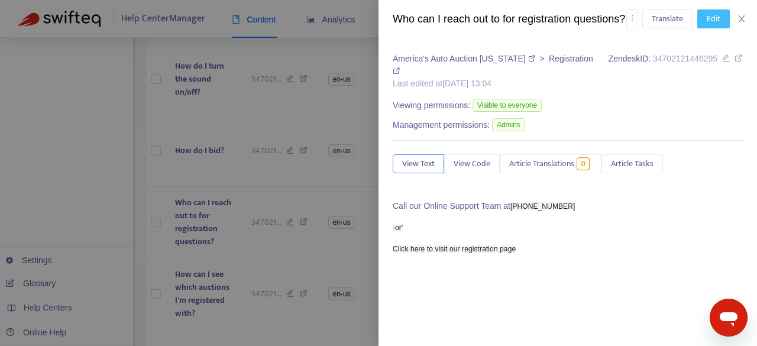
click at [703, 25] on button "Edit" at bounding box center [713, 18] width 33 height 19
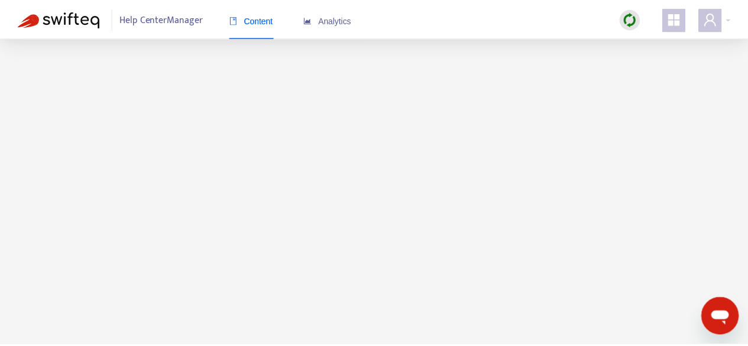
scroll to position [0, 0]
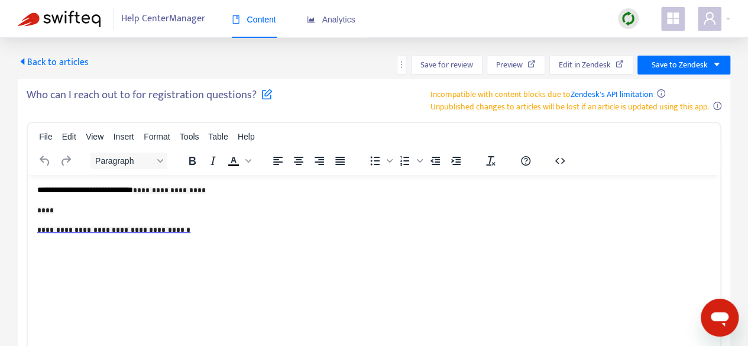
click at [21, 62] on icon "caret-left" at bounding box center [23, 61] width 4 height 7
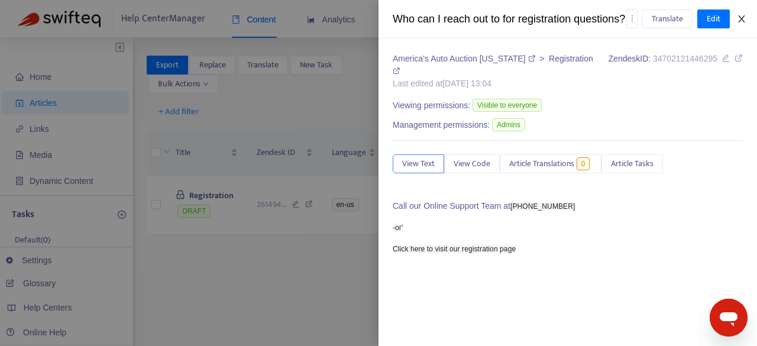
click at [740, 22] on icon "close" at bounding box center [741, 18] width 9 height 9
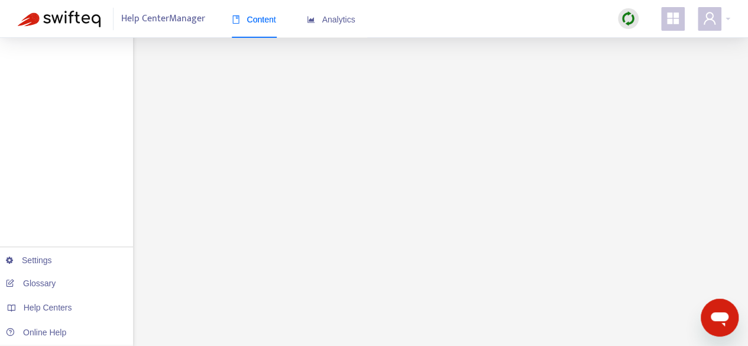
scroll to position [401, 0]
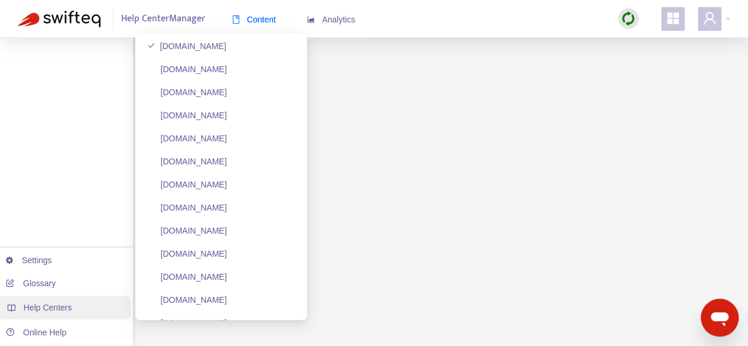
click at [61, 312] on span "Help Centers" at bounding box center [48, 307] width 48 height 9
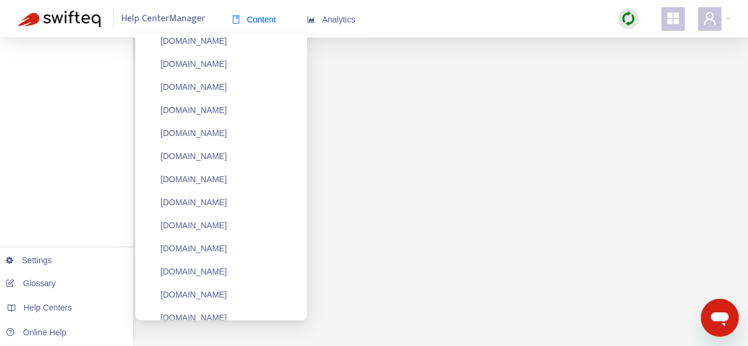
scroll to position [686, 0]
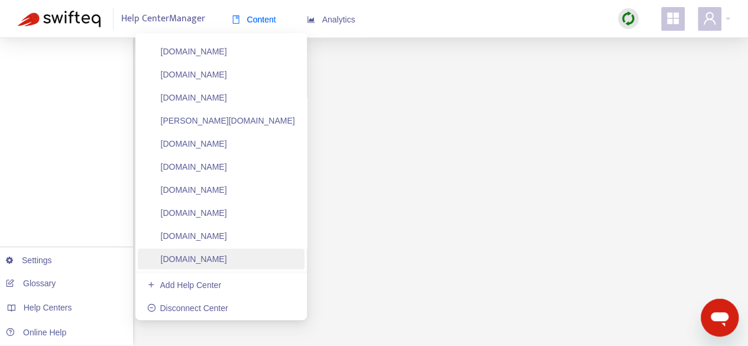
click at [227, 258] on link "[DOMAIN_NAME]" at bounding box center [187, 258] width 80 height 9
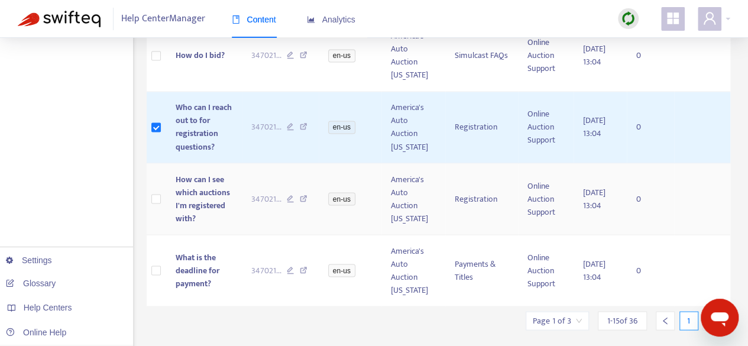
scroll to position [0, 0]
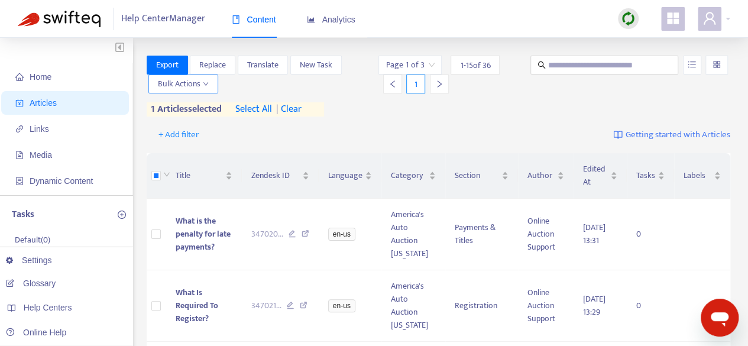
click at [199, 90] on span "Bulk Actions" at bounding box center [183, 83] width 51 height 13
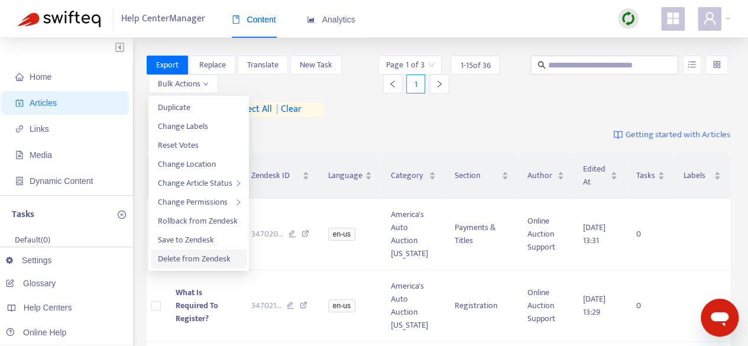
click at [182, 264] on span "Delete from Zendesk" at bounding box center [194, 259] width 73 height 14
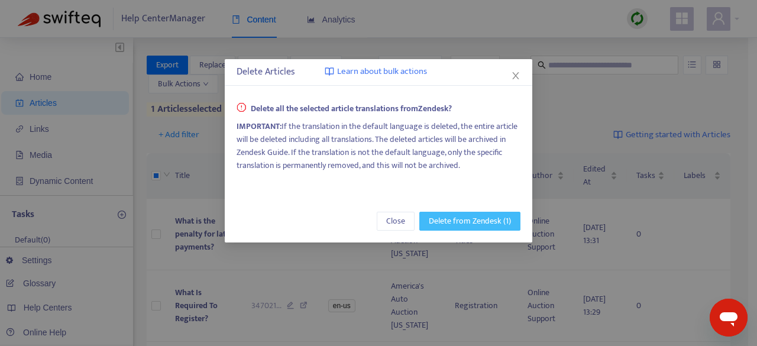
click at [475, 219] on span "Delete from Zendesk (1)" at bounding box center [470, 221] width 82 height 13
click at [495, 218] on span "Delete from Zendesk (1)" at bounding box center [470, 221] width 82 height 13
click at [513, 77] on icon "close" at bounding box center [515, 75] width 9 height 9
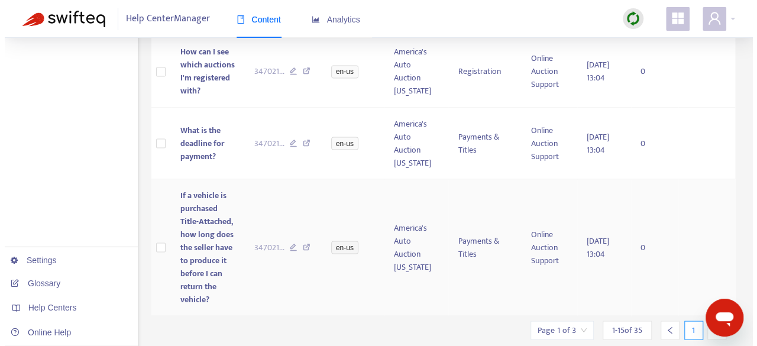
scroll to position [984, 0]
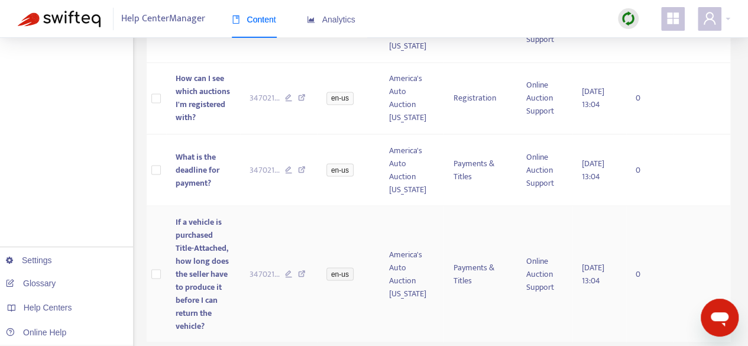
click at [194, 273] on span "If a vehicle is purchased Title-Attached, how long does the seller have to prod…" at bounding box center [202, 274] width 53 height 118
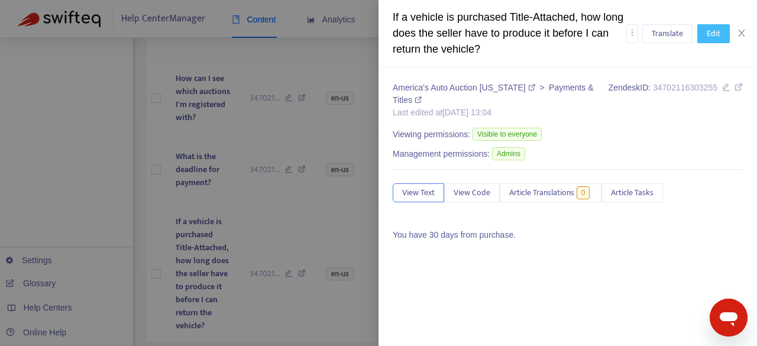
click at [708, 34] on span "Edit" at bounding box center [713, 33] width 14 height 13
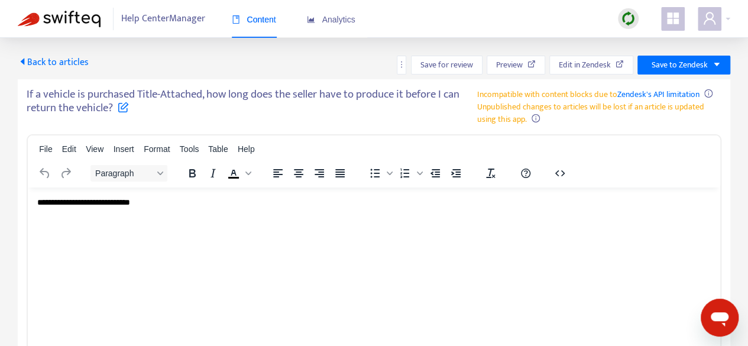
scroll to position [0, 0]
click at [128, 203] on p "**********" at bounding box center [373, 202] width 673 height 12
paste body "Rich Text Area. Press ALT-0 for help."
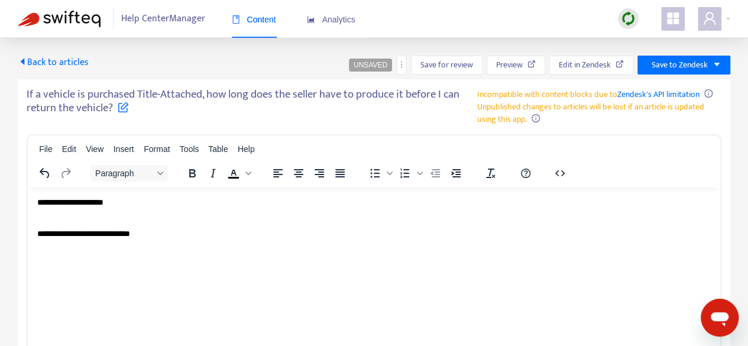
click at [134, 231] on p "**********" at bounding box center [373, 234] width 673 height 12
click at [118, 203] on div "**********" at bounding box center [373, 202] width 673 height 12
click at [73, 203] on div "**********" at bounding box center [373, 202] width 673 height 12
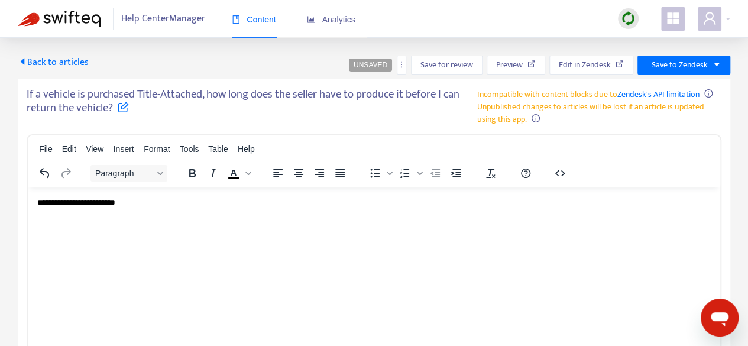
click at [219, 229] on p "Rich Text Area. Press ALT-0 for help." at bounding box center [373, 234] width 673 height 12
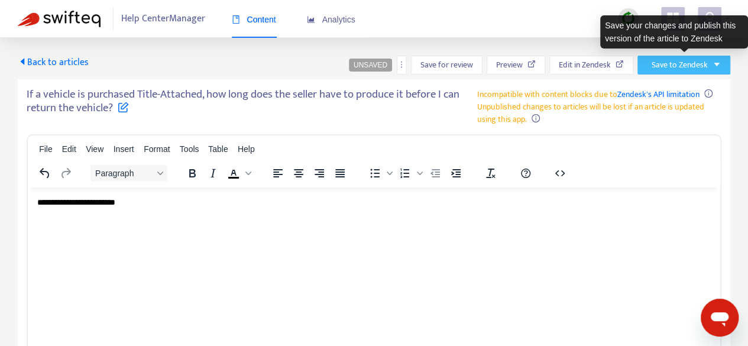
click at [700, 64] on span "Save to Zendesk" at bounding box center [679, 65] width 56 height 13
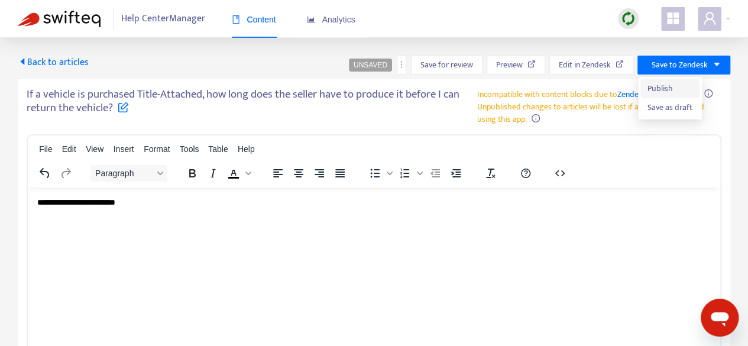
click at [664, 87] on span "Publish" at bounding box center [669, 88] width 45 height 13
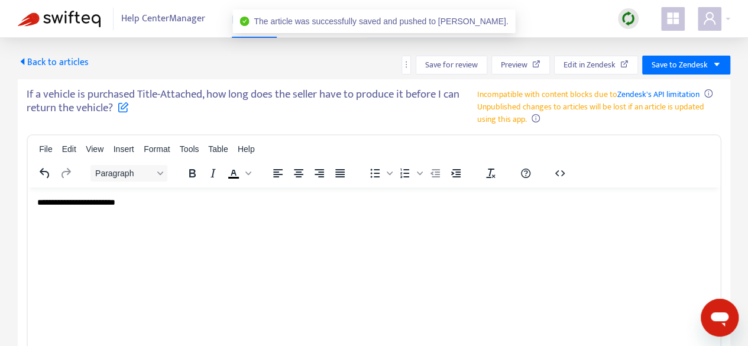
click at [61, 60] on span "Back to articles" at bounding box center [53, 62] width 71 height 16
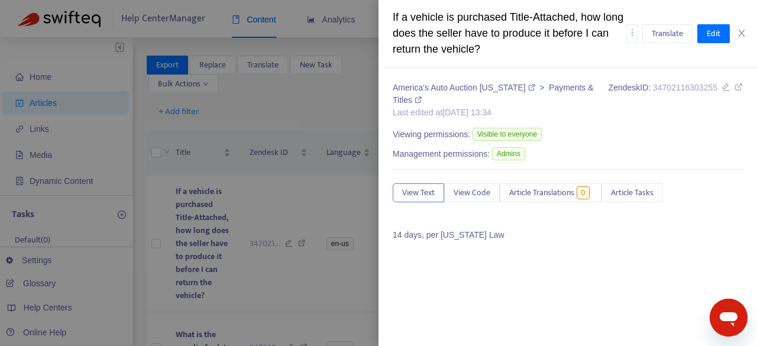
click at [338, 289] on div at bounding box center [378, 173] width 757 height 346
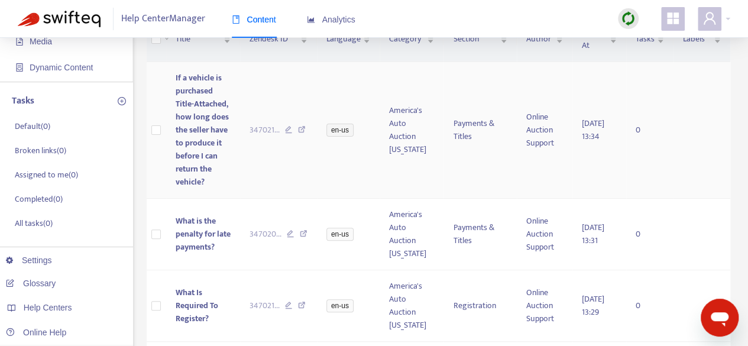
scroll to position [118, 0]
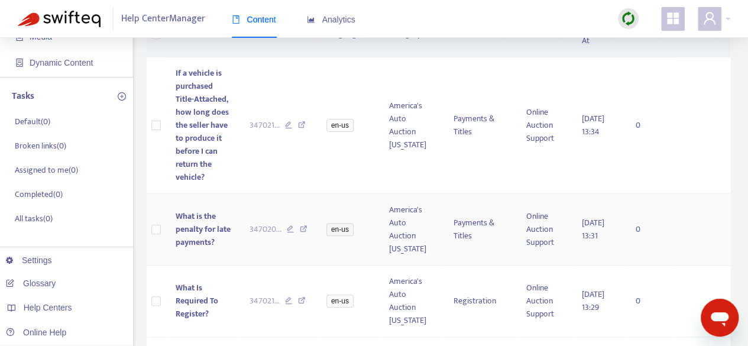
click at [199, 229] on span "What is the penalty for late payments?" at bounding box center [203, 229] width 55 height 40
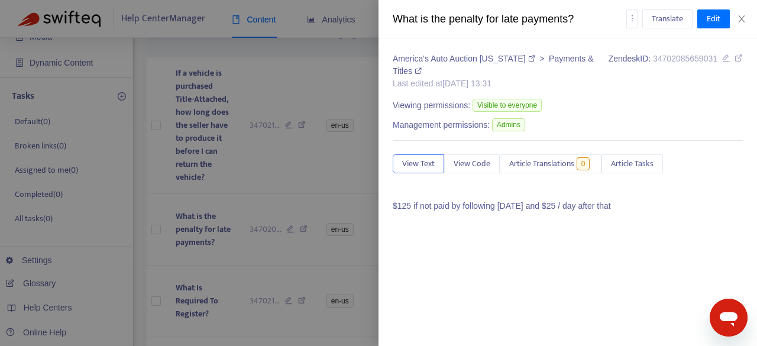
click at [255, 277] on div at bounding box center [378, 173] width 757 height 346
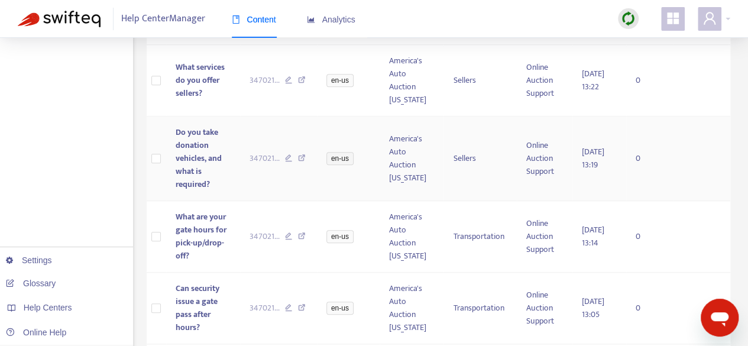
scroll to position [1043, 0]
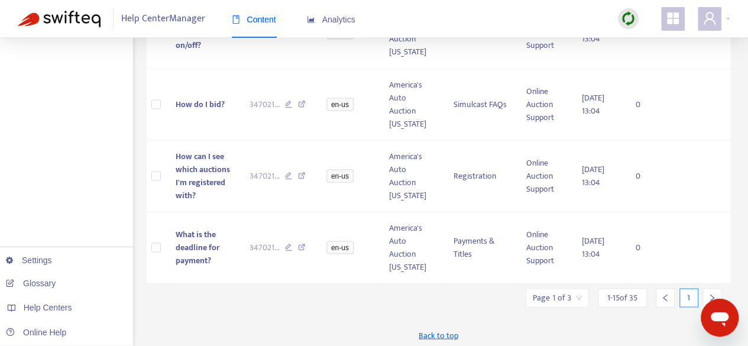
click at [715, 293] on icon "right" at bounding box center [712, 297] width 8 height 8
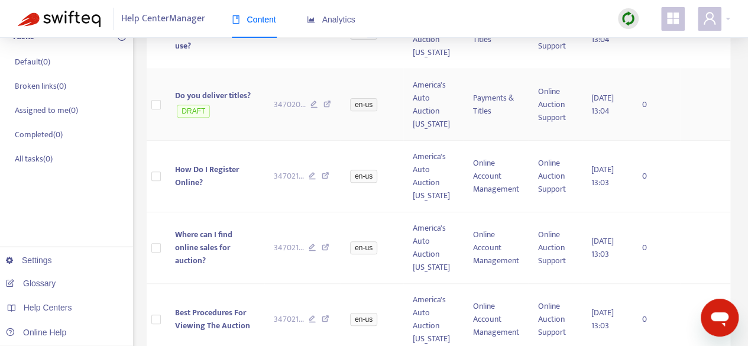
scroll to position [0, 0]
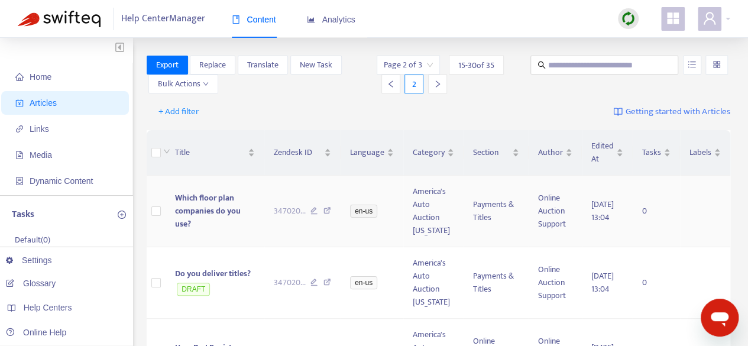
click at [213, 210] on span "Which floor plan companies do you use?" at bounding box center [208, 211] width 66 height 40
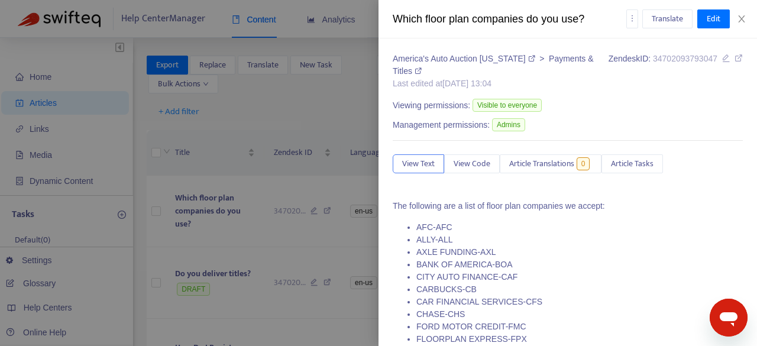
click at [207, 196] on div at bounding box center [378, 173] width 757 height 346
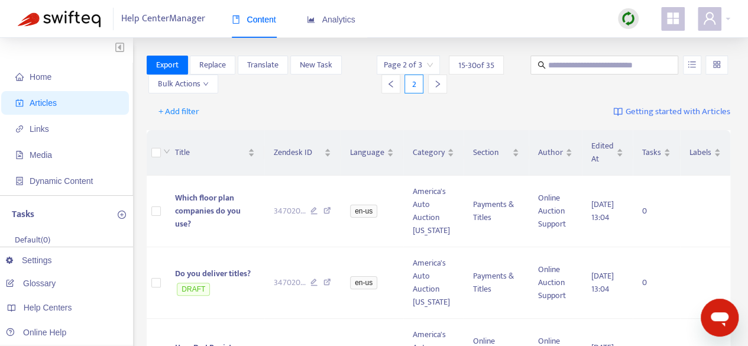
click at [207, 196] on span "Which floor plan companies do you use?" at bounding box center [208, 211] width 66 height 40
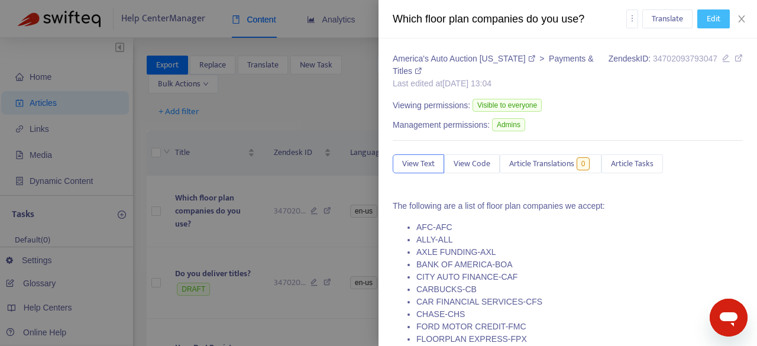
click at [720, 25] on button "Edit" at bounding box center [713, 18] width 33 height 19
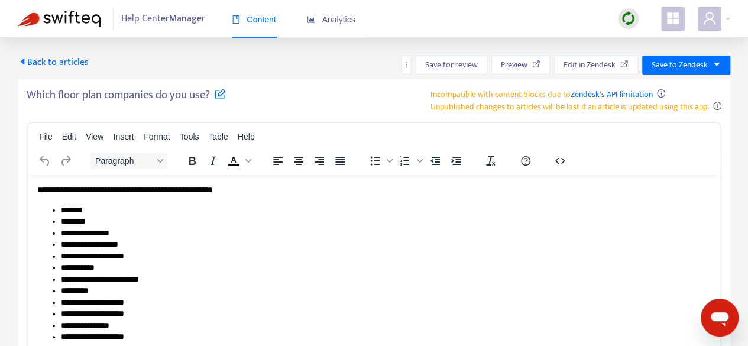
click at [429, 300] on li "**********" at bounding box center [386, 302] width 650 height 12
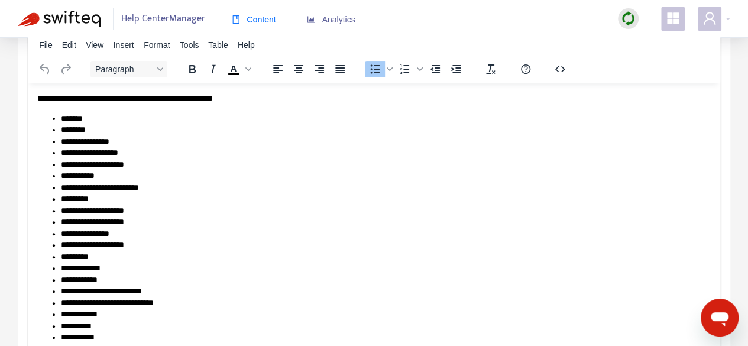
scroll to position [177, 0]
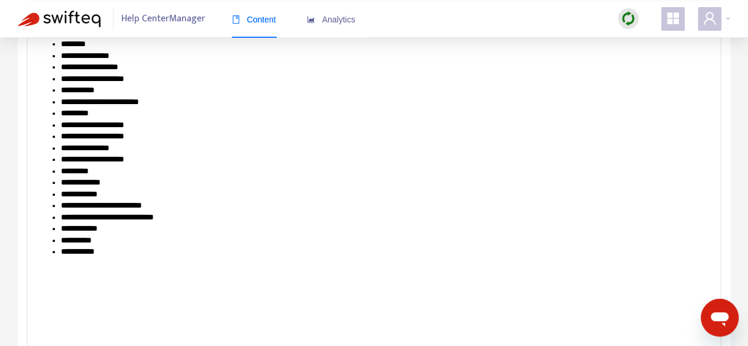
drag, startPoint x: 202, startPoint y: 264, endPoint x: 75, endPoint y: 161, distance: 163.1
click at [79, 160] on html "**********" at bounding box center [374, 133] width 692 height 270
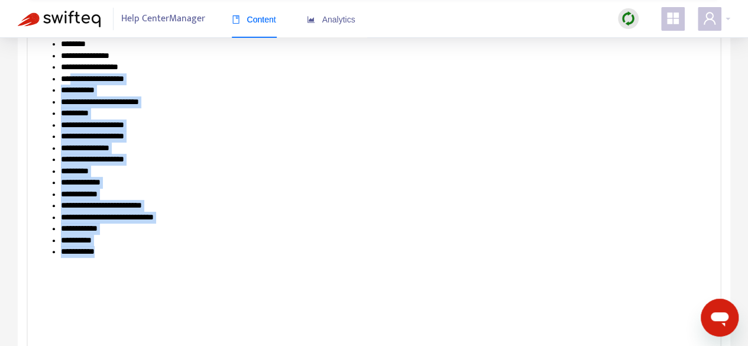
scroll to position [59, 0]
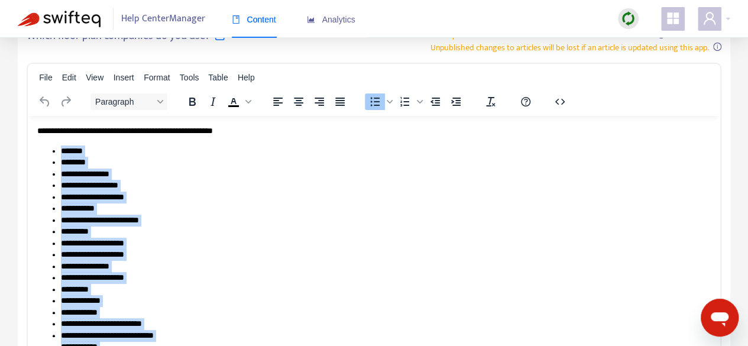
drag, startPoint x: 122, startPoint y: 372, endPoint x: 49, endPoint y: 152, distance: 232.4
click at [49, 152] on ul "**********" at bounding box center [373, 260] width 673 height 231
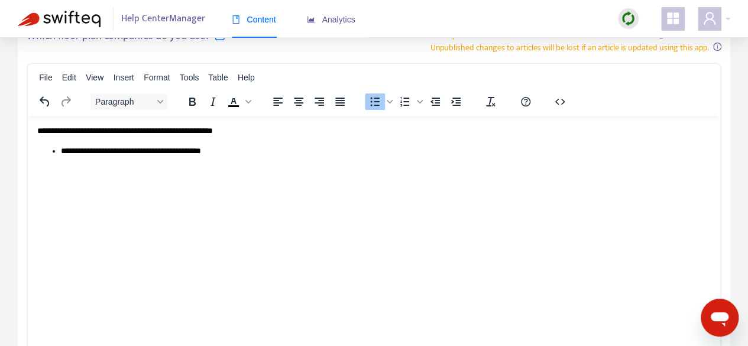
click at [64, 147] on span "**********" at bounding box center [131, 150] width 140 height 8
click at [60, 151] on ul "**********" at bounding box center [373, 151] width 673 height 12
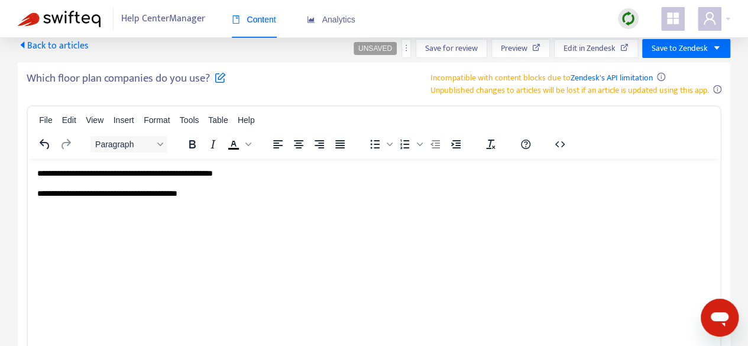
scroll to position [0, 0]
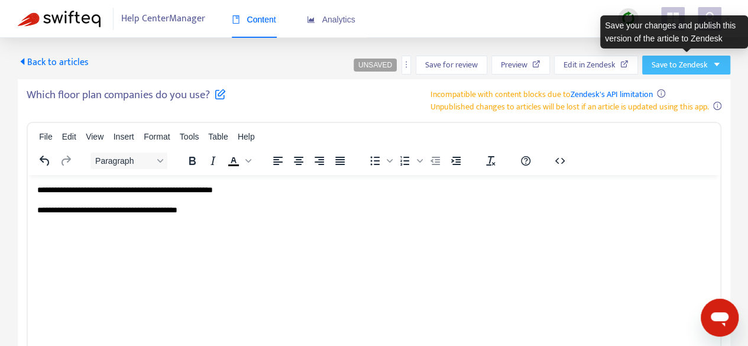
click at [688, 63] on span "Save to Zendesk" at bounding box center [679, 65] width 56 height 13
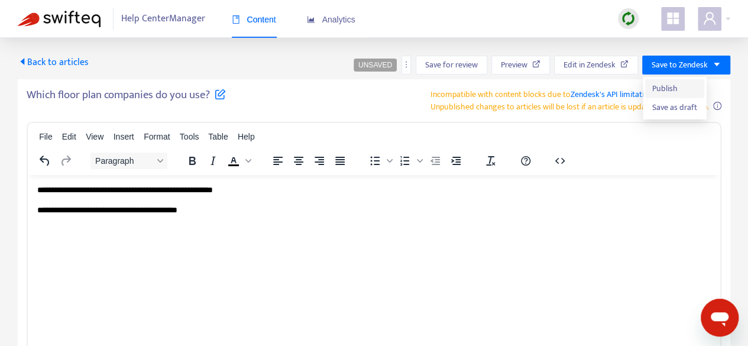
click at [673, 86] on span "Publish" at bounding box center [674, 88] width 45 height 13
click at [48, 64] on span "Back to articles" at bounding box center [53, 62] width 71 height 16
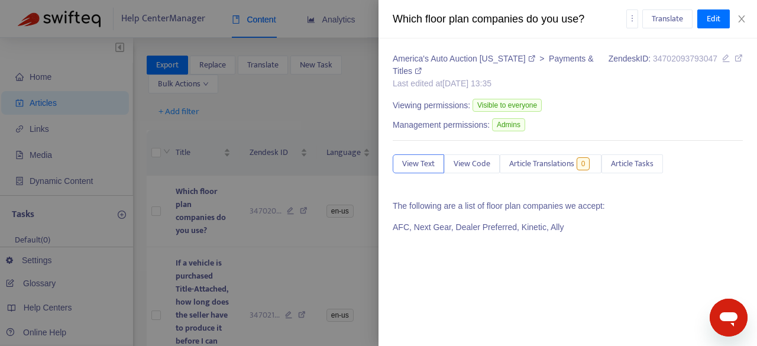
click at [255, 245] on div at bounding box center [378, 173] width 757 height 346
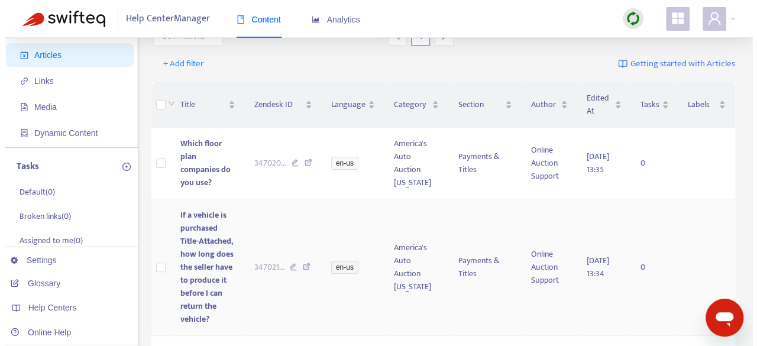
scroll to position [59, 0]
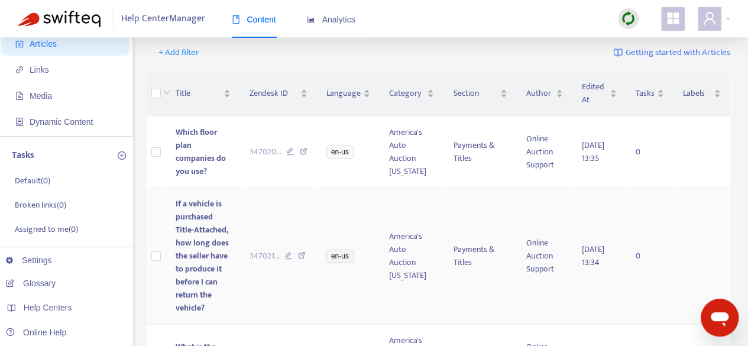
click at [195, 295] on span "If a vehicle is purchased Title-Attached, how long does the seller have to prod…" at bounding box center [202, 256] width 53 height 118
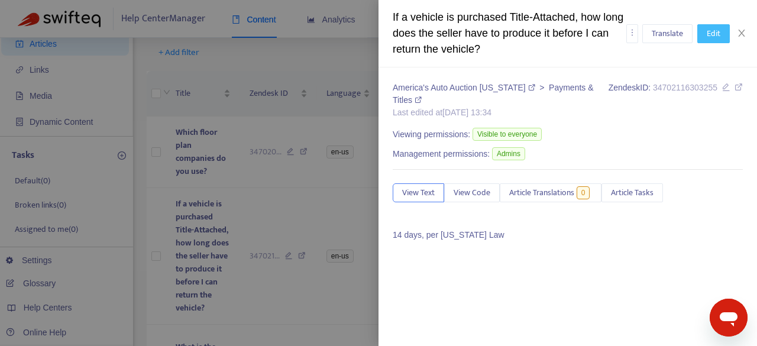
click at [722, 34] on button "Edit" at bounding box center [713, 33] width 33 height 19
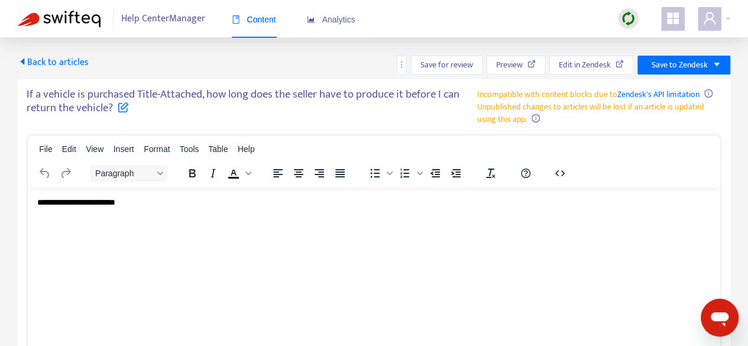
scroll to position [0, 0]
click at [121, 108] on icon at bounding box center [123, 106] width 11 height 11
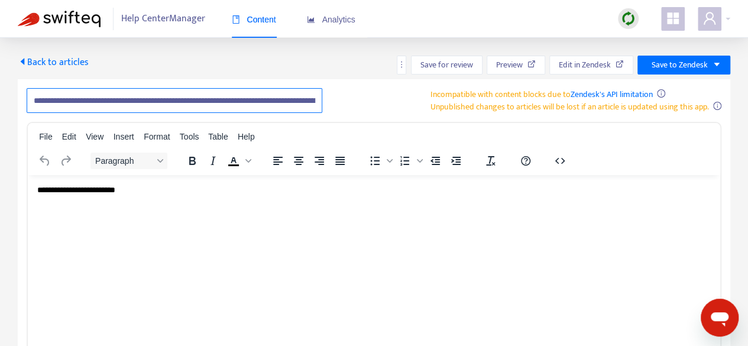
scroll to position [0, 136]
drag, startPoint x: 274, startPoint y: 102, endPoint x: 335, endPoint y: 96, distance: 60.6
click at [335, 96] on div "**********" at bounding box center [374, 100] width 695 height 25
click at [301, 98] on input "**********" at bounding box center [175, 100] width 296 height 25
drag, startPoint x: 248, startPoint y: 102, endPoint x: 312, endPoint y: 97, distance: 63.5
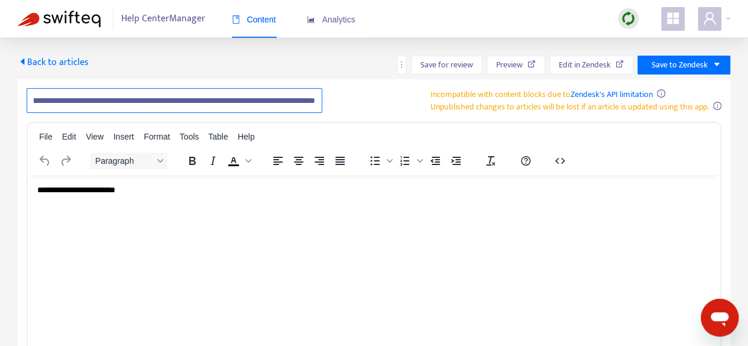
click at [312, 97] on input "**********" at bounding box center [175, 100] width 296 height 25
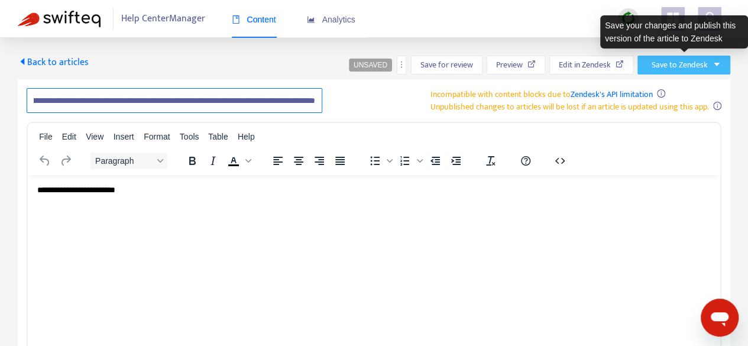
type input "**********"
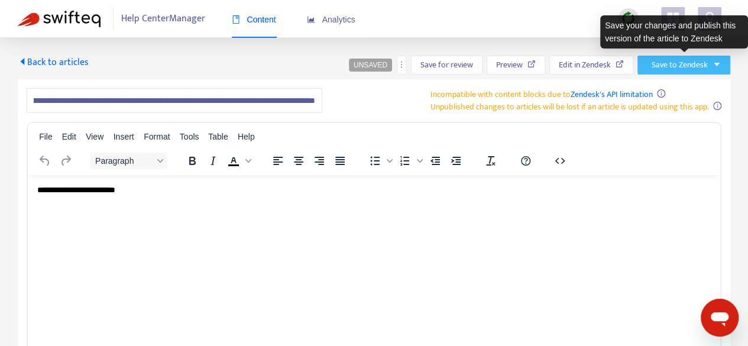
click at [677, 66] on span "Save to Zendesk" at bounding box center [679, 65] width 56 height 13
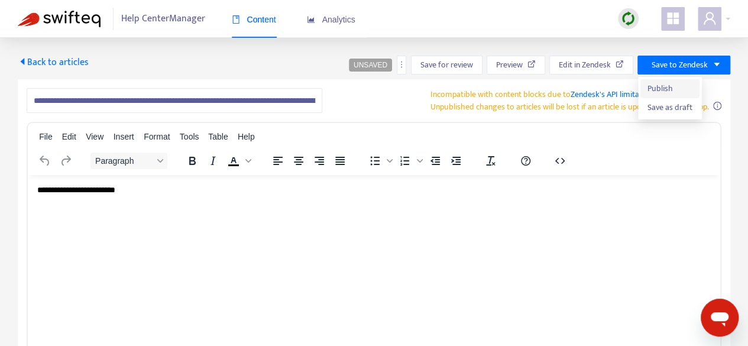
click at [664, 89] on span "Publish" at bounding box center [669, 88] width 45 height 13
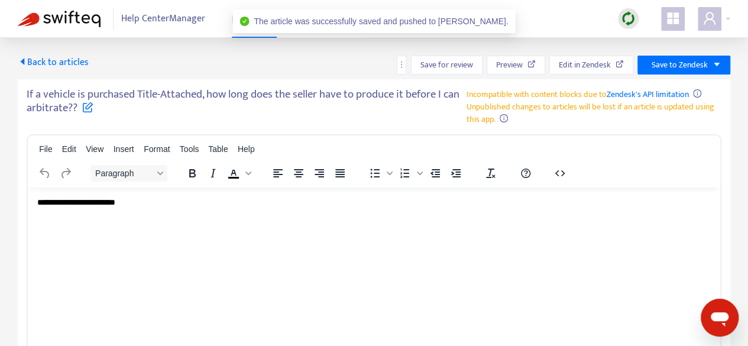
click at [24, 63] on icon "caret-left" at bounding box center [22, 61] width 9 height 9
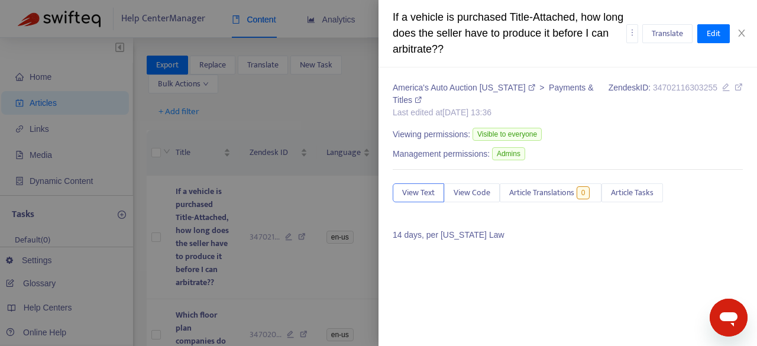
click at [292, 102] on div at bounding box center [378, 173] width 757 height 346
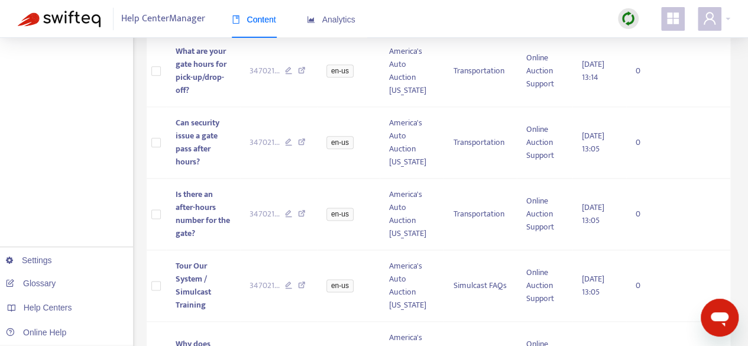
scroll to position [1030, 0]
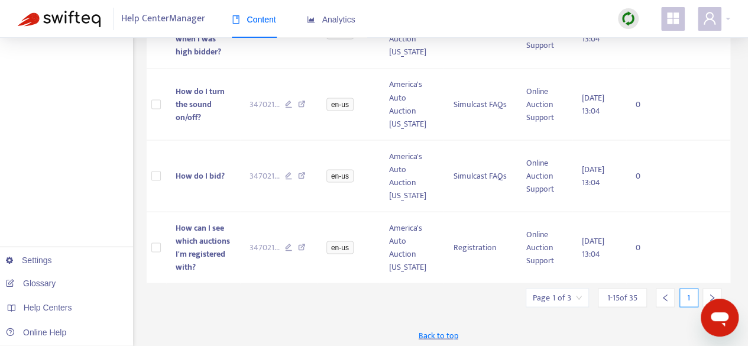
click at [714, 293] on icon "right" at bounding box center [712, 297] width 8 height 8
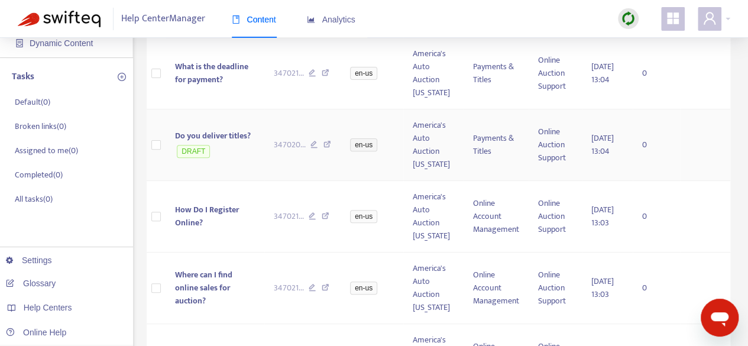
scroll to position [79, 0]
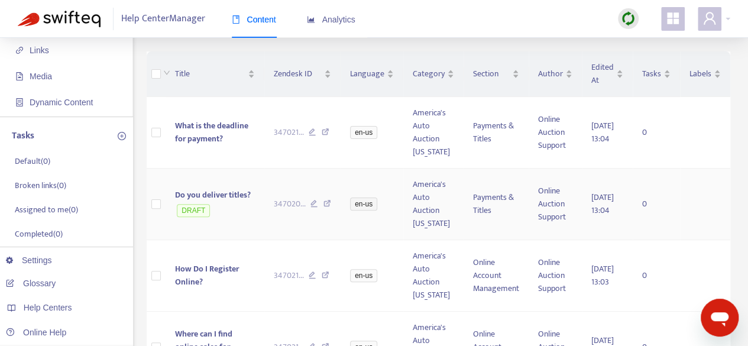
click at [239, 194] on span "Do you deliver titles?" at bounding box center [213, 195] width 76 height 14
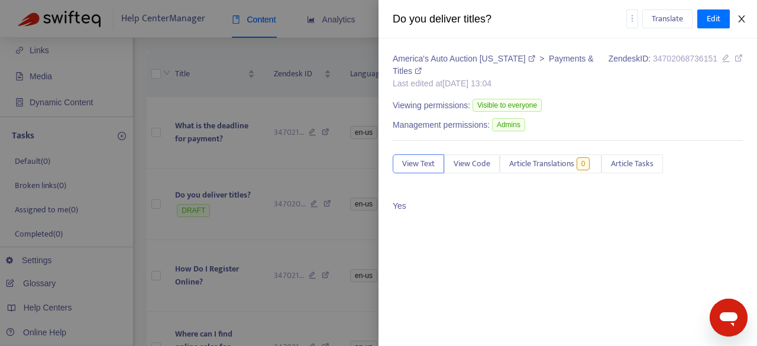
click at [746, 20] on button "Close" at bounding box center [741, 19] width 17 height 11
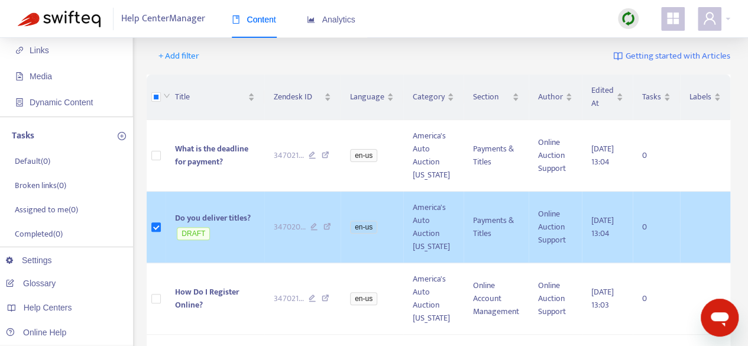
scroll to position [0, 0]
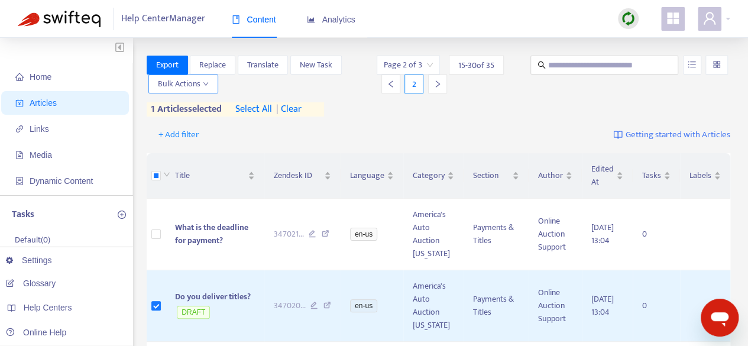
click at [206, 88] on span "Bulk Actions" at bounding box center [183, 83] width 51 height 13
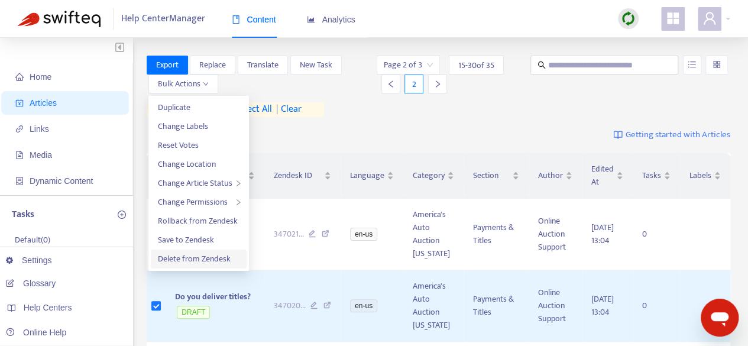
click at [184, 260] on span "Delete from Zendesk" at bounding box center [194, 259] width 73 height 14
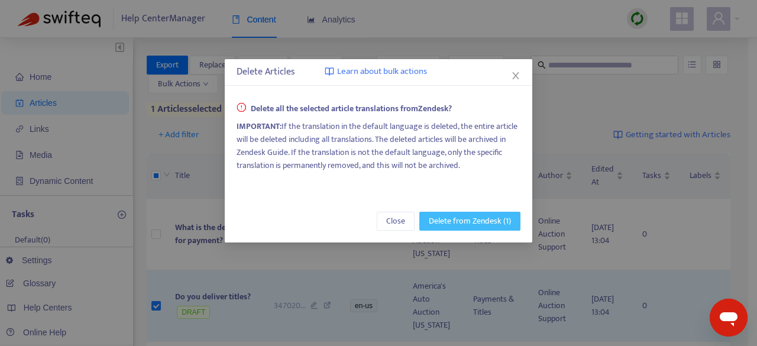
click at [450, 219] on span "Delete from Zendesk (1)" at bounding box center [470, 221] width 82 height 13
click at [510, 218] on span "Delete from Zendesk (1)" at bounding box center [470, 221] width 82 height 13
click at [515, 75] on icon "close" at bounding box center [515, 75] width 7 height 7
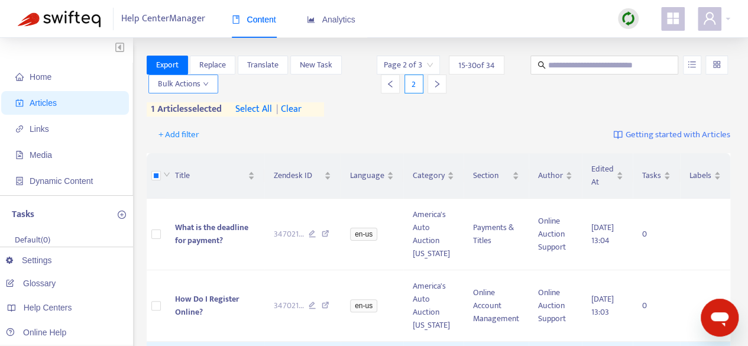
click at [200, 83] on span "Bulk Actions" at bounding box center [183, 83] width 51 height 13
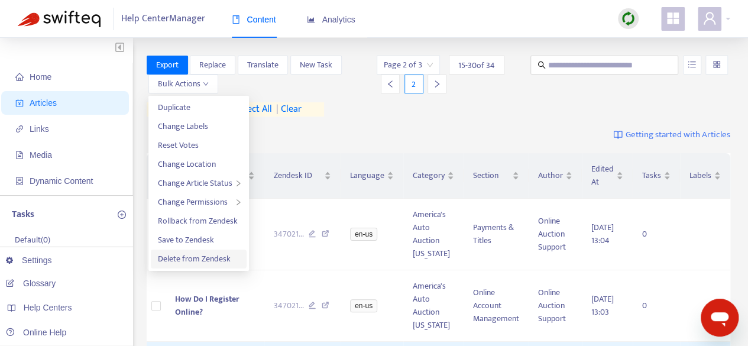
click at [190, 257] on span "Delete from Zendesk" at bounding box center [194, 259] width 73 height 14
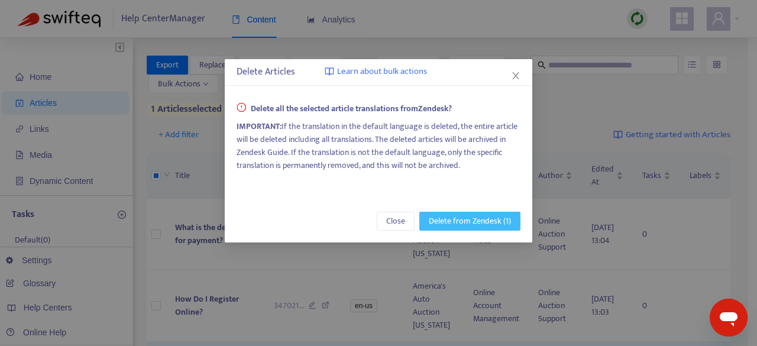
click at [437, 218] on span "Delete from Zendesk (1)" at bounding box center [470, 221] width 82 height 13
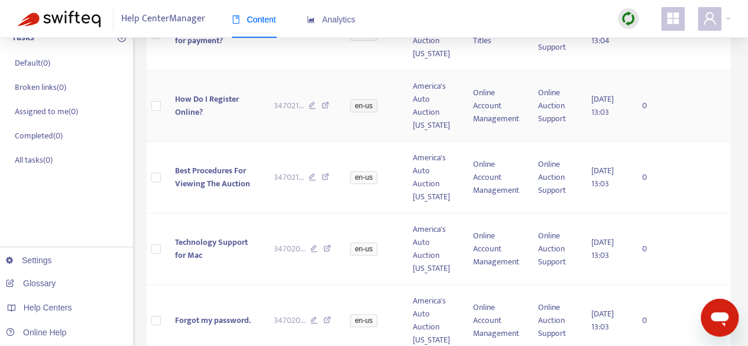
scroll to position [177, 0]
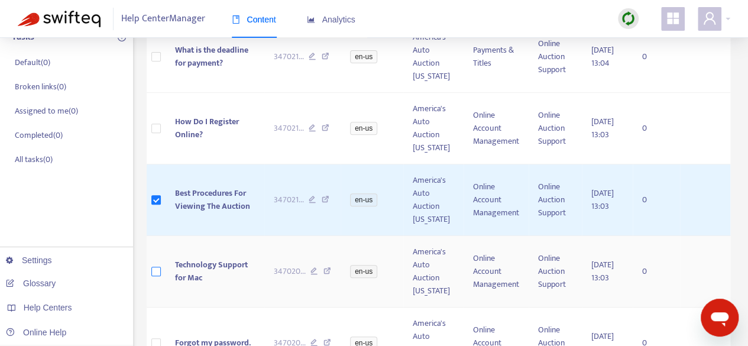
click at [153, 275] on label at bounding box center [155, 271] width 9 height 13
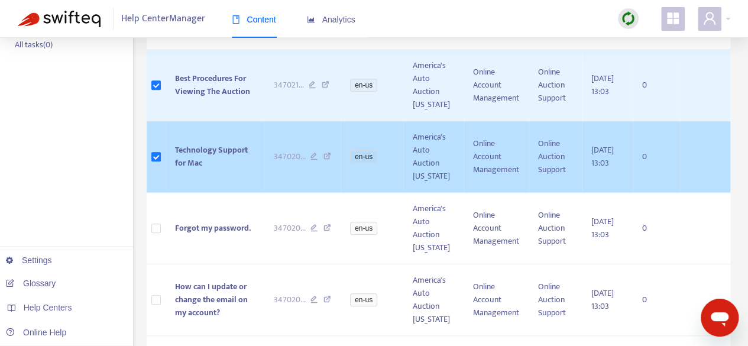
scroll to position [296, 0]
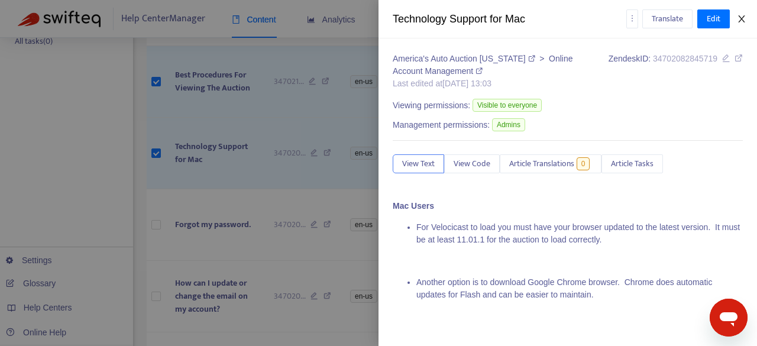
click at [741, 17] on icon "close" at bounding box center [741, 18] width 9 height 9
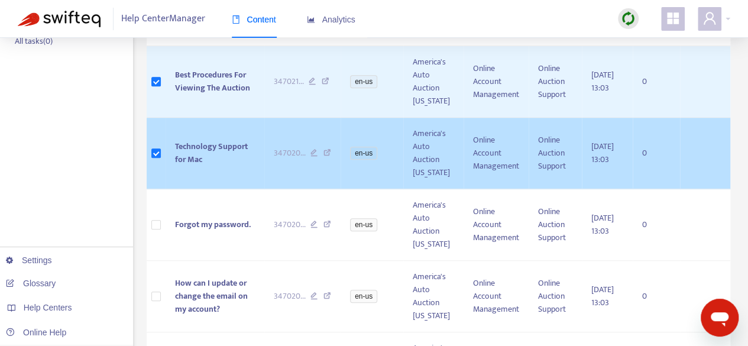
scroll to position [0, 0]
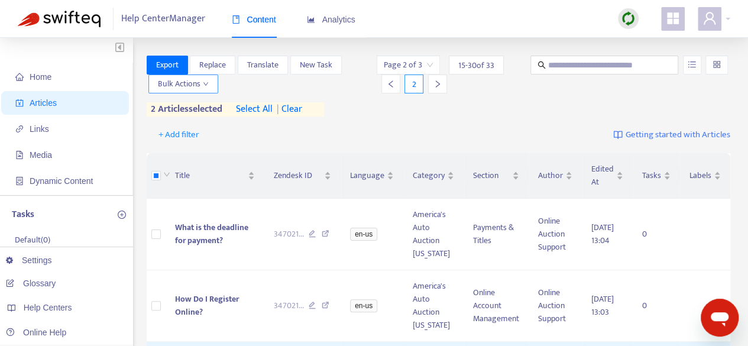
click at [196, 83] on span "Bulk Actions" at bounding box center [183, 83] width 51 height 13
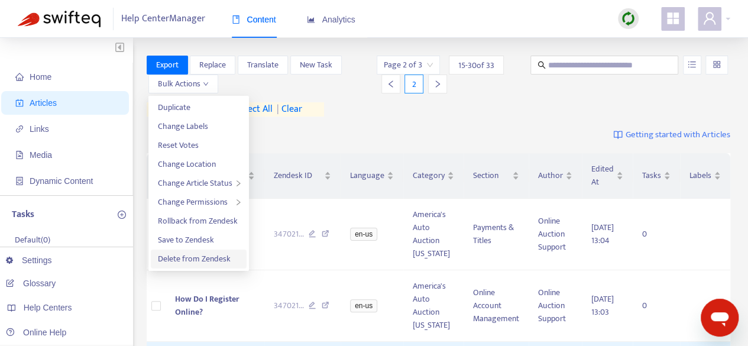
click at [210, 258] on span "Delete from Zendesk" at bounding box center [194, 259] width 73 height 14
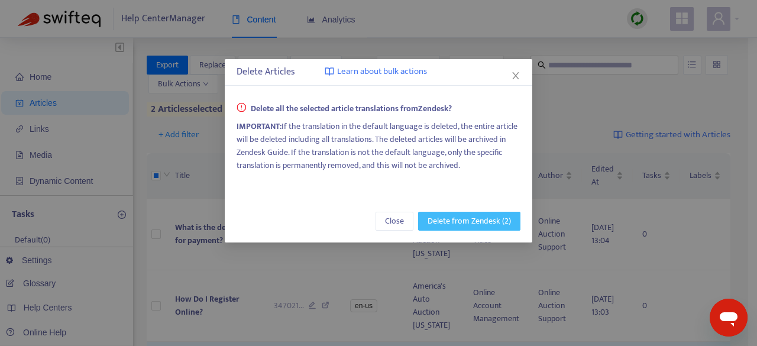
click at [491, 222] on span "Delete from Zendesk (2)" at bounding box center [468, 221] width 83 height 13
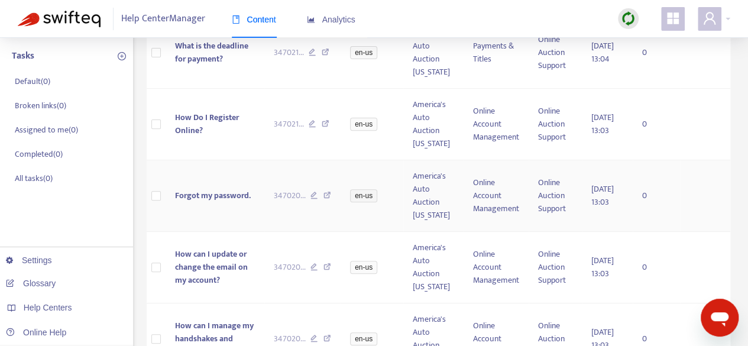
scroll to position [177, 0]
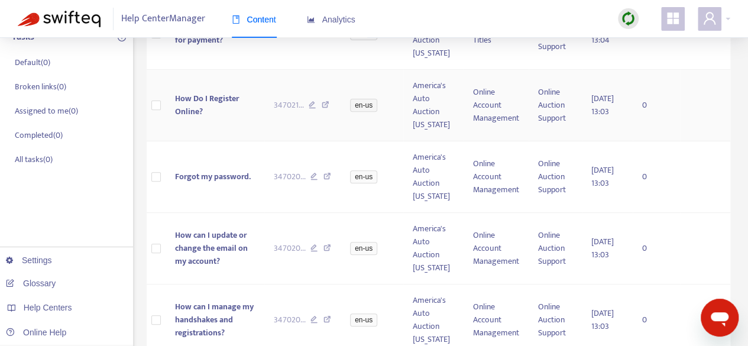
click at [229, 98] on span "How Do I Register Online?" at bounding box center [207, 105] width 64 height 27
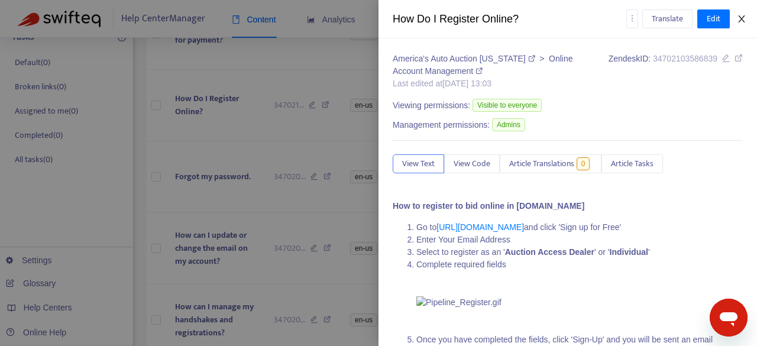
click at [746, 22] on button "Close" at bounding box center [741, 19] width 17 height 11
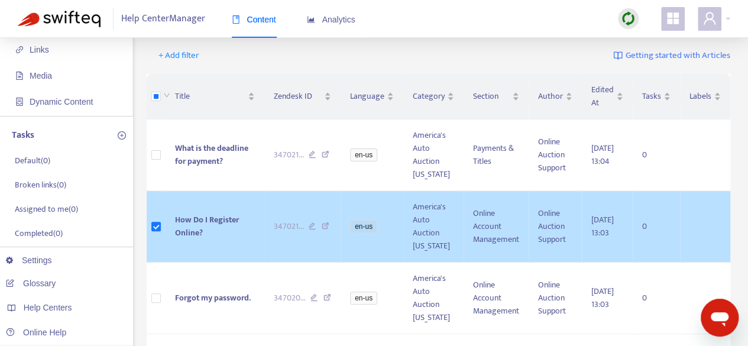
scroll to position [0, 0]
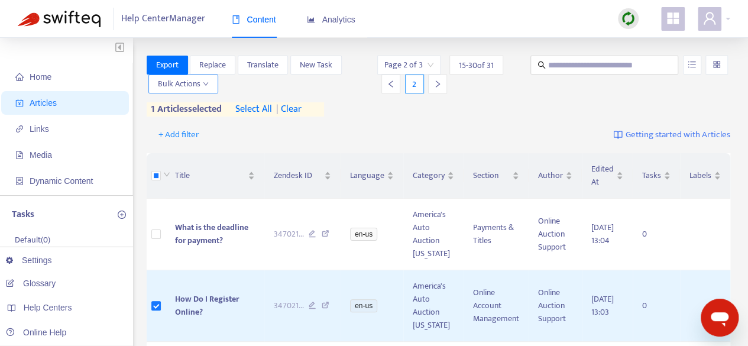
click at [206, 90] on span "Bulk Actions" at bounding box center [183, 83] width 51 height 13
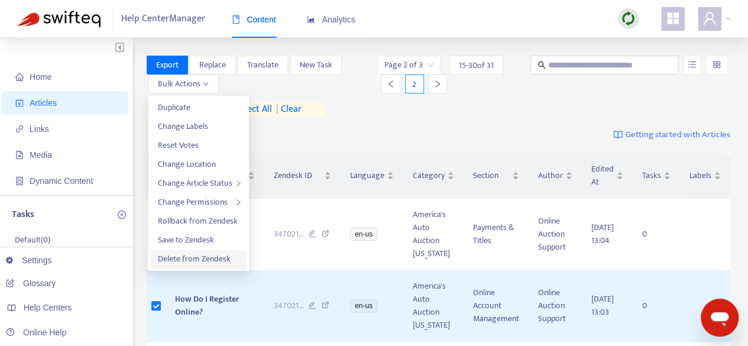
click at [228, 257] on span "Delete from Zendesk" at bounding box center [194, 259] width 73 height 14
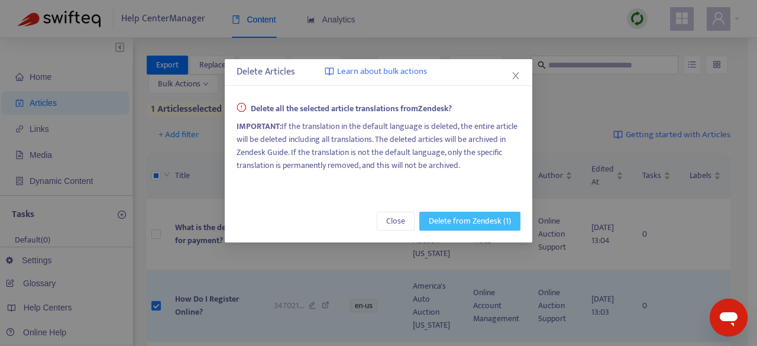
click at [501, 221] on span "Delete from Zendesk (1)" at bounding box center [470, 221] width 82 height 13
click at [488, 218] on span "Delete from Zendesk (1)" at bounding box center [470, 221] width 82 height 13
click at [518, 79] on icon "close" at bounding box center [515, 75] width 9 height 9
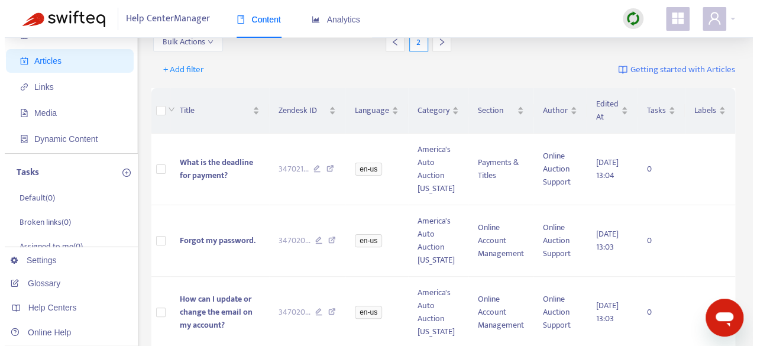
scroll to position [59, 0]
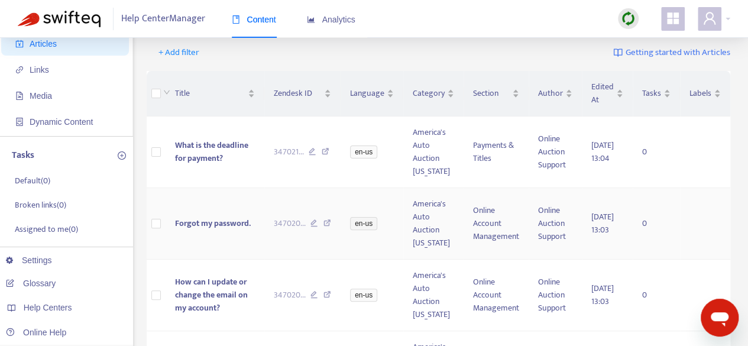
click at [219, 219] on span "Forgot my password." at bounding box center [213, 223] width 76 height 14
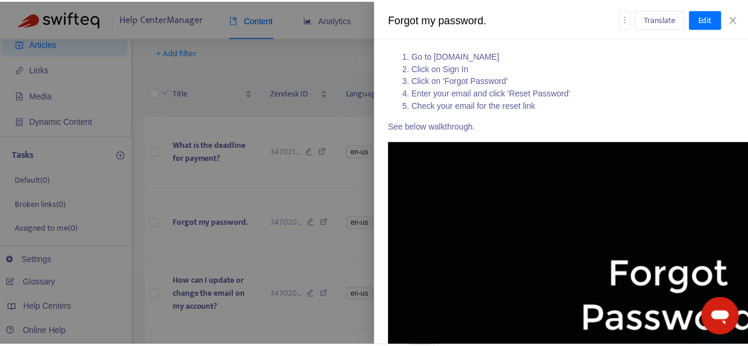
scroll to position [0, 0]
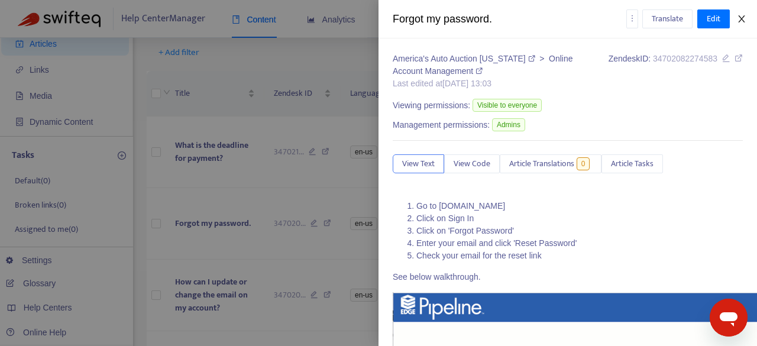
click at [741, 18] on icon "close" at bounding box center [741, 18] width 9 height 9
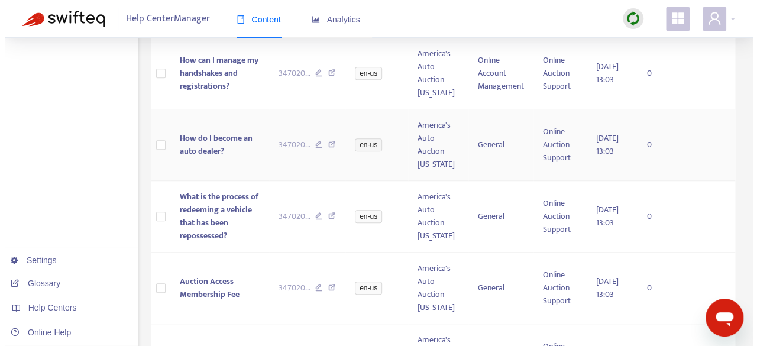
scroll to position [355, 0]
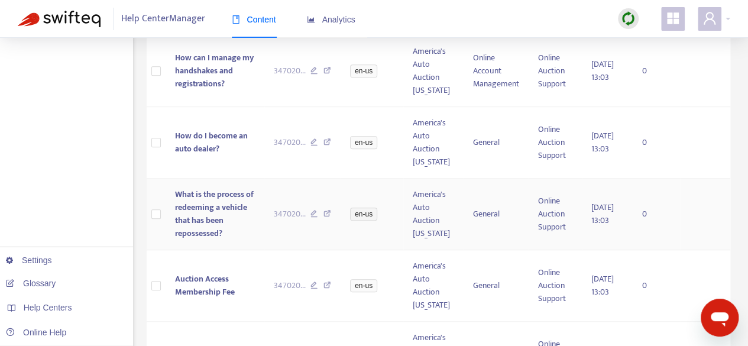
click at [202, 218] on span "What is the process of redeeming a vehicle that has been repossessed?" at bounding box center [214, 213] width 79 height 53
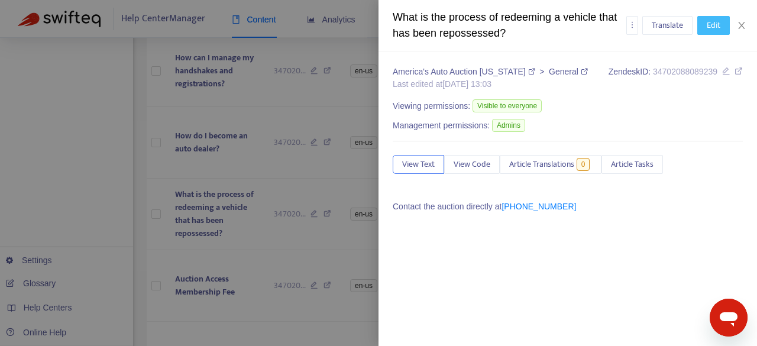
click at [714, 30] on span "Edit" at bounding box center [713, 25] width 14 height 13
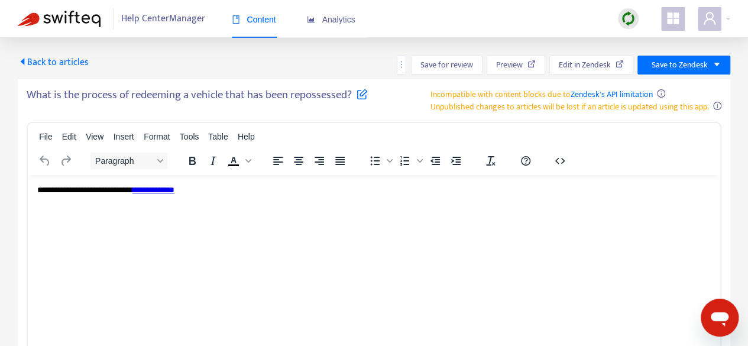
scroll to position [0, 0]
drag, startPoint x: 214, startPoint y: 193, endPoint x: 148, endPoint y: 196, distance: 66.3
click at [148, 196] on html "**********" at bounding box center [374, 189] width 692 height 31
click at [150, 190] on span "**********" at bounding box center [151, 189] width 39 height 8
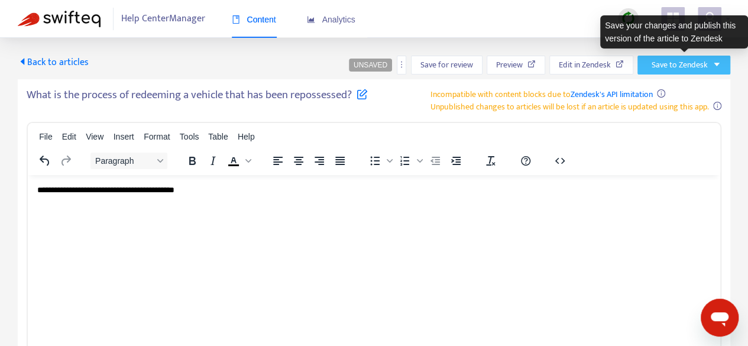
click at [680, 63] on span "Save to Zendesk" at bounding box center [679, 65] width 56 height 13
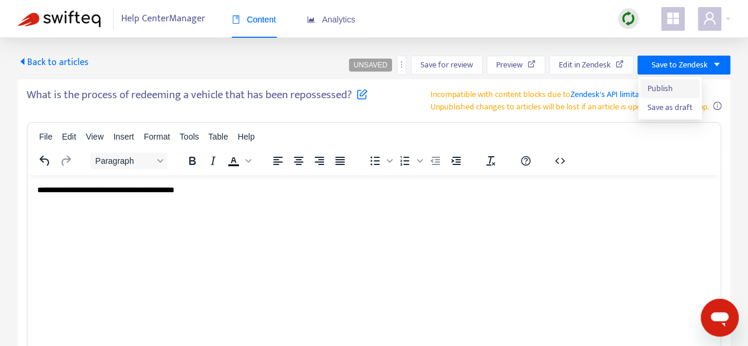
click at [674, 83] on span "Publish" at bounding box center [669, 88] width 45 height 13
click at [43, 58] on span "Back to articles" at bounding box center [53, 62] width 71 height 16
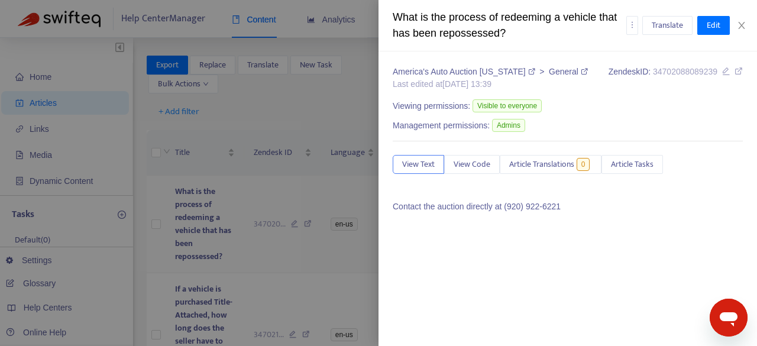
click at [272, 193] on div at bounding box center [378, 173] width 757 height 346
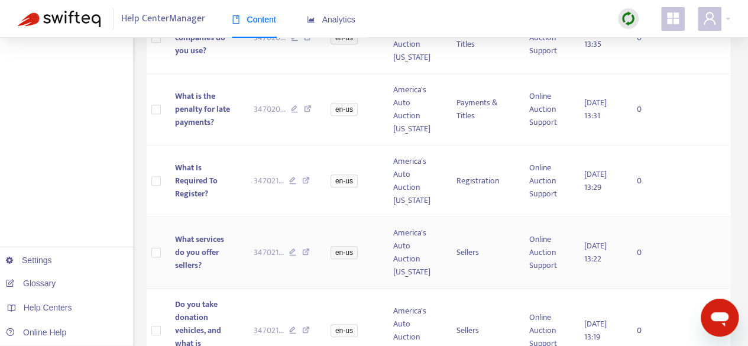
scroll to position [1056, 0]
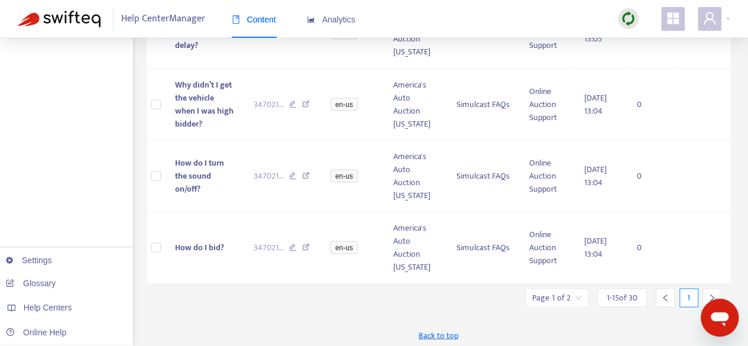
click at [711, 294] on icon "right" at bounding box center [712, 297] width 4 height 7
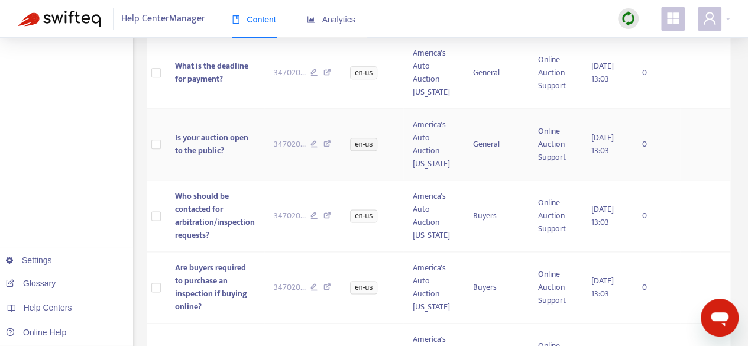
scroll to position [709, 0]
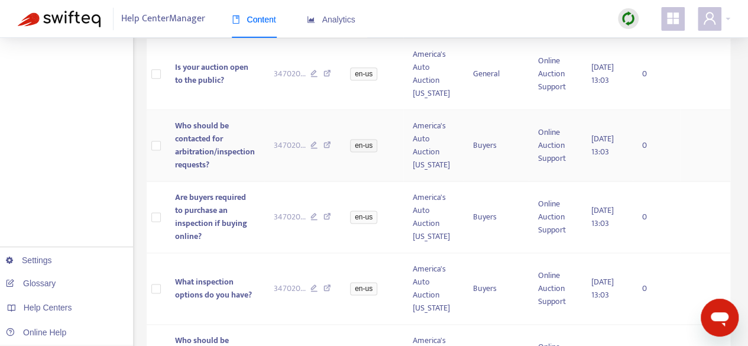
click at [186, 152] on span "Who should be contacted for arbitration/inspection requests?" at bounding box center [215, 145] width 80 height 53
click at [220, 150] on span "Who should be contacted for arbitration/inspection requests?" at bounding box center [215, 145] width 80 height 53
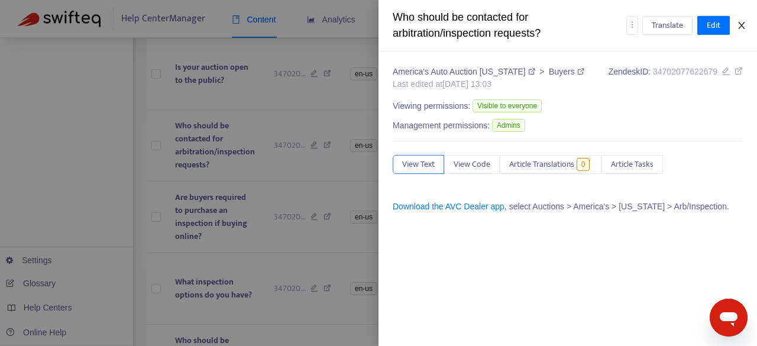
click at [737, 25] on icon "close" at bounding box center [741, 25] width 9 height 9
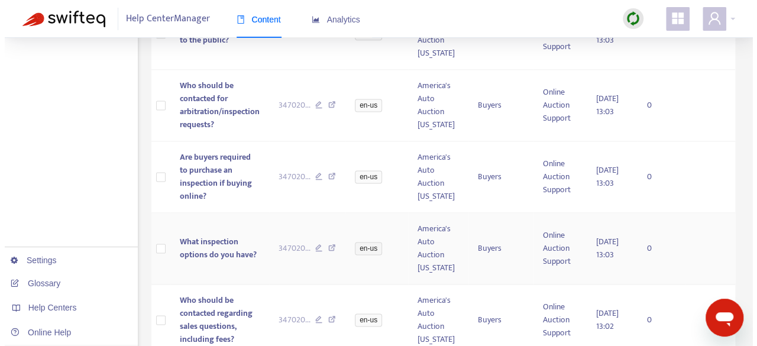
scroll to position [768, 0]
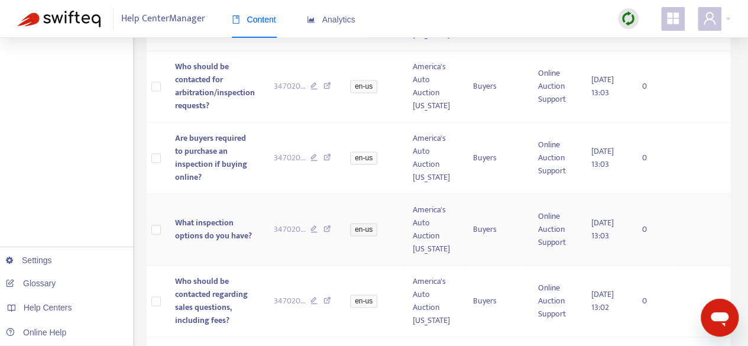
click at [205, 236] on span "What inspection options do you have?" at bounding box center [213, 229] width 77 height 27
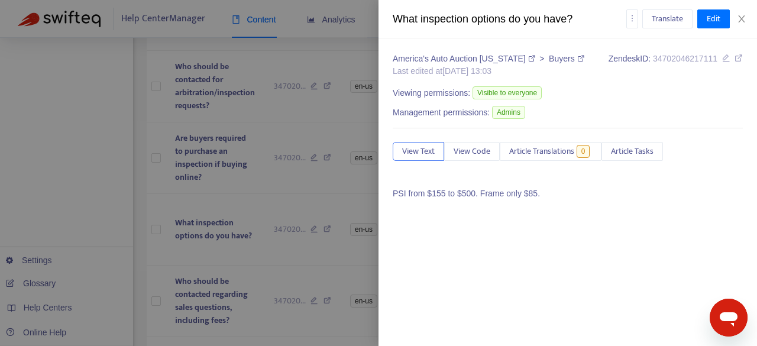
click at [461, 197] on p "PSI from $155 to $500. Frame only $85." at bounding box center [568, 193] width 350 height 12
click at [714, 20] on span "Edit" at bounding box center [713, 18] width 14 height 13
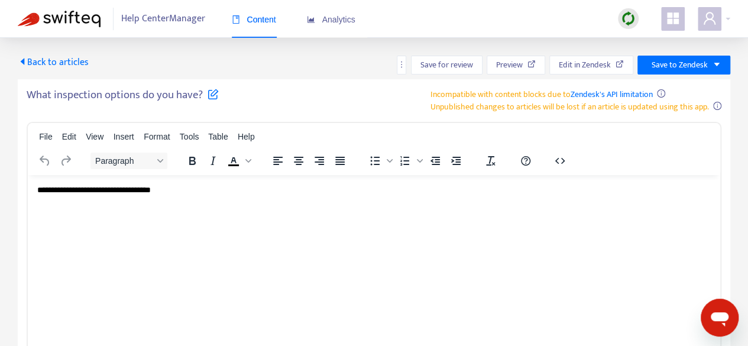
scroll to position [0, 0]
click at [72, 190] on p "**********" at bounding box center [373, 190] width 673 height 12
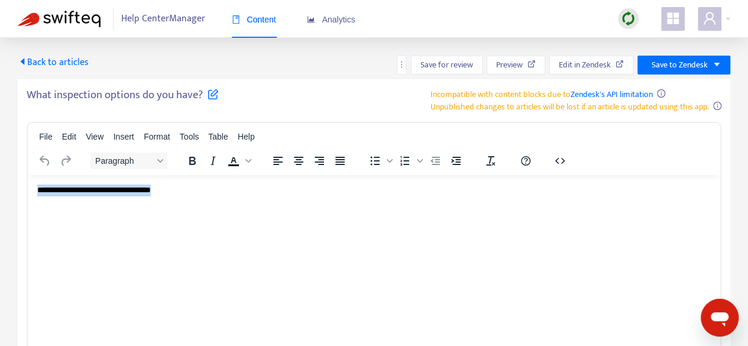
paste body "Rich Text Area. Press ALT-0 for help."
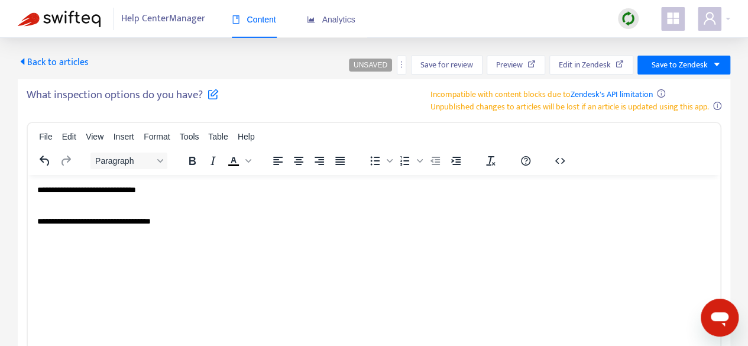
drag, startPoint x: 210, startPoint y: 229, endPoint x: 43, endPoint y: 406, distance: 242.5
click at [28, 234] on html "**********" at bounding box center [374, 205] width 692 height 62
click at [153, 221] on p "**********" at bounding box center [373, 221] width 673 height 12
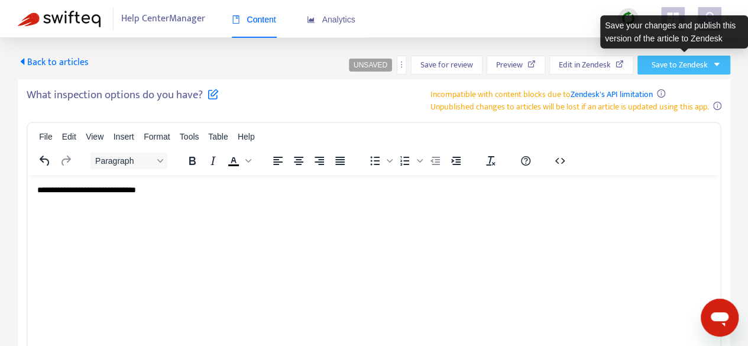
click at [679, 67] on span "Save to Zendesk" at bounding box center [679, 65] width 56 height 13
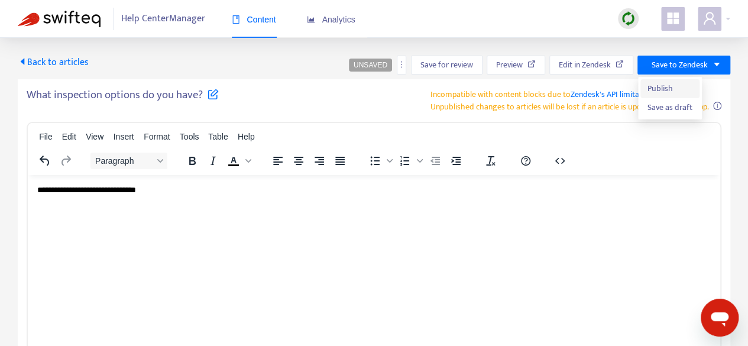
click at [659, 87] on span "Publish" at bounding box center [669, 88] width 45 height 13
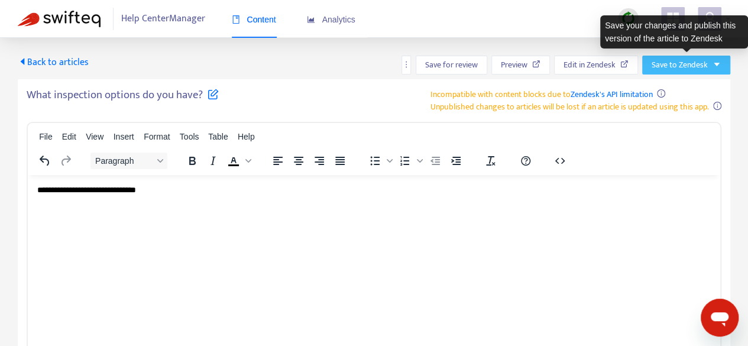
click at [698, 66] on span "Save to Zendesk" at bounding box center [679, 65] width 56 height 13
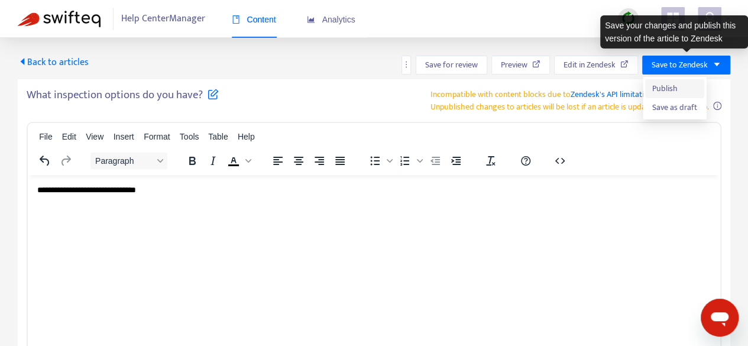
click at [678, 87] on span "Publish" at bounding box center [674, 88] width 45 height 13
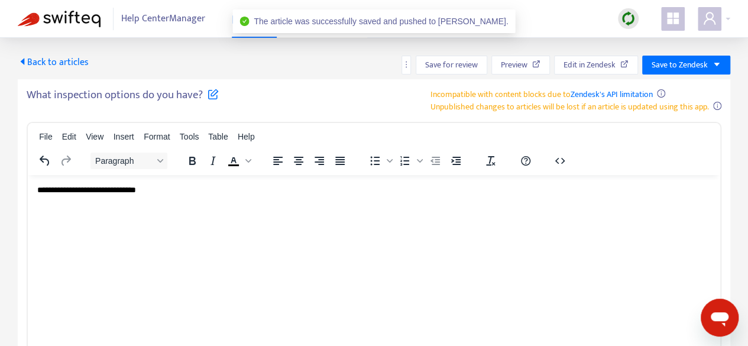
click at [25, 63] on icon "caret-left" at bounding box center [22, 61] width 9 height 9
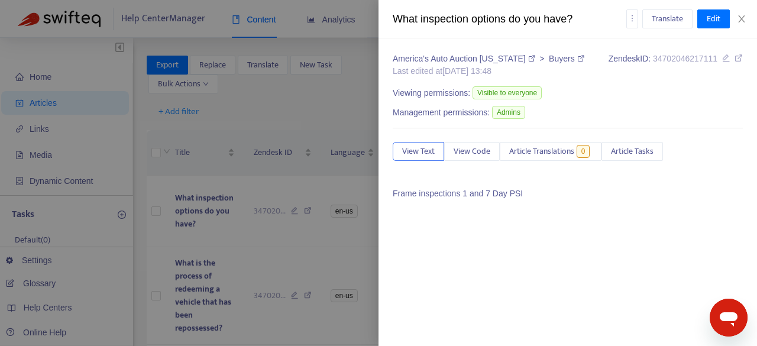
click at [349, 243] on div at bounding box center [378, 173] width 757 height 346
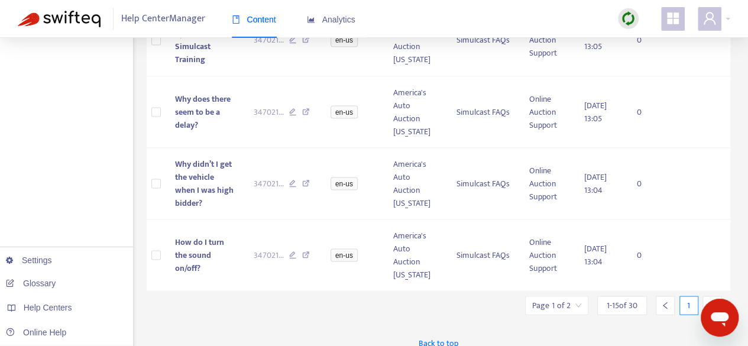
scroll to position [1056, 0]
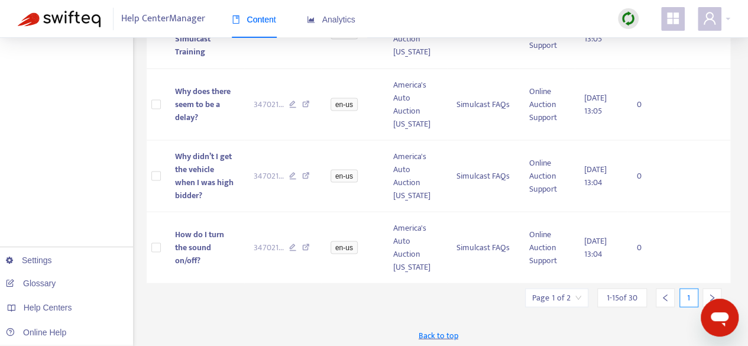
click at [715, 288] on div at bounding box center [711, 297] width 19 height 19
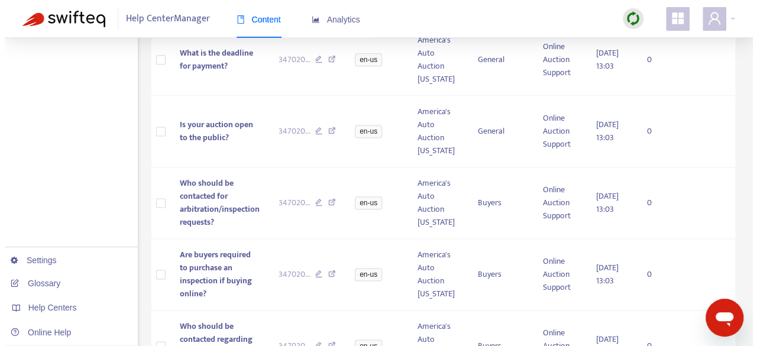
scroll to position [729, 0]
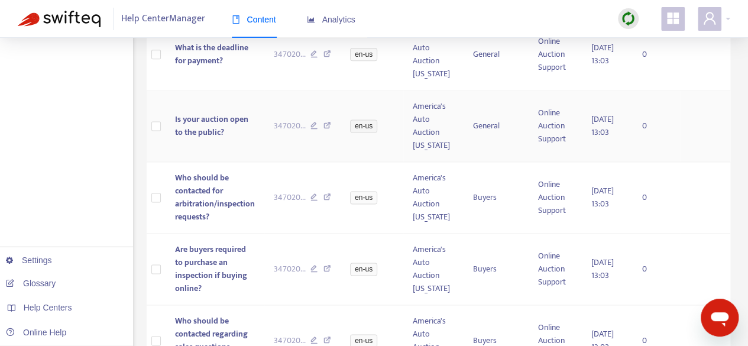
click at [226, 118] on span "Is your auction open to the public?" at bounding box center [211, 125] width 73 height 27
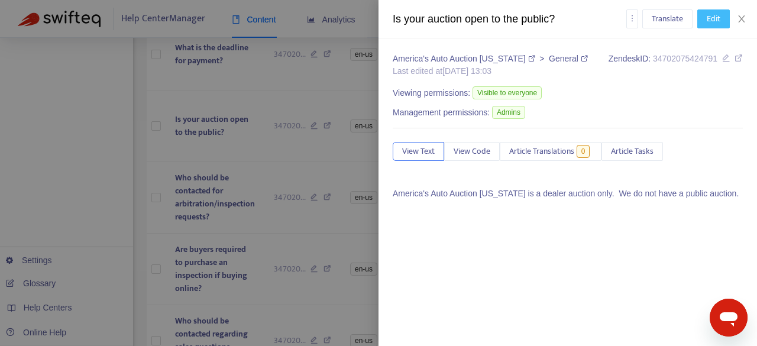
click at [718, 24] on span "Edit" at bounding box center [713, 18] width 14 height 13
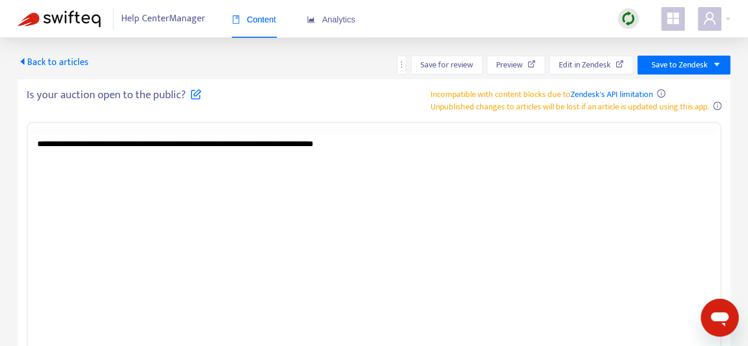
scroll to position [0, 0]
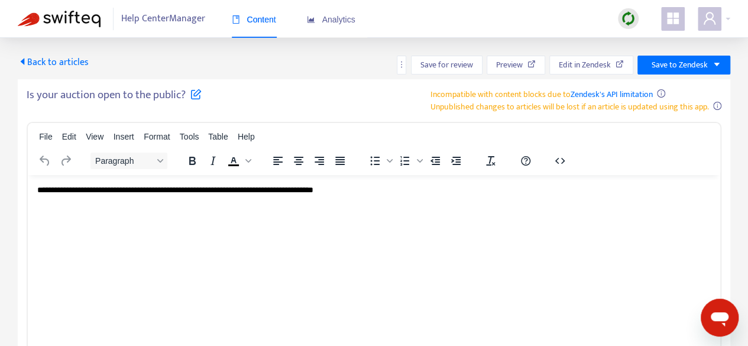
click at [132, 205] on html "**********" at bounding box center [374, 189] width 692 height 31
drag, startPoint x: 125, startPoint y: 193, endPoint x: 165, endPoint y: 194, distance: 40.2
click at [165, 194] on p "**********" at bounding box center [373, 190] width 673 height 12
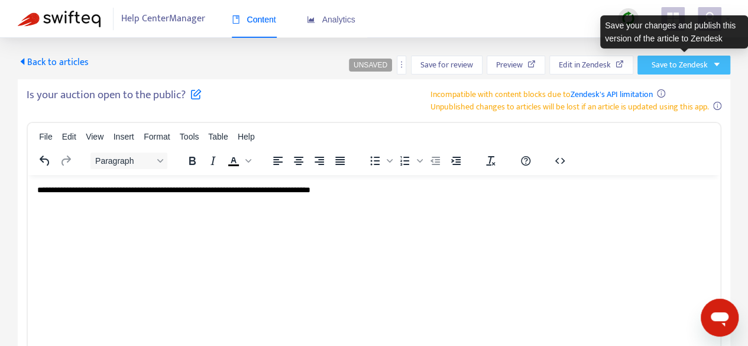
click at [711, 67] on button "Save to Zendesk" at bounding box center [683, 65] width 93 height 19
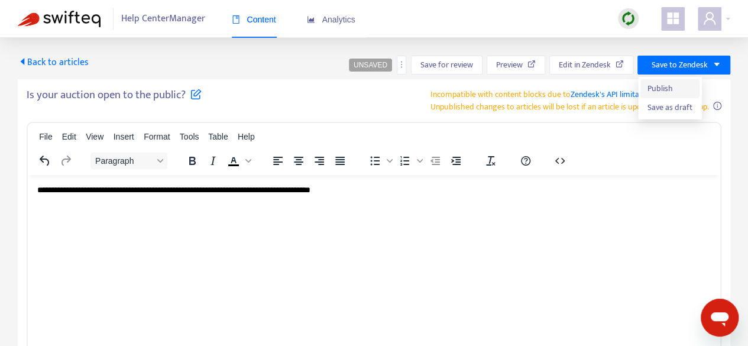
click at [680, 88] on span "Publish" at bounding box center [669, 88] width 45 height 13
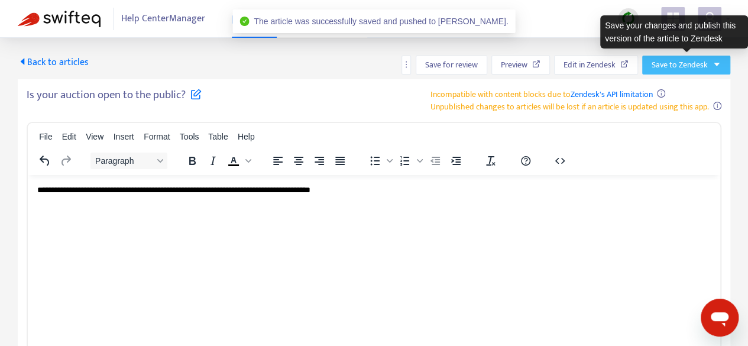
click at [680, 65] on span "Save to Zendesk" at bounding box center [679, 65] width 56 height 13
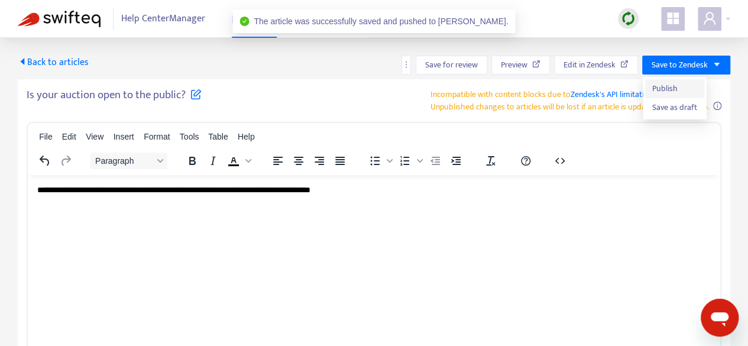
click at [672, 91] on span "Publish" at bounding box center [674, 88] width 45 height 13
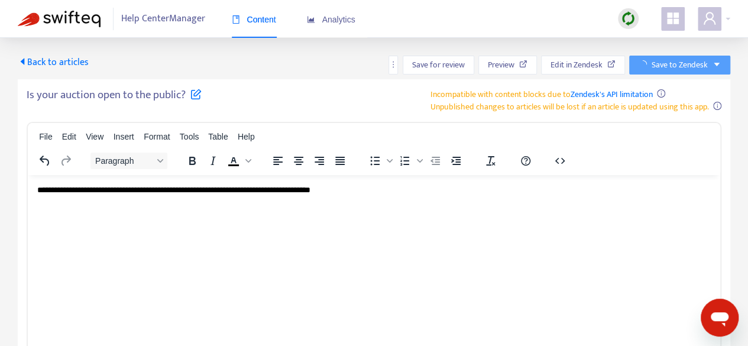
click at [25, 61] on icon "caret-left" at bounding box center [22, 61] width 9 height 9
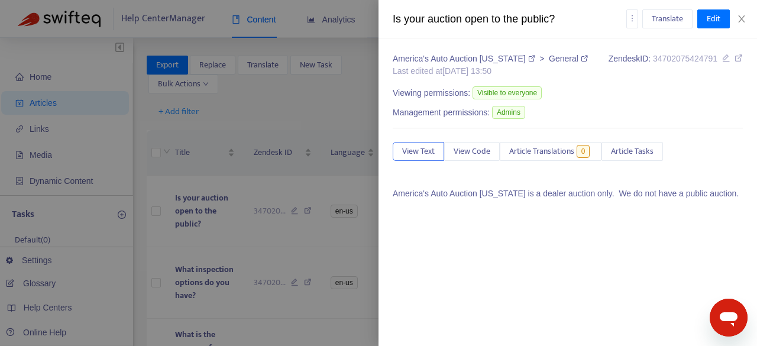
click at [288, 254] on div at bounding box center [378, 173] width 757 height 346
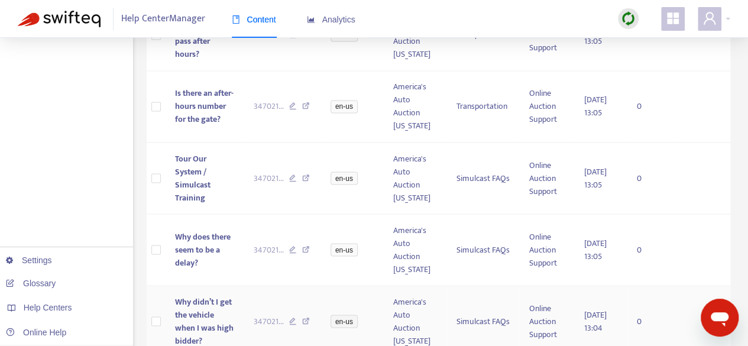
scroll to position [1056, 0]
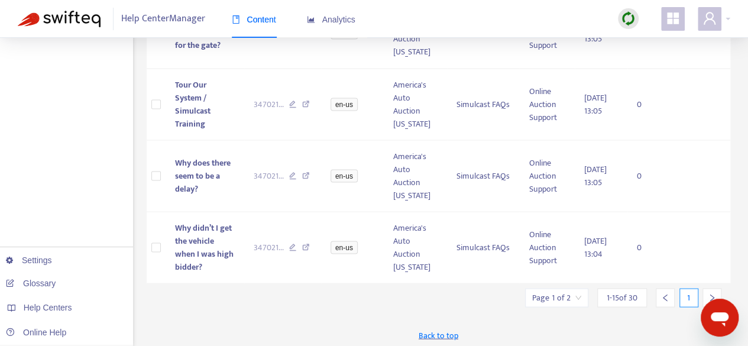
click at [708, 293] on icon "right" at bounding box center [712, 297] width 8 height 8
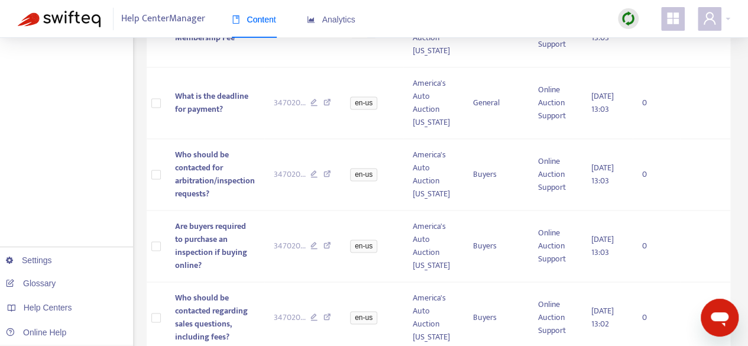
scroll to position [847, 0]
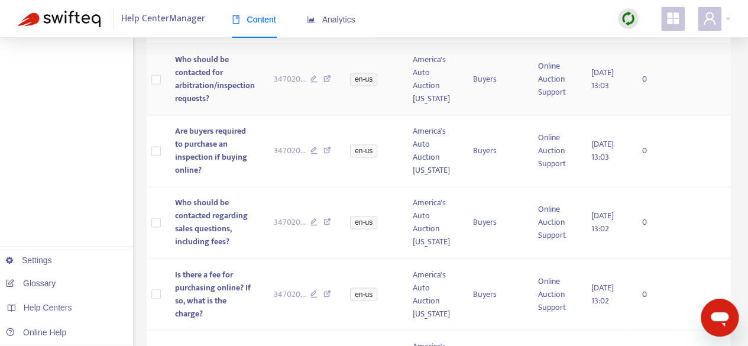
click at [192, 83] on span "Who should be contacted for arbitration/inspection requests?" at bounding box center [215, 79] width 80 height 53
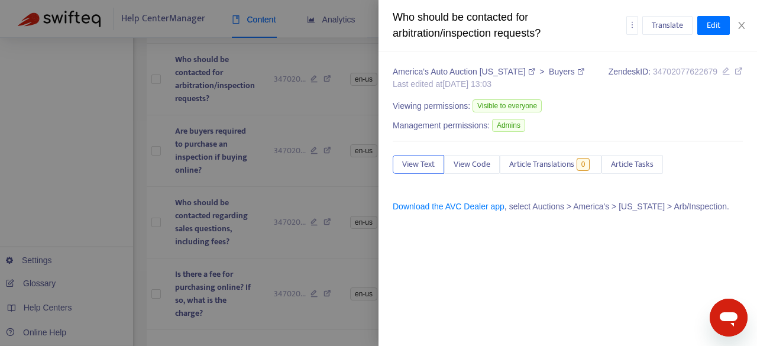
click at [196, 170] on div at bounding box center [378, 173] width 757 height 346
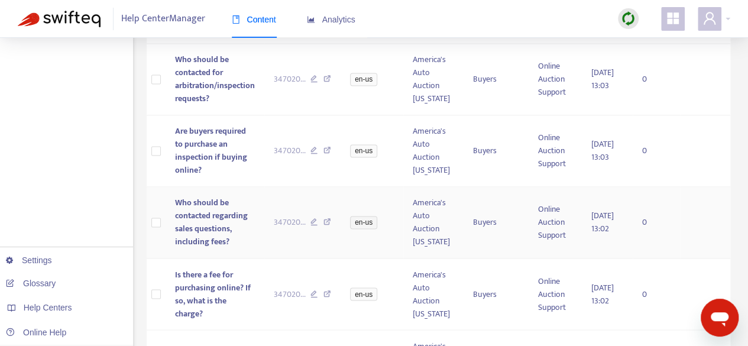
click at [187, 224] on span "Who should be contacted regarding sales questions, including fees?" at bounding box center [211, 222] width 73 height 53
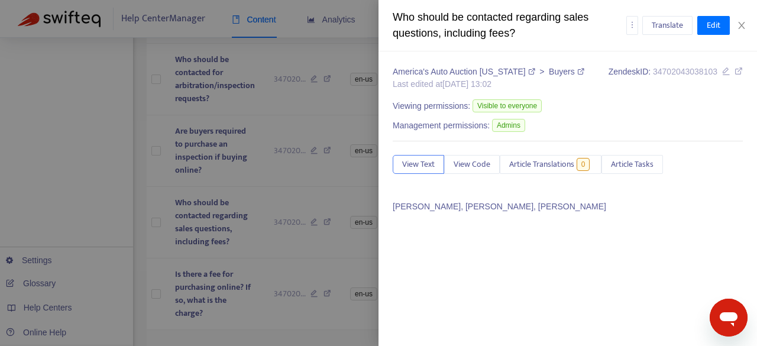
click at [218, 326] on div at bounding box center [378, 173] width 757 height 346
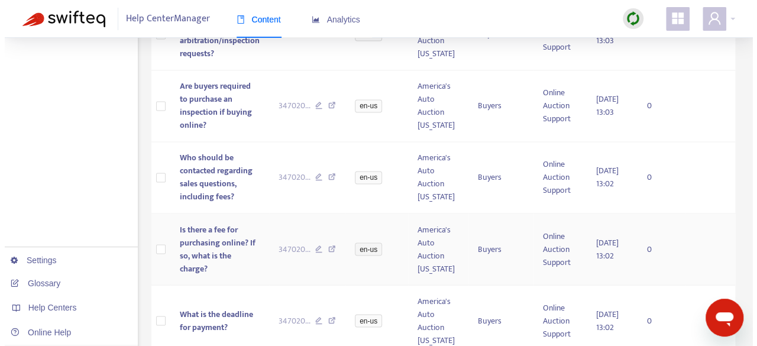
scroll to position [965, 0]
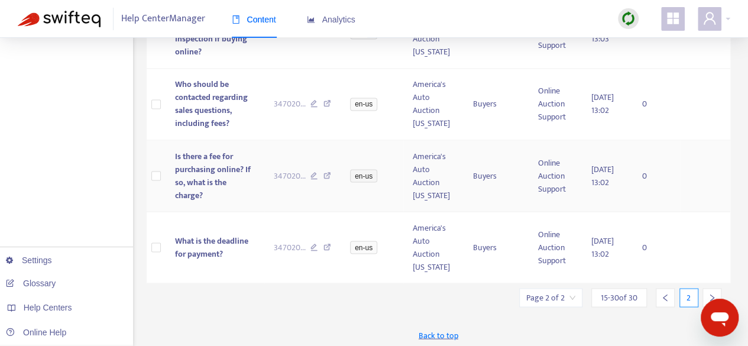
click at [189, 166] on span "Is there a fee for purchasing online? If so, what is the charge?" at bounding box center [213, 175] width 76 height 53
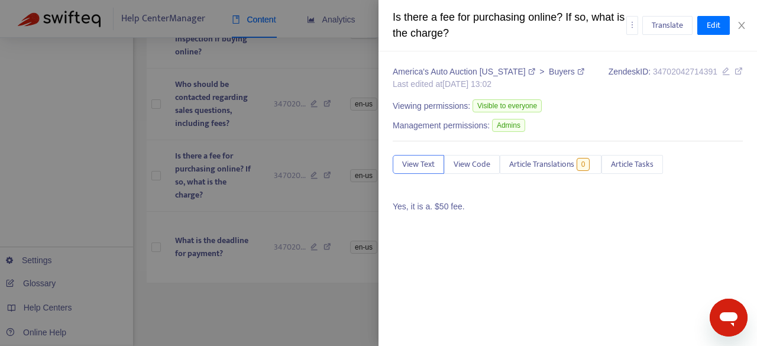
click at [236, 224] on div at bounding box center [378, 173] width 757 height 346
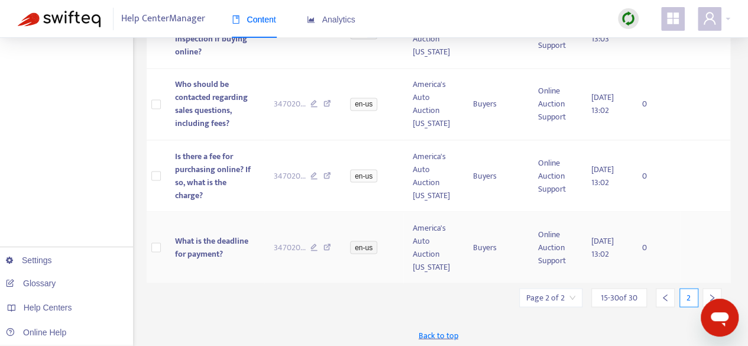
click at [205, 235] on span "What is the deadline for payment?" at bounding box center [211, 247] width 73 height 27
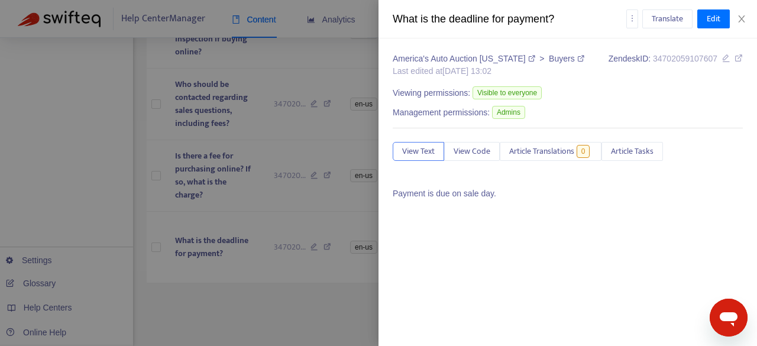
click at [194, 313] on div at bounding box center [378, 173] width 757 height 346
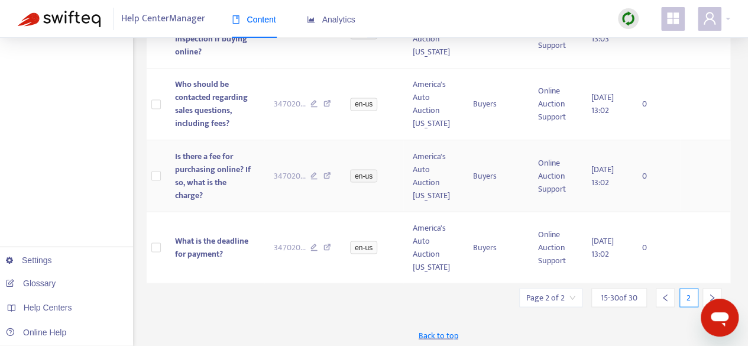
click at [203, 170] on span "Is there a fee for purchasing online? If so, what is the charge?" at bounding box center [213, 175] width 76 height 53
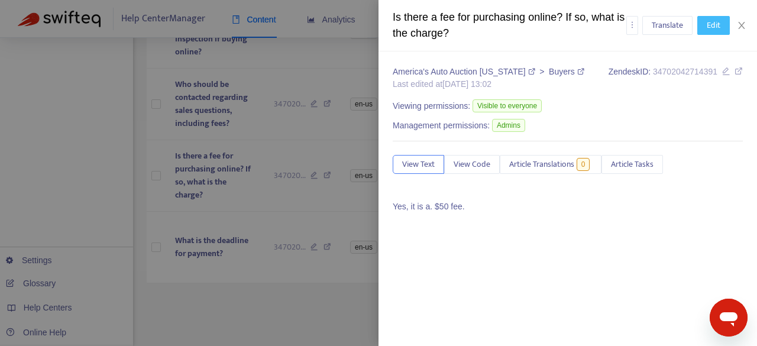
click at [721, 23] on button "Edit" at bounding box center [713, 25] width 33 height 19
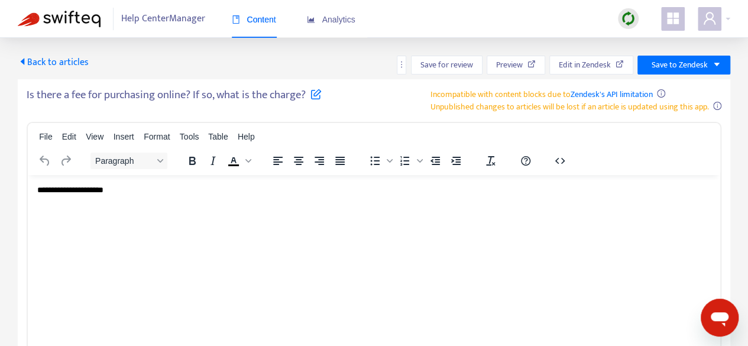
scroll to position [0, 0]
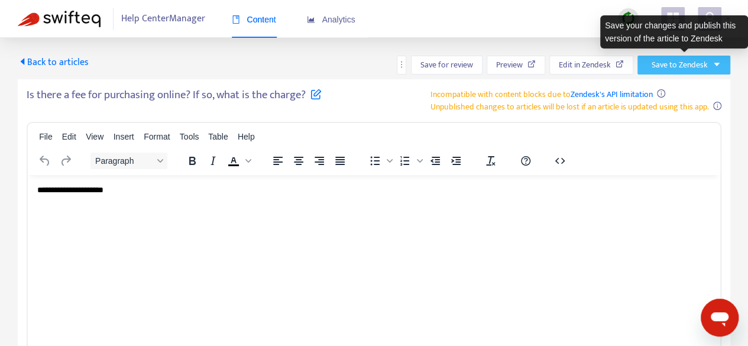
click at [703, 70] on span "Save to Zendesk" at bounding box center [679, 65] width 56 height 13
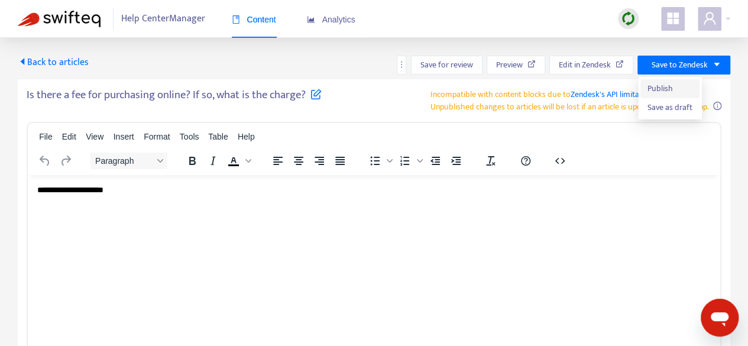
click at [663, 92] on span "Publish" at bounding box center [669, 88] width 45 height 13
